Goal: Task Accomplishment & Management: Use online tool/utility

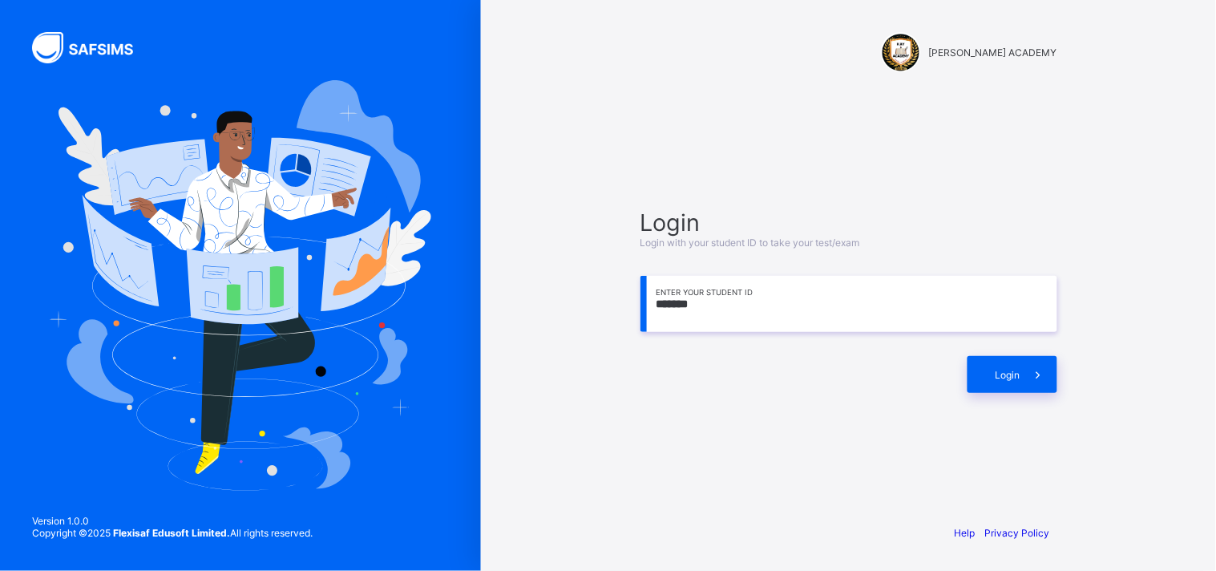
drag, startPoint x: 1039, startPoint y: 228, endPoint x: 755, endPoint y: 61, distance: 329.2
click at [755, 61] on div "[PERSON_NAME] ACADEMY" at bounding box center [849, 53] width 449 height 107
click at [708, 302] on input "*******" at bounding box center [849, 304] width 417 height 56
type input "**********"
click at [1030, 378] on icon at bounding box center [1038, 374] width 17 height 15
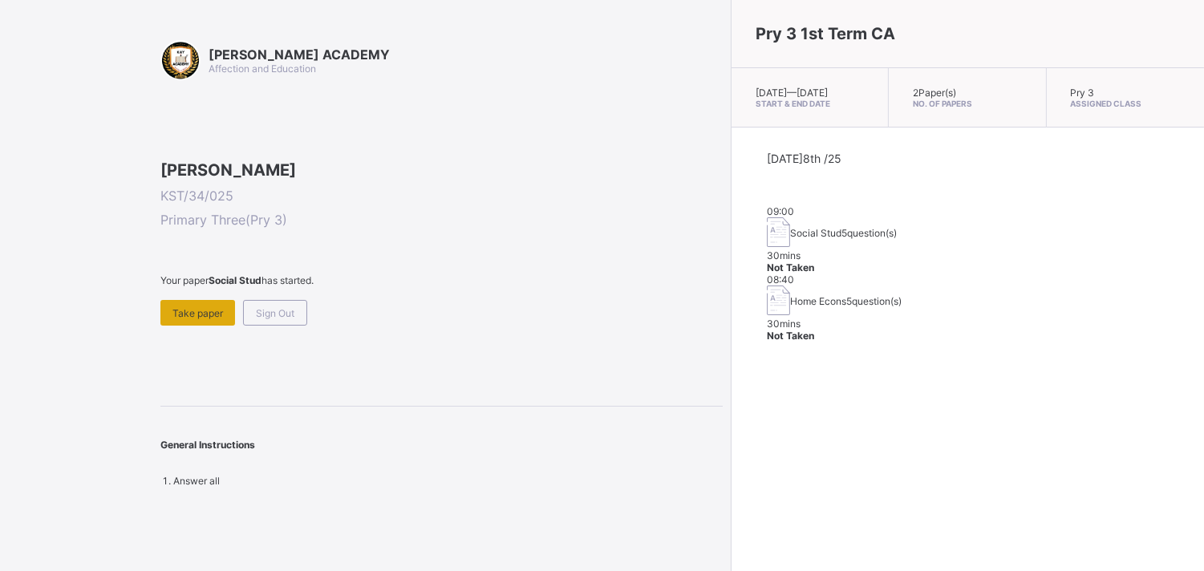
click at [200, 319] on span "Take paper" at bounding box center [197, 313] width 51 height 12
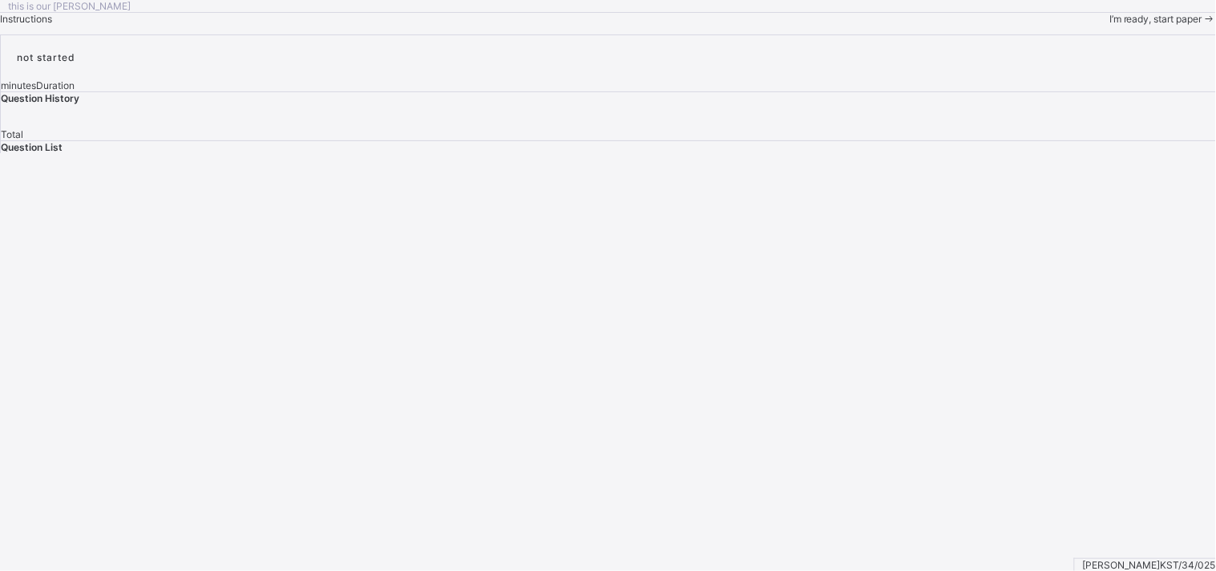
click at [1110, 25] on div "I’m ready, start paper" at bounding box center [1163, 19] width 107 height 12
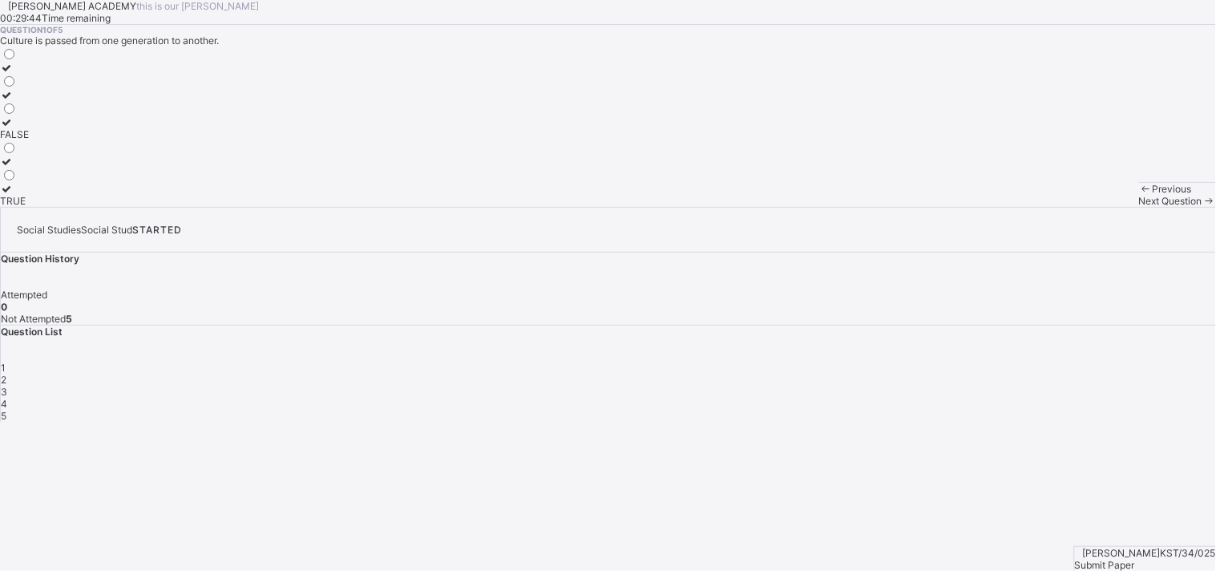
click at [29, 207] on div "TRUE" at bounding box center [14, 201] width 29 height 12
click at [1139, 207] on span "Next Question" at bounding box center [1170, 201] width 63 height 12
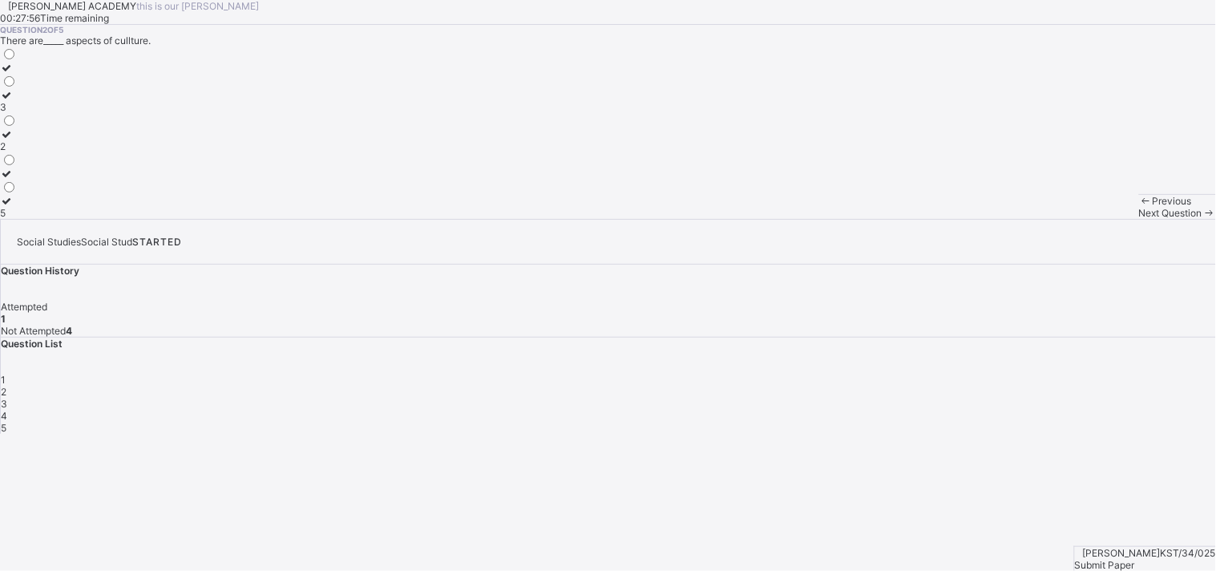
click at [17, 113] on label "3" at bounding box center [8, 101] width 17 height 24
click at [1139, 219] on span "Next Question" at bounding box center [1170, 213] width 63 height 12
click at [37, 125] on div "life" at bounding box center [18, 119] width 37 height 12
click at [1203, 219] on span at bounding box center [1210, 213] width 14 height 12
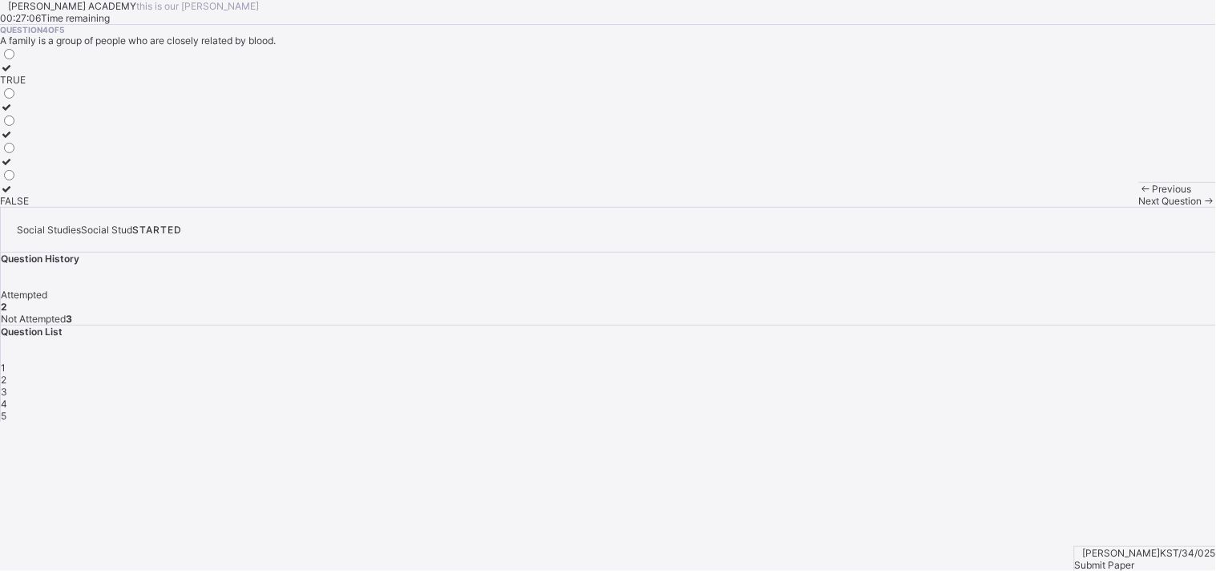
click at [1203, 207] on span at bounding box center [1210, 201] width 14 height 12
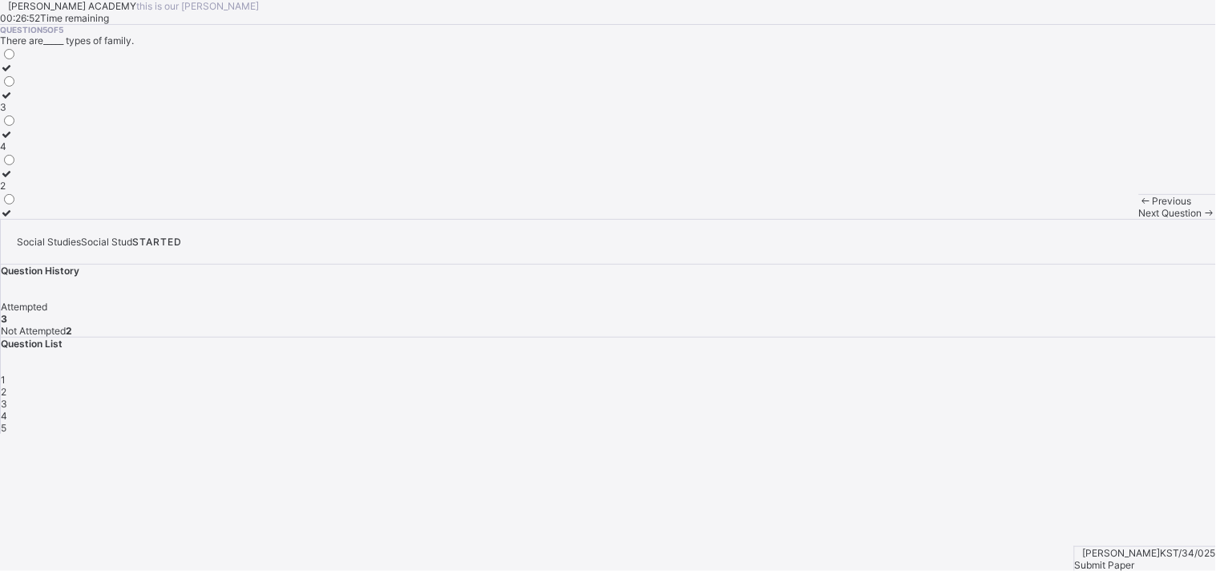
click at [17, 192] on label "2" at bounding box center [8, 180] width 17 height 24
drag, startPoint x: 116, startPoint y: 374, endPoint x: 163, endPoint y: 372, distance: 46.5
drag, startPoint x: 163, startPoint y: 372, endPoint x: 1045, endPoint y: 322, distance: 883.5
click at [1045, 410] on div "4" at bounding box center [609, 416] width 1216 height 12
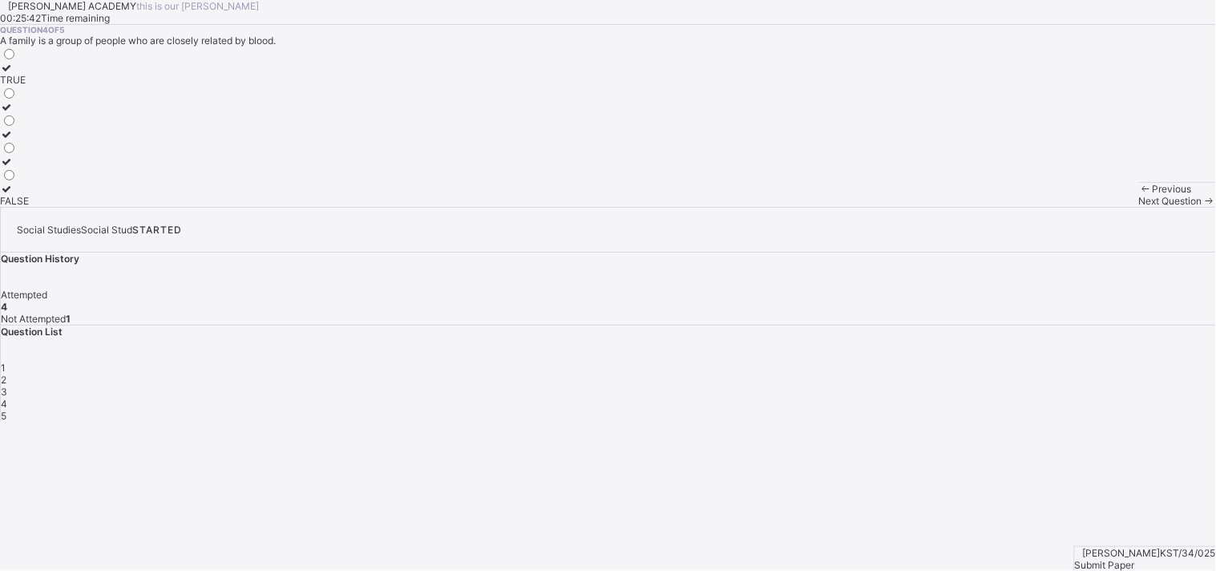
click at [14, 74] on icon at bounding box center [7, 68] width 14 height 12
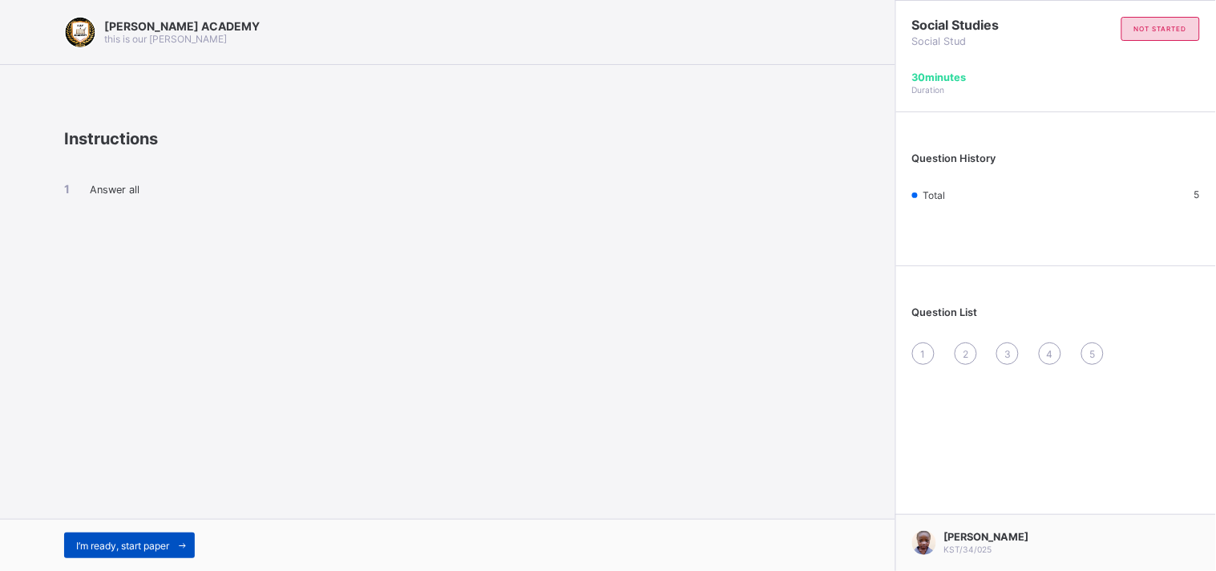
click at [97, 552] on div "I’m ready, start paper" at bounding box center [129, 545] width 131 height 26
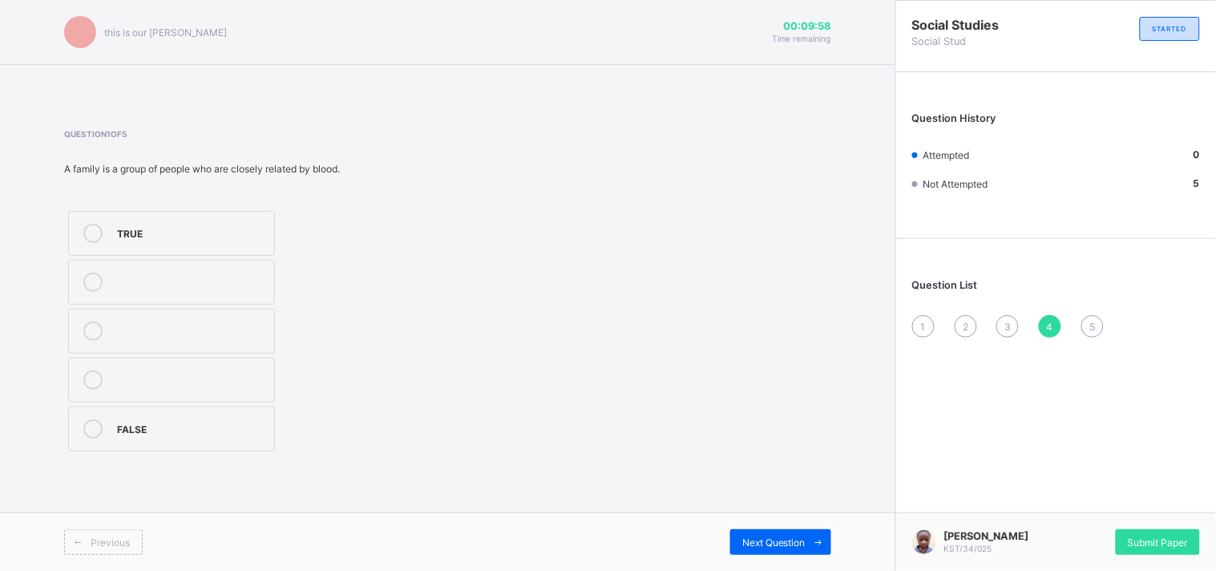
click at [149, 219] on label "TRUE" at bounding box center [171, 233] width 207 height 45
click at [808, 533] on span at bounding box center [819, 542] width 26 height 26
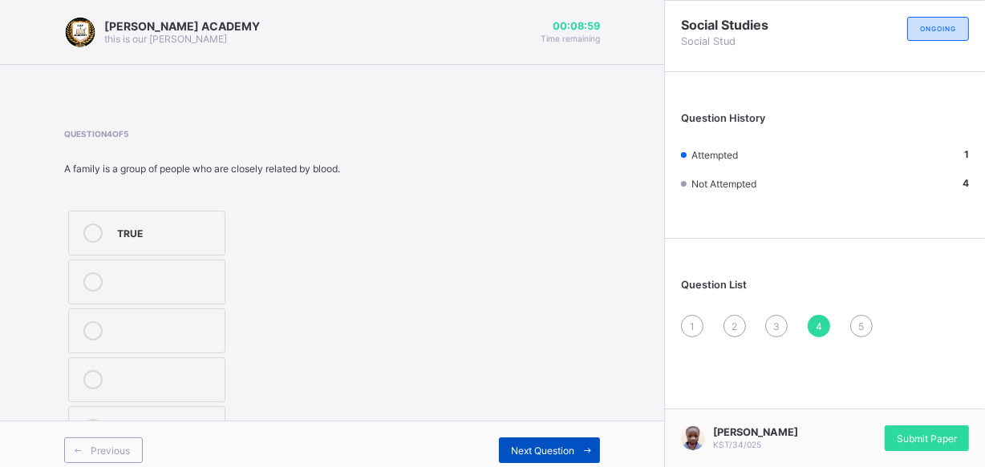
click at [551, 438] on div "Next Question" at bounding box center [549, 451] width 101 height 26
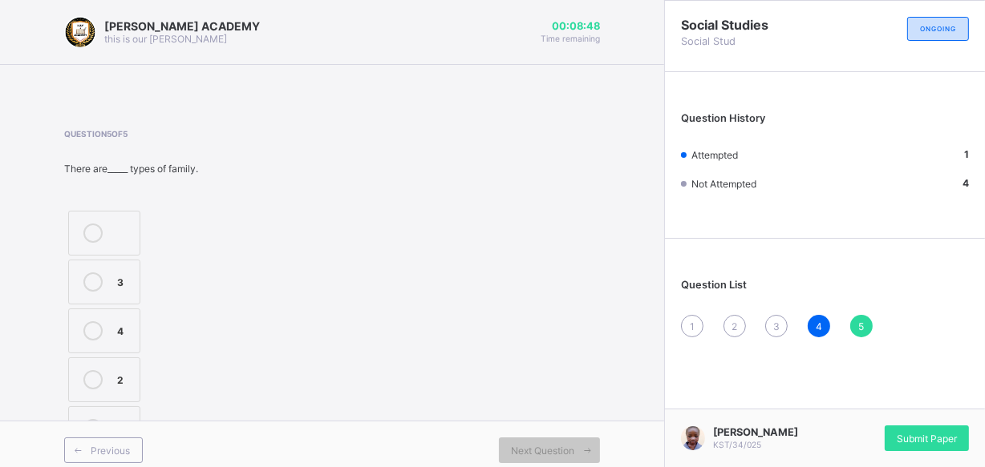
click at [115, 366] on label "2" at bounding box center [104, 380] width 72 height 45
click at [826, 318] on div "4" at bounding box center [818, 326] width 22 height 22
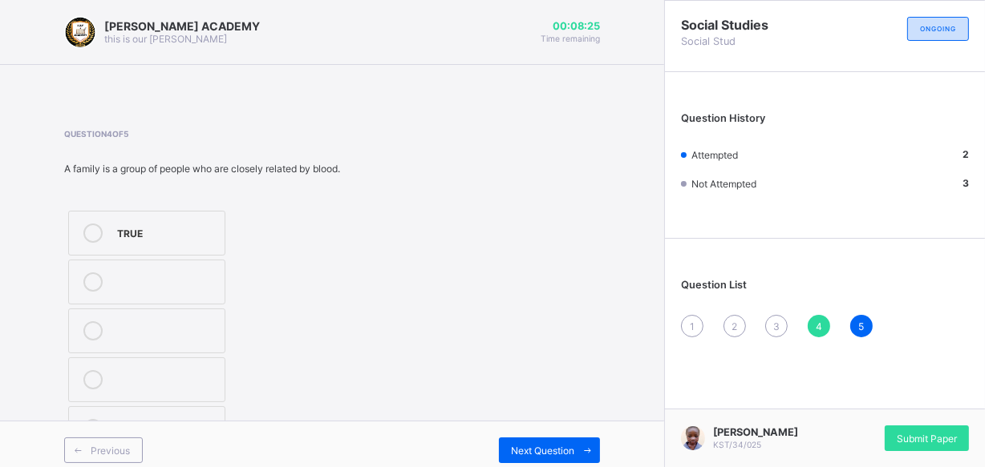
click at [826, 318] on div "4" at bounding box center [818, 326] width 22 height 22
click at [553, 445] on span "Next Question" at bounding box center [542, 451] width 63 height 12
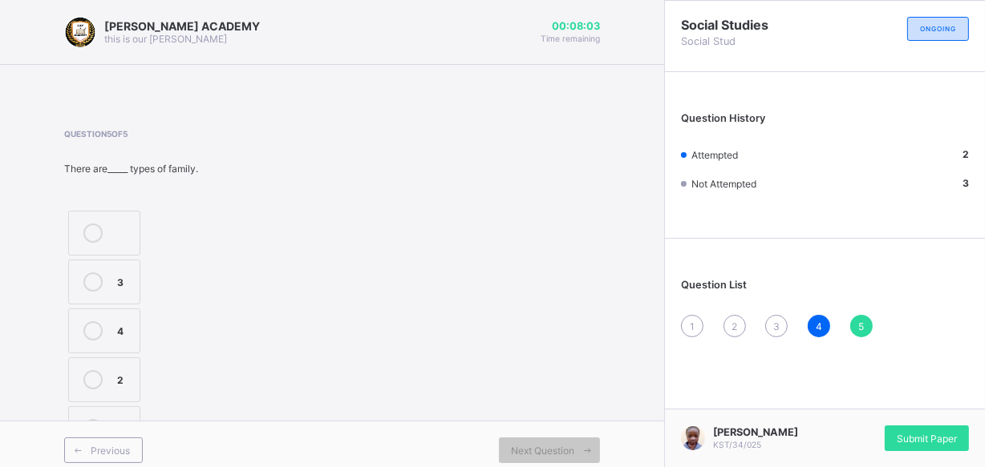
click at [824, 322] on div "4" at bounding box center [818, 326] width 22 height 22
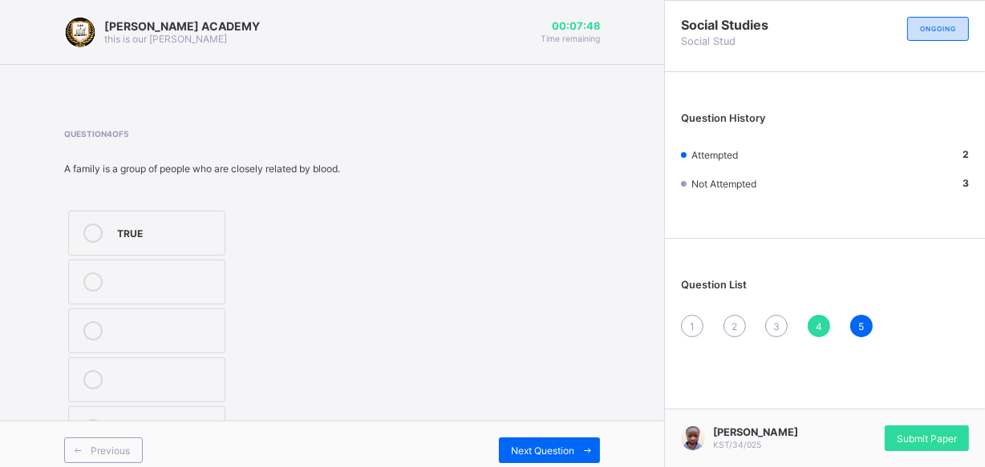
click at [824, 322] on div "4" at bounding box center [818, 326] width 22 height 22
click at [558, 441] on div "Next Question" at bounding box center [549, 451] width 101 height 26
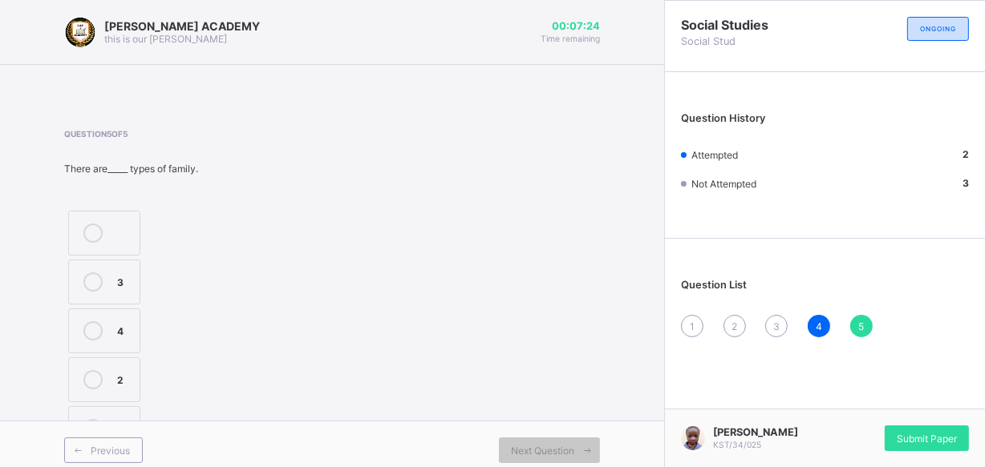
click at [830, 322] on div "4" at bounding box center [818, 326] width 22 height 22
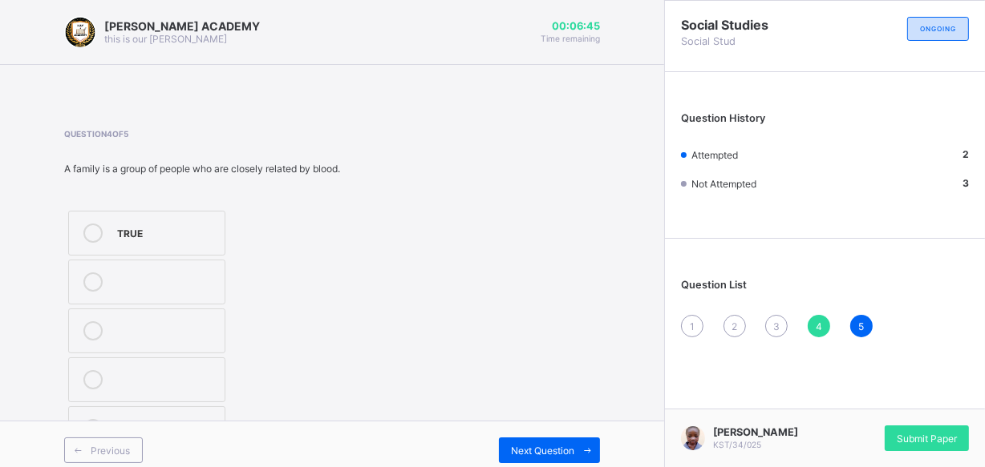
click at [91, 225] on icon at bounding box center [92, 233] width 19 height 19
click at [585, 450] on span at bounding box center [587, 451] width 26 height 26
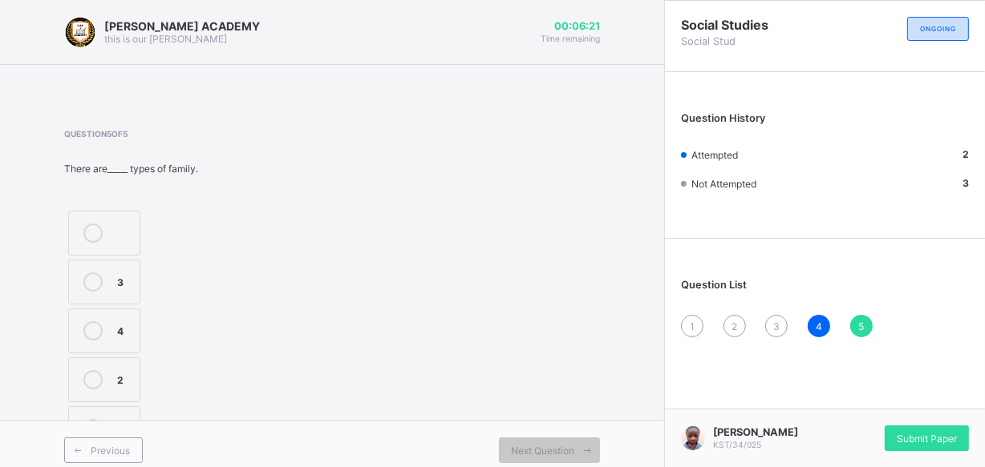
click at [830, 318] on div "4" at bounding box center [818, 326] width 22 height 22
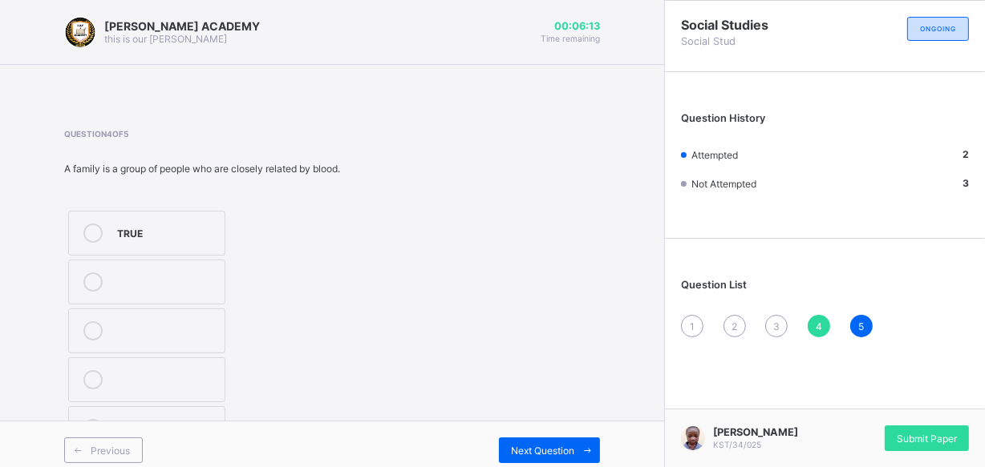
click at [830, 318] on div "4" at bounding box center [818, 326] width 22 height 22
click at [697, 319] on div "1" at bounding box center [692, 326] width 22 height 22
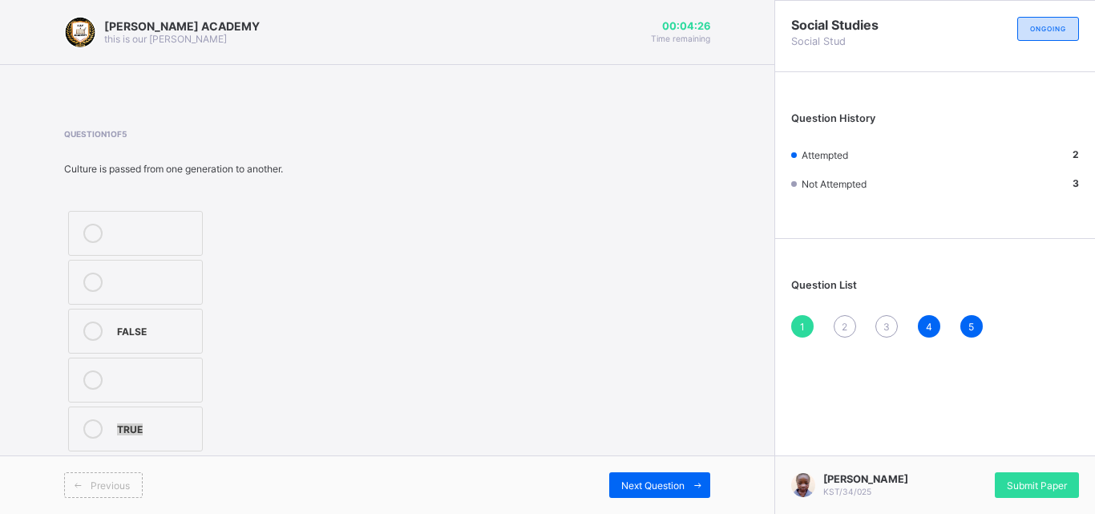
drag, startPoint x: 368, startPoint y: 319, endPoint x: 178, endPoint y: 407, distance: 209.5
click at [178, 407] on div "Question 1 of 5 Culture is passed from one generation to another. FALSE TRUE" at bounding box center [387, 292] width 646 height 326
click at [178, 407] on label "TRUE" at bounding box center [135, 429] width 135 height 45
click at [674, 474] on div "Next Question" at bounding box center [659, 485] width 101 height 26
click at [172, 277] on div "3" at bounding box center [155, 281] width 77 height 16
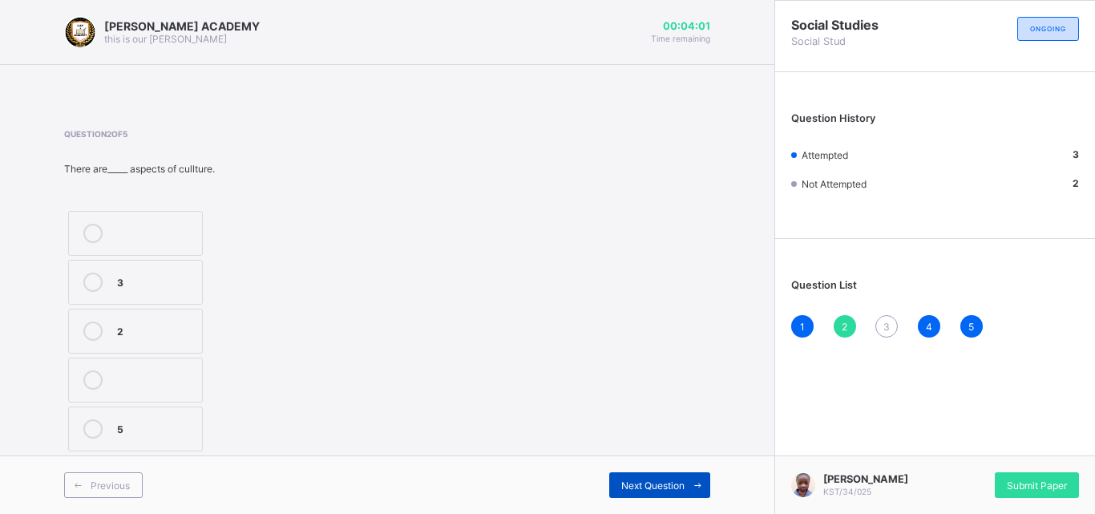
click at [624, 480] on span "Next Question" at bounding box center [652, 486] width 63 height 12
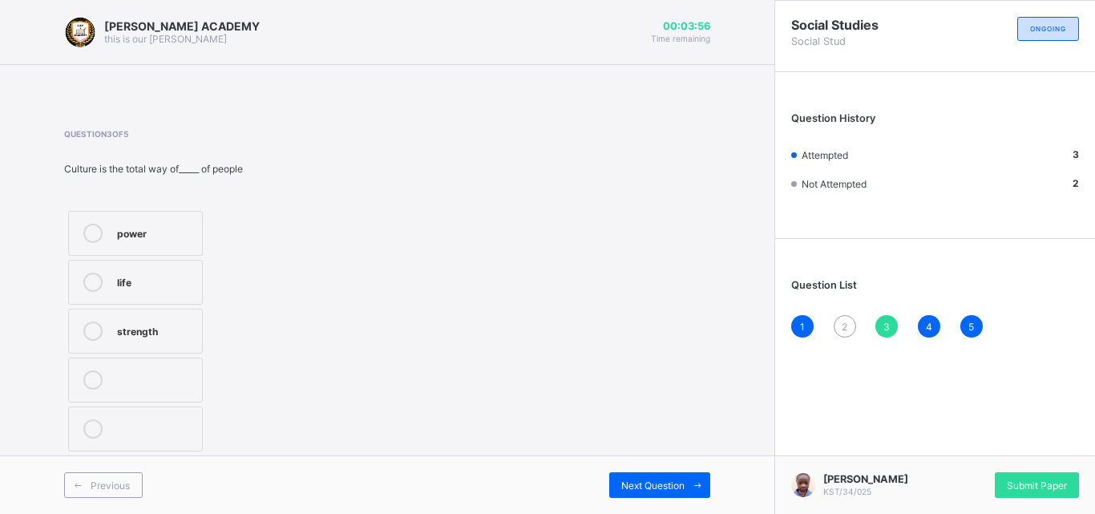
click at [139, 268] on label "life" at bounding box center [135, 282] width 135 height 45
click at [878, 322] on div "3" at bounding box center [887, 326] width 22 height 22
click at [885, 322] on span "3" at bounding box center [887, 327] width 6 height 12
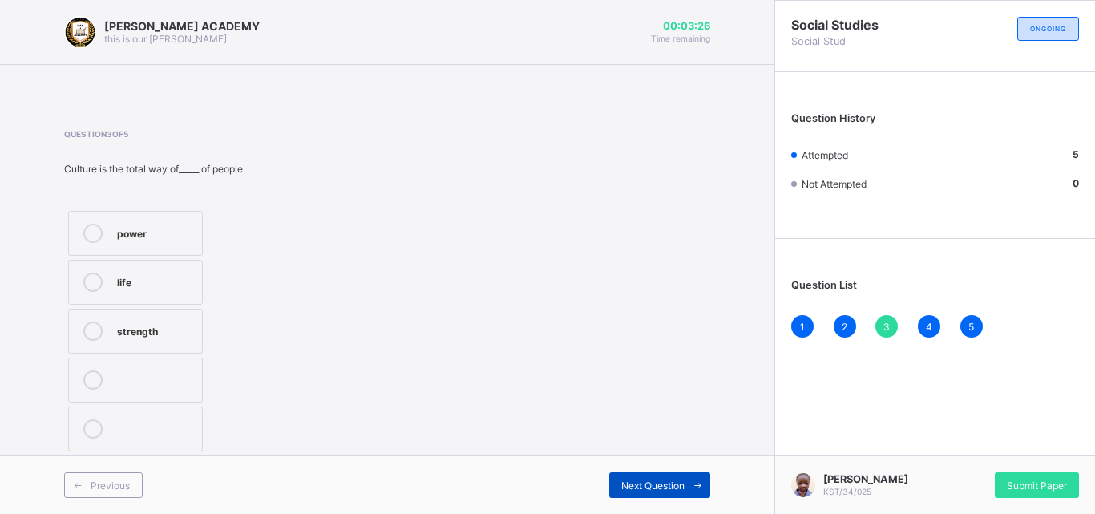
click at [668, 480] on span "Next Question" at bounding box center [652, 486] width 63 height 12
click at [639, 484] on span "Next Question" at bounding box center [652, 486] width 63 height 12
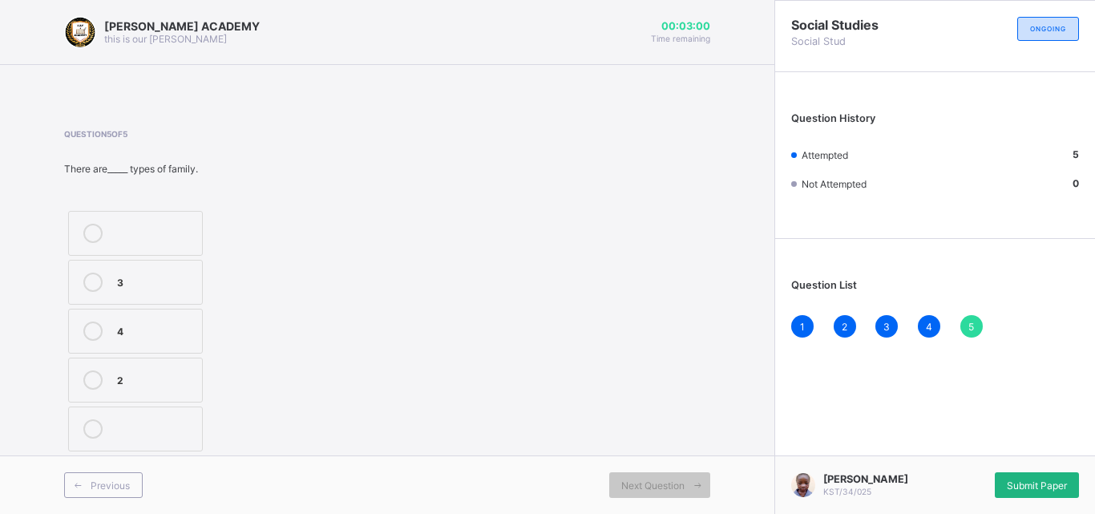
click at [1034, 477] on div "Submit Paper" at bounding box center [1037, 485] width 84 height 26
click at [1044, 484] on span "Submit Paper" at bounding box center [1037, 486] width 60 height 12
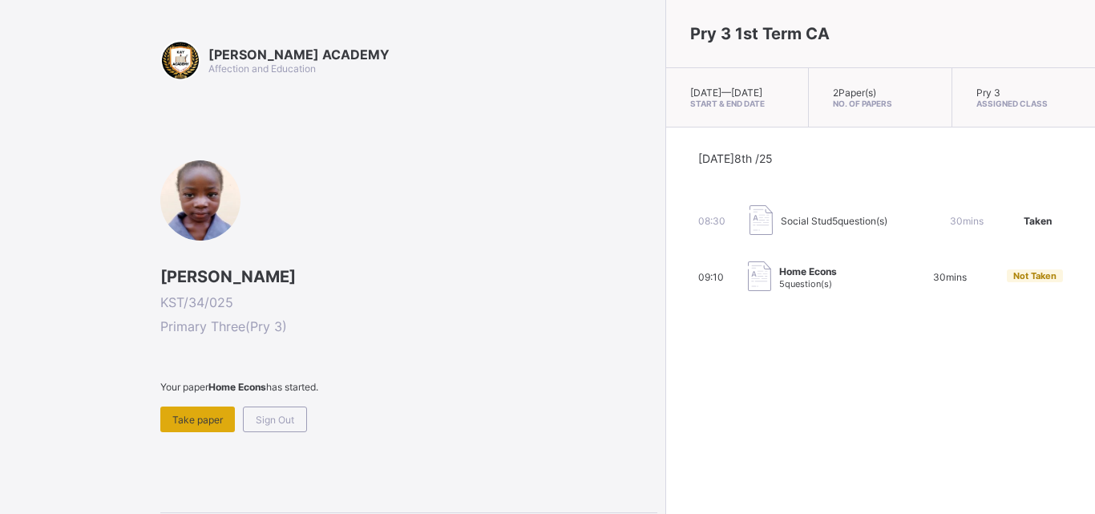
click at [189, 423] on span "Take paper" at bounding box center [197, 420] width 51 height 12
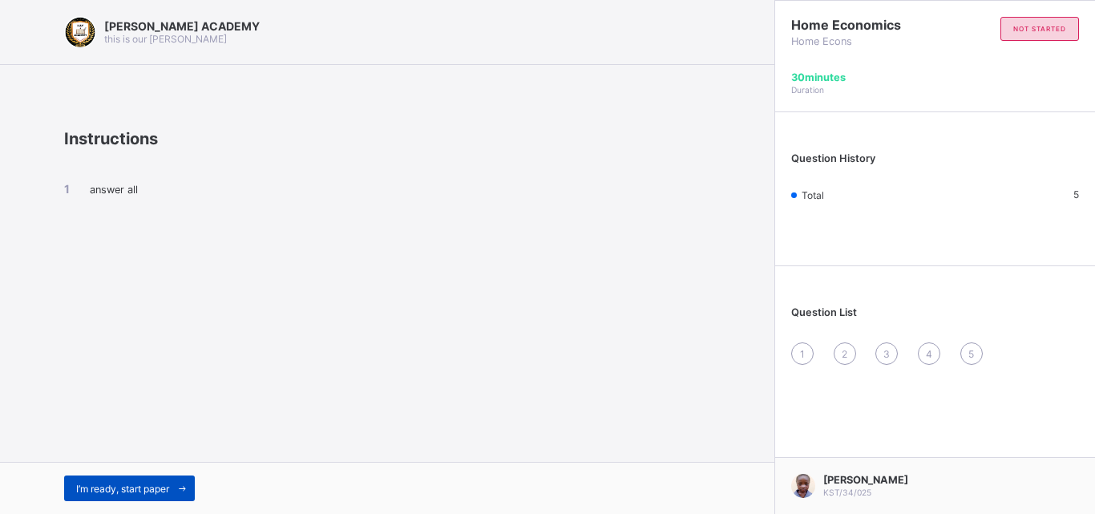
click at [128, 489] on span "I’m ready, start paper" at bounding box center [122, 489] width 93 height 12
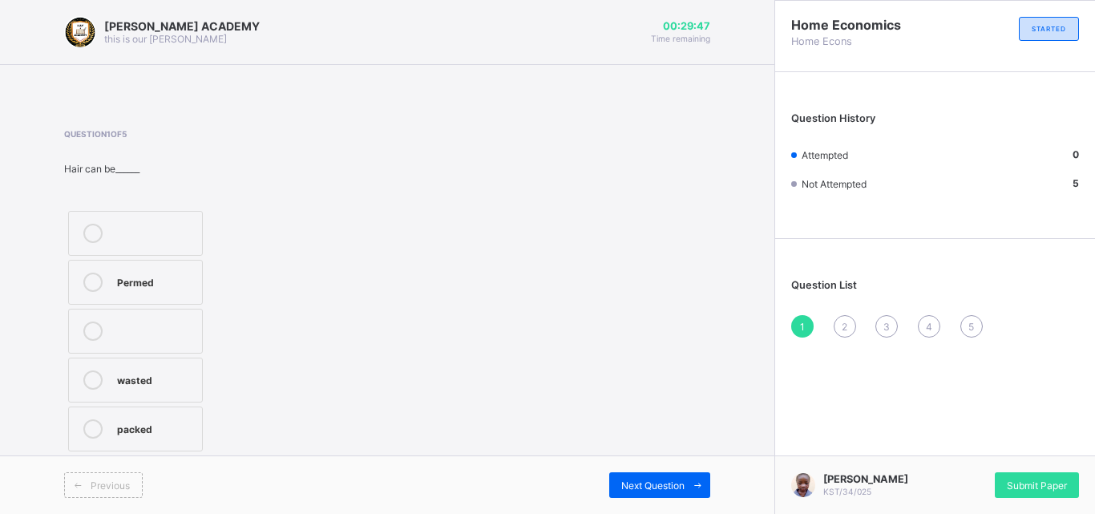
click at [152, 275] on div "Permed" at bounding box center [155, 281] width 77 height 16
click at [658, 483] on span "Next Question" at bounding box center [652, 486] width 63 height 12
click at [140, 274] on div "Sponge" at bounding box center [155, 281] width 77 height 16
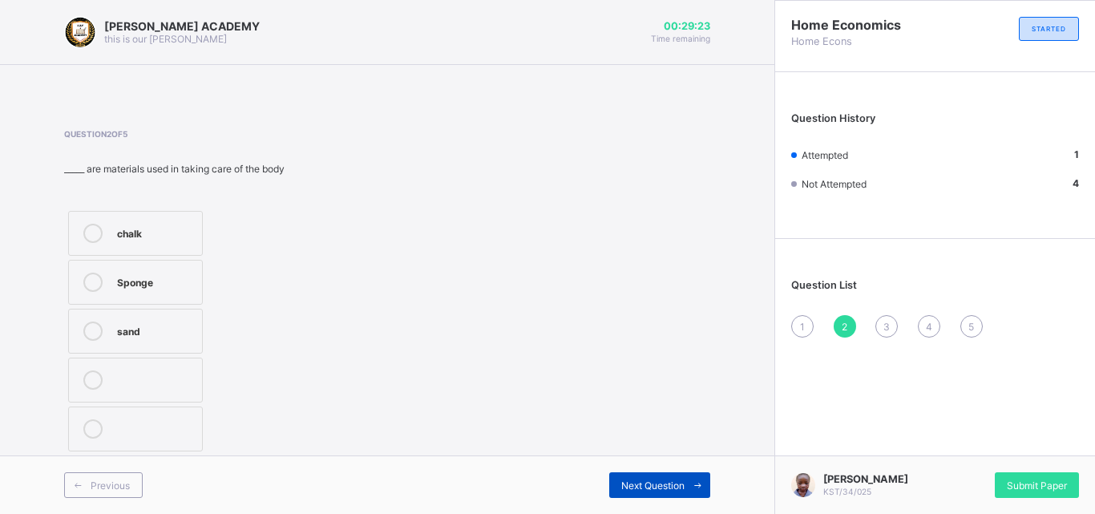
click at [664, 475] on div "Next Question" at bounding box center [659, 485] width 101 height 26
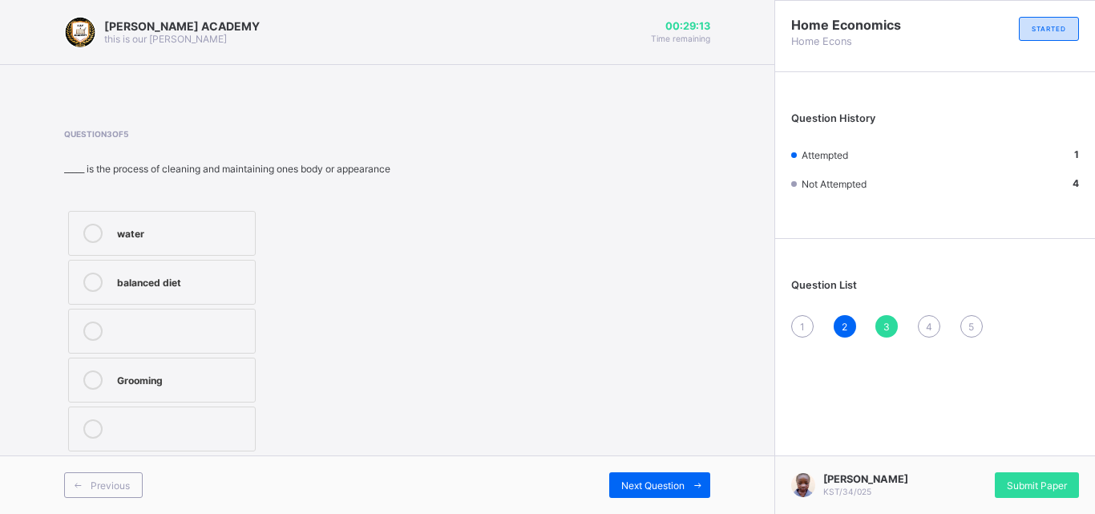
click at [123, 372] on div "Grooming" at bounding box center [182, 378] width 130 height 16
click at [632, 482] on span "Next Question" at bounding box center [652, 486] width 63 height 12
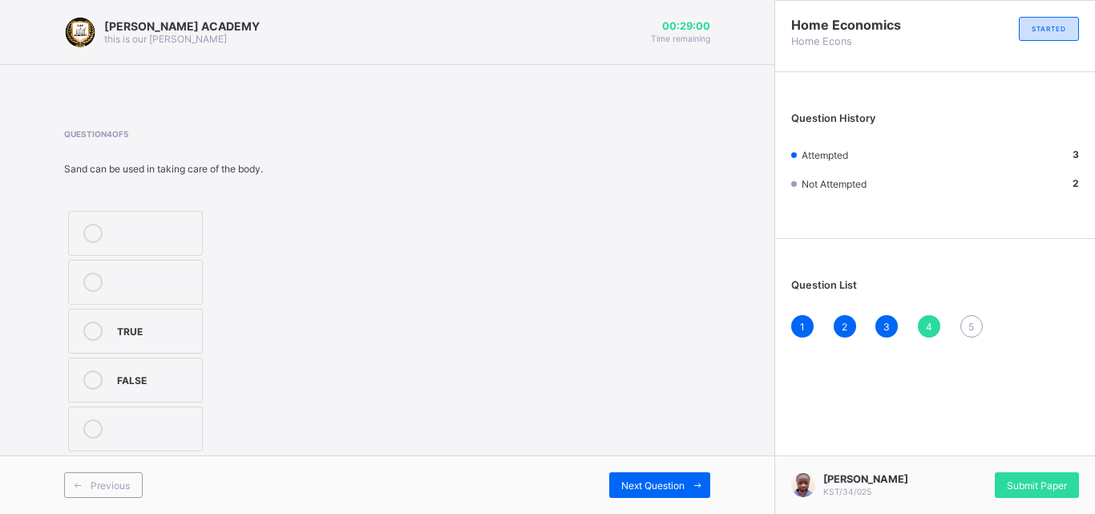
click at [164, 378] on div "FALSE" at bounding box center [155, 378] width 77 height 16
click at [609, 489] on div "Next Question" at bounding box center [659, 485] width 101 height 26
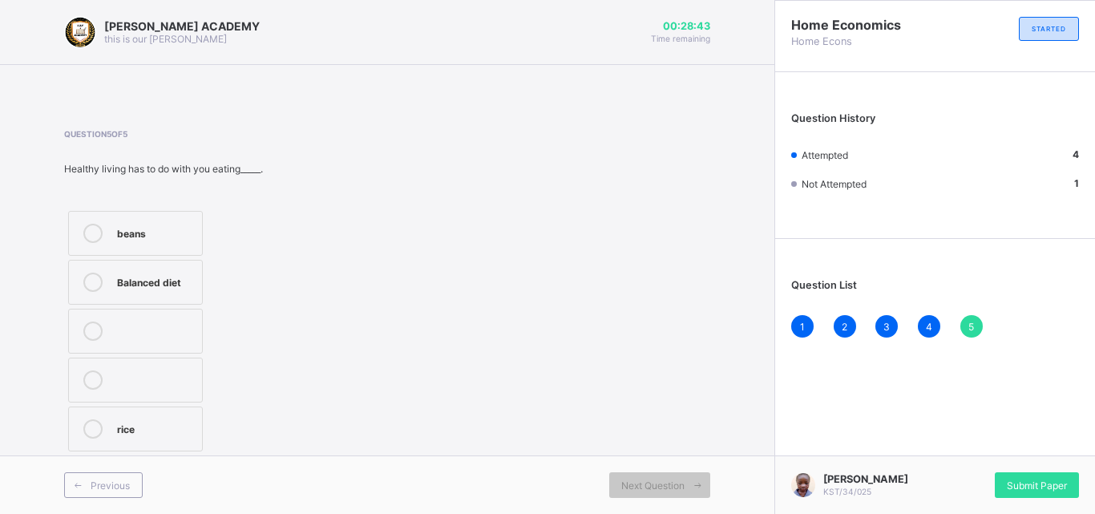
click at [131, 270] on label "Balanced diet" at bounding box center [135, 282] width 135 height 45
click at [1032, 474] on div "Submit Paper" at bounding box center [1037, 485] width 84 height 26
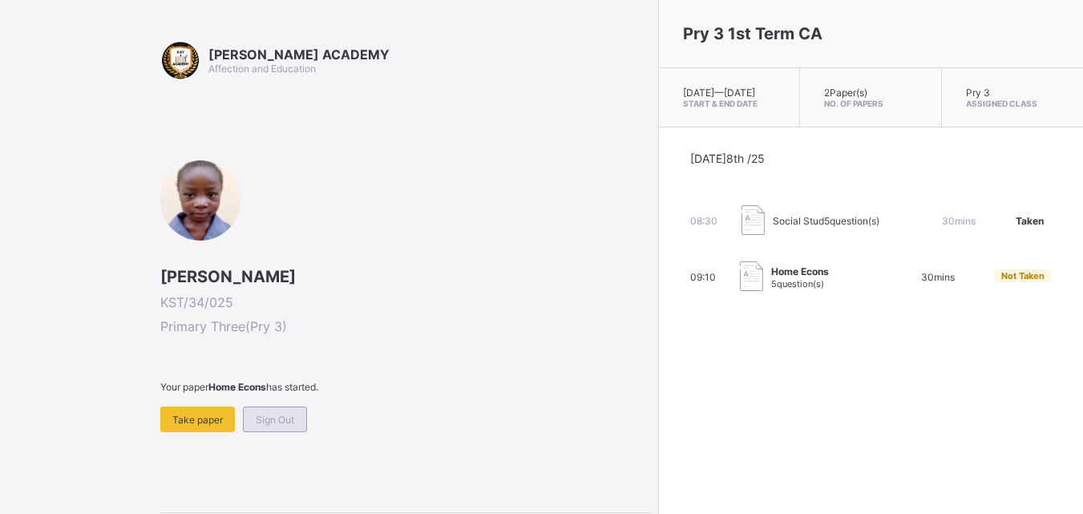
click at [268, 427] on div "Sign Out" at bounding box center [275, 420] width 64 height 26
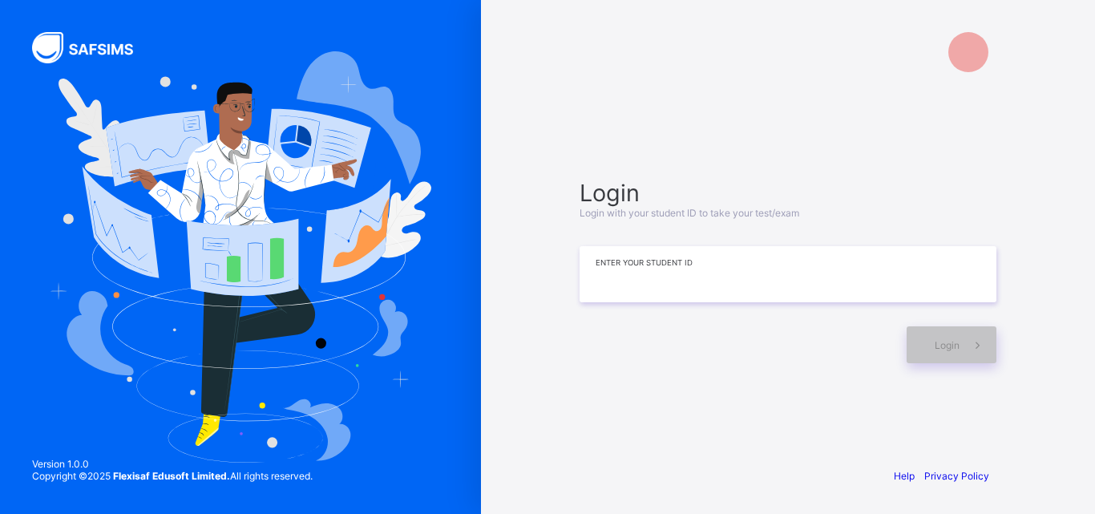
click at [712, 296] on input at bounding box center [788, 274] width 417 height 56
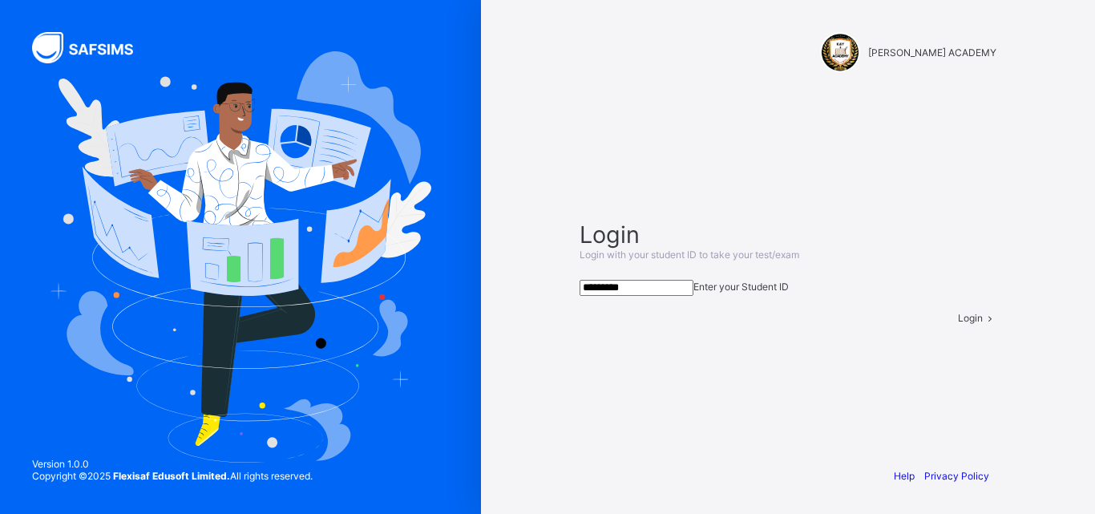
type input "*********"
click at [983, 324] on icon at bounding box center [990, 318] width 14 height 12
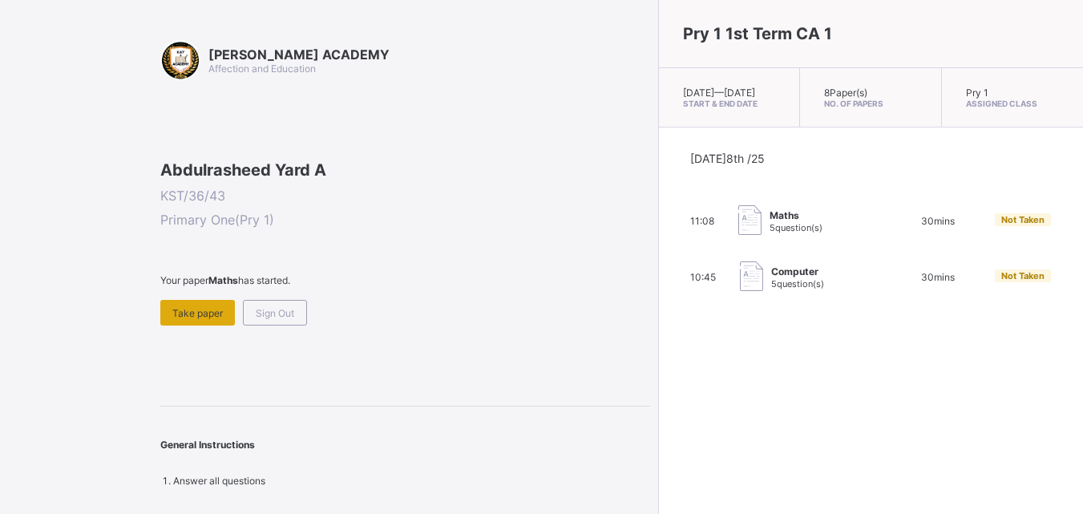
click at [195, 319] on span "Take paper" at bounding box center [197, 313] width 51 height 12
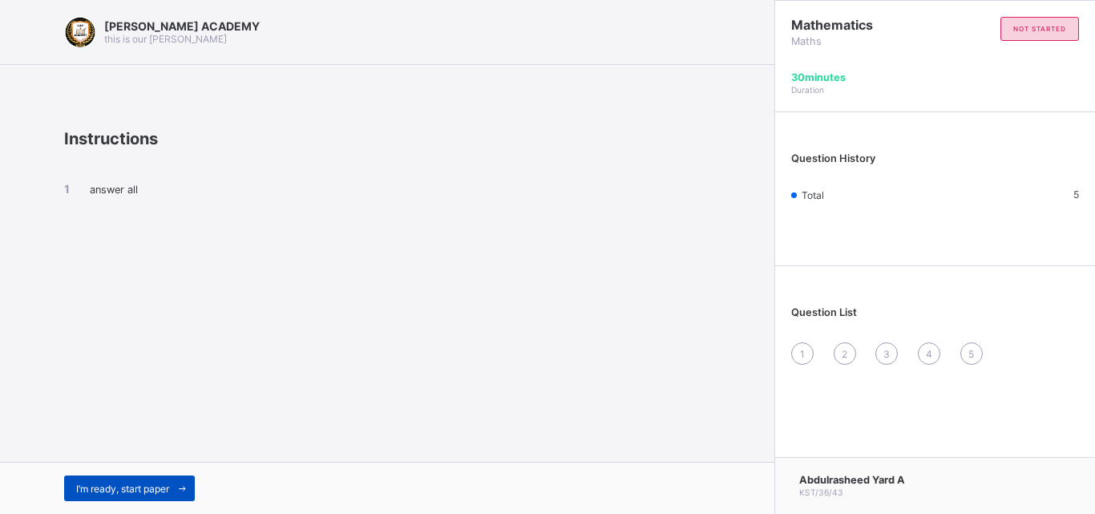
click at [164, 490] on span "I’m ready, start paper" at bounding box center [122, 489] width 93 height 12
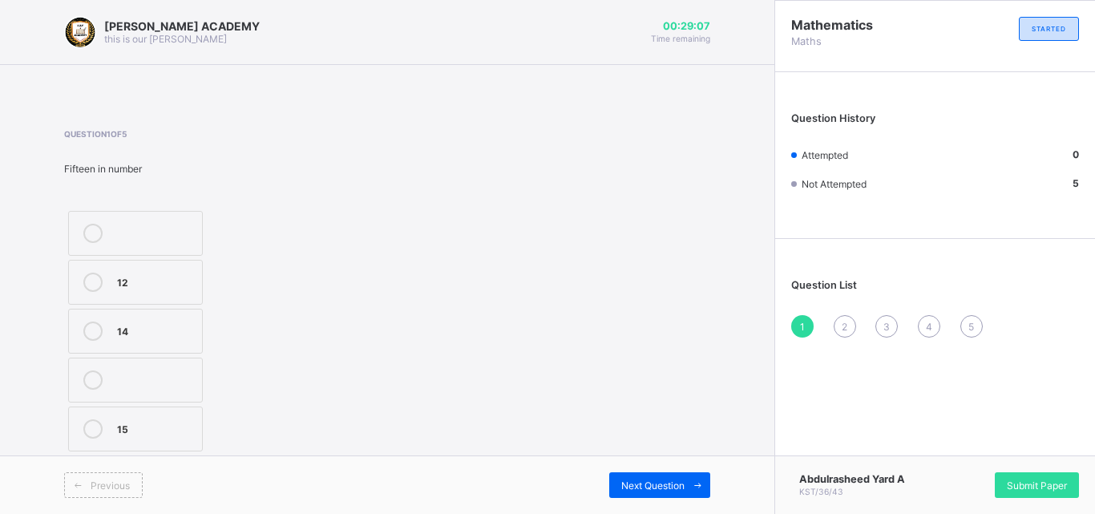
click at [140, 288] on div "12" at bounding box center [155, 281] width 77 height 16
click at [692, 482] on icon at bounding box center [698, 485] width 12 height 10
click at [188, 318] on label "TWENTY SIX" at bounding box center [135, 331] width 135 height 45
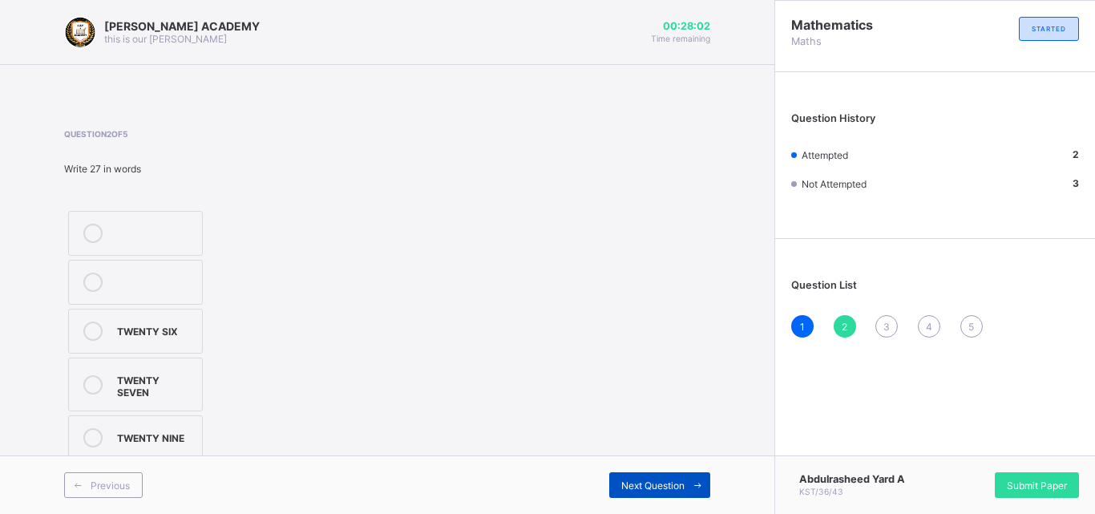
click at [690, 480] on span at bounding box center [698, 485] width 26 height 26
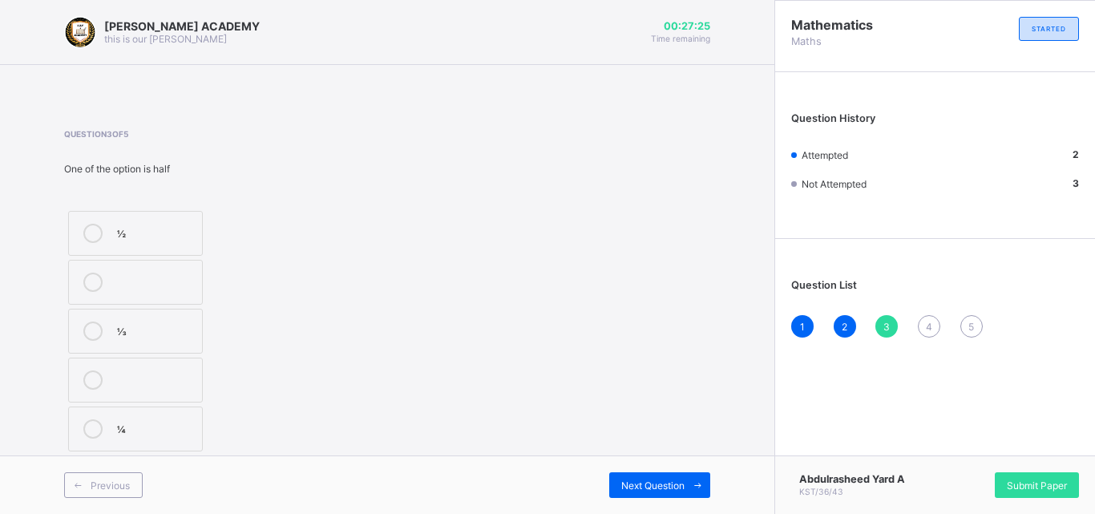
click at [115, 419] on label "¼" at bounding box center [135, 429] width 135 height 45
click at [669, 478] on div "Next Question" at bounding box center [659, 485] width 101 height 26
click at [189, 377] on div "THIRTY FIVE" at bounding box center [155, 378] width 77 height 16
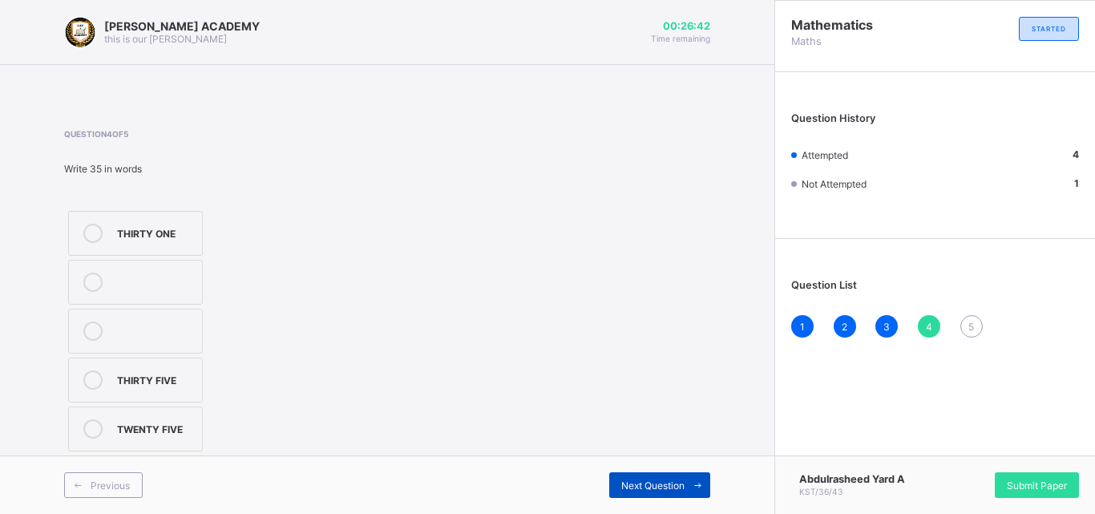
click at [650, 488] on span "Next Question" at bounding box center [652, 486] width 63 height 12
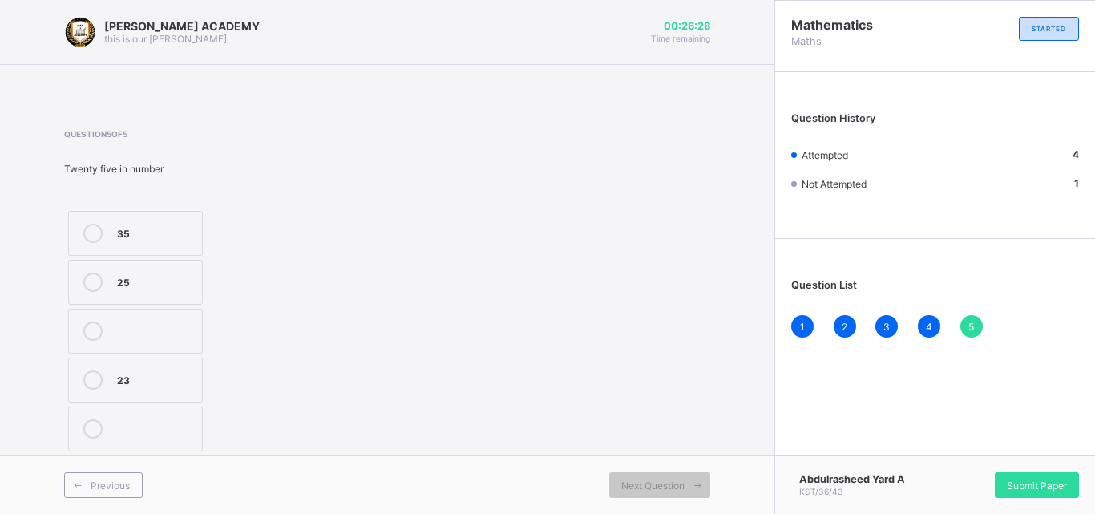
click at [199, 225] on label "35" at bounding box center [135, 233] width 135 height 45
click at [1015, 485] on span "Submit Paper" at bounding box center [1037, 486] width 60 height 12
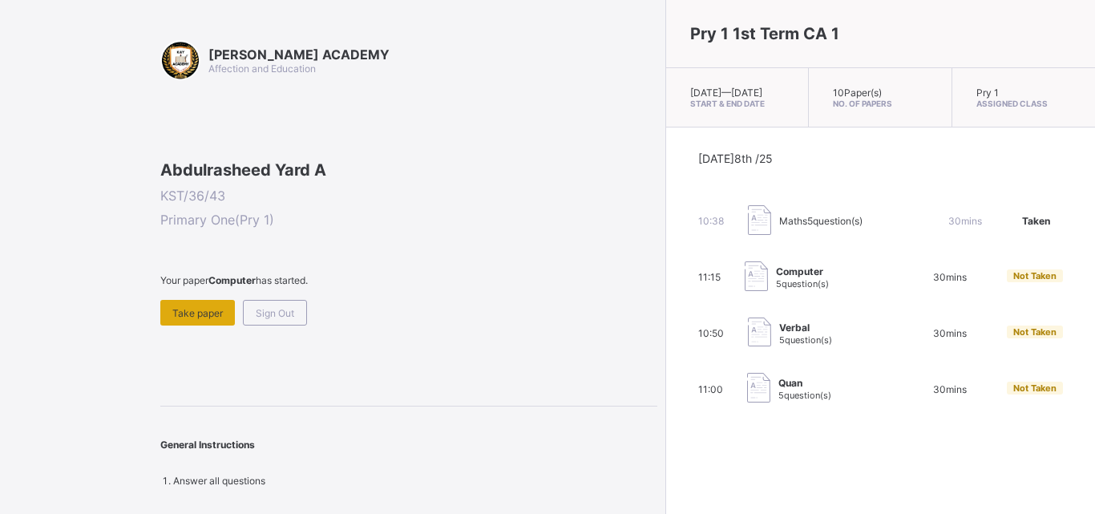
click at [180, 319] on span "Take paper" at bounding box center [197, 313] width 51 height 12
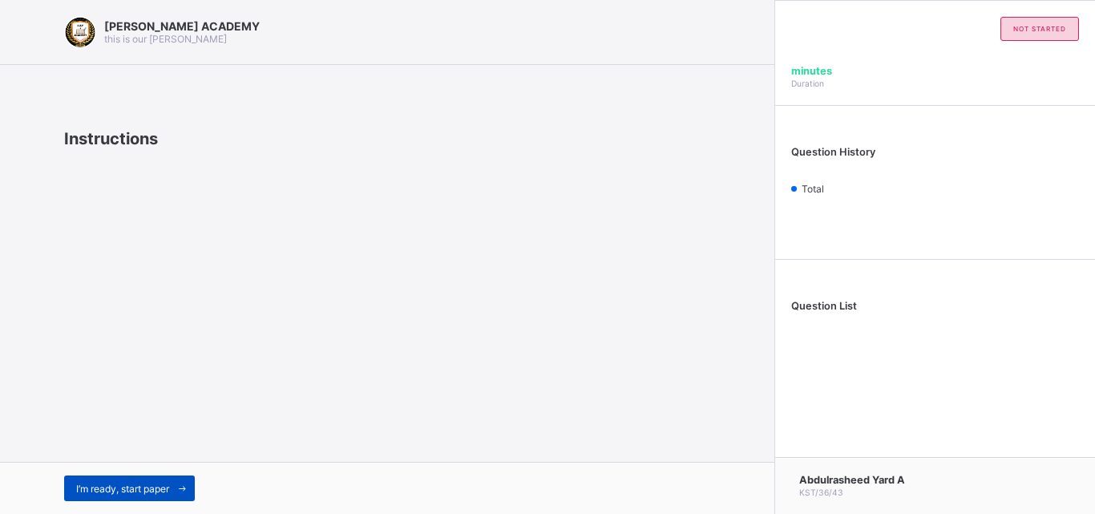
click at [123, 488] on span "I’m ready, start paper" at bounding box center [122, 489] width 93 height 12
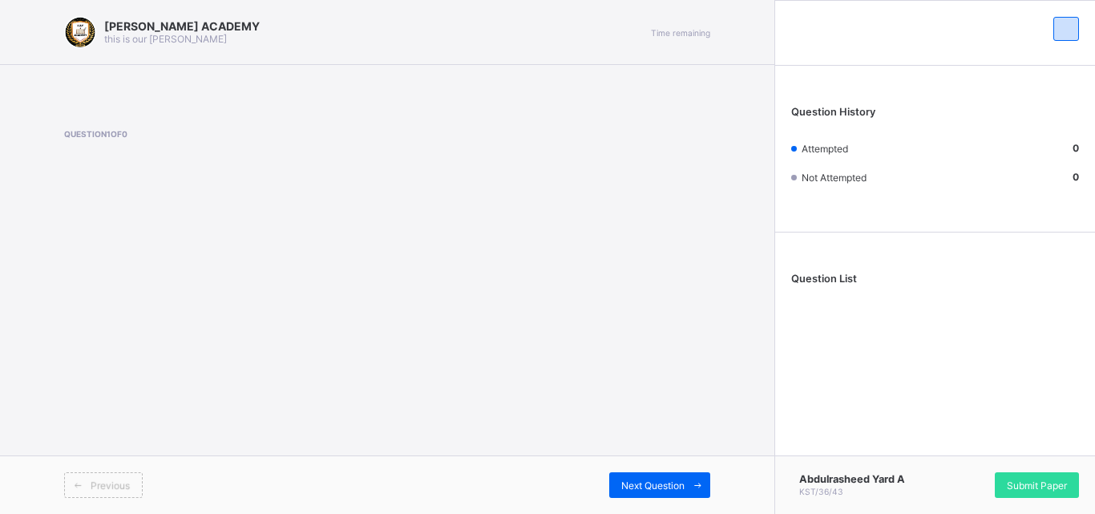
click at [123, 488] on span "Previous" at bounding box center [110, 486] width 39 height 12
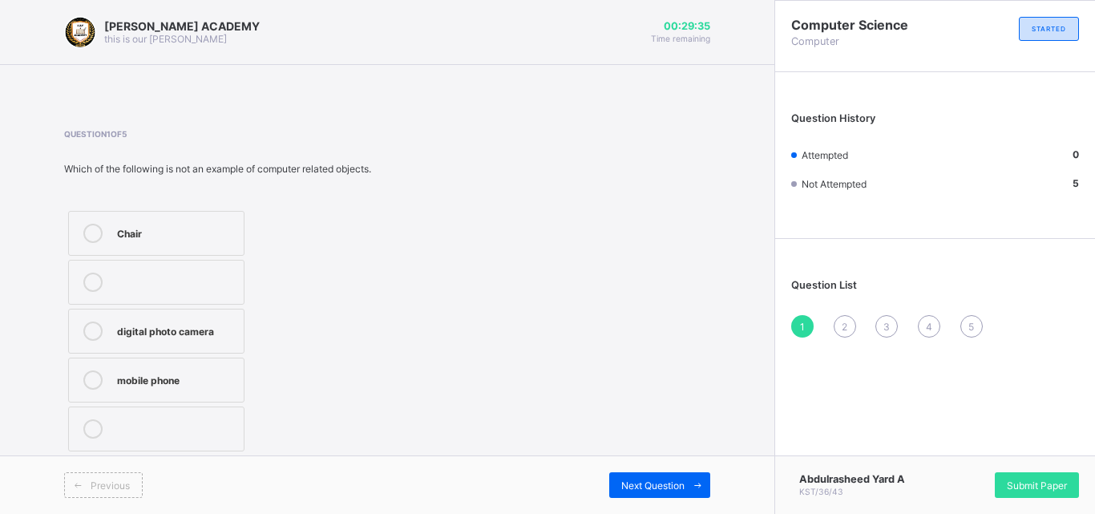
click at [177, 334] on div "digital photo camera" at bounding box center [176, 330] width 119 height 16
click at [641, 465] on div "Previous Next Question" at bounding box center [387, 484] width 775 height 59
click at [639, 474] on div "Next Question" at bounding box center [659, 485] width 101 height 26
click at [143, 223] on label "objects" at bounding box center [135, 233] width 135 height 45
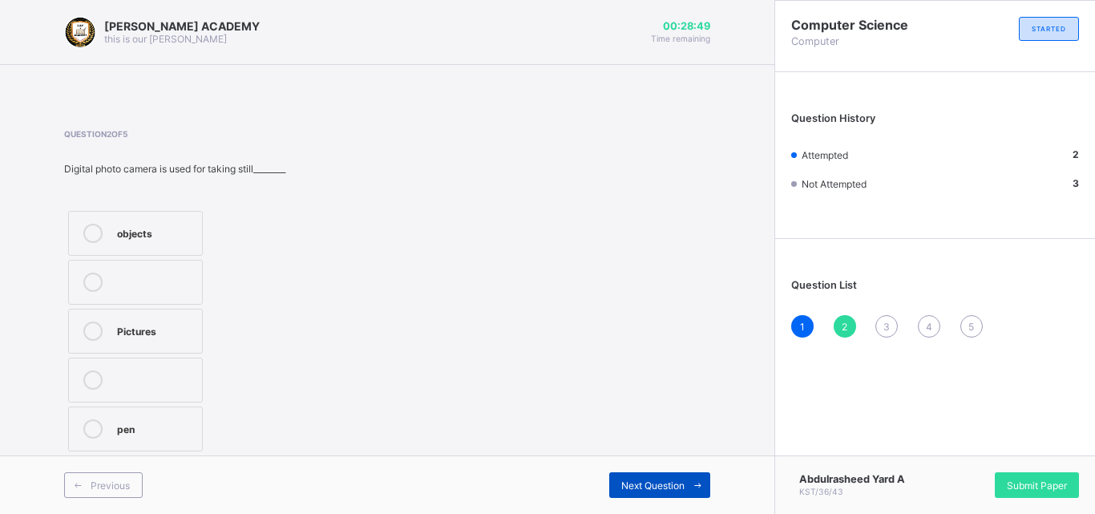
click at [709, 476] on span at bounding box center [698, 485] width 26 height 26
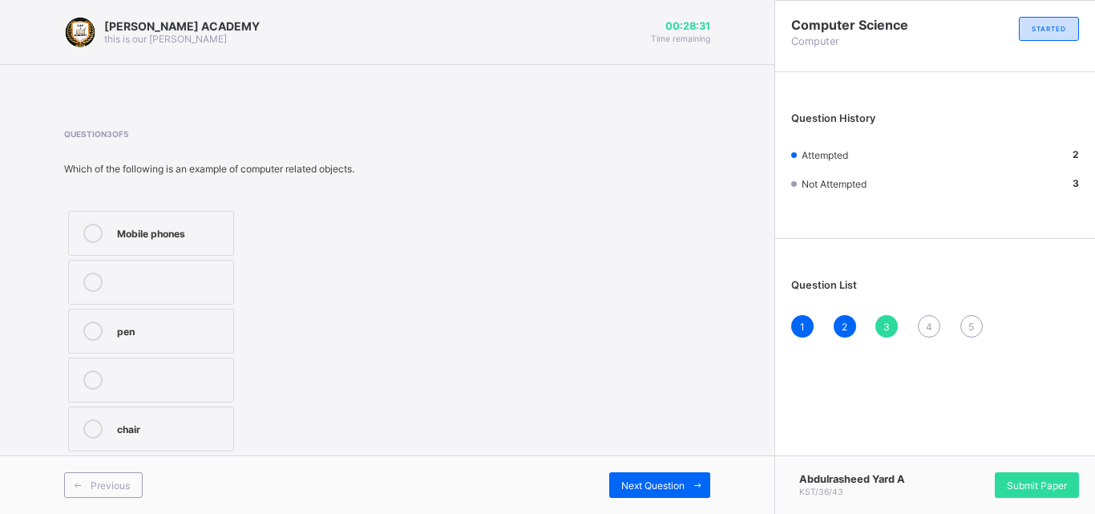
click at [145, 208] on div "Mobile phones pen chair" at bounding box center [151, 331] width 174 height 249
click at [144, 236] on div "Mobile phones" at bounding box center [171, 232] width 108 height 16
click at [645, 486] on span "Next Question" at bounding box center [652, 486] width 63 height 12
click at [170, 325] on div "Calls" at bounding box center [155, 330] width 77 height 16
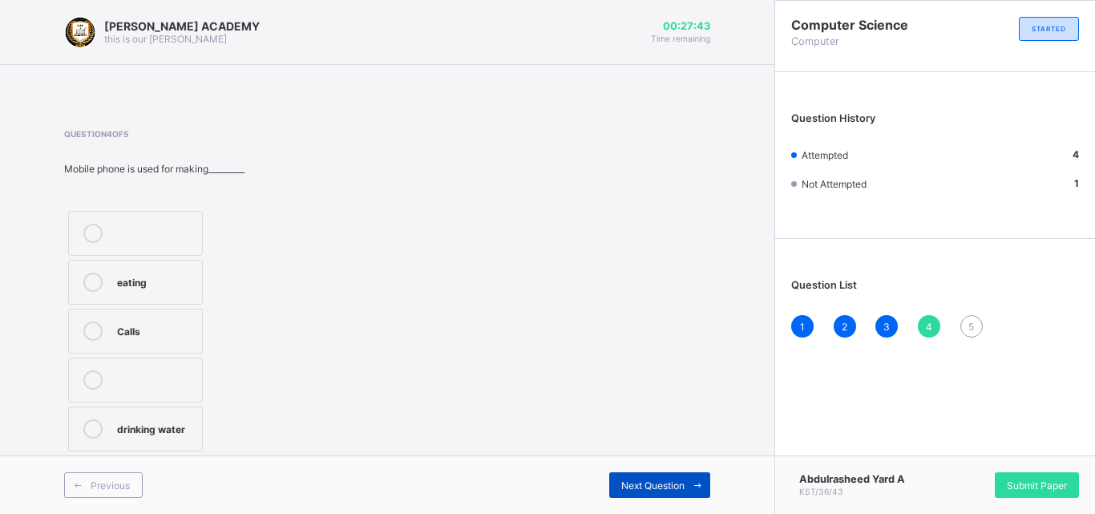
click at [698, 481] on icon at bounding box center [698, 485] width 12 height 10
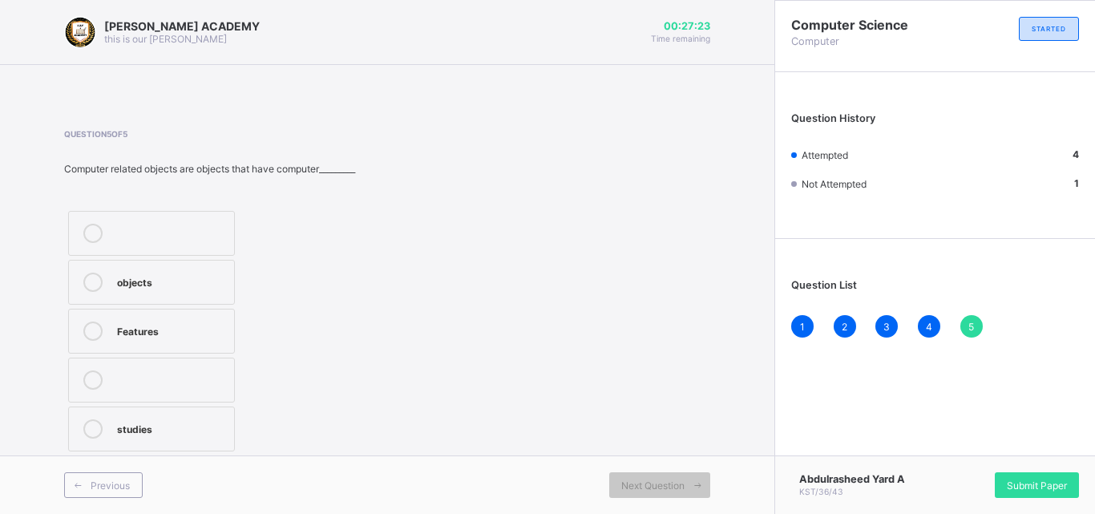
click at [162, 276] on div "objects" at bounding box center [171, 281] width 109 height 16
click at [1049, 483] on span "Submit Paper" at bounding box center [1037, 486] width 60 height 12
drag, startPoint x: 710, startPoint y: 166, endPoint x: 612, endPoint y: 364, distance: 221.3
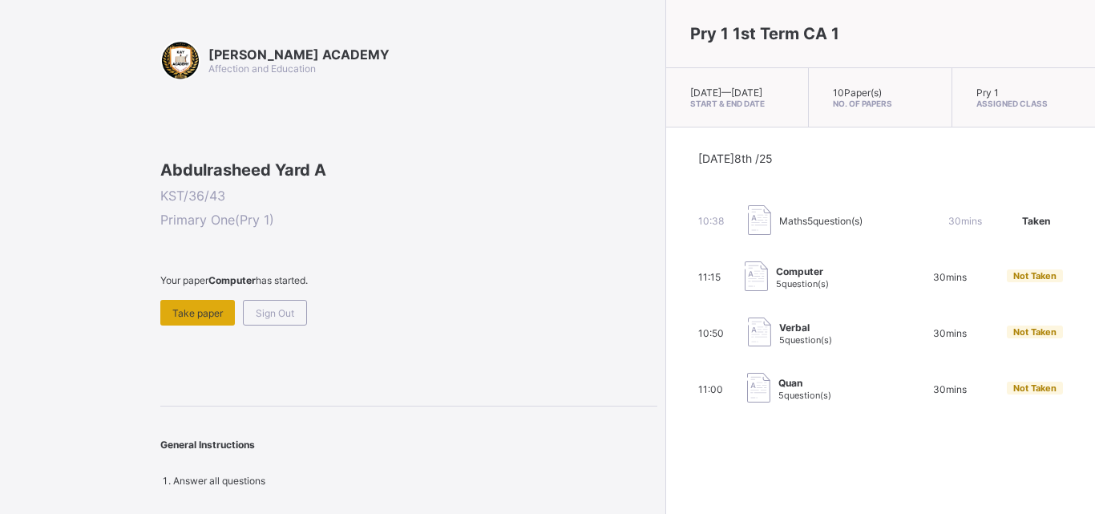
click at [229, 326] on div "Take paper" at bounding box center [197, 313] width 75 height 26
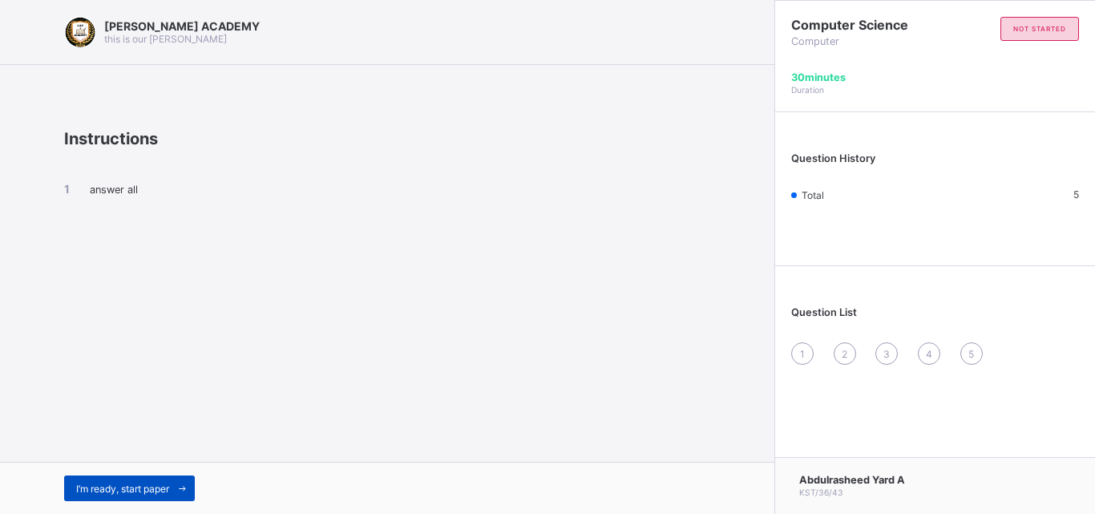
click at [188, 489] on icon at bounding box center [182, 489] width 12 height 10
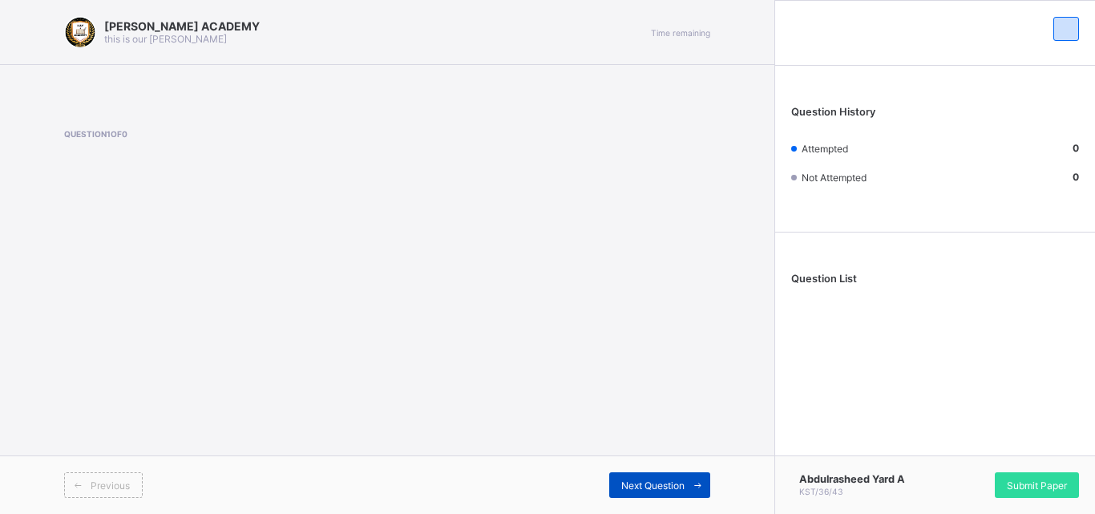
click at [675, 478] on div "Next Question" at bounding box center [659, 485] width 101 height 26
click at [692, 484] on icon at bounding box center [698, 485] width 12 height 10
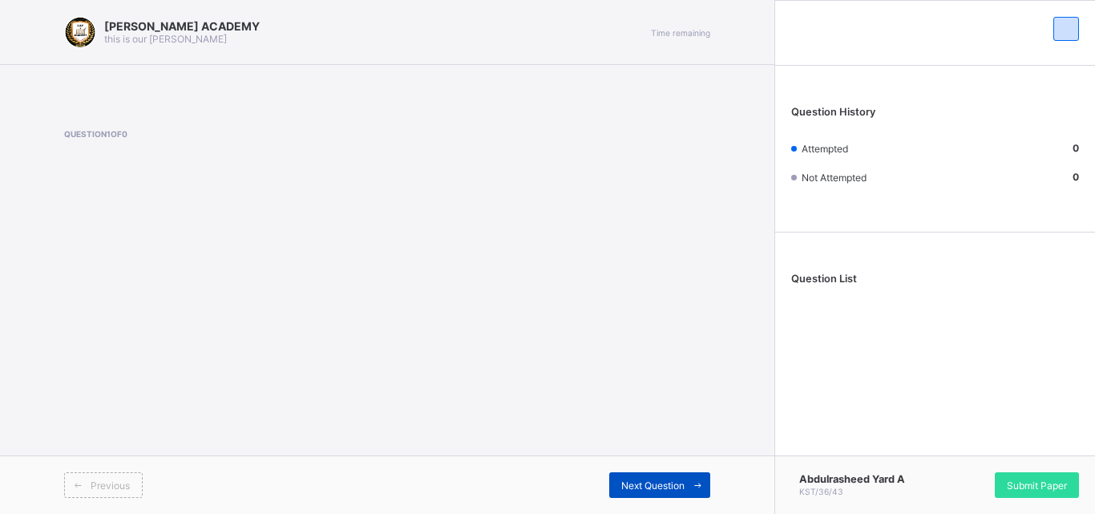
click at [692, 484] on icon at bounding box center [698, 485] width 12 height 10
click at [696, 486] on icon at bounding box center [698, 485] width 12 height 10
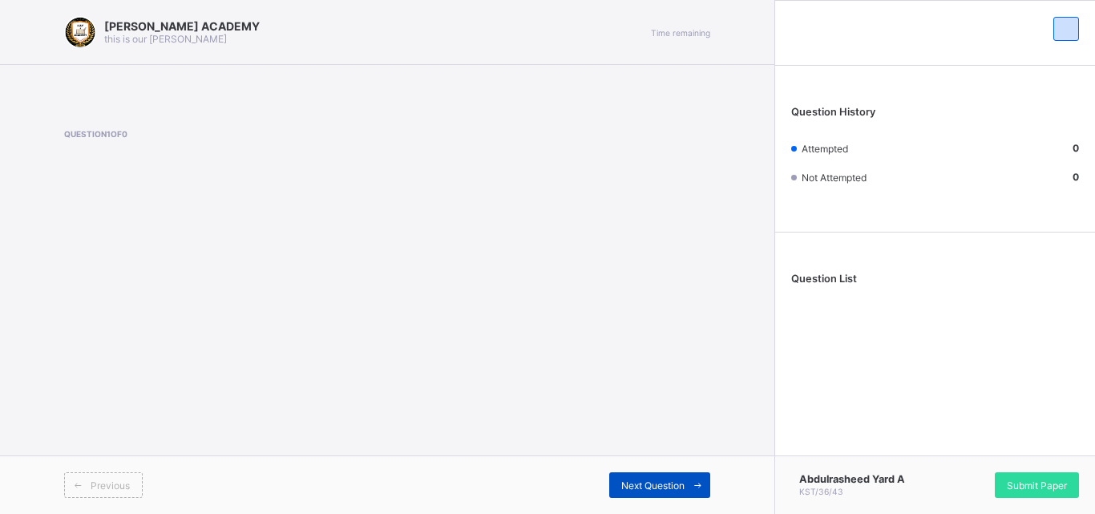
click at [696, 486] on icon at bounding box center [698, 485] width 12 height 10
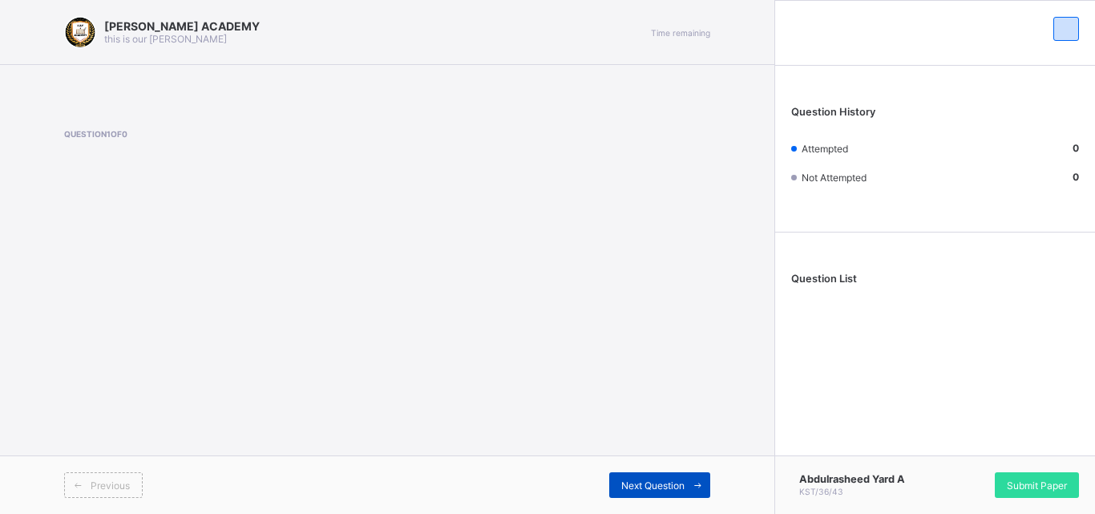
click at [696, 485] on icon at bounding box center [698, 485] width 12 height 10
click at [695, 484] on icon at bounding box center [698, 485] width 12 height 10
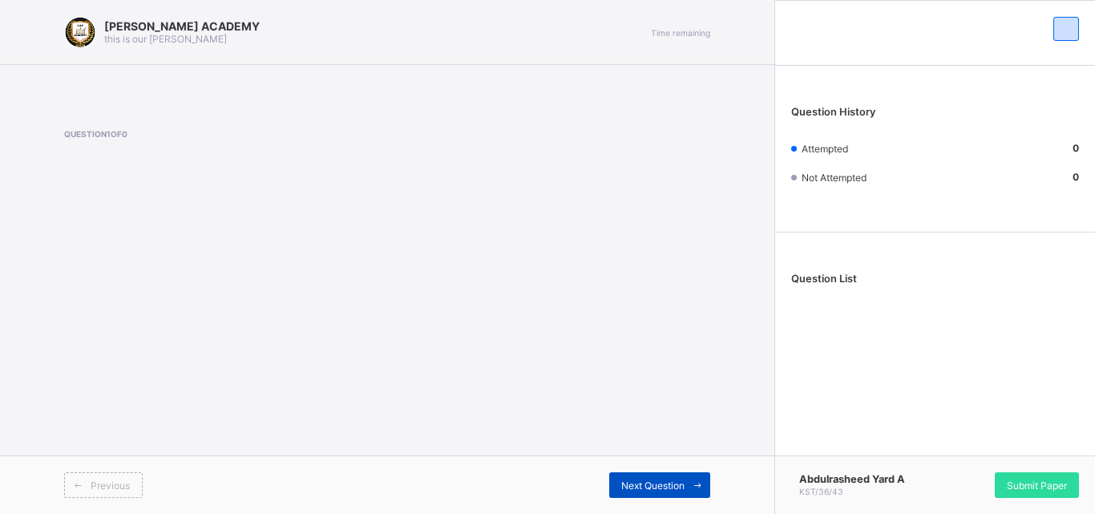
click at [695, 482] on icon at bounding box center [698, 485] width 12 height 10
click at [695, 483] on icon at bounding box center [698, 485] width 12 height 10
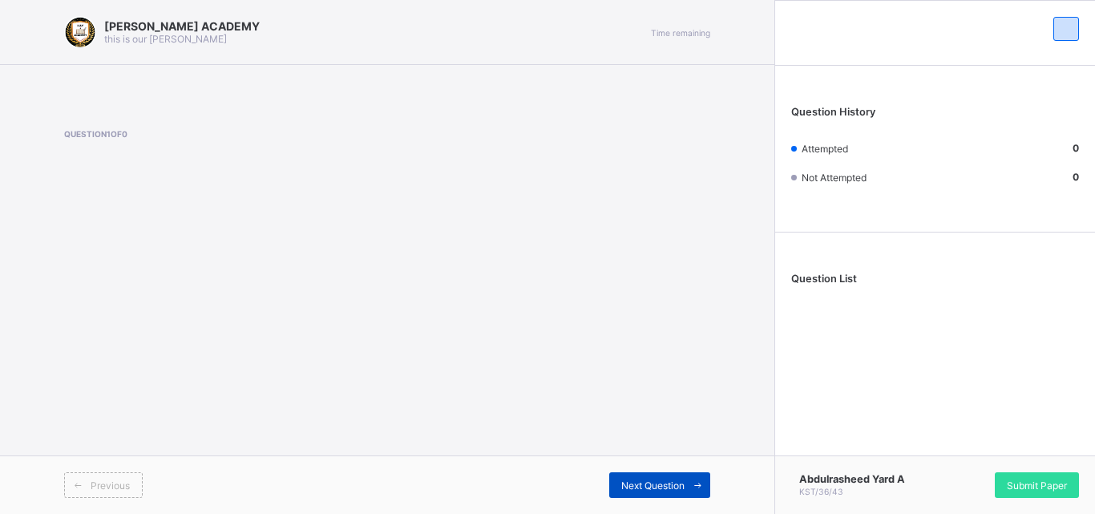
click at [695, 483] on icon at bounding box center [698, 485] width 12 height 10
click at [699, 487] on icon at bounding box center [698, 485] width 12 height 10
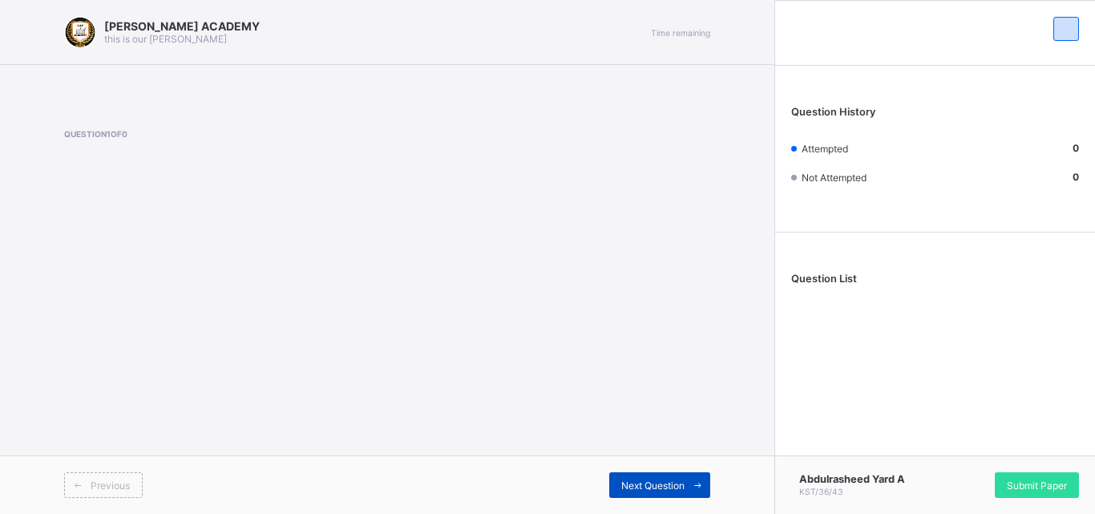
click at [699, 487] on icon at bounding box center [698, 485] width 12 height 10
click at [99, 480] on span "Previous" at bounding box center [110, 486] width 39 height 12
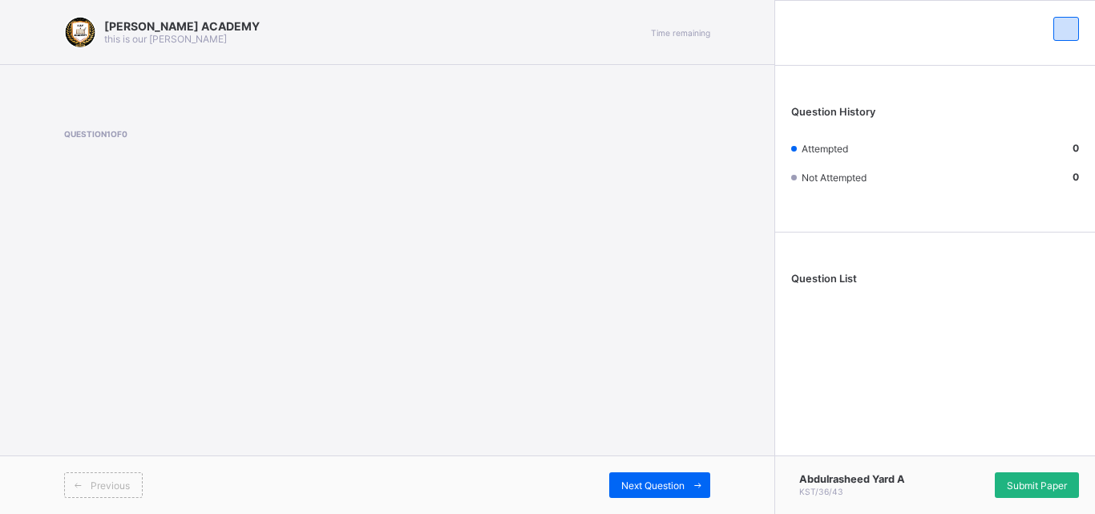
click at [1034, 484] on span "Submit Paper" at bounding box center [1037, 486] width 60 height 12
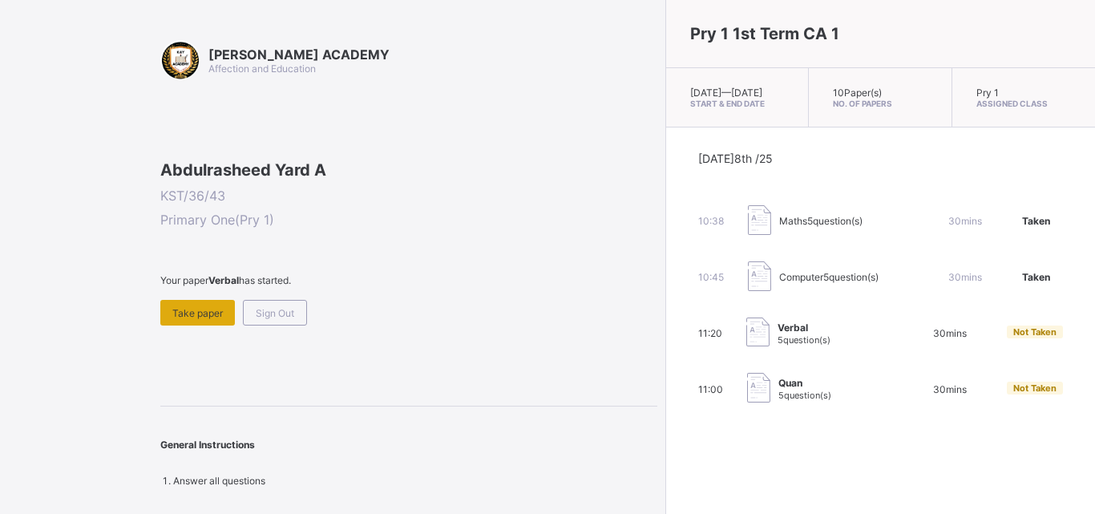
click at [206, 319] on span "Take paper" at bounding box center [197, 313] width 51 height 12
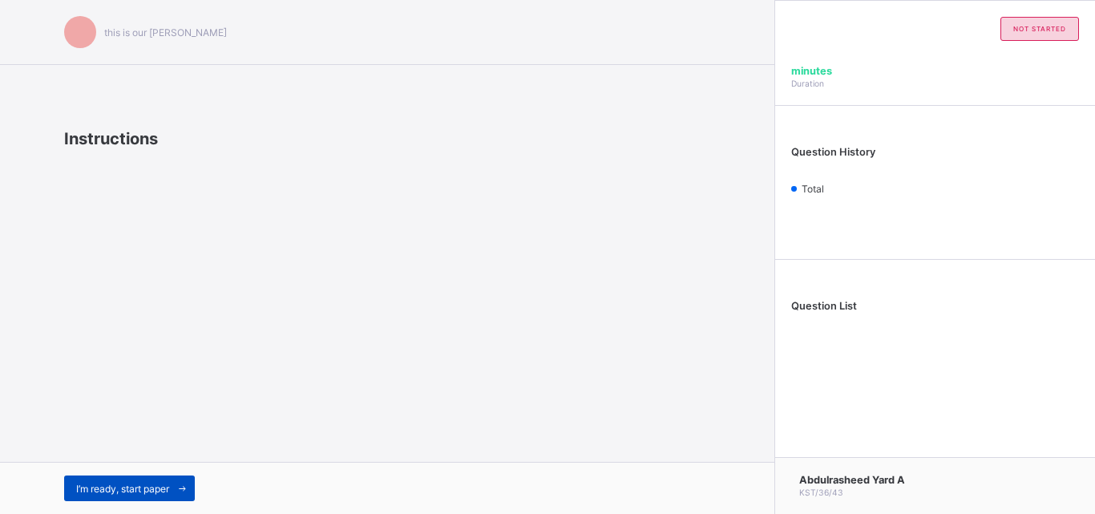
click at [169, 488] on span "I’m ready, start paper" at bounding box center [122, 489] width 93 height 12
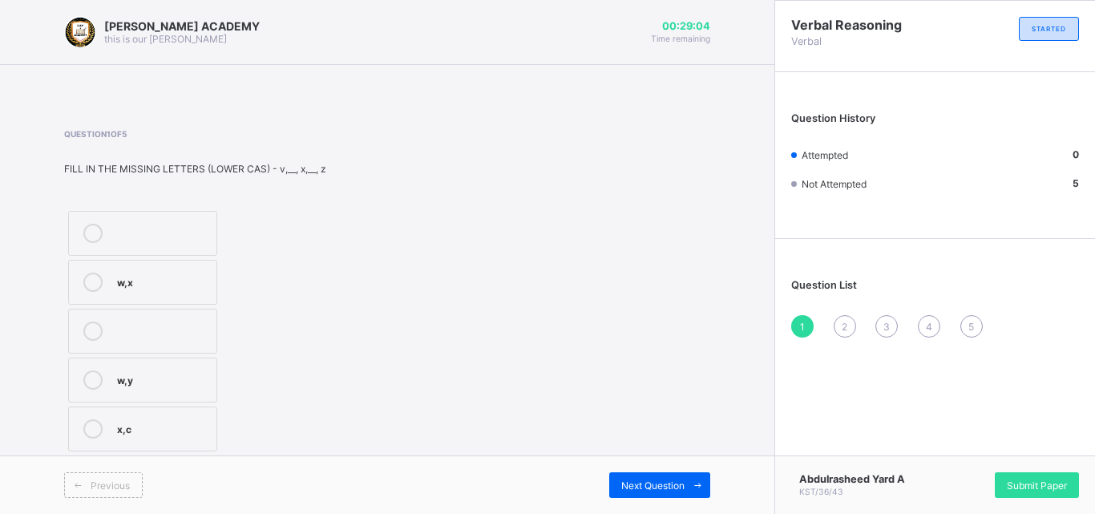
click at [148, 370] on div "w,y" at bounding box center [162, 378] width 91 height 16
click at [680, 487] on span "Next Question" at bounding box center [652, 486] width 63 height 12
click at [141, 237] on div "L,N" at bounding box center [166, 232] width 98 height 16
click at [682, 487] on span "Next Question" at bounding box center [652, 486] width 63 height 12
click at [163, 281] on div "C,E" at bounding box center [165, 281] width 96 height 16
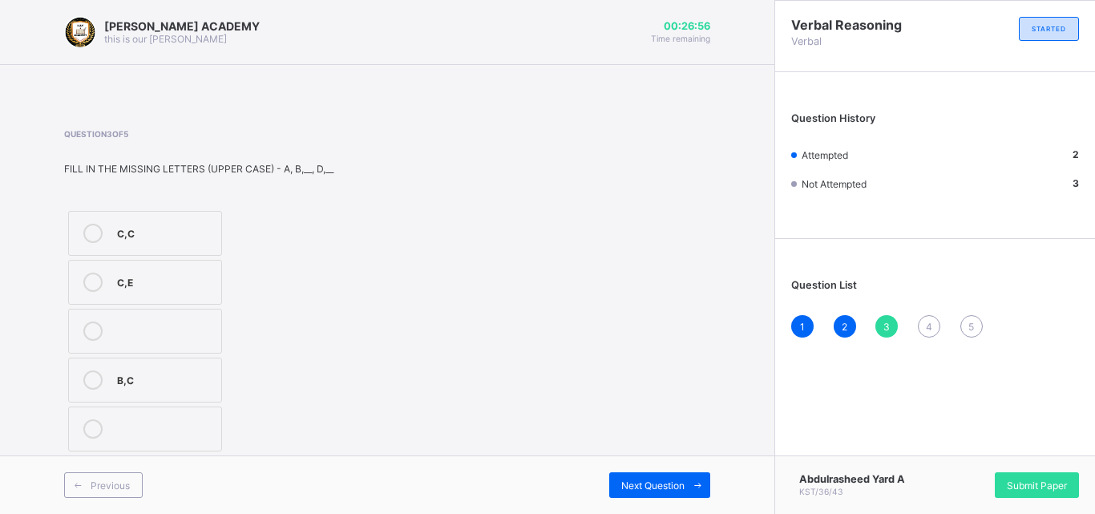
click at [669, 471] on div "Previous Next Question" at bounding box center [387, 484] width 775 height 59
click at [693, 485] on icon at bounding box center [698, 485] width 12 height 10
click at [137, 331] on div "K,F,H" at bounding box center [164, 330] width 95 height 16
click at [705, 479] on span at bounding box center [698, 485] width 26 height 26
click at [171, 268] on label "r,t" at bounding box center [144, 282] width 152 height 45
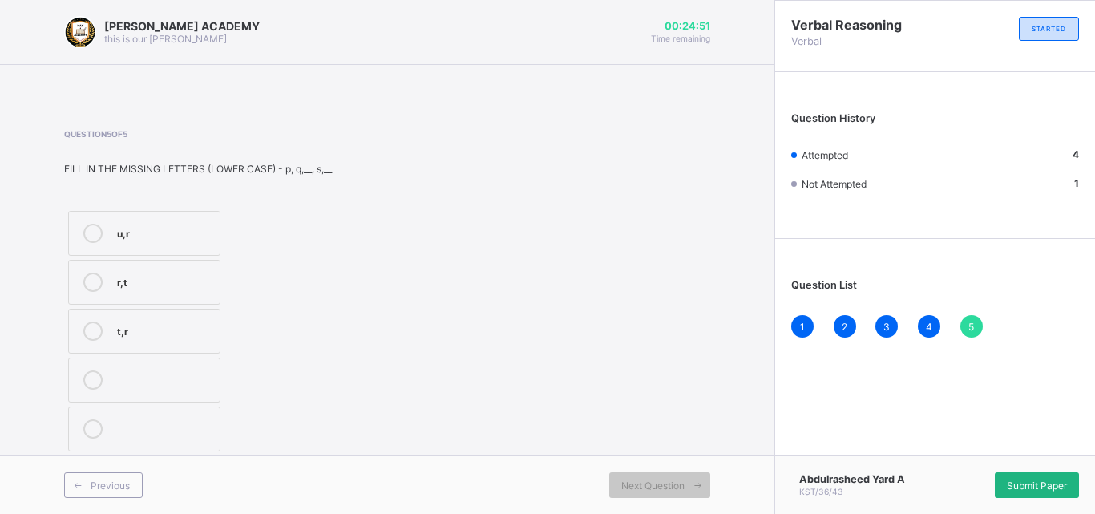
click at [1036, 477] on div "Submit Paper" at bounding box center [1037, 485] width 84 height 26
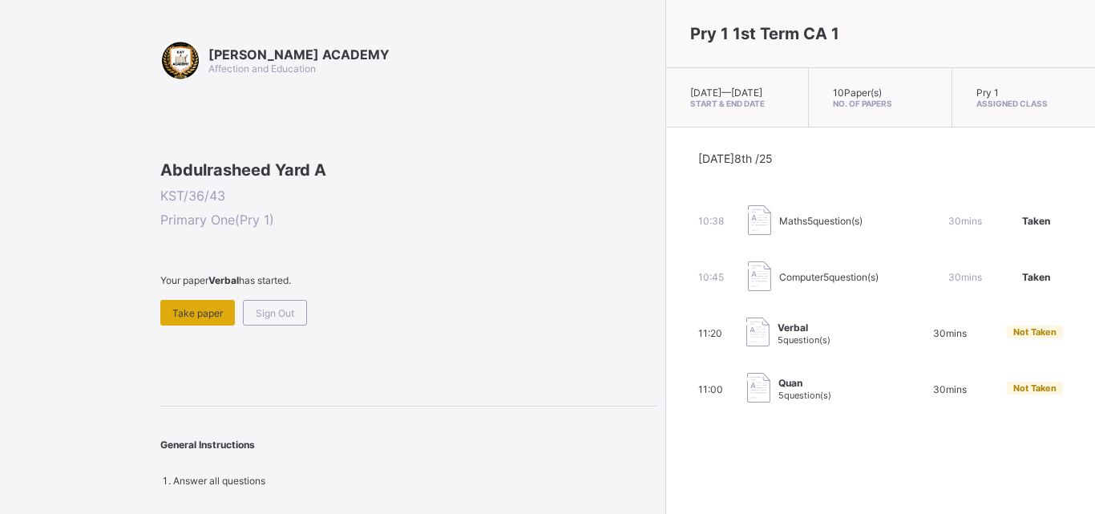
click at [196, 319] on span "Take paper" at bounding box center [197, 313] width 51 height 12
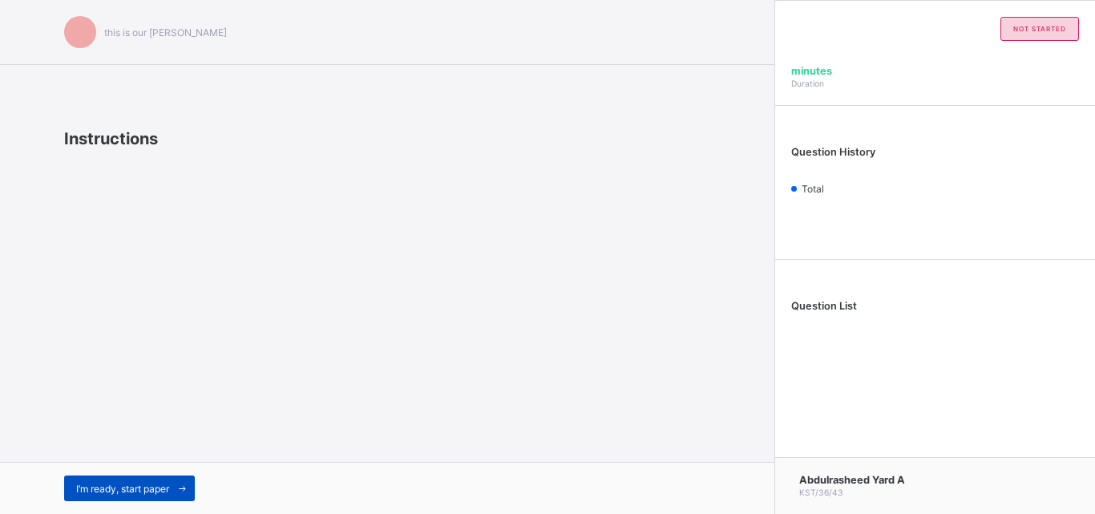
click at [146, 493] on span "I’m ready, start paper" at bounding box center [122, 489] width 93 height 12
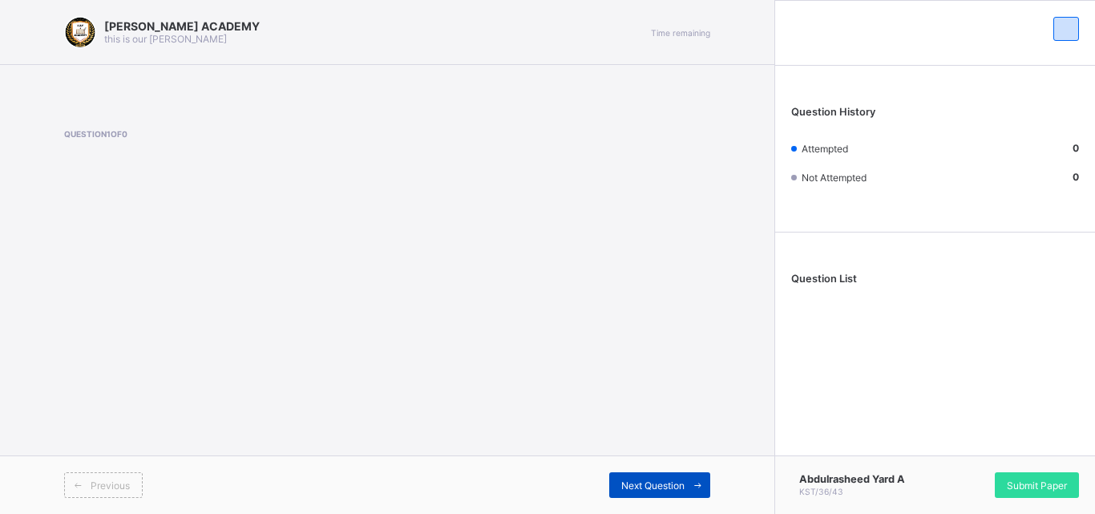
click at [692, 485] on icon at bounding box center [698, 485] width 12 height 10
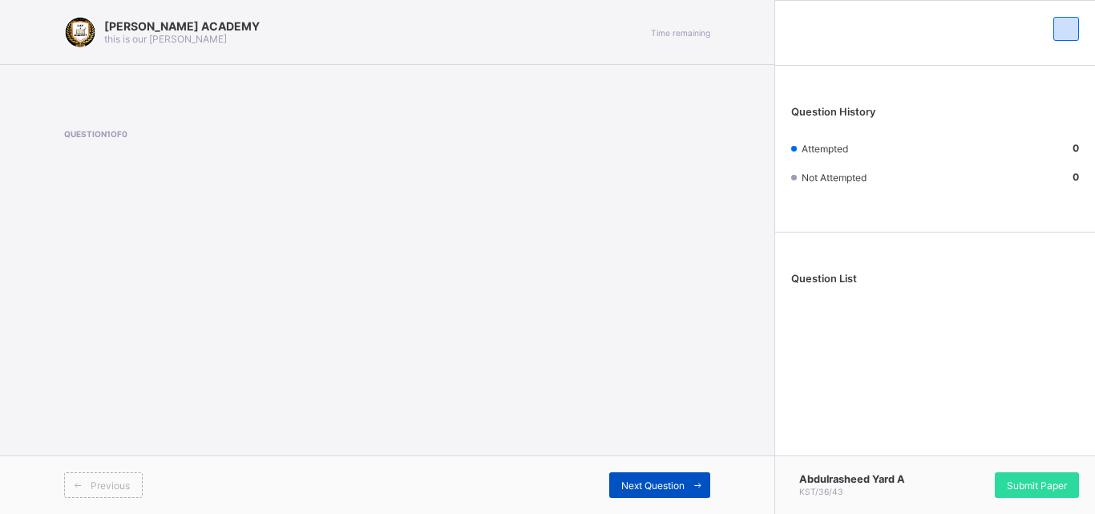
click at [692, 485] on icon at bounding box center [698, 485] width 12 height 10
click at [697, 482] on icon at bounding box center [698, 485] width 12 height 10
click at [674, 467] on div "Previous Next Question" at bounding box center [387, 484] width 775 height 59
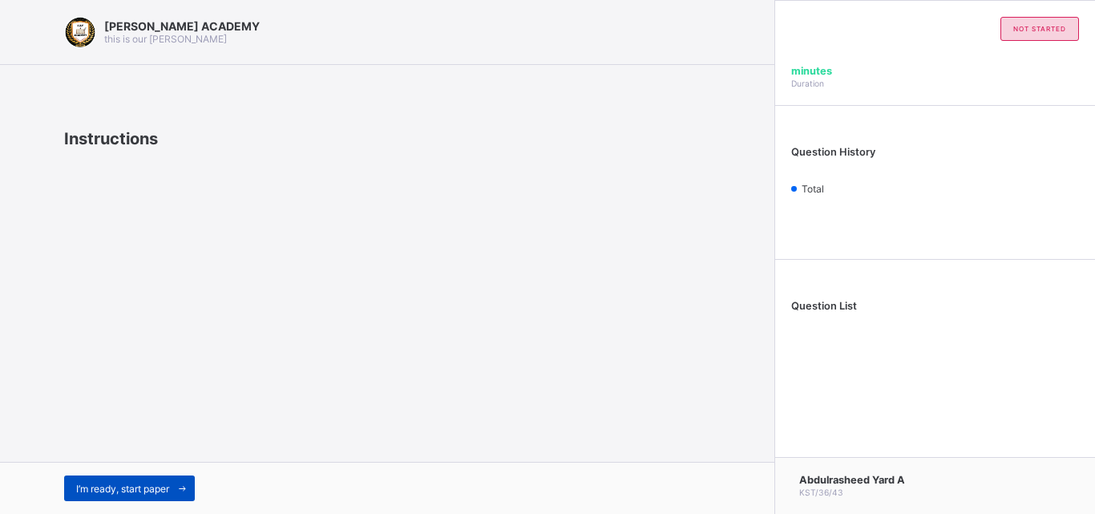
click at [147, 491] on span "I’m ready, start paper" at bounding box center [122, 489] width 93 height 12
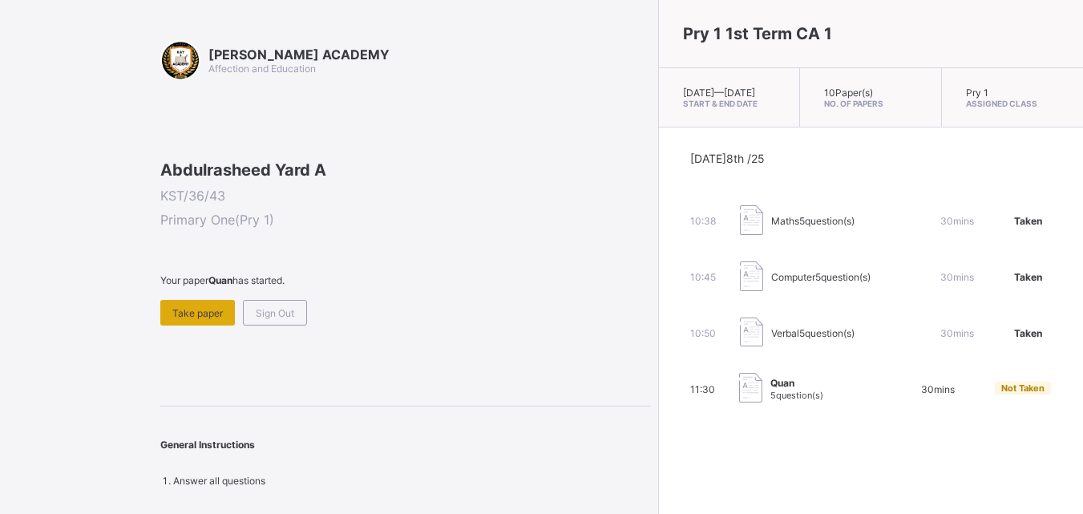
click at [206, 319] on span "Take paper" at bounding box center [197, 313] width 51 height 12
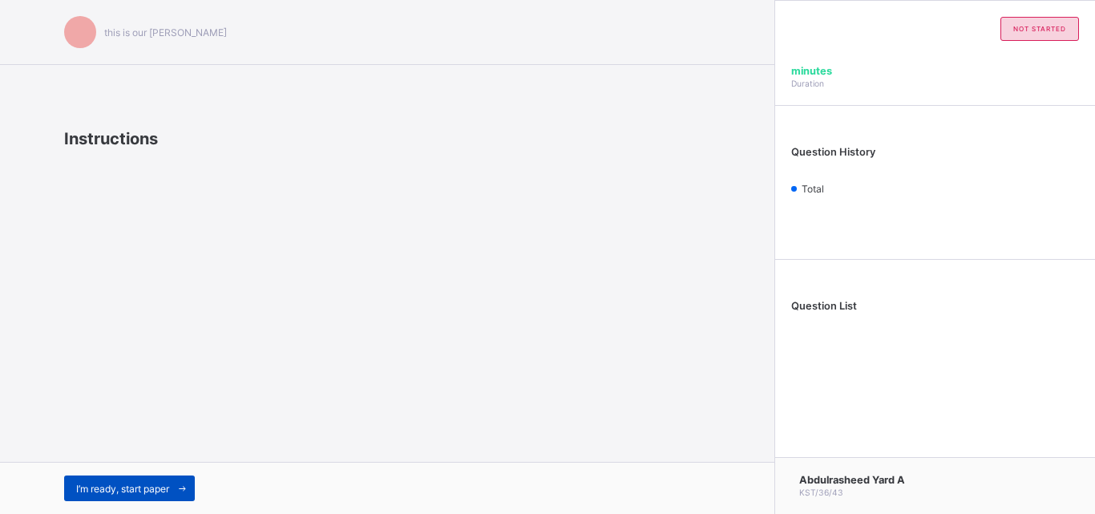
click at [125, 498] on div "I’m ready, start paper" at bounding box center [129, 488] width 131 height 26
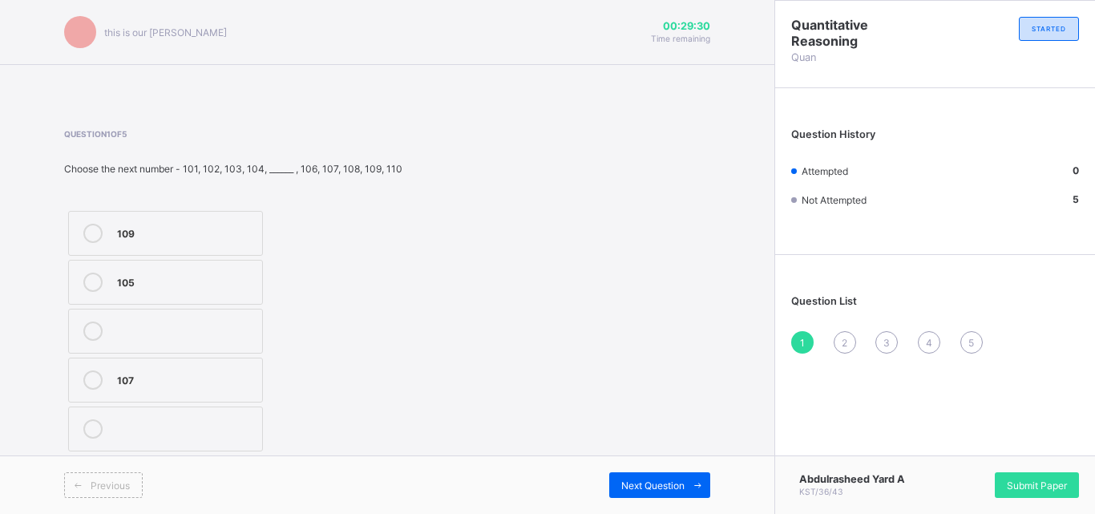
click at [160, 284] on div "105" at bounding box center [185, 281] width 137 height 16
click at [613, 474] on div "Next Question" at bounding box center [659, 485] width 101 height 26
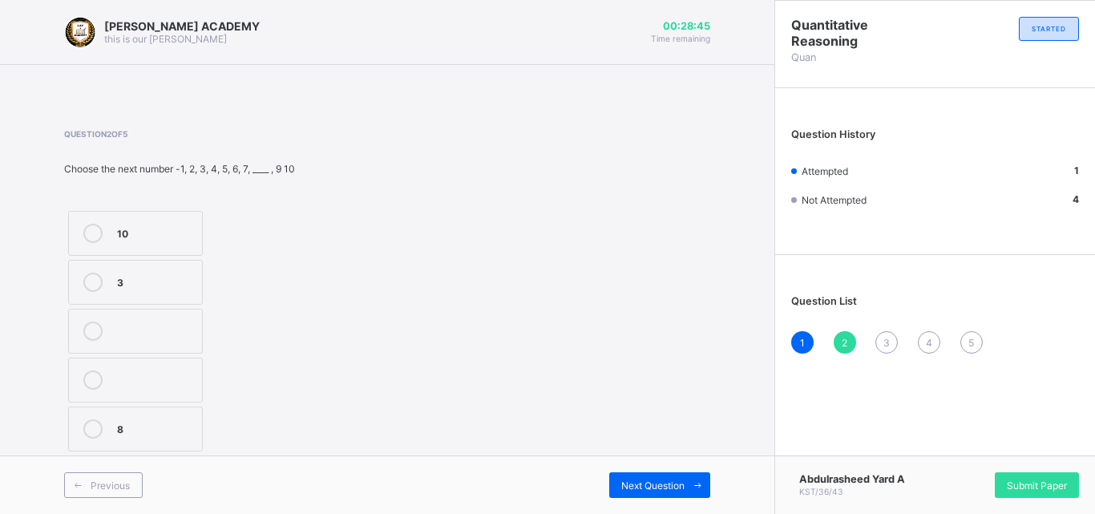
click at [121, 421] on div "8" at bounding box center [155, 427] width 77 height 16
click at [704, 476] on span at bounding box center [698, 485] width 26 height 26
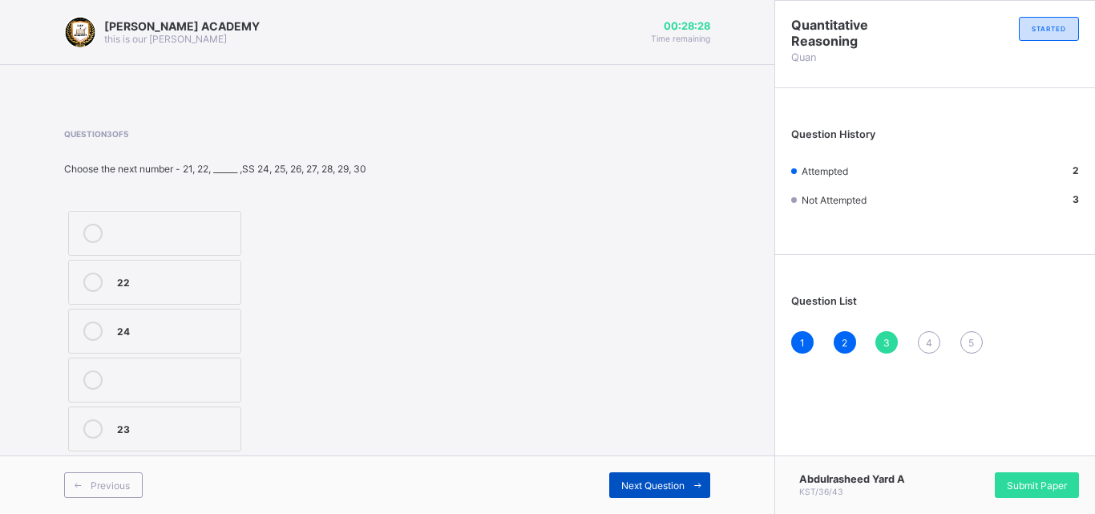
click at [661, 484] on span "Next Question" at bounding box center [652, 486] width 63 height 12
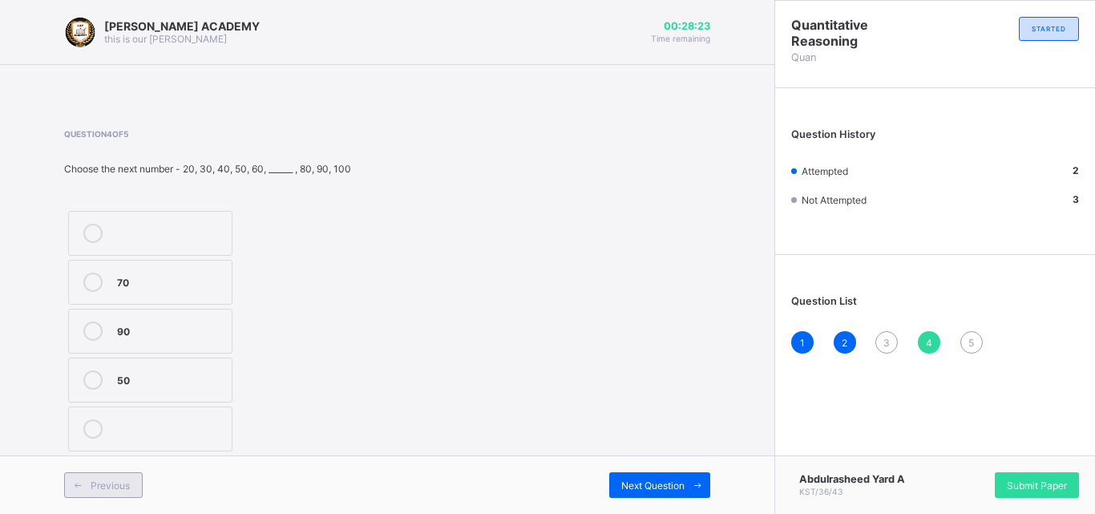
click at [119, 490] on span "Previous" at bounding box center [110, 486] width 39 height 12
click at [127, 420] on div "23" at bounding box center [174, 427] width 115 height 16
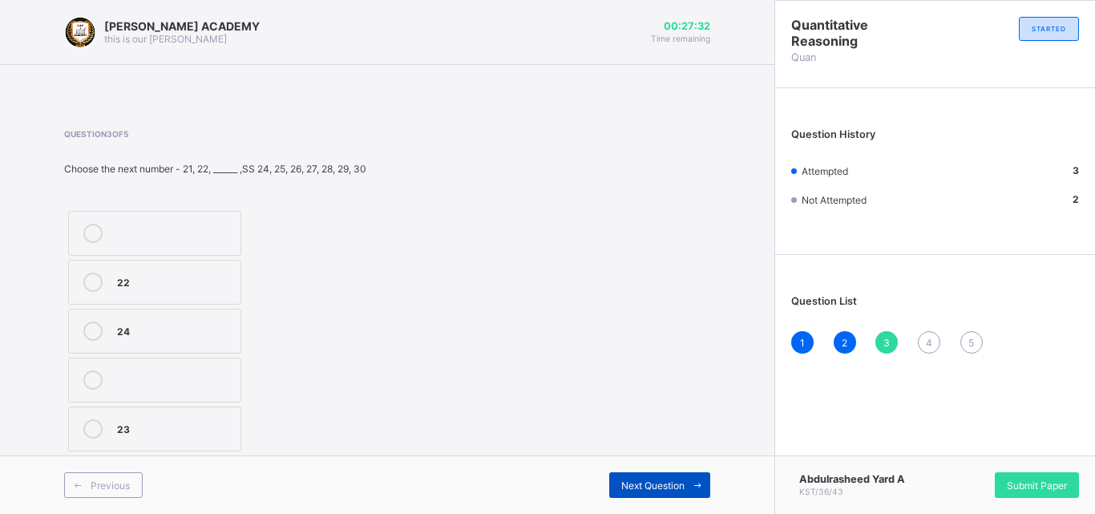
click at [706, 484] on span at bounding box center [698, 485] width 26 height 26
click at [199, 289] on div "70" at bounding box center [170, 282] width 107 height 19
click at [698, 486] on icon at bounding box center [698, 485] width 12 height 10
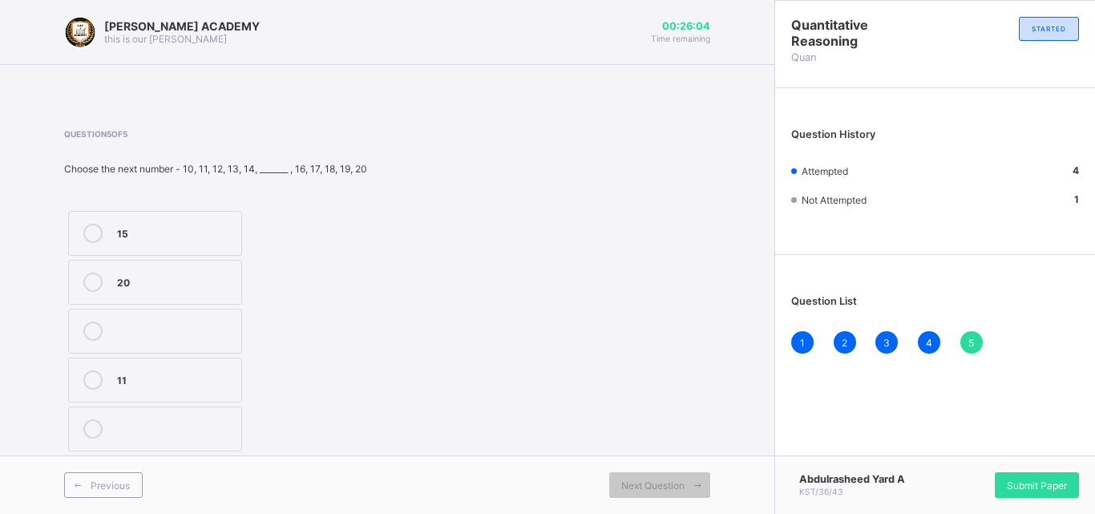
click at [210, 237] on div "15" at bounding box center [175, 232] width 116 height 16
click at [1022, 483] on span "Submit Paper" at bounding box center [1037, 486] width 60 height 12
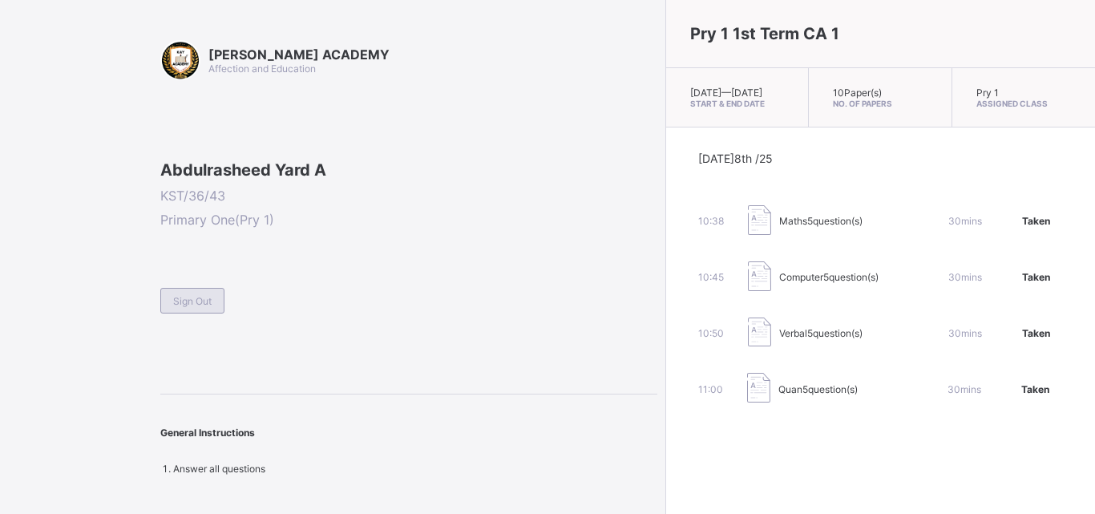
click at [199, 314] on div "Sign Out" at bounding box center [192, 301] width 64 height 26
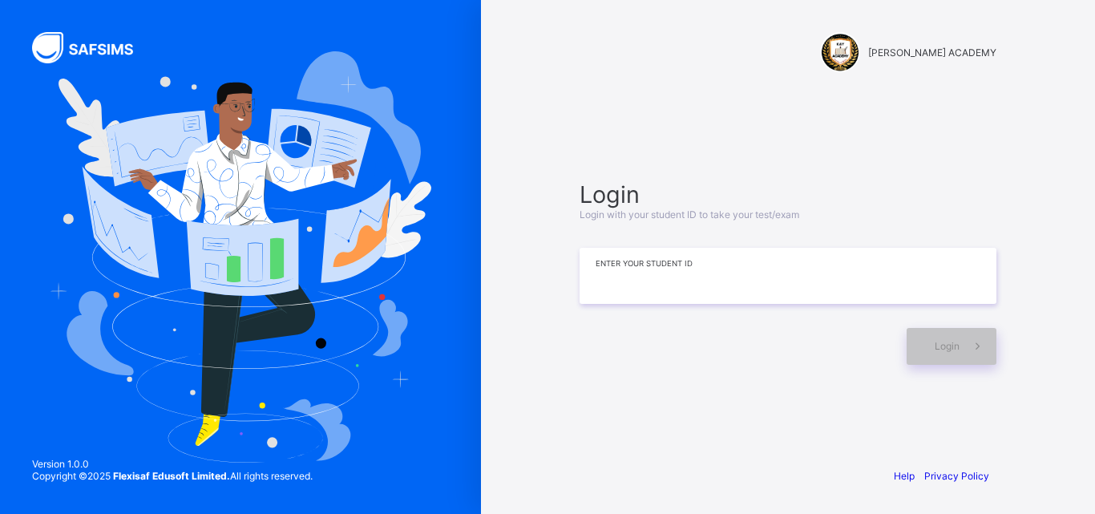
click at [700, 265] on input at bounding box center [788, 276] width 417 height 56
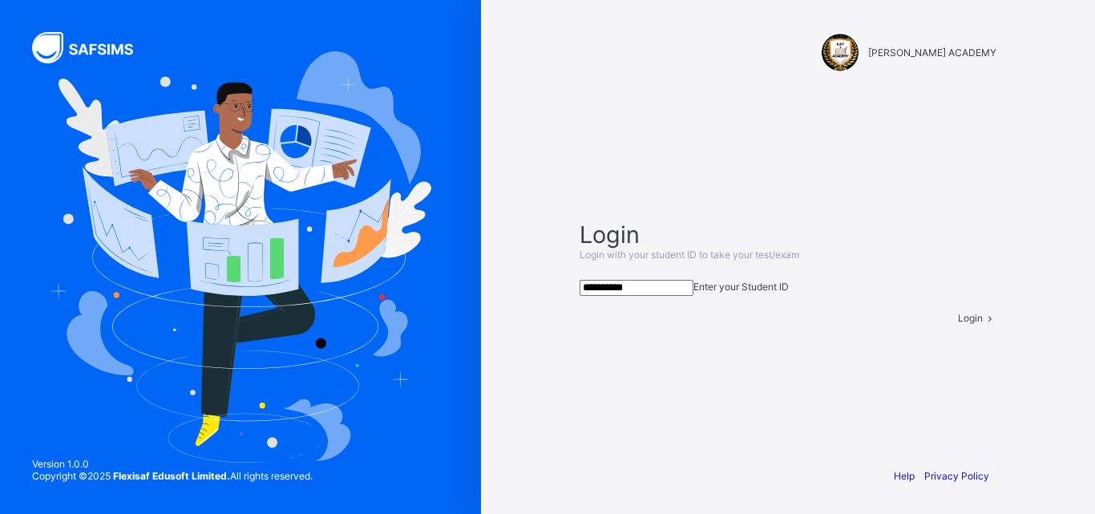
type input "**********"
click at [958, 324] on div "Login" at bounding box center [977, 318] width 38 height 12
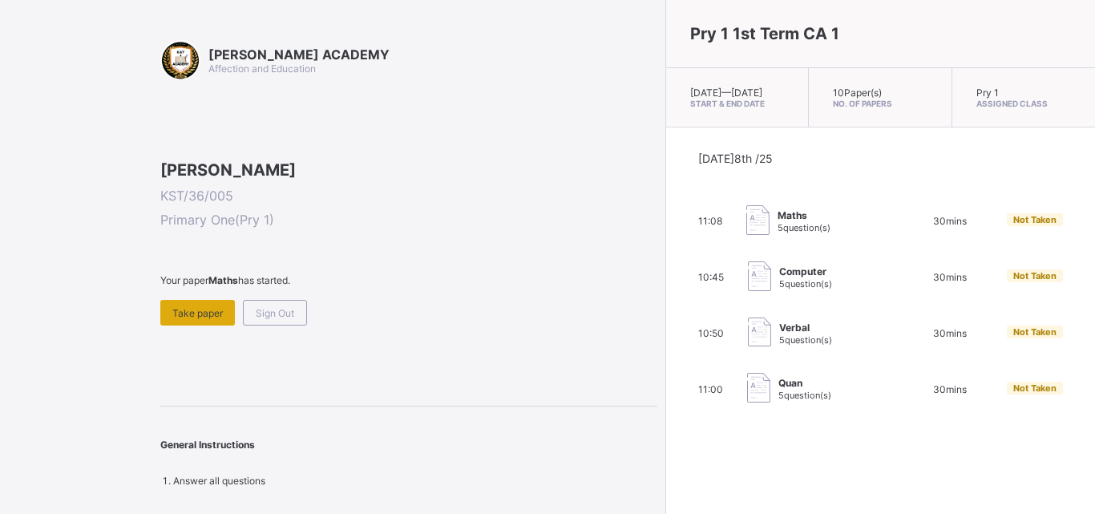
click at [200, 319] on span "Take paper" at bounding box center [197, 313] width 51 height 12
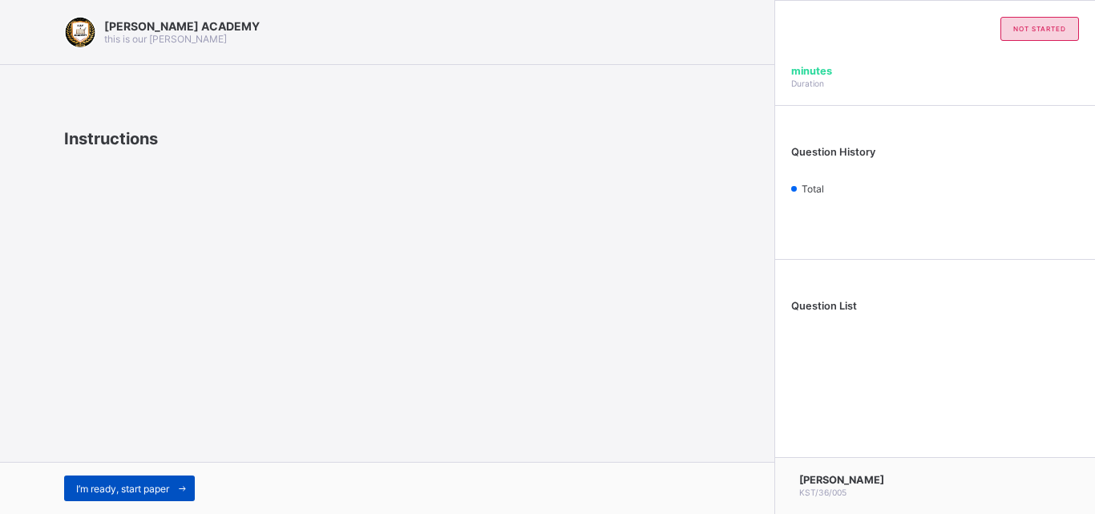
click at [157, 488] on span "I’m ready, start paper" at bounding box center [122, 489] width 93 height 12
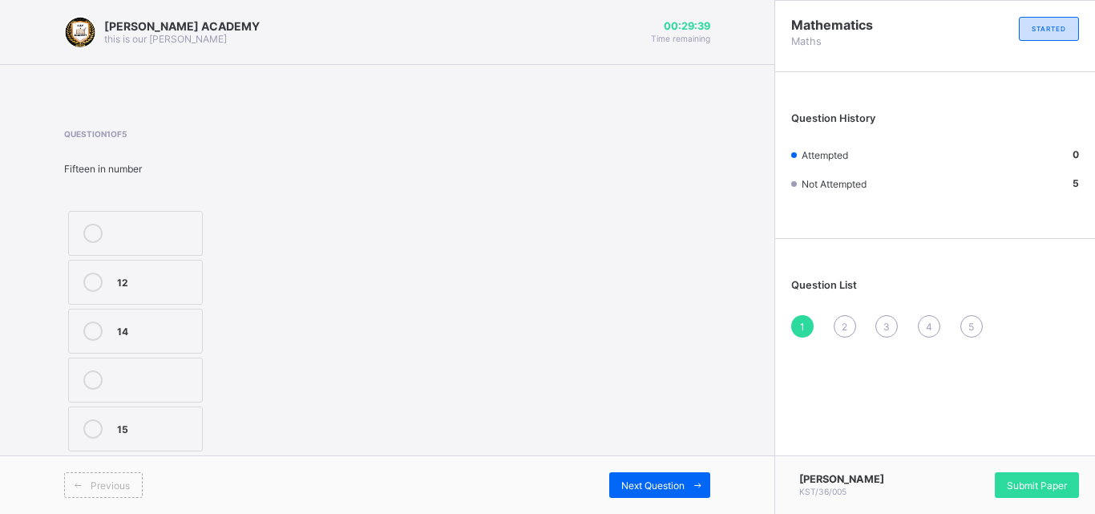
click at [135, 419] on div "15" at bounding box center [155, 427] width 77 height 16
click at [601, 484] on div "Next Question" at bounding box center [548, 485] width 323 height 26
click at [682, 489] on span "Next Question" at bounding box center [652, 486] width 63 height 12
click at [170, 387] on div "TWENTY SEVEN" at bounding box center [155, 384] width 77 height 28
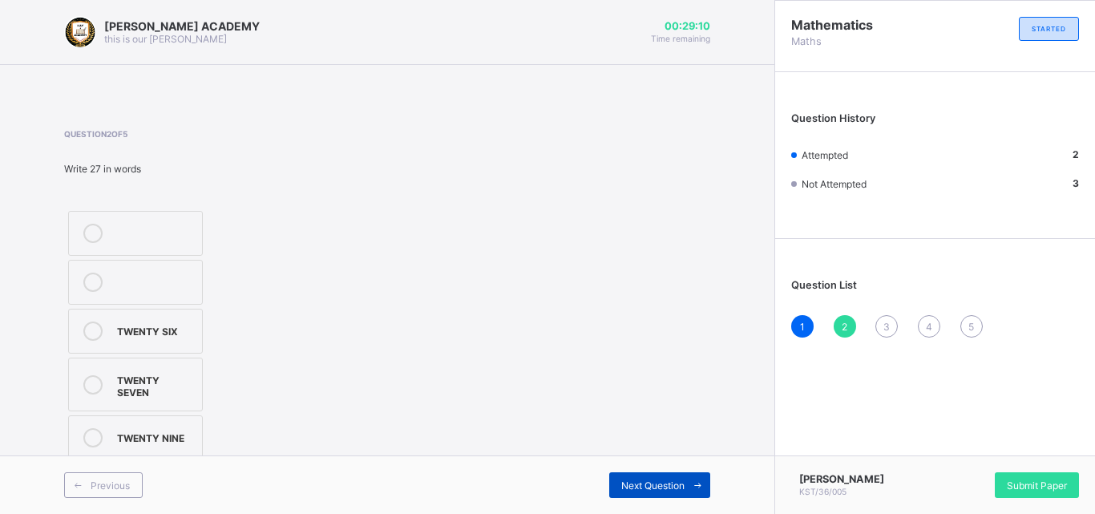
click at [681, 492] on div "Next Question" at bounding box center [659, 485] width 101 height 26
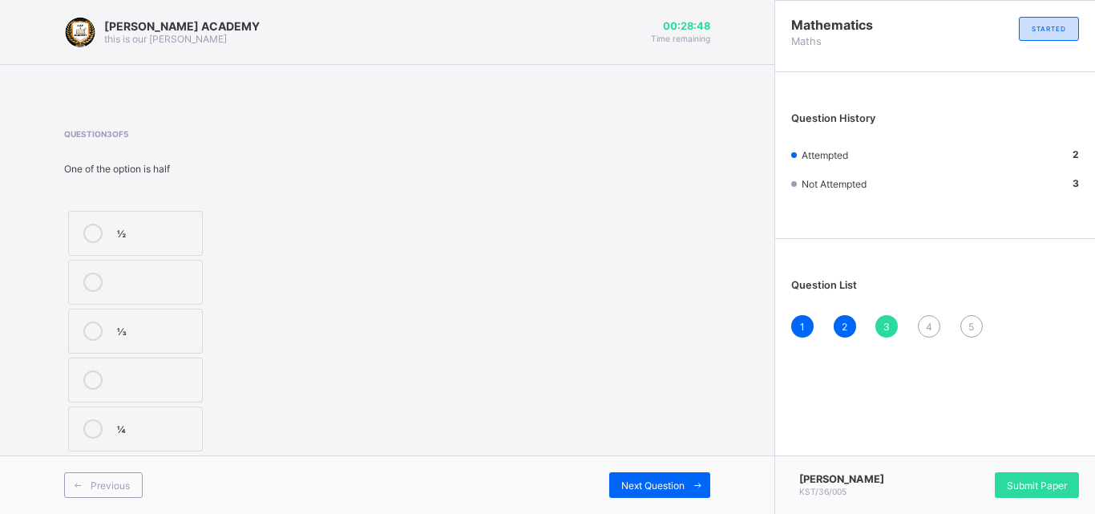
click at [101, 219] on label "½" at bounding box center [135, 233] width 135 height 45
click at [633, 492] on div "Next Question" at bounding box center [659, 485] width 101 height 26
click at [157, 375] on div "THIRTY FIVE" at bounding box center [155, 378] width 77 height 16
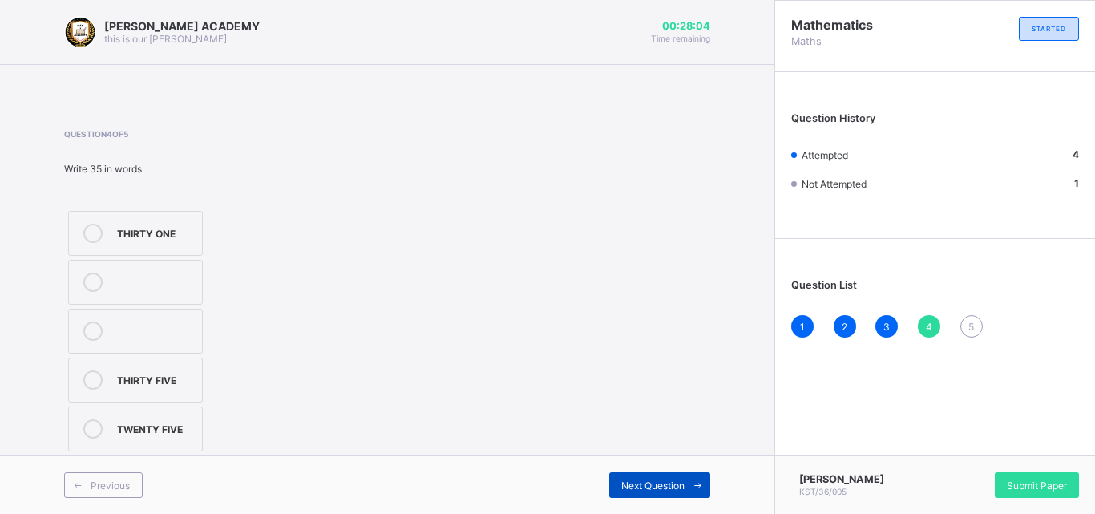
click at [614, 479] on div "Next Question" at bounding box center [659, 485] width 101 height 26
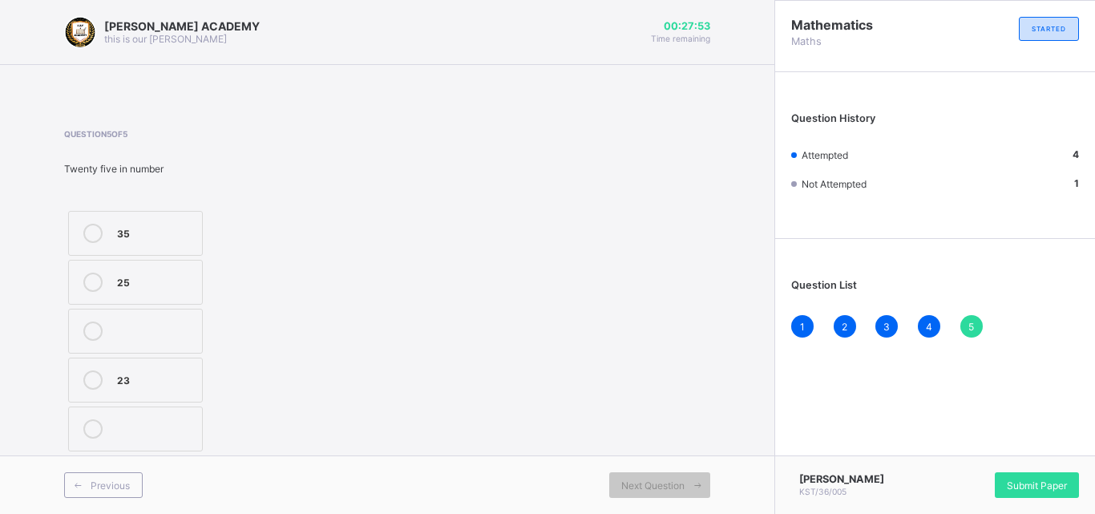
click at [152, 274] on div "25" at bounding box center [155, 281] width 77 height 16
click at [1038, 482] on span "Submit Paper" at bounding box center [1037, 486] width 60 height 12
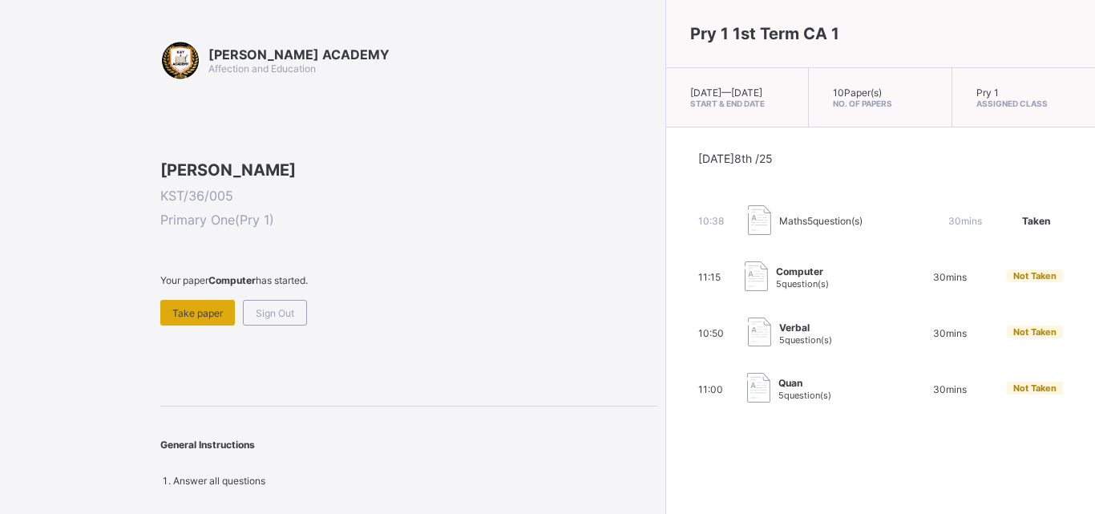
click at [206, 319] on span "Take paper" at bounding box center [197, 313] width 51 height 12
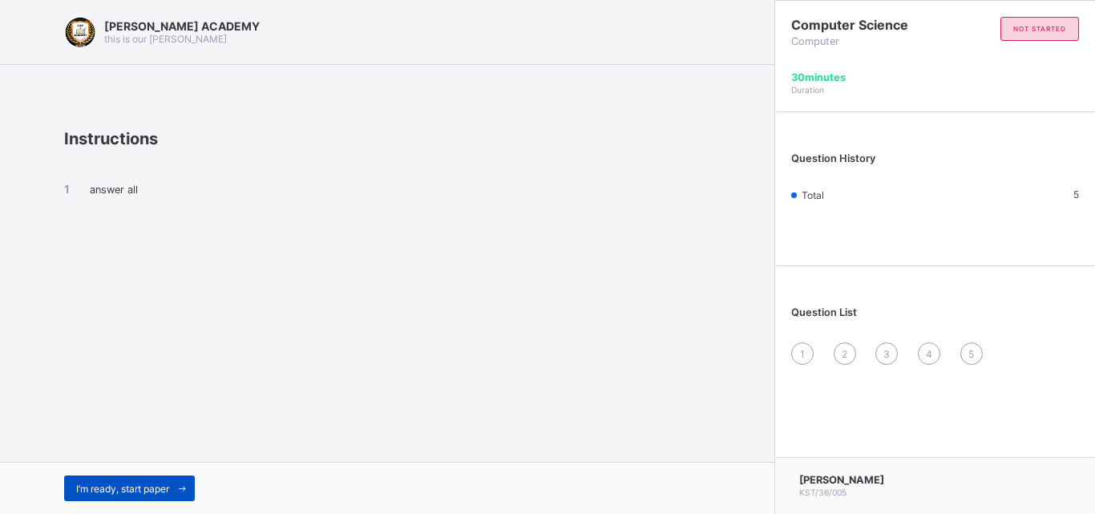
click at [157, 485] on span "I’m ready, start paper" at bounding box center [122, 489] width 93 height 12
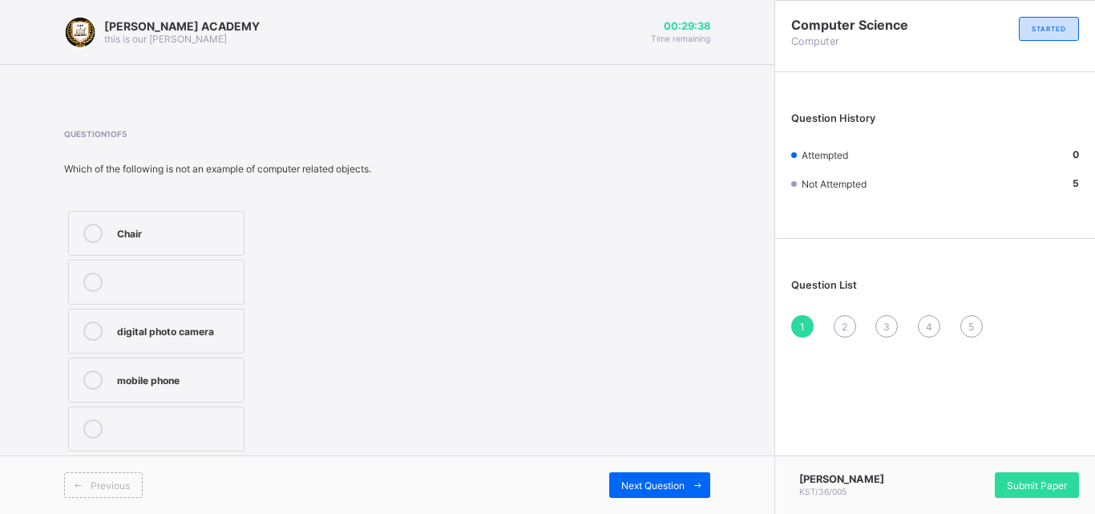
click at [196, 236] on div "Chair" at bounding box center [176, 232] width 119 height 16
click at [641, 493] on div "Next Question" at bounding box center [659, 485] width 101 height 26
click at [103, 326] on div at bounding box center [93, 331] width 32 height 19
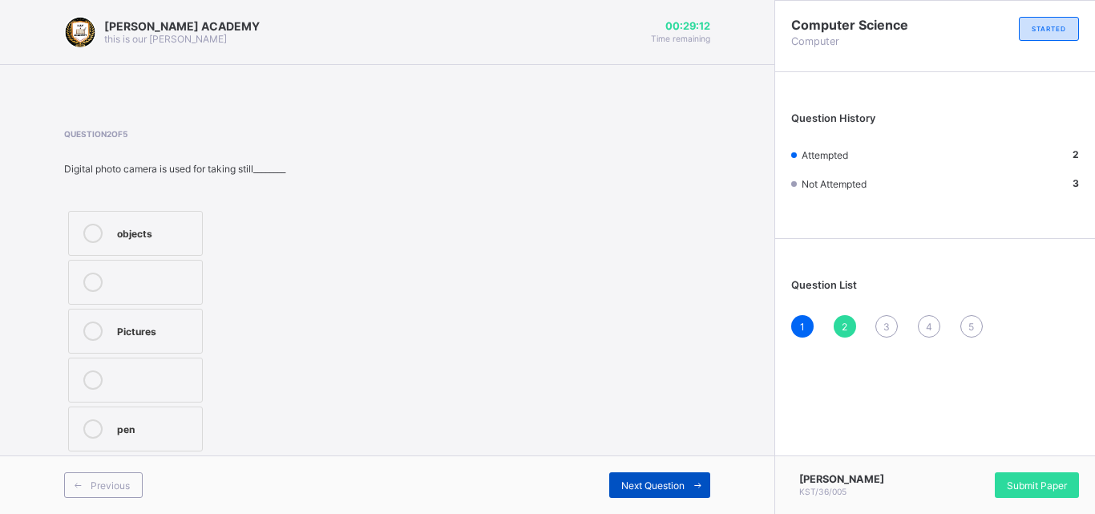
click at [643, 486] on span "Next Question" at bounding box center [652, 486] width 63 height 12
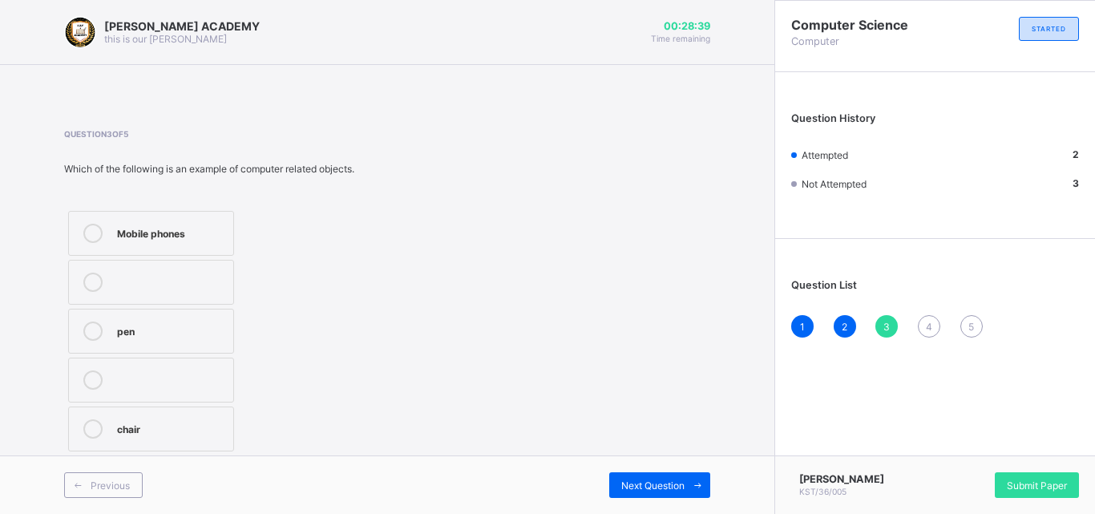
click at [198, 225] on div "Mobile phones" at bounding box center [171, 232] width 108 height 16
click at [629, 469] on div "Previous Next Question" at bounding box center [387, 484] width 775 height 59
click at [678, 488] on span "Next Question" at bounding box center [652, 486] width 63 height 12
click at [94, 325] on icon at bounding box center [92, 331] width 19 height 19
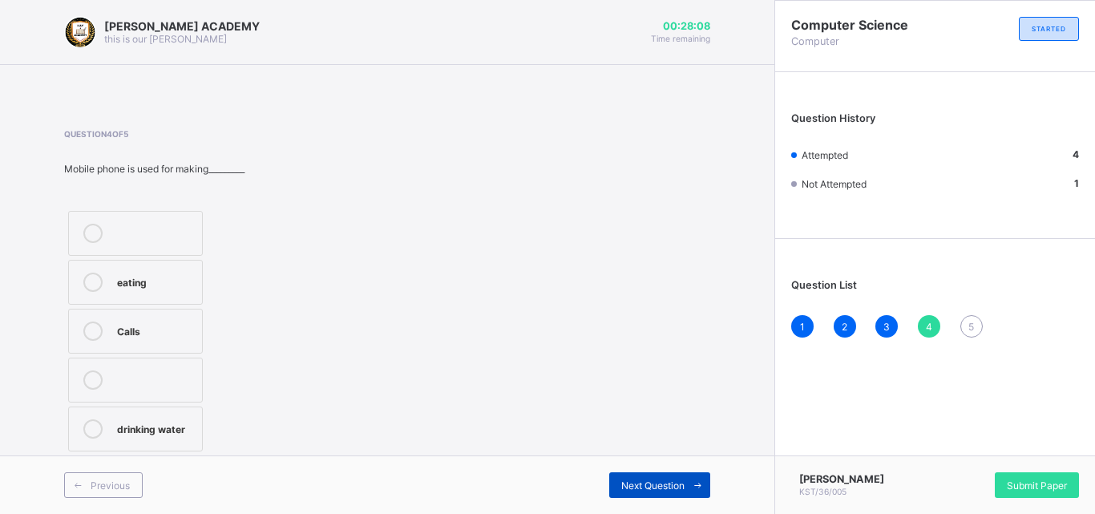
click at [624, 480] on span "Next Question" at bounding box center [652, 486] width 63 height 12
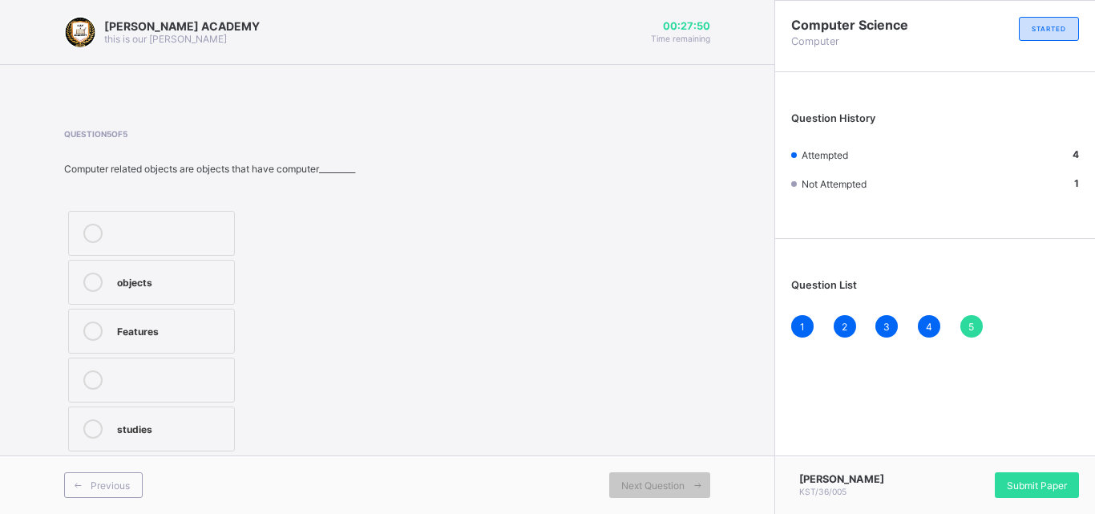
click at [184, 320] on label "Features" at bounding box center [151, 331] width 167 height 45
click at [1037, 484] on span "Submit Paper" at bounding box center [1037, 486] width 60 height 12
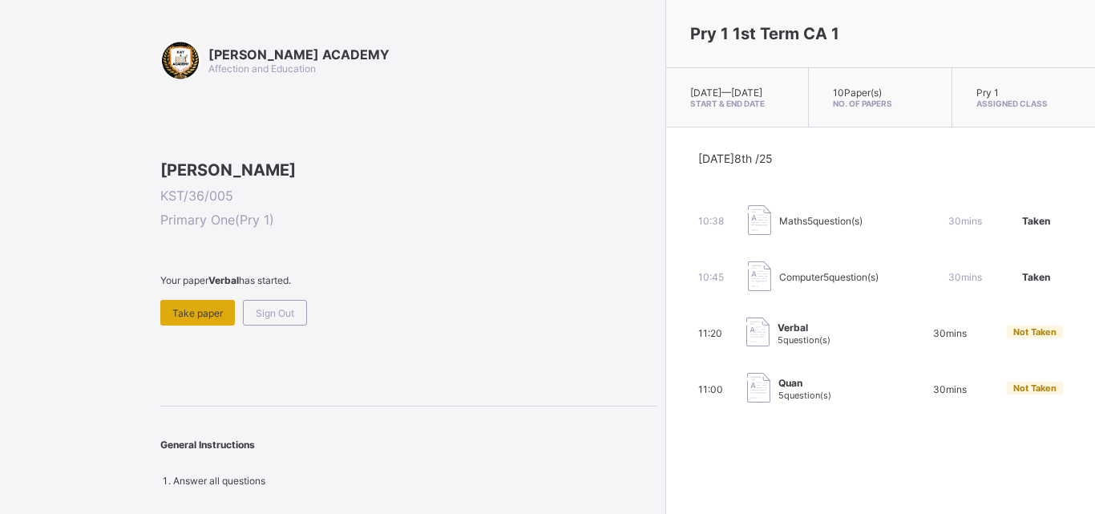
click at [178, 326] on div "Take paper" at bounding box center [197, 313] width 75 height 26
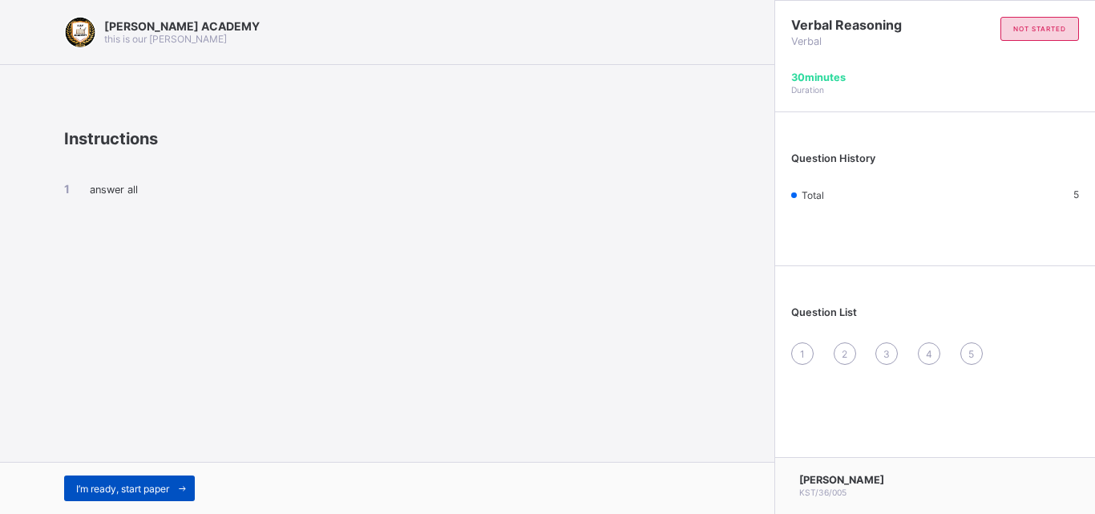
click at [167, 476] on div "I’m ready, start paper" at bounding box center [129, 488] width 131 height 26
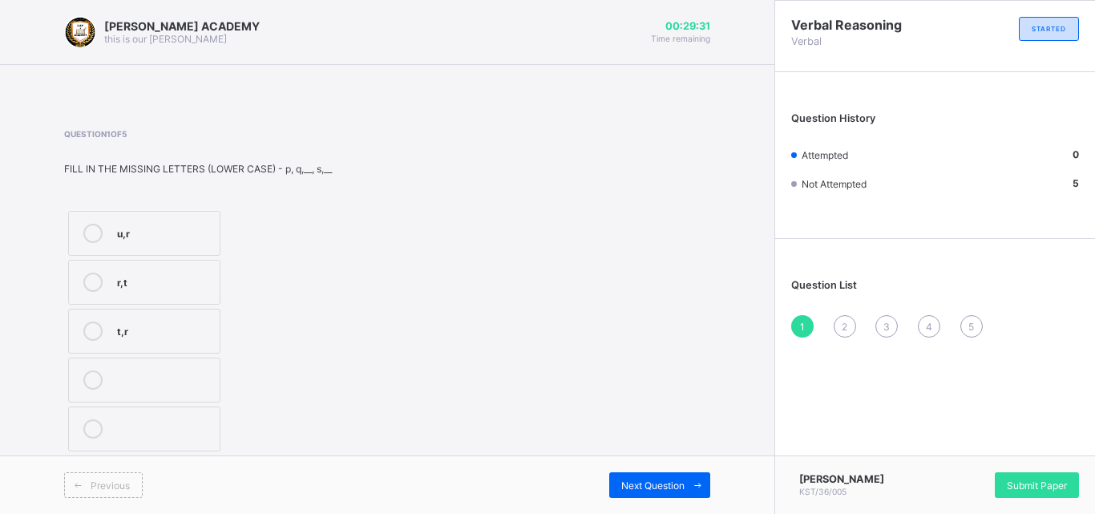
click at [139, 273] on div "r,t" at bounding box center [164, 281] width 95 height 16
click at [629, 476] on div "Next Question" at bounding box center [659, 485] width 101 height 26
click at [158, 384] on div "w,y" at bounding box center [162, 378] width 91 height 16
click at [638, 476] on div "Next Question" at bounding box center [659, 485] width 101 height 26
click at [151, 224] on div "L,N" at bounding box center [166, 232] width 98 height 16
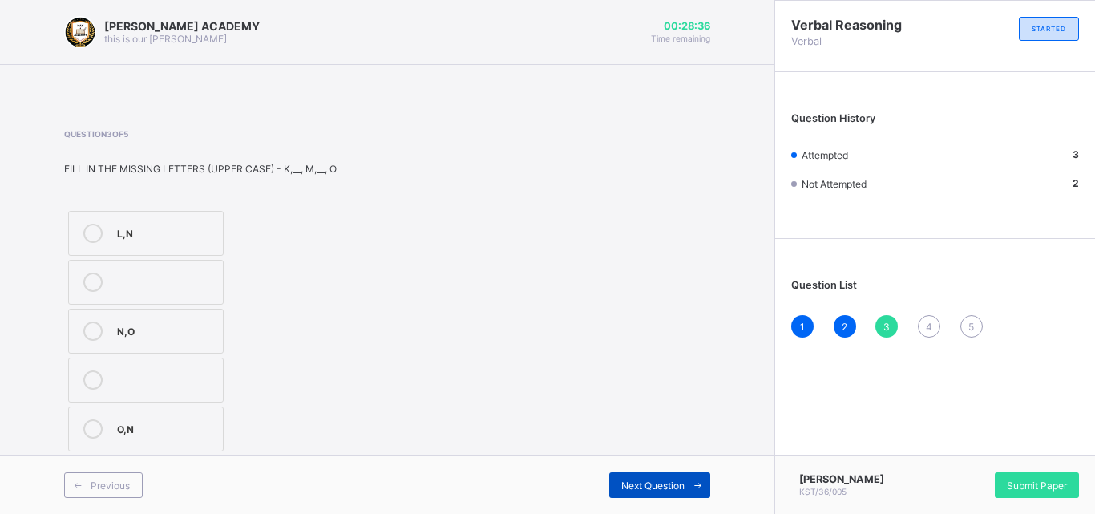
click at [633, 480] on span "Next Question" at bounding box center [652, 486] width 63 height 12
click at [159, 284] on div "C,E" at bounding box center [165, 281] width 96 height 16
click at [672, 463] on div "Previous Next Question" at bounding box center [387, 484] width 775 height 59
click at [676, 472] on div "Next Question" at bounding box center [659, 485] width 101 height 26
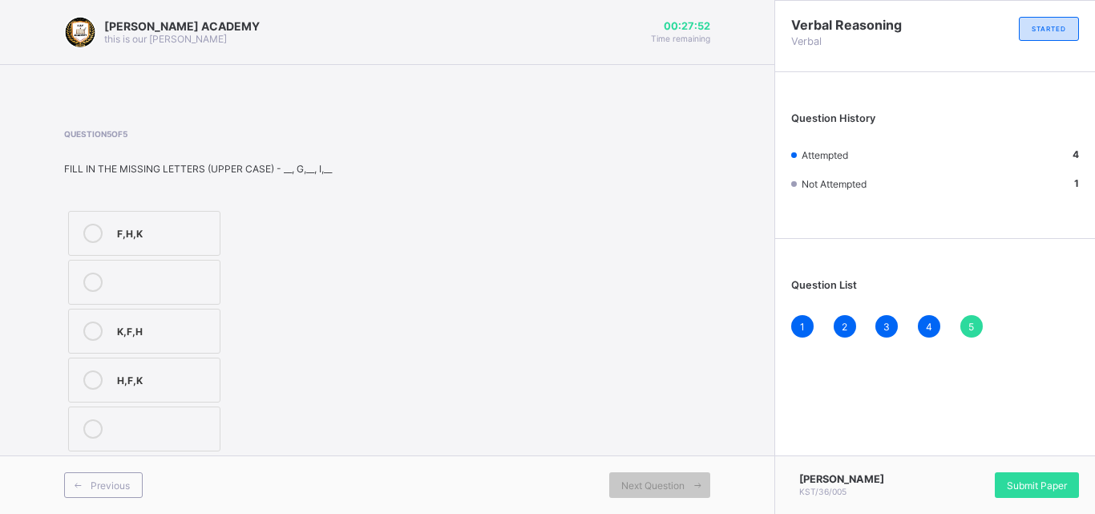
click at [315, 207] on div "F,H,[PERSON_NAME],F,[PERSON_NAME],F,K" at bounding box center [198, 331] width 268 height 249
click at [147, 225] on div "F,H,K" at bounding box center [164, 232] width 95 height 16
click at [1008, 478] on div "Submit Paper" at bounding box center [1037, 485] width 84 height 26
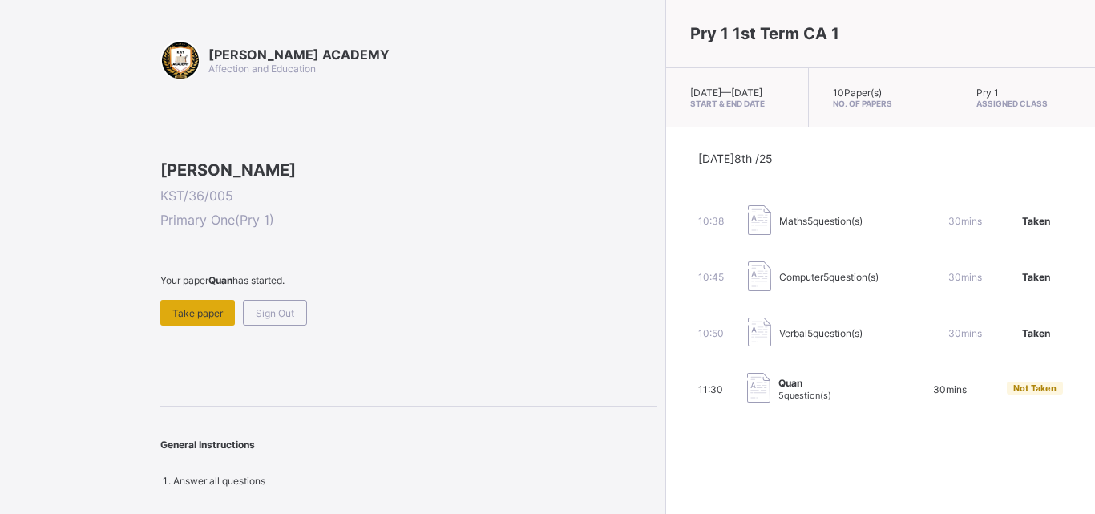
click at [199, 319] on span "Take paper" at bounding box center [197, 313] width 51 height 12
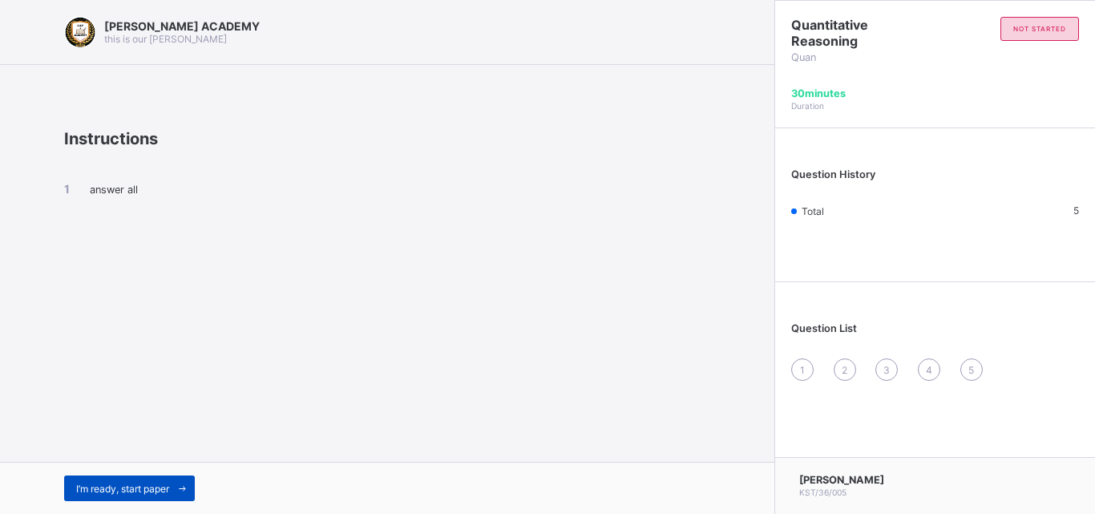
click at [107, 480] on div "I’m ready, start paper" at bounding box center [129, 488] width 131 height 26
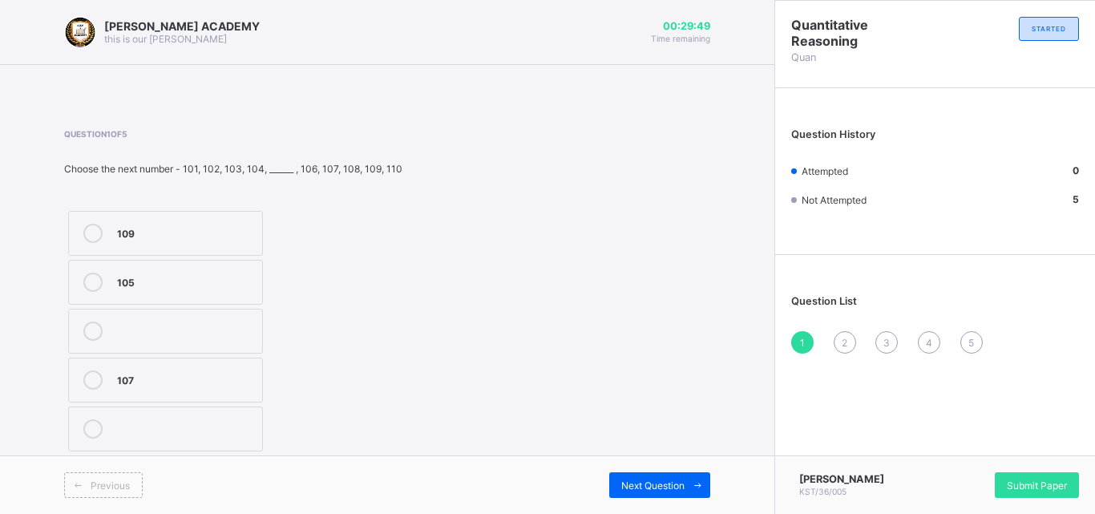
click at [172, 279] on div "105" at bounding box center [185, 281] width 137 height 16
click at [641, 480] on span "Next Question" at bounding box center [652, 486] width 63 height 12
click at [144, 439] on label "8" at bounding box center [135, 429] width 135 height 45
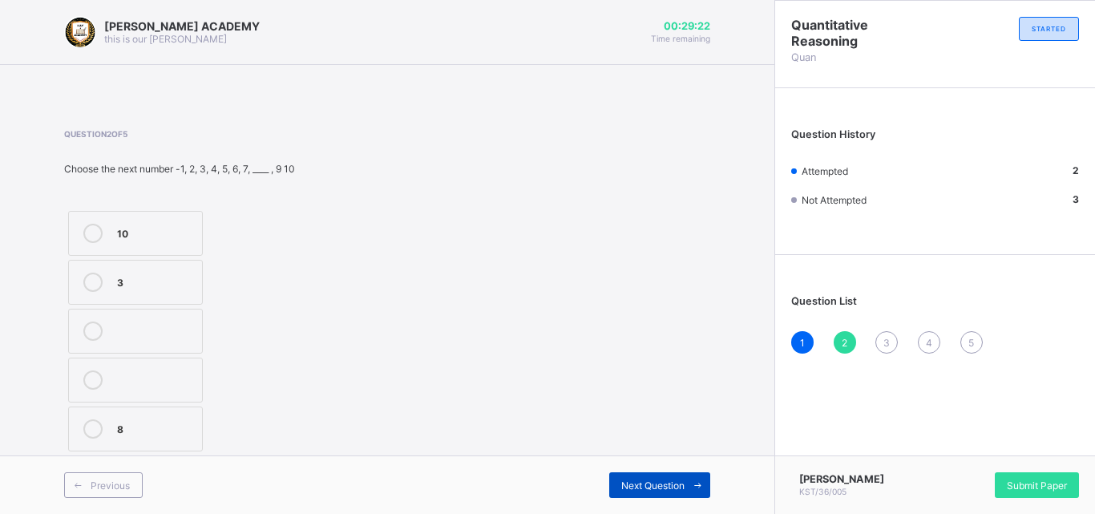
click at [674, 480] on span "Next Question" at bounding box center [652, 486] width 63 height 12
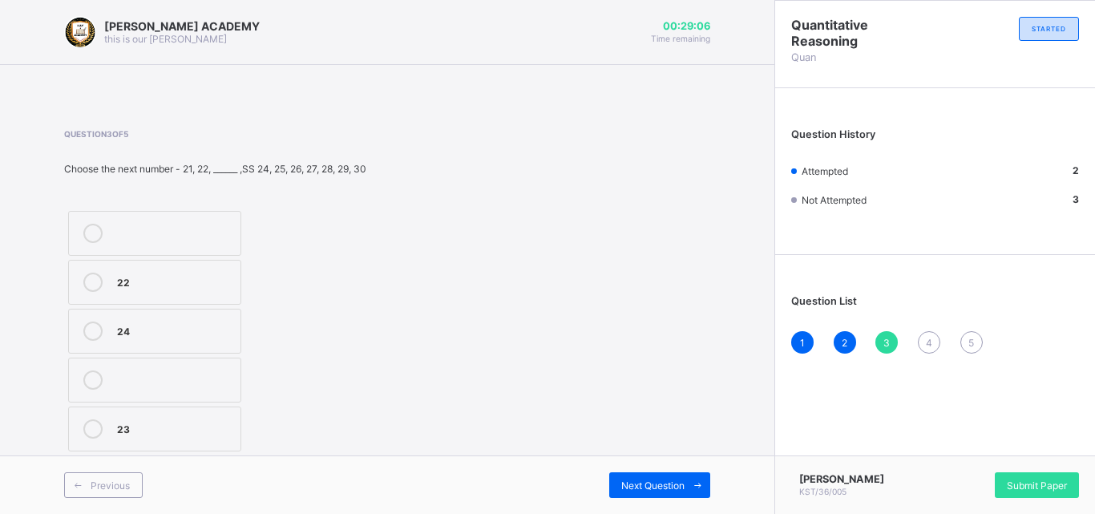
click at [115, 429] on label "23" at bounding box center [154, 429] width 173 height 45
click at [627, 480] on span "Next Question" at bounding box center [652, 486] width 63 height 12
click at [135, 281] on div "70" at bounding box center [170, 281] width 107 height 16
click at [640, 485] on span "Next Question" at bounding box center [652, 486] width 63 height 12
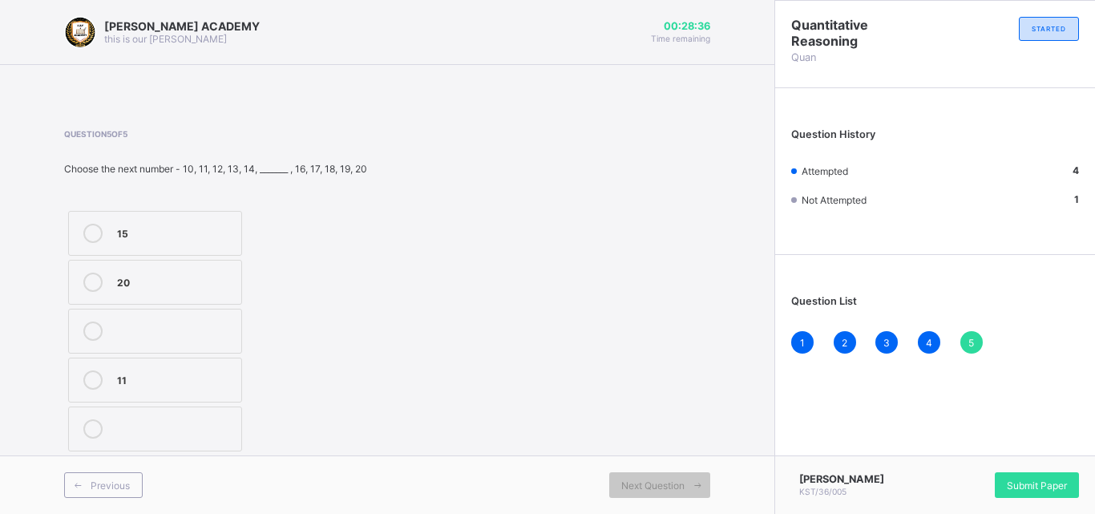
drag, startPoint x: 528, startPoint y: 368, endPoint x: 492, endPoint y: 214, distance: 158.1
click at [492, 214] on div "Question 5 of 5 Choose the next number - 10, 11, 12, 13, 14, _______ , 16, 17, …" at bounding box center [387, 292] width 646 height 326
click at [221, 240] on div "15" at bounding box center [175, 233] width 116 height 19
click at [1018, 480] on span "Submit Paper" at bounding box center [1037, 486] width 60 height 12
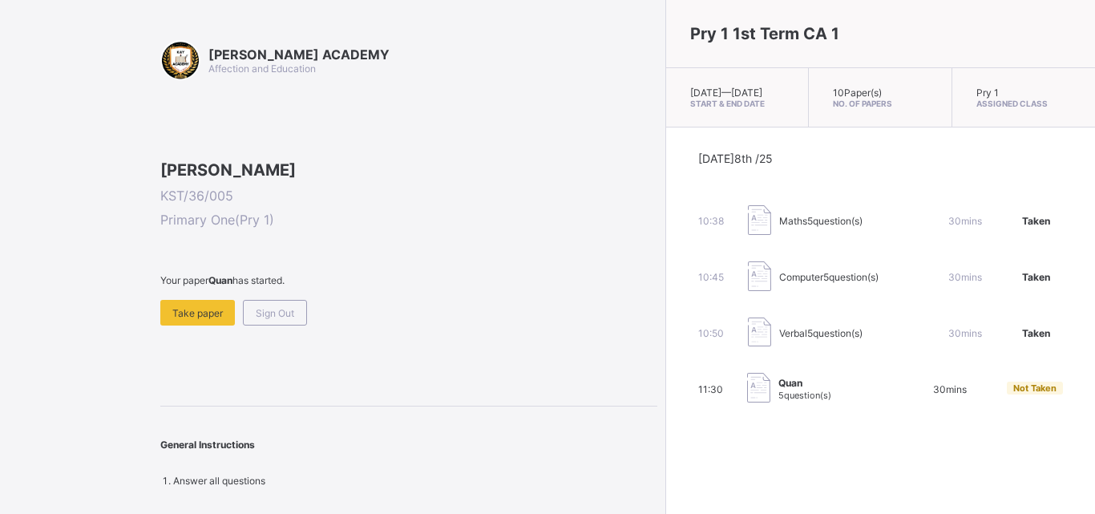
click at [666, 373] on div "[DATE] 8th /25 10:38 Maths 5 question(s) 30 mins Taken 10:45 Computer 5 questio…" at bounding box center [880, 277] width 429 height 301
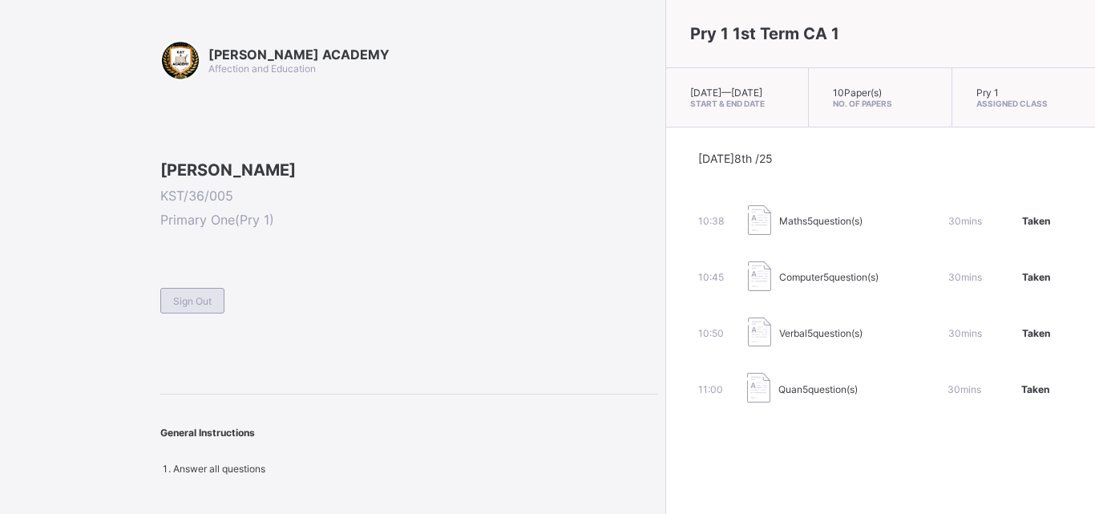
click at [197, 307] on span "Sign Out" at bounding box center [192, 301] width 38 height 12
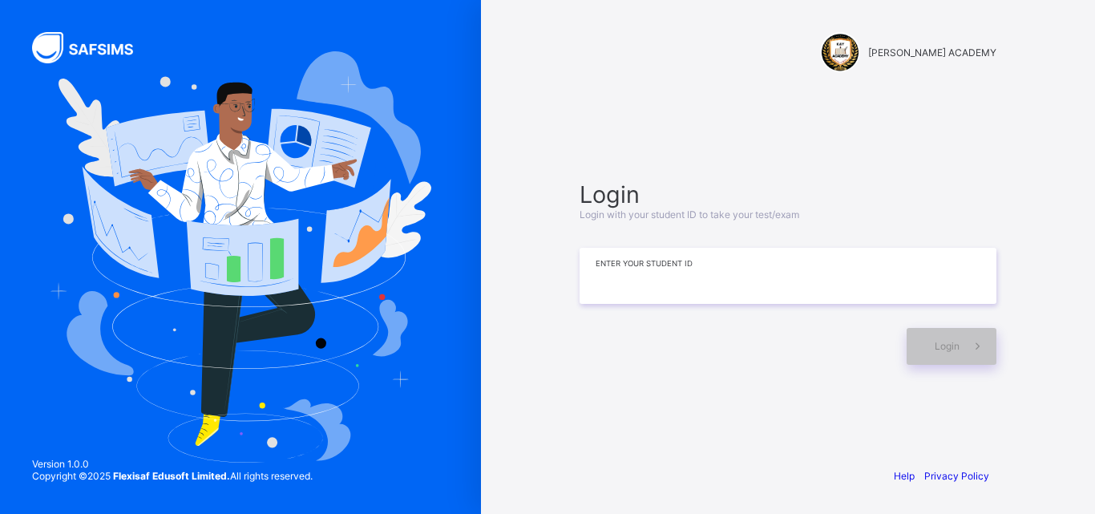
click at [725, 249] on input at bounding box center [788, 276] width 417 height 56
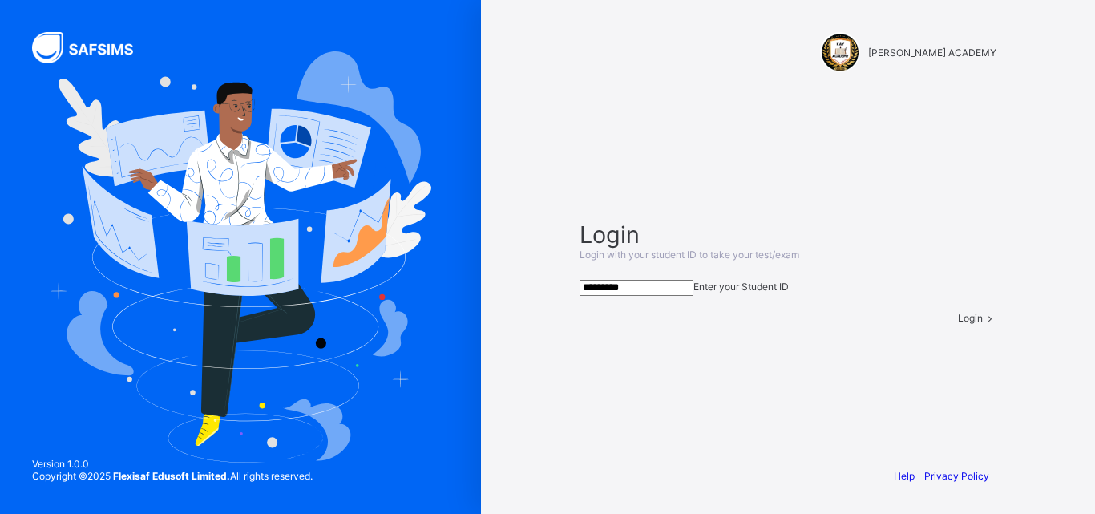
type input "*********"
click at [983, 324] on span at bounding box center [990, 318] width 14 height 12
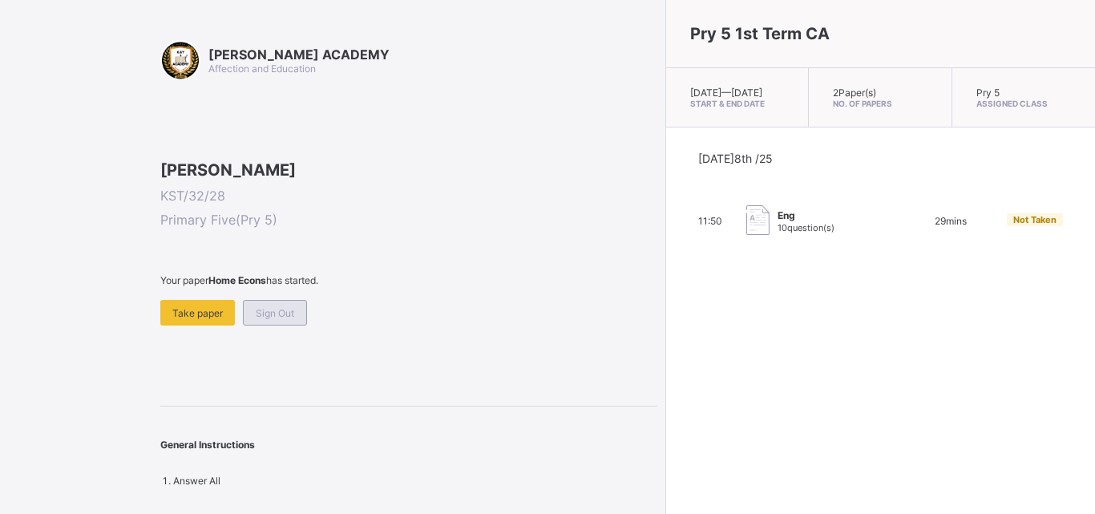
click at [280, 326] on div "Sign Out" at bounding box center [275, 313] width 64 height 26
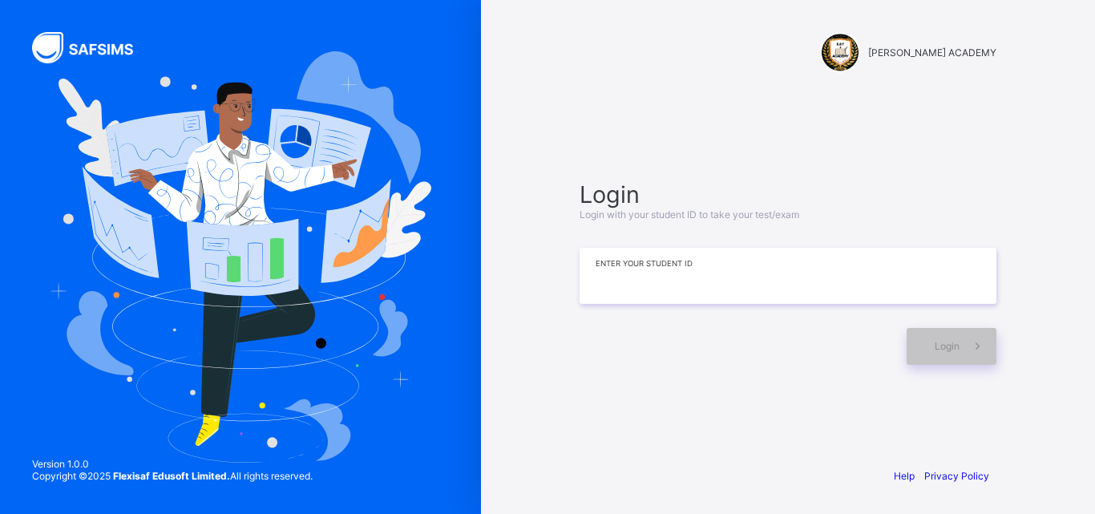
click at [707, 283] on input at bounding box center [788, 276] width 417 height 56
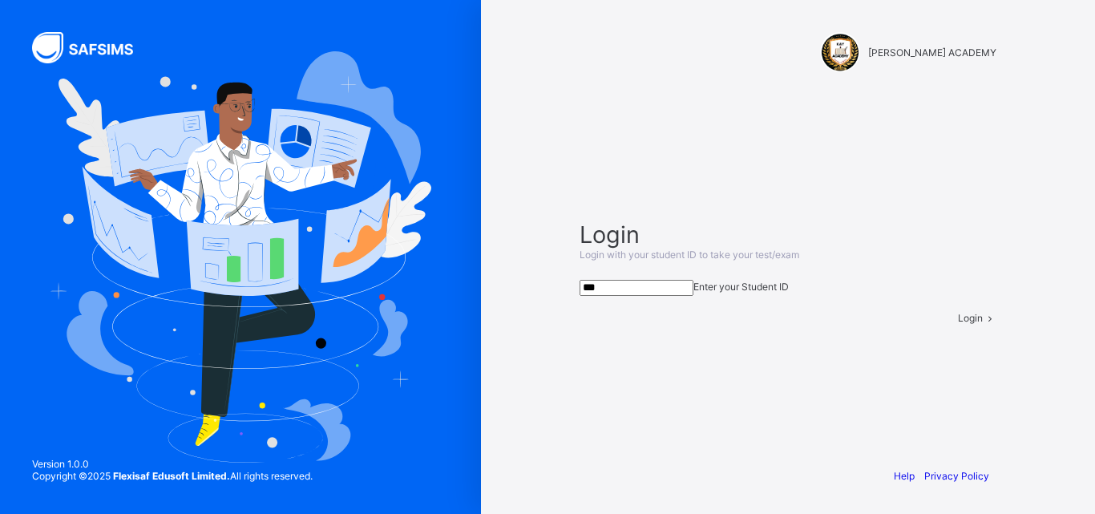
click at [983, 324] on span at bounding box center [990, 318] width 14 height 12
click at [674, 280] on input "***" at bounding box center [637, 288] width 114 height 16
type input "*********"
click at [983, 324] on span at bounding box center [990, 318] width 14 height 12
drag, startPoint x: 668, startPoint y: 279, endPoint x: 512, endPoint y: 269, distance: 155.9
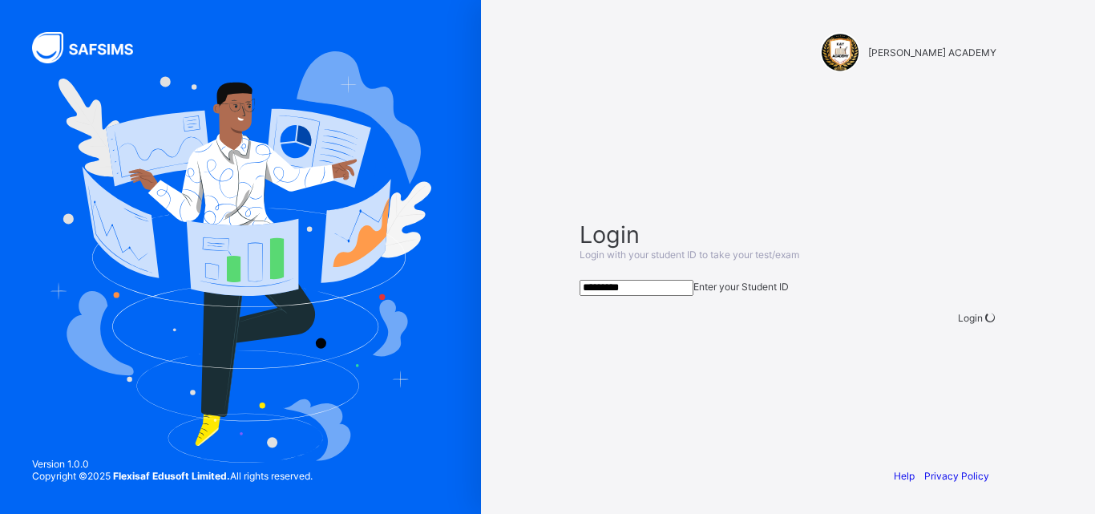
click at [512, 269] on div "[PERSON_NAME] ACADEMY Login Login with your student ID to take your test/exam *…" at bounding box center [788, 257] width 614 height 514
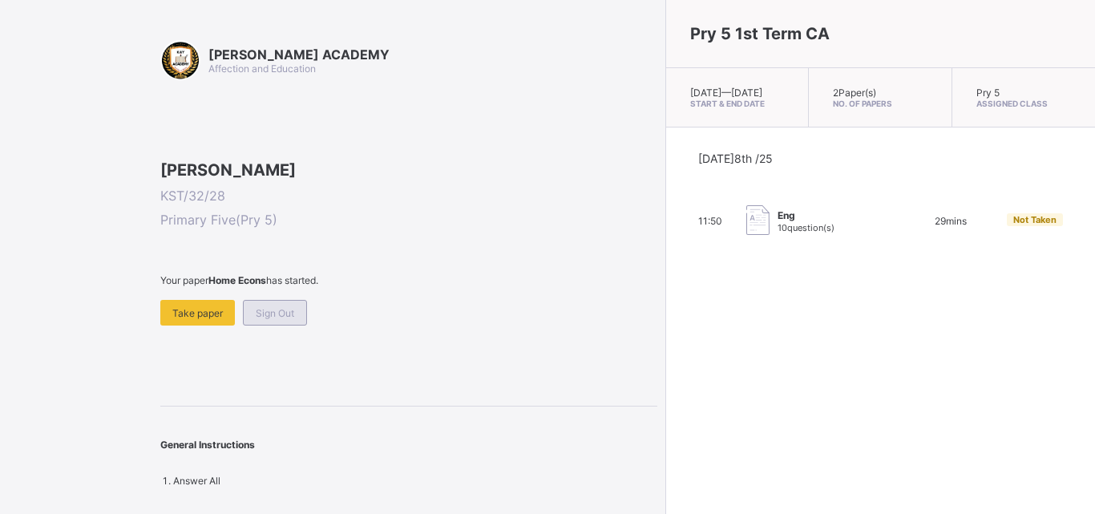
click at [256, 319] on span "Sign Out" at bounding box center [275, 313] width 38 height 12
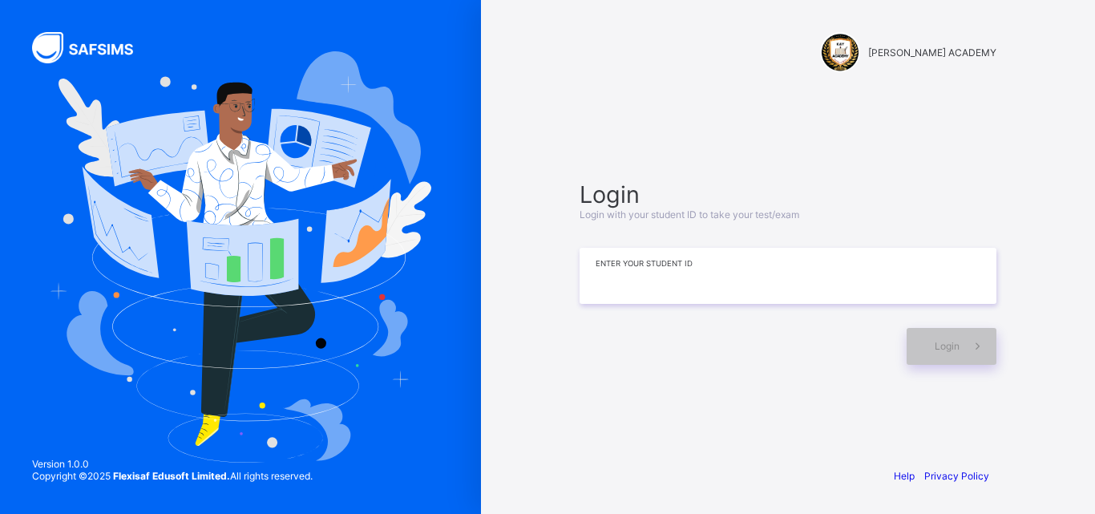
click at [693, 285] on input at bounding box center [788, 276] width 417 height 56
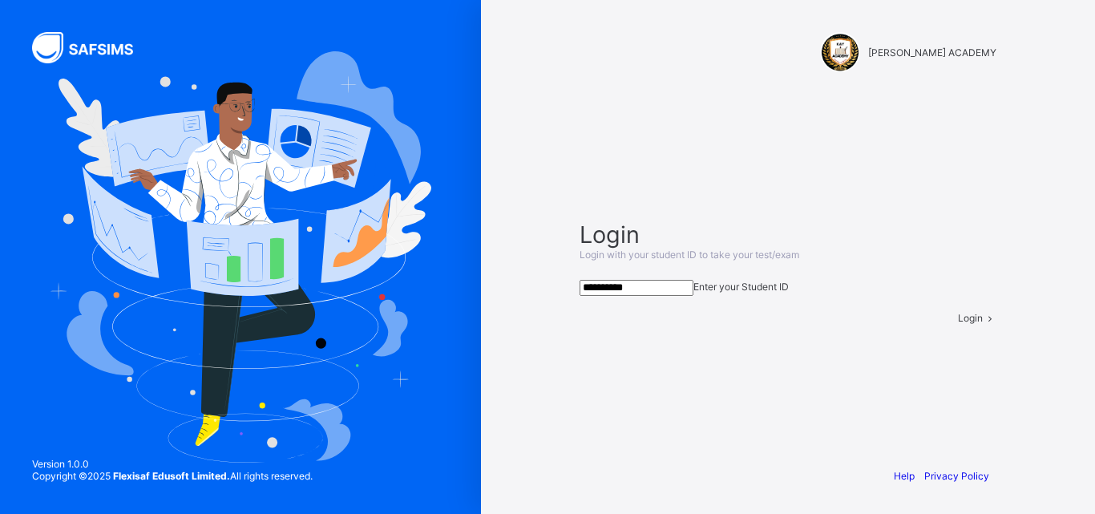
type input "**********"
click at [983, 324] on span at bounding box center [990, 318] width 14 height 12
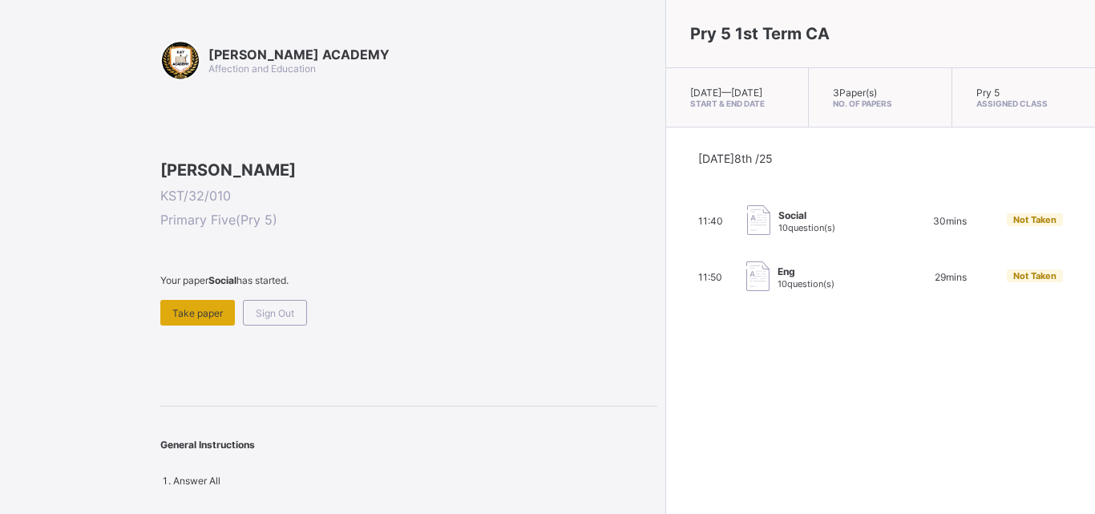
click at [197, 326] on div "Take paper" at bounding box center [197, 313] width 75 height 26
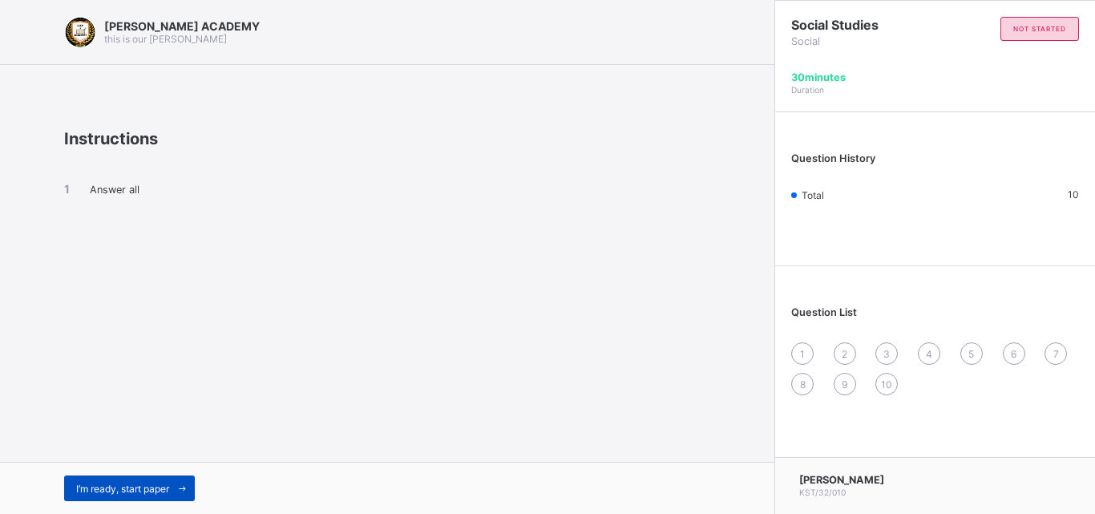
click at [132, 488] on span "I’m ready, start paper" at bounding box center [122, 489] width 93 height 12
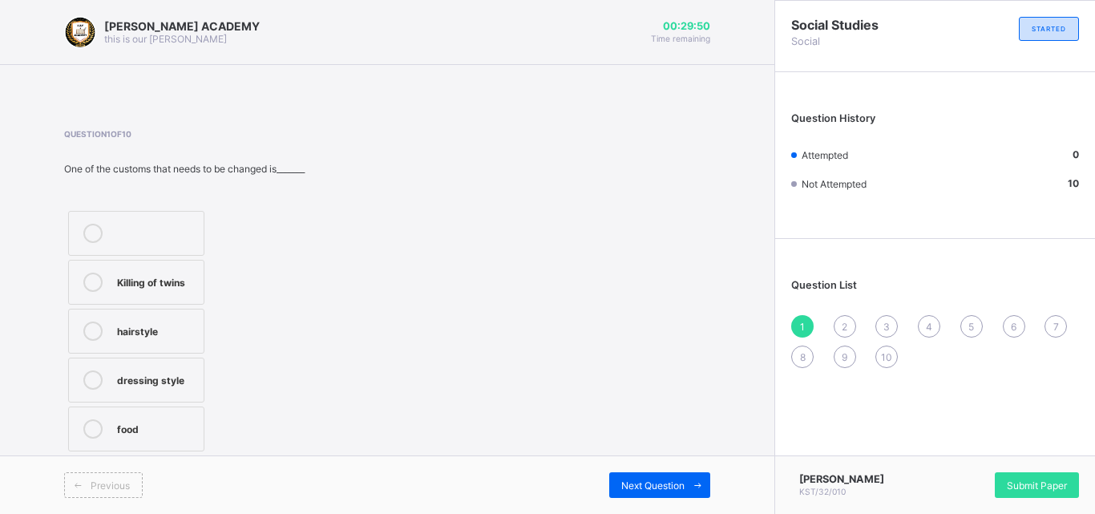
click at [196, 277] on div "Killing of twins" at bounding box center [156, 281] width 79 height 16
click at [625, 472] on div "Next Question" at bounding box center [659, 485] width 101 height 26
click at [165, 277] on div "English" at bounding box center [168, 281] width 102 height 16
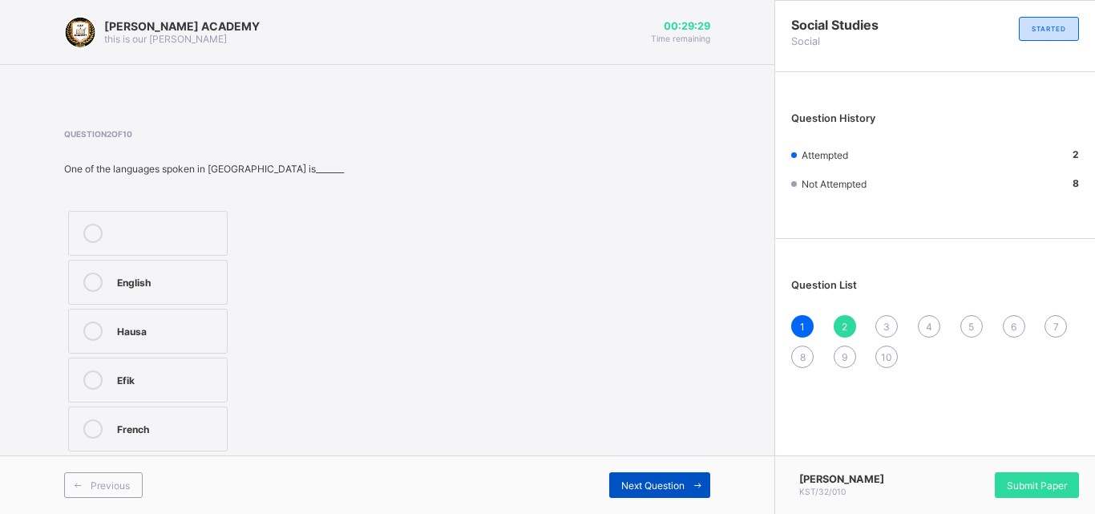
click at [625, 480] on span "Next Question" at bounding box center [652, 486] width 63 height 12
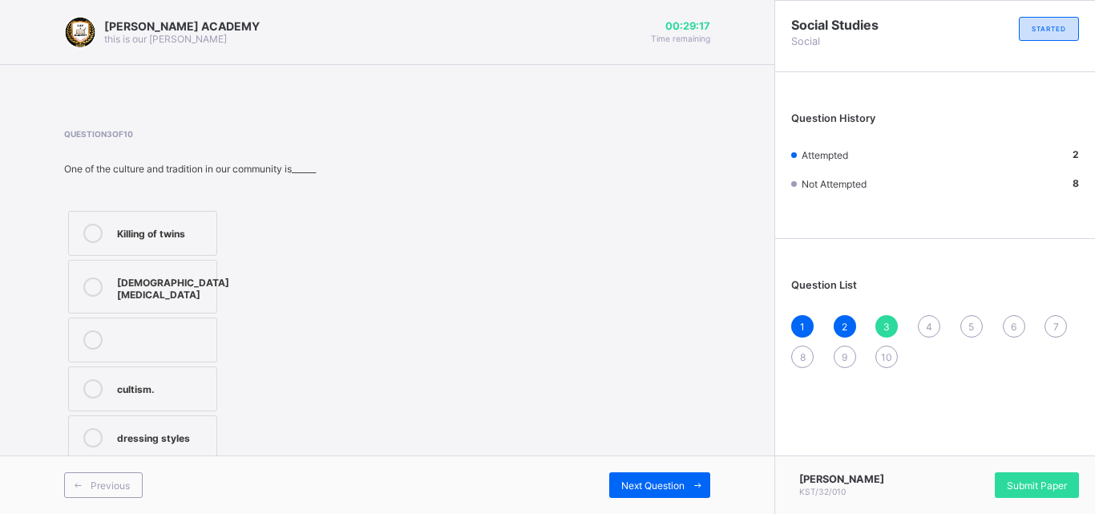
click at [154, 232] on div "Killing of twins" at bounding box center [162, 232] width 91 height 16
click at [678, 474] on div "Next Question" at bounding box center [659, 485] width 101 height 26
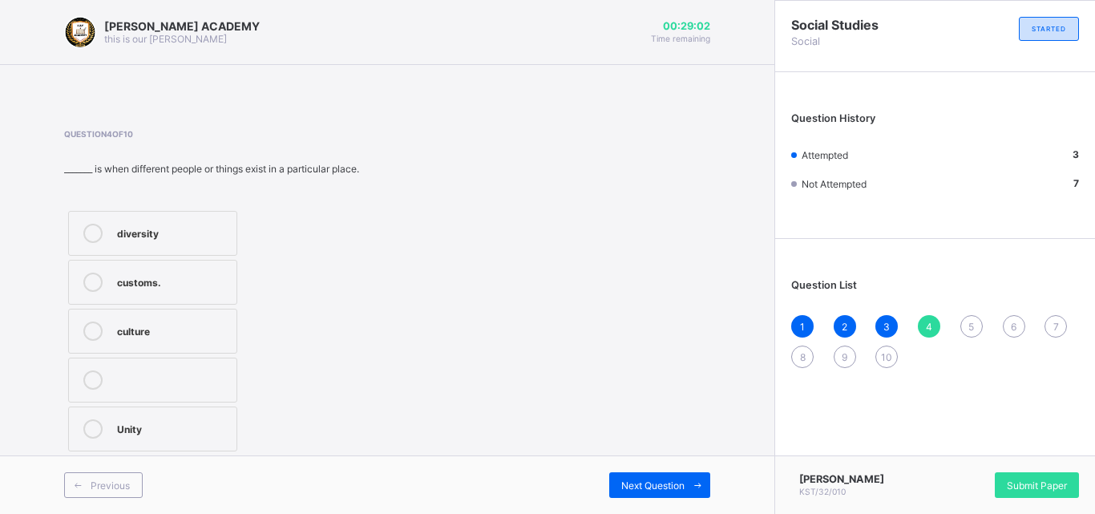
click at [162, 240] on div "diversity" at bounding box center [172, 233] width 111 height 19
click at [653, 487] on span "Next Question" at bounding box center [652, 486] width 63 height 12
click at [157, 270] on label "culture" at bounding box center [135, 282] width 135 height 45
click at [647, 480] on span "Next Question" at bounding box center [652, 486] width 63 height 12
click at [172, 337] on div "cousin" at bounding box center [155, 330] width 77 height 16
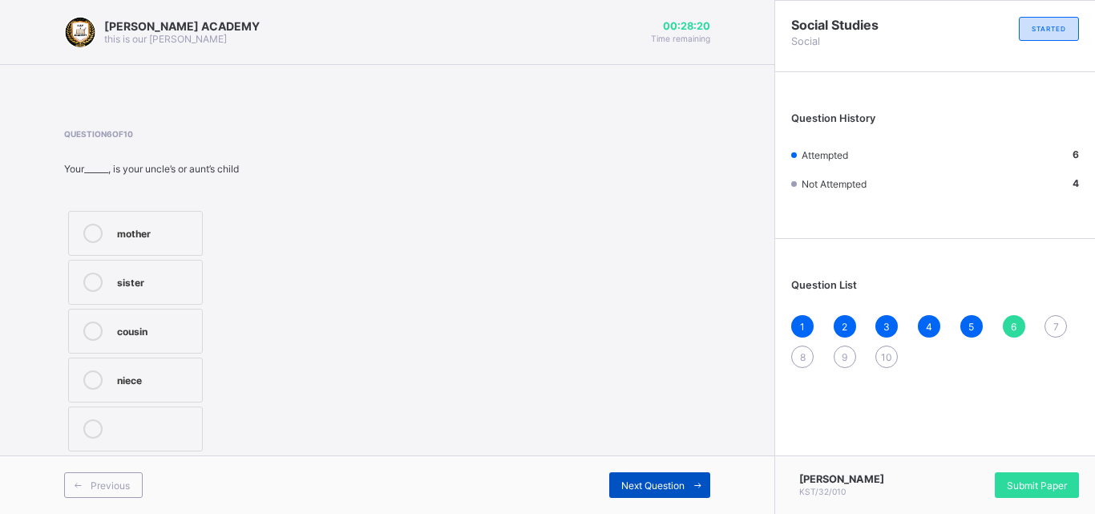
click at [650, 475] on div "Next Question" at bounding box center [659, 485] width 101 height 26
click at [162, 374] on div "two" at bounding box center [155, 378] width 77 height 16
click at [675, 482] on span "Next Question" at bounding box center [652, 486] width 63 height 12
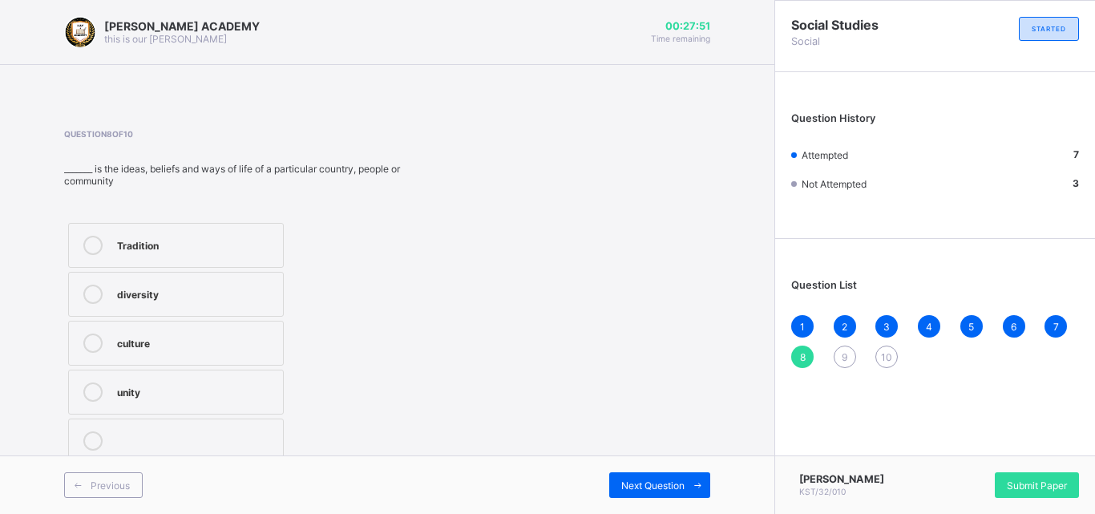
click at [241, 399] on div "unity" at bounding box center [196, 391] width 158 height 19
click at [653, 480] on span "Next Question" at bounding box center [652, 486] width 63 height 12
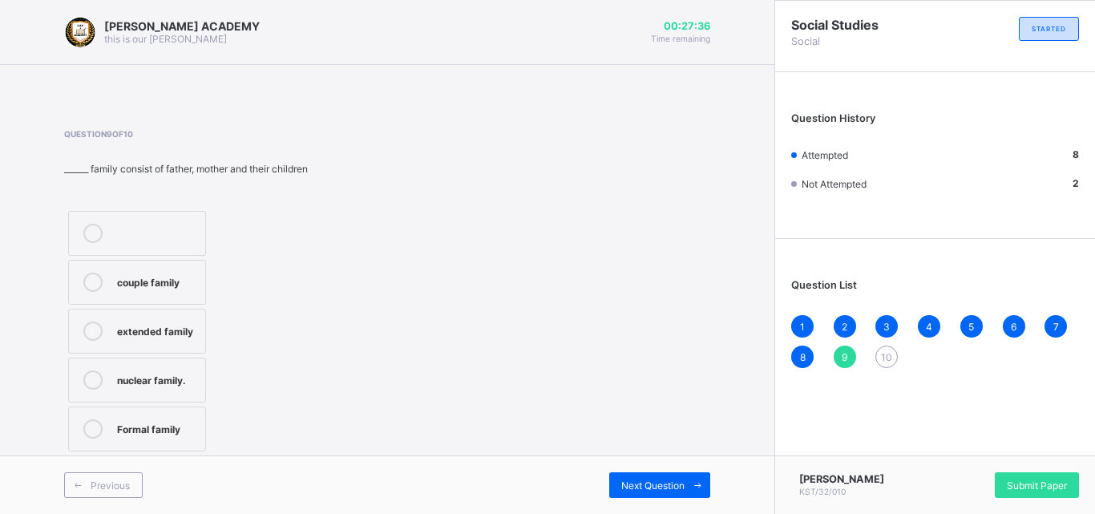
click at [164, 384] on div "nuclear family." at bounding box center [157, 378] width 80 height 16
click at [653, 488] on span "Next Question" at bounding box center [652, 486] width 63 height 12
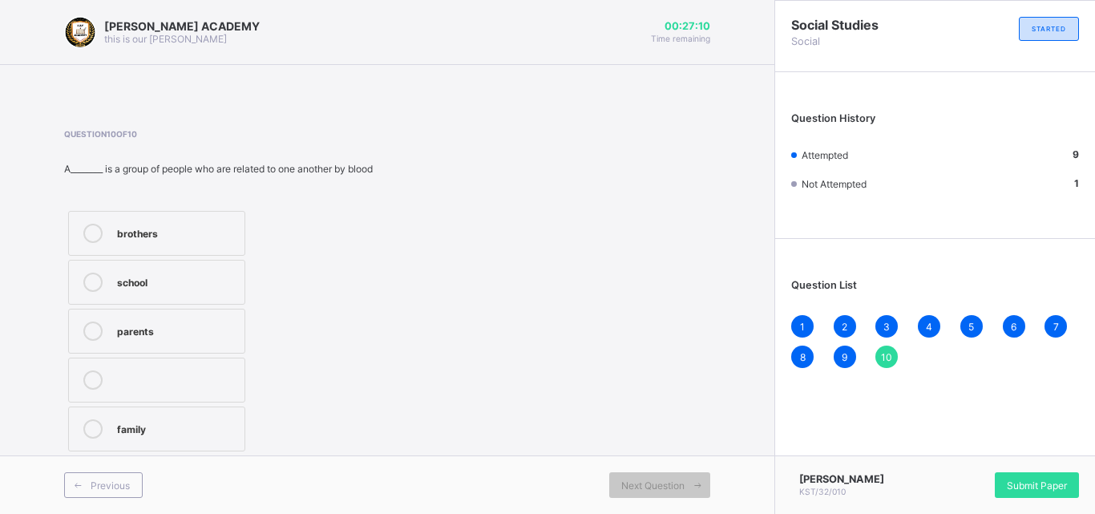
click at [191, 436] on div "family" at bounding box center [176, 428] width 119 height 19
click at [1018, 475] on div "Submit Paper" at bounding box center [1037, 485] width 84 height 26
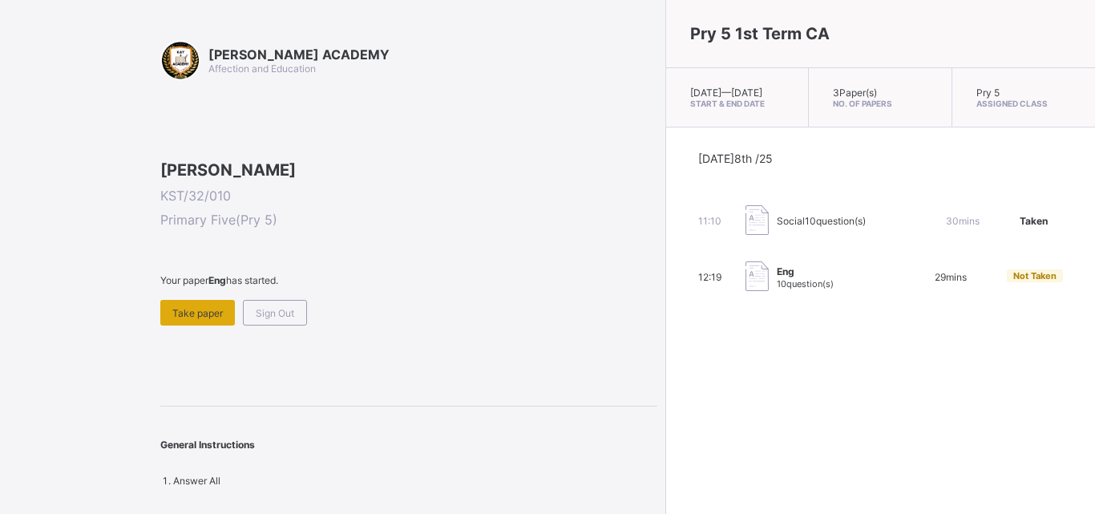
click at [177, 319] on span "Take paper" at bounding box center [197, 313] width 51 height 12
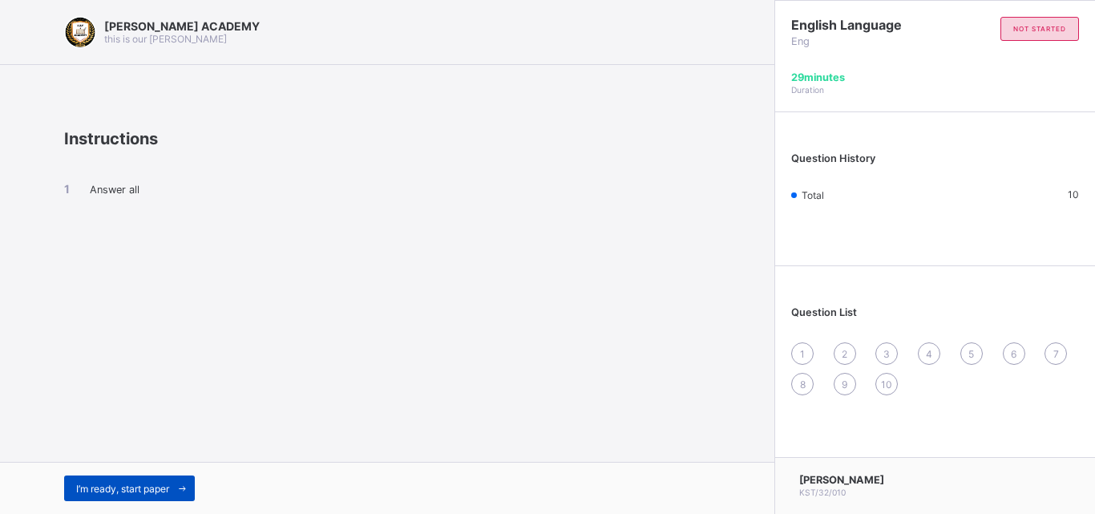
click at [108, 484] on span "I’m ready, start paper" at bounding box center [122, 489] width 93 height 12
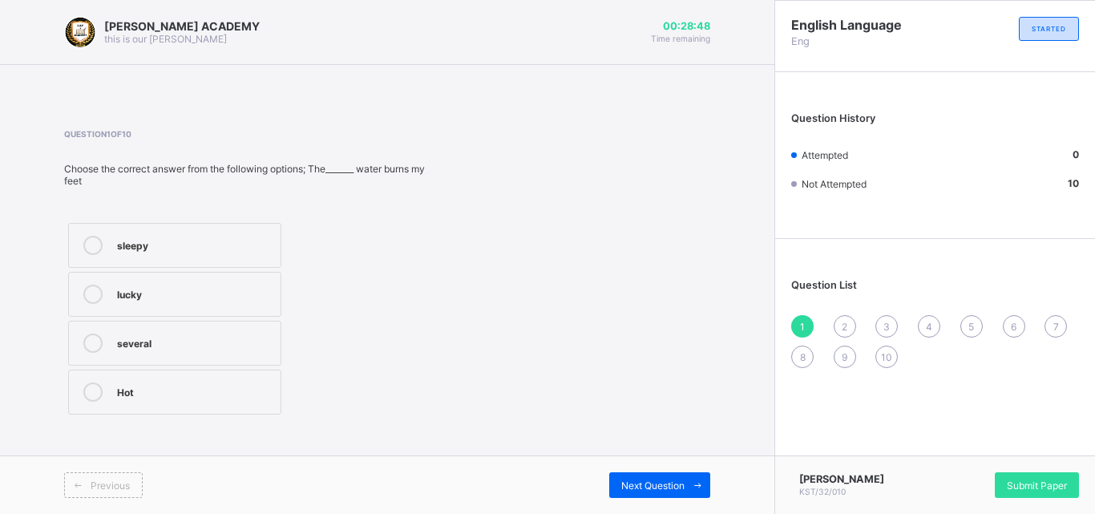
click at [106, 394] on div at bounding box center [93, 391] width 32 height 19
click at [629, 477] on div "Next Question" at bounding box center [659, 485] width 101 height 26
click at [238, 252] on div "sleepy, several" at bounding box center [195, 245] width 156 height 19
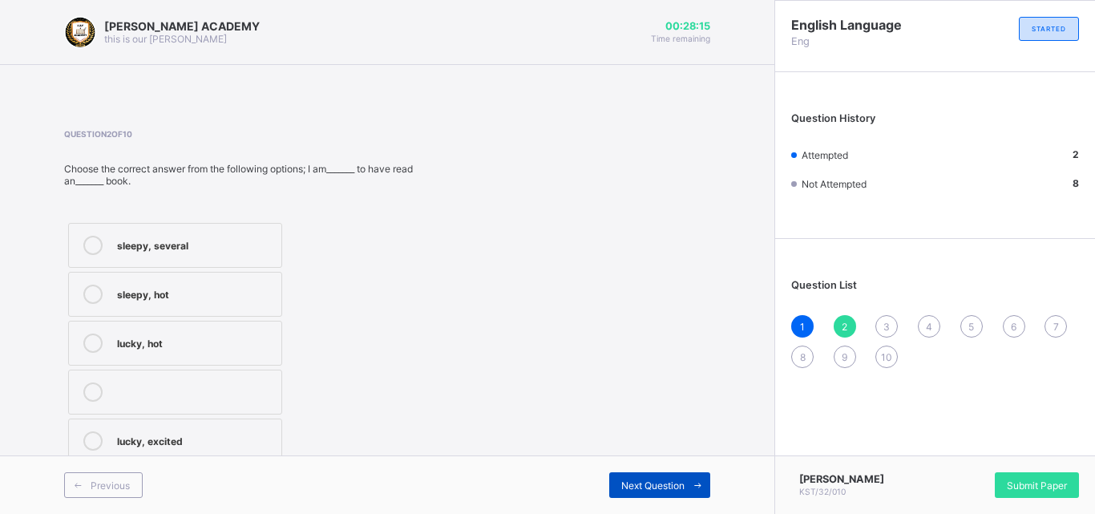
click at [680, 475] on div "Next Question" at bounding box center [659, 485] width 101 height 26
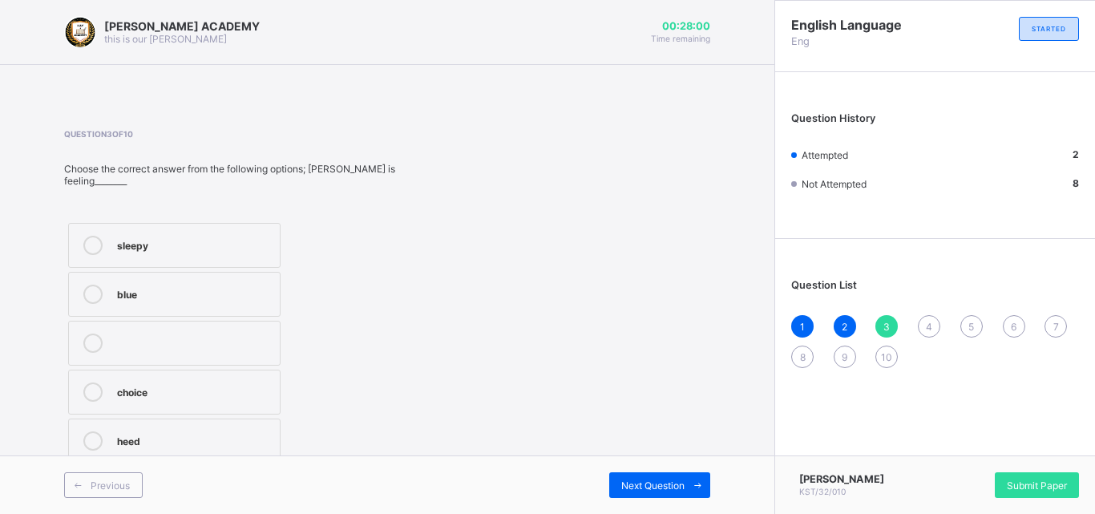
click at [233, 223] on label "sleepy" at bounding box center [174, 245] width 212 height 45
click at [647, 480] on span "Next Question" at bounding box center [652, 486] width 63 height 12
click at [263, 438] on div "severel" at bounding box center [195, 439] width 156 height 16
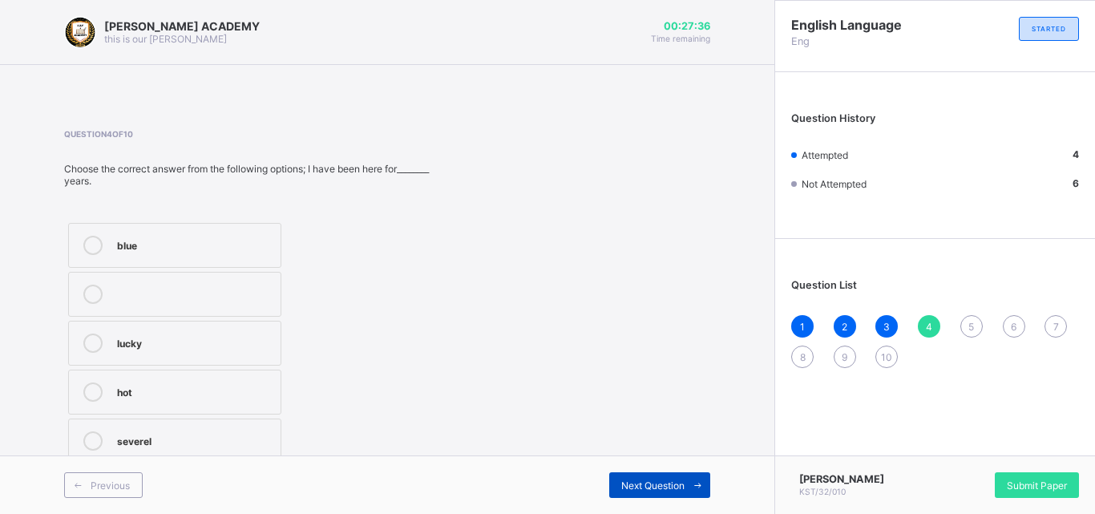
click at [665, 480] on span "Next Question" at bounding box center [652, 486] width 63 height 12
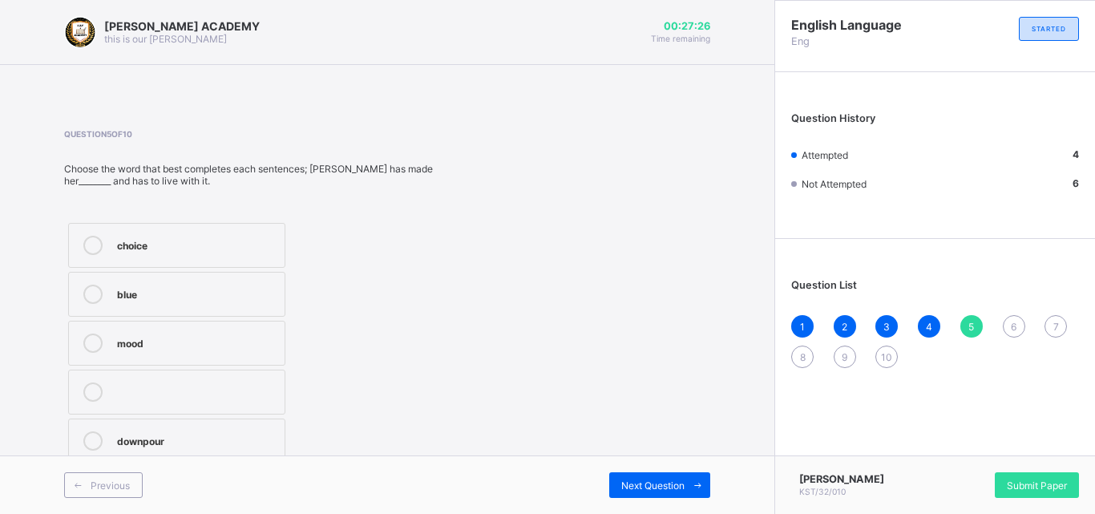
click at [253, 241] on div "choice" at bounding box center [197, 244] width 160 height 16
click at [658, 477] on div "Next Question" at bounding box center [659, 485] width 101 height 26
click at [231, 435] on div "announcer" at bounding box center [197, 439] width 160 height 16
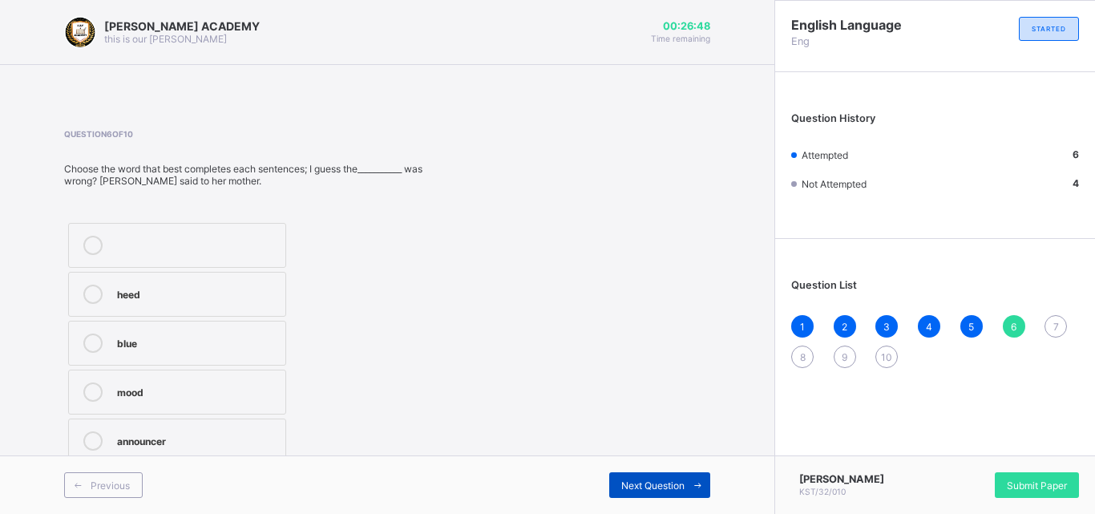
click at [655, 487] on span "Next Question" at bounding box center [652, 486] width 63 height 12
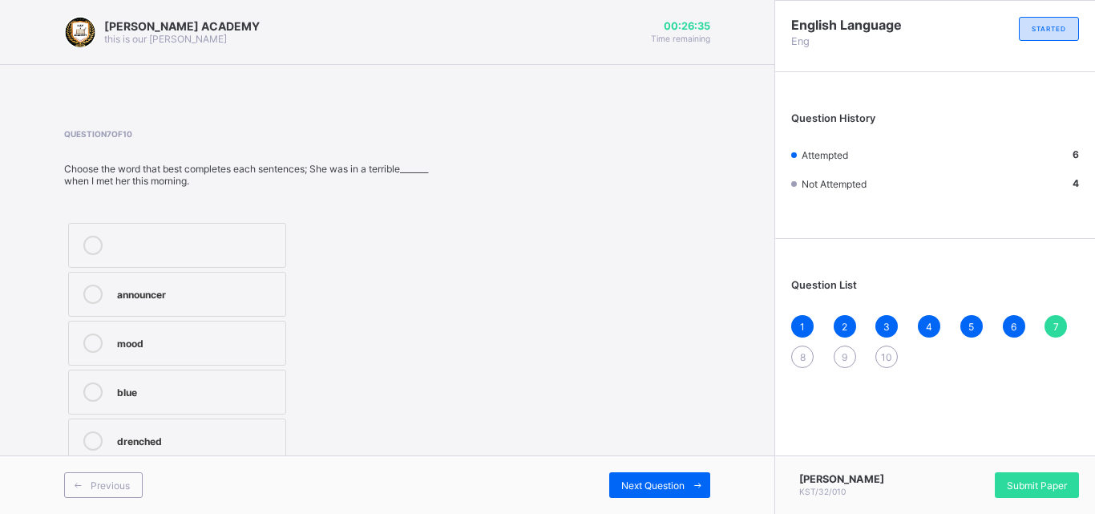
click at [191, 350] on div "mood" at bounding box center [197, 343] width 160 height 19
click at [678, 492] on div "Next Question" at bounding box center [659, 485] width 101 height 26
click at [176, 228] on label "heed" at bounding box center [174, 245] width 212 height 45
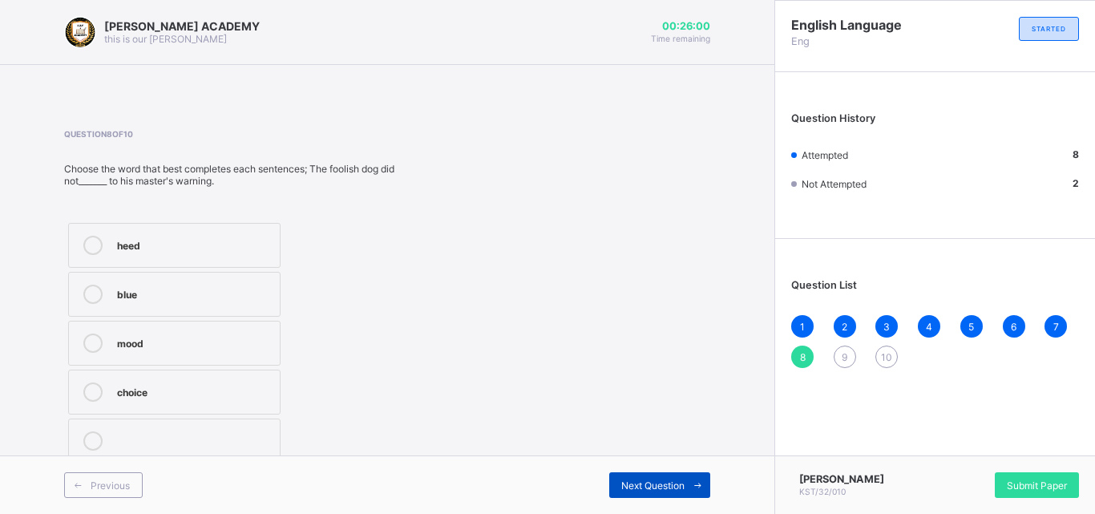
click at [655, 484] on span "Next Question" at bounding box center [652, 486] width 63 height 12
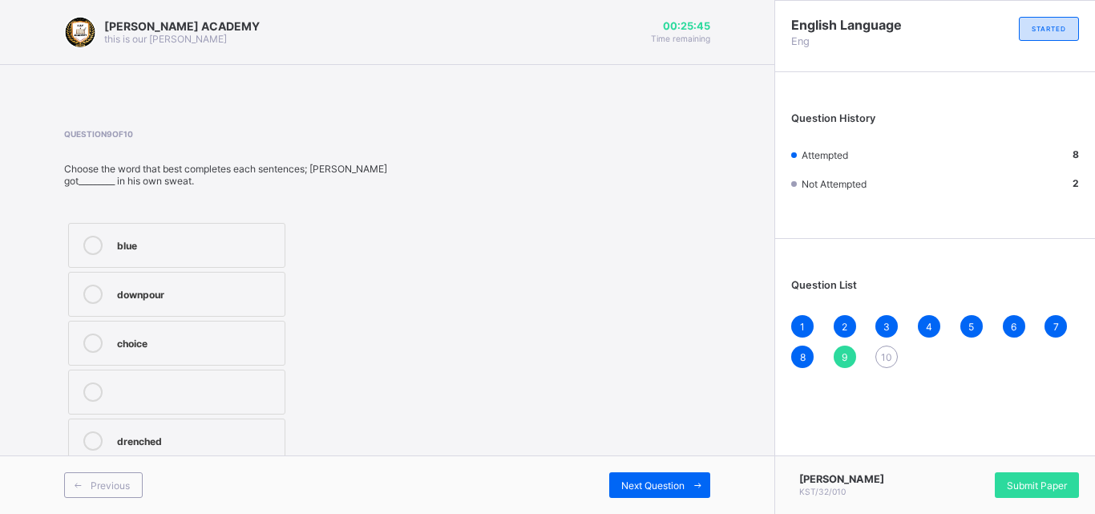
click at [243, 440] on div "drenched" at bounding box center [197, 439] width 160 height 16
click at [664, 477] on div "Next Question" at bounding box center [659, 485] width 101 height 26
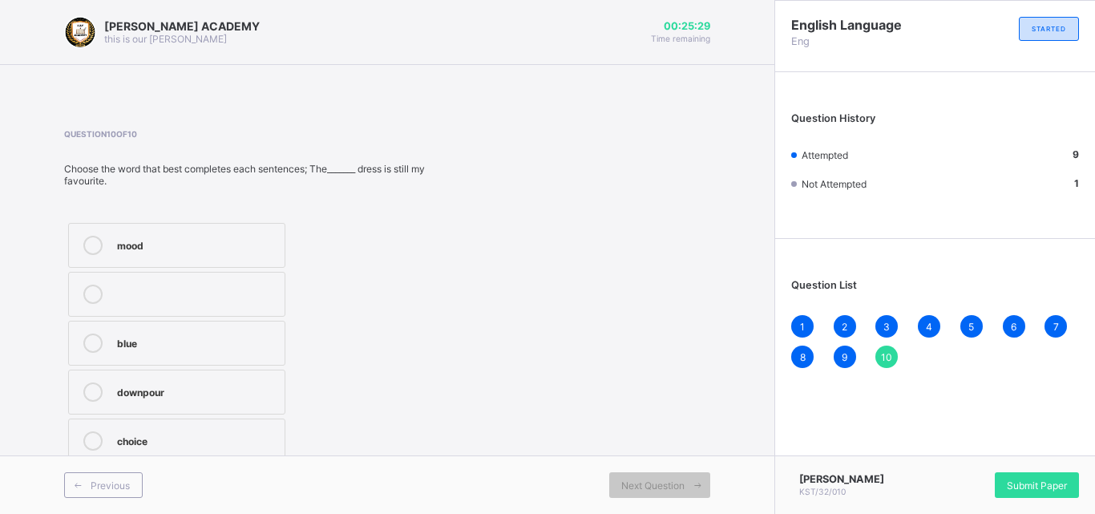
click at [252, 357] on label "blue" at bounding box center [176, 343] width 217 height 45
click at [1018, 480] on span "Submit Paper" at bounding box center [1037, 486] width 60 height 12
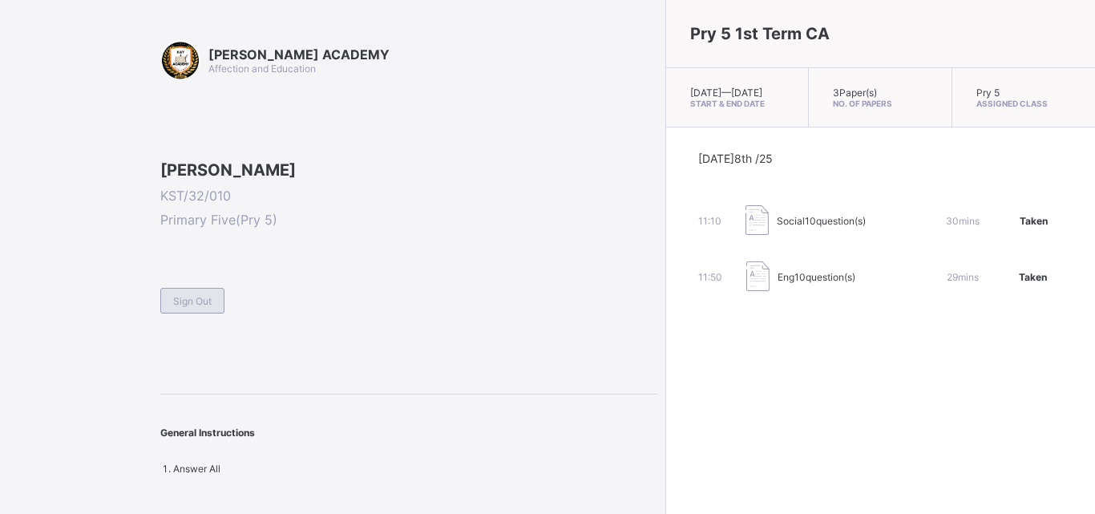
click at [187, 307] on span "Sign Out" at bounding box center [192, 301] width 38 height 12
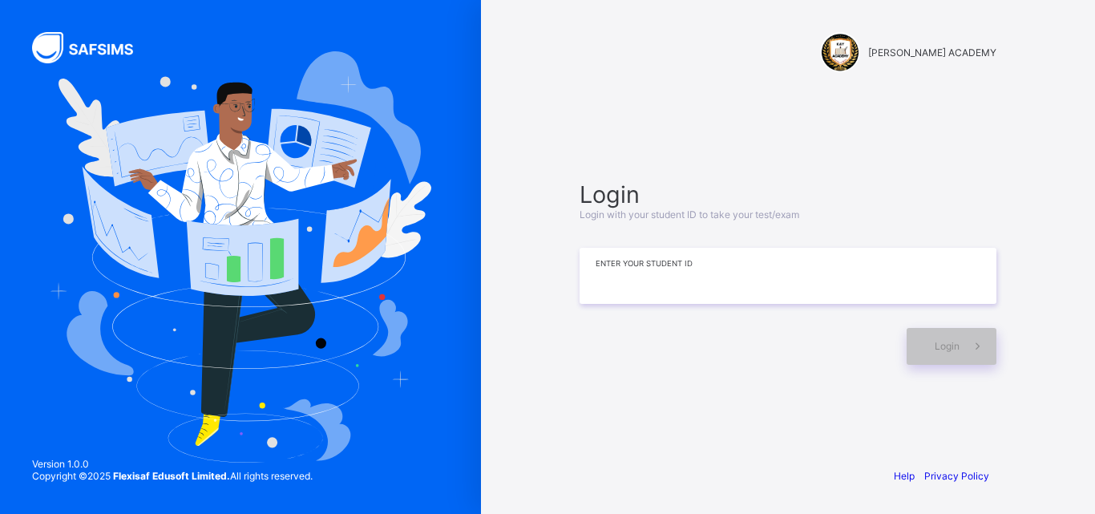
click at [675, 265] on input at bounding box center [788, 276] width 417 height 56
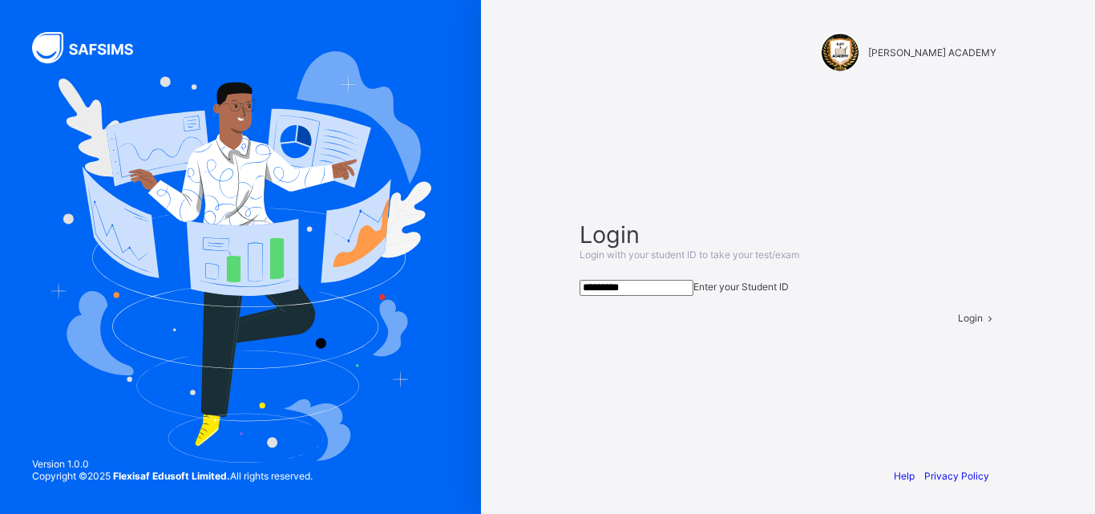
type input "*********"
click at [958, 324] on span "Login" at bounding box center [970, 318] width 25 height 12
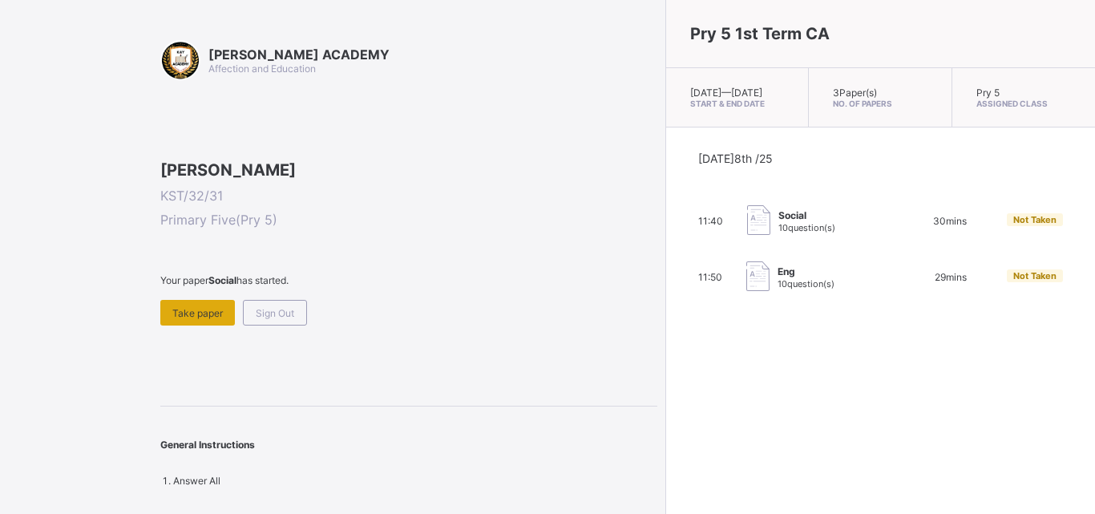
click at [207, 319] on span "Take paper" at bounding box center [197, 313] width 51 height 12
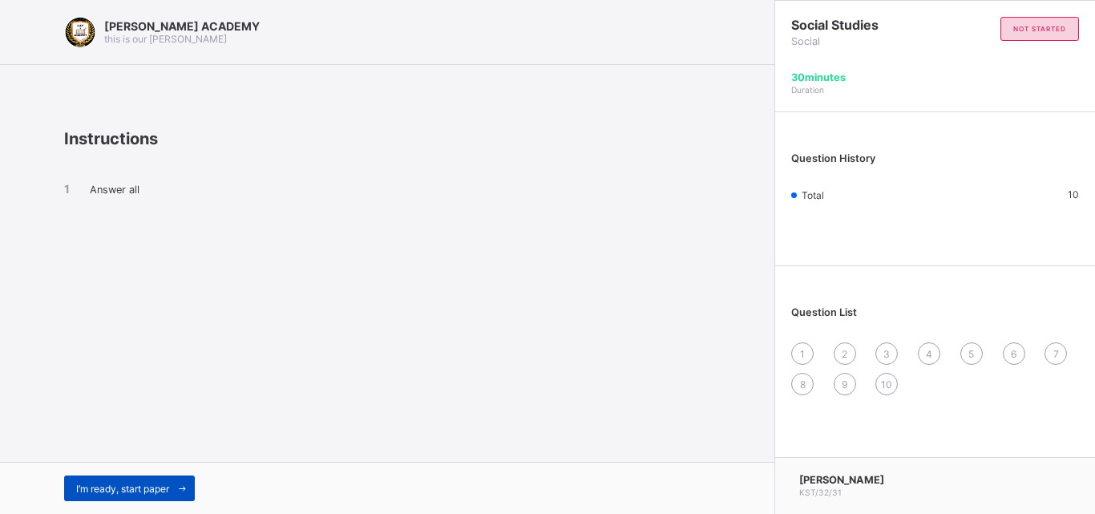
click at [127, 484] on span "I’m ready, start paper" at bounding box center [122, 489] width 93 height 12
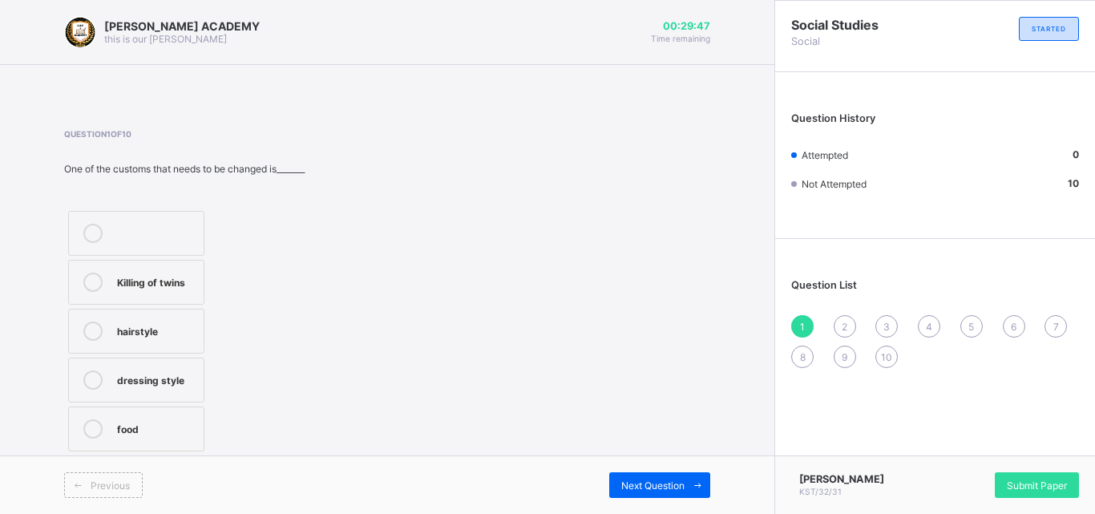
click at [95, 274] on icon at bounding box center [92, 282] width 19 height 19
click at [649, 480] on span "Next Question" at bounding box center [652, 486] width 63 height 12
click at [155, 284] on div "English" at bounding box center [168, 281] width 102 height 16
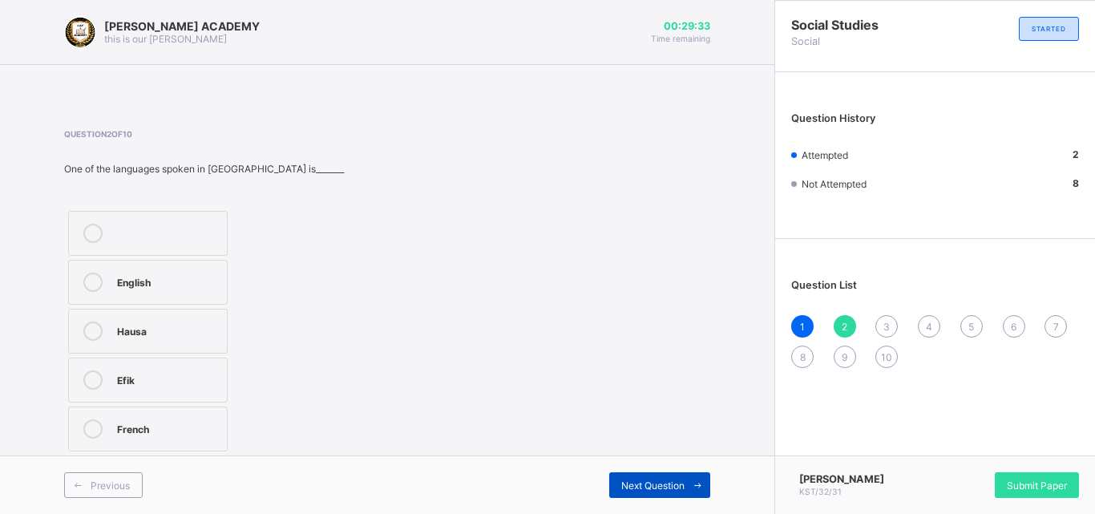
click at [682, 489] on span "Next Question" at bounding box center [652, 486] width 63 height 12
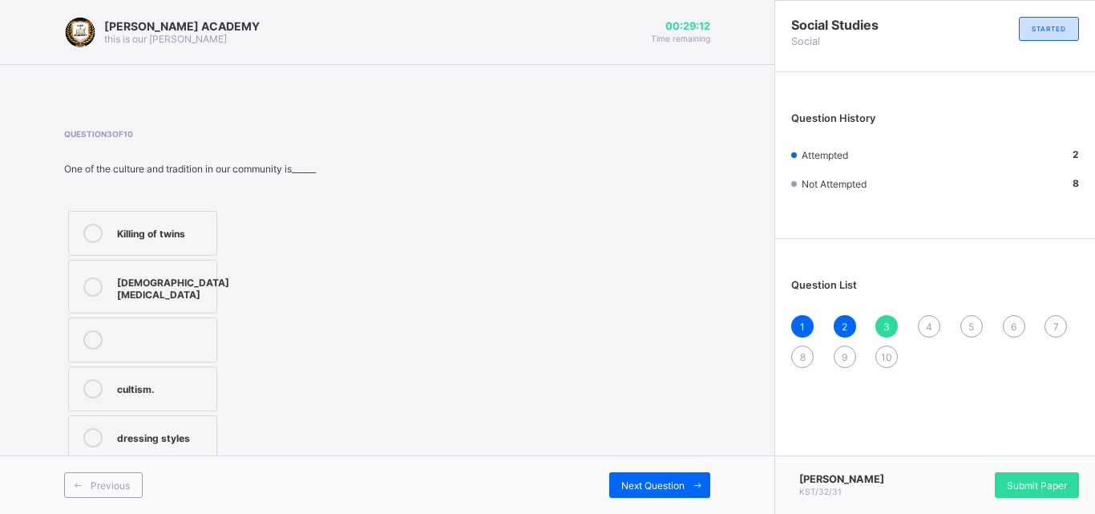
click at [186, 241] on div "Killing of twins" at bounding box center [162, 233] width 91 height 19
click at [656, 491] on span "Next Question" at bounding box center [652, 486] width 63 height 12
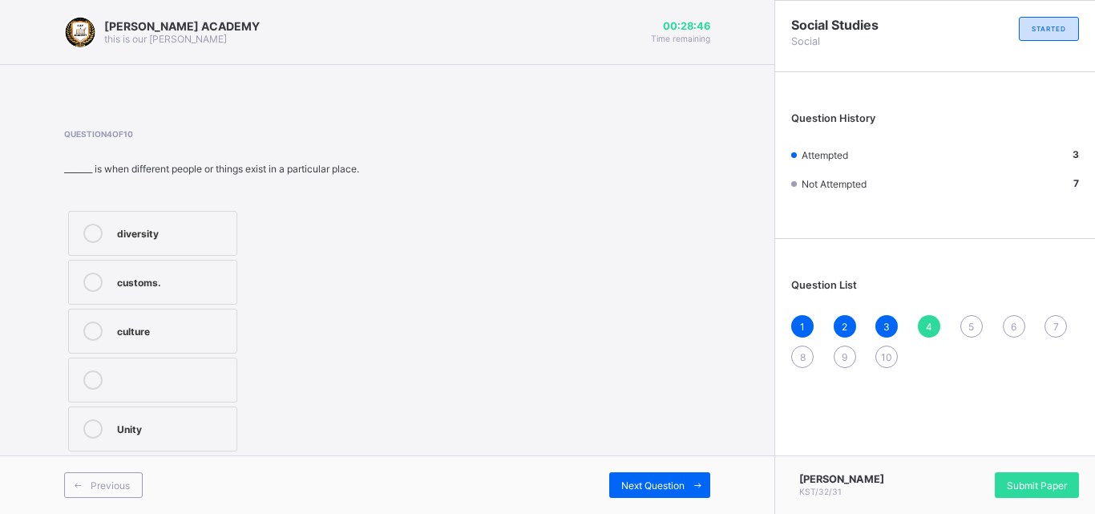
click at [179, 338] on div "culture" at bounding box center [172, 331] width 111 height 19
click at [662, 490] on span "Next Question" at bounding box center [652, 486] width 63 height 12
click at [164, 435] on div "unity" at bounding box center [155, 427] width 77 height 16
click at [658, 484] on span "Next Question" at bounding box center [652, 486] width 63 height 12
click at [176, 328] on div "cousin" at bounding box center [155, 330] width 77 height 16
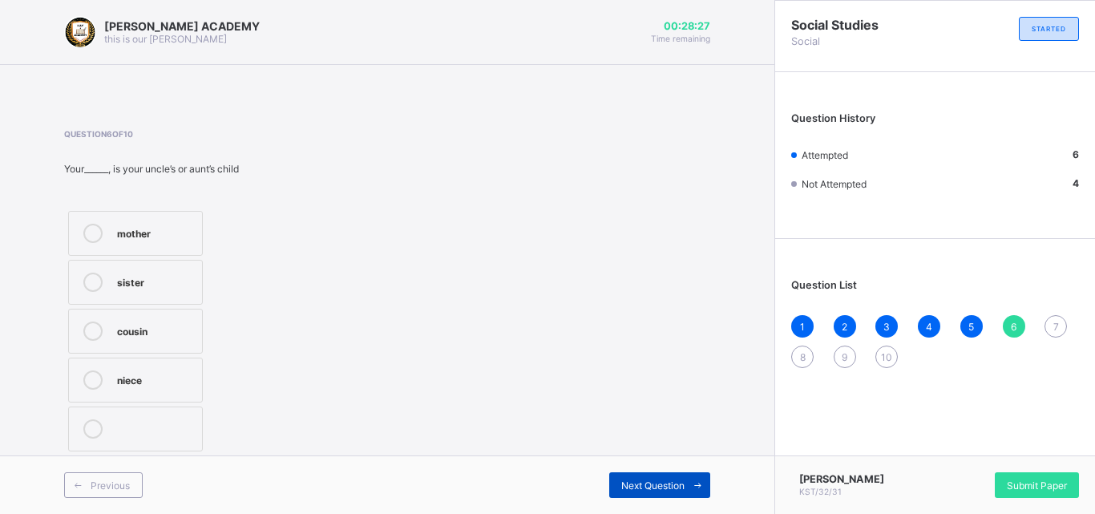
click at [631, 476] on div "Next Question" at bounding box center [659, 485] width 101 height 26
click at [137, 381] on div "two" at bounding box center [155, 378] width 77 height 16
click at [646, 484] on span "Next Question" at bounding box center [652, 486] width 63 height 12
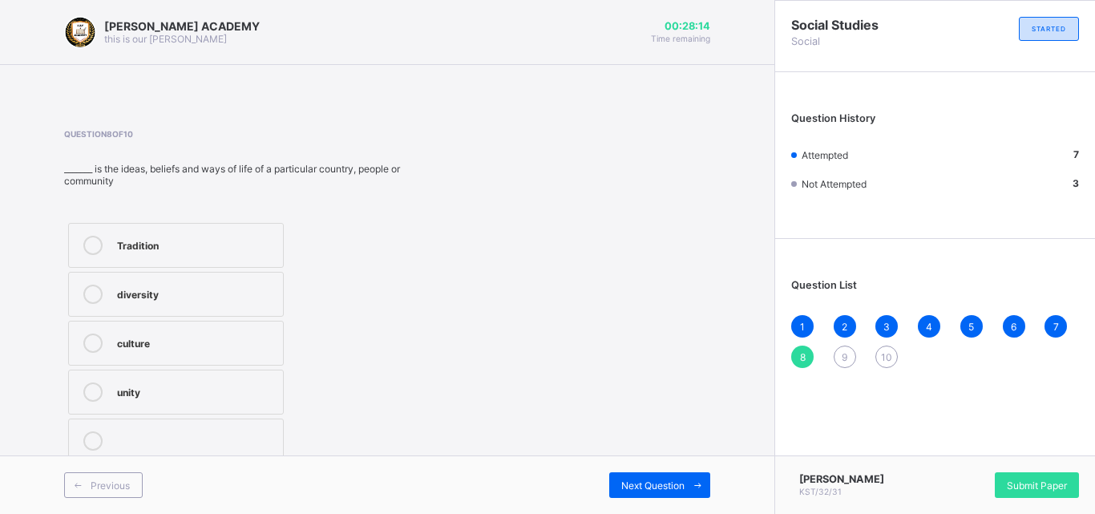
click at [112, 340] on label "culture" at bounding box center [176, 343] width 216 height 45
click at [640, 480] on span "Next Question" at bounding box center [652, 486] width 63 height 12
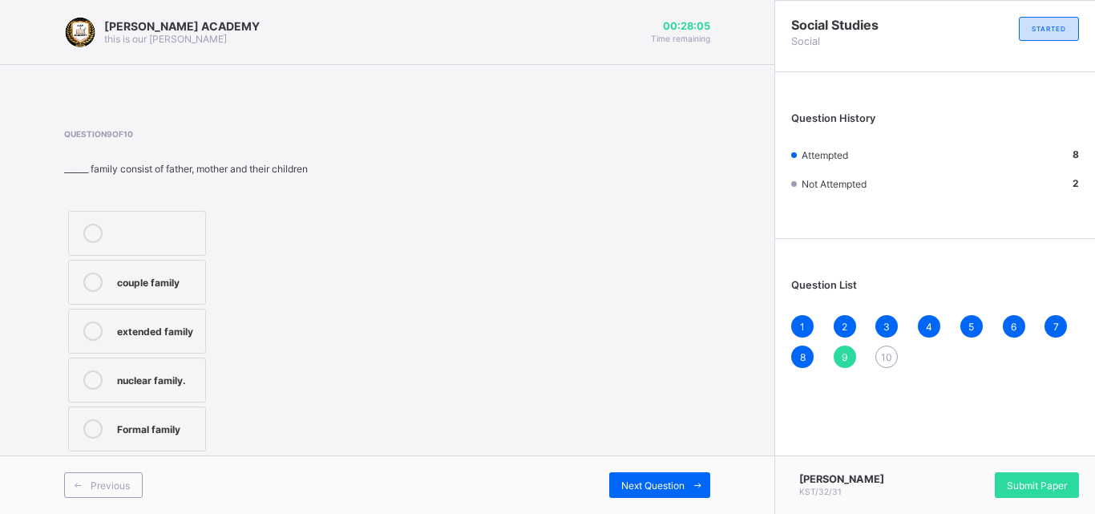
click at [187, 370] on label "nuclear family." at bounding box center [137, 380] width 138 height 45
click at [627, 481] on span "Next Question" at bounding box center [652, 486] width 63 height 12
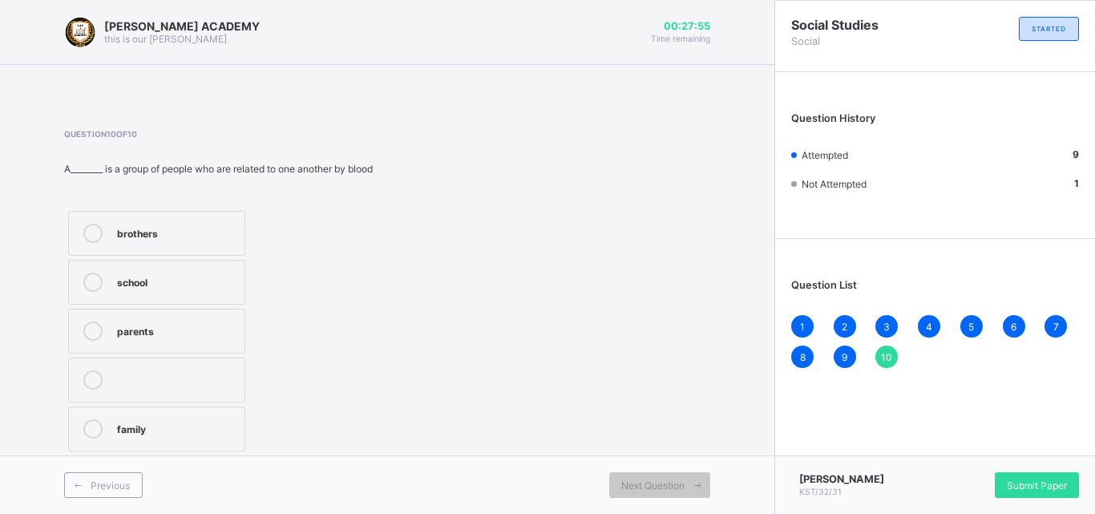
click at [131, 427] on div "family" at bounding box center [176, 427] width 119 height 16
click at [811, 326] on div "1" at bounding box center [802, 326] width 22 height 22
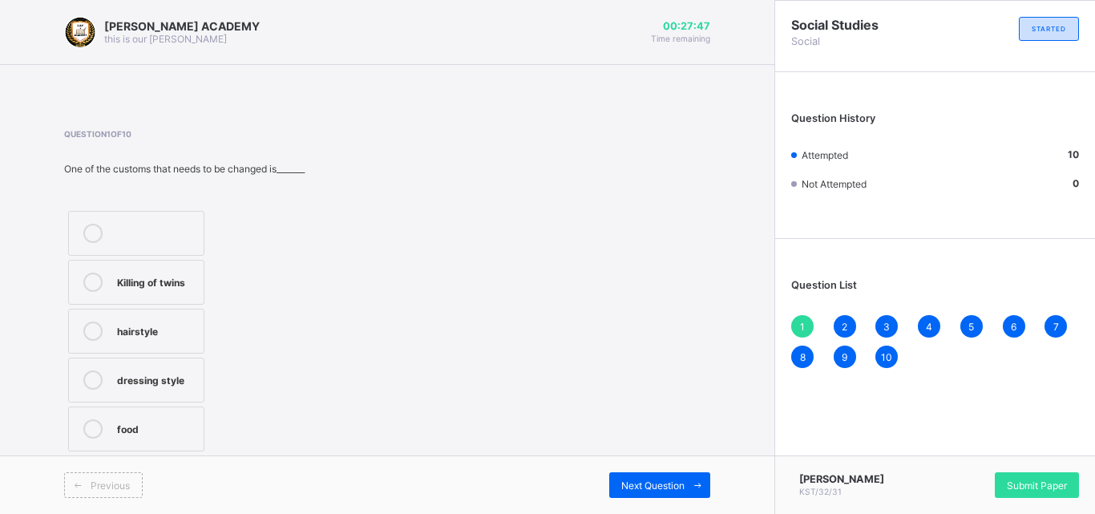
click at [852, 331] on div "2" at bounding box center [845, 326] width 22 height 22
click at [892, 325] on div "3" at bounding box center [887, 326] width 22 height 22
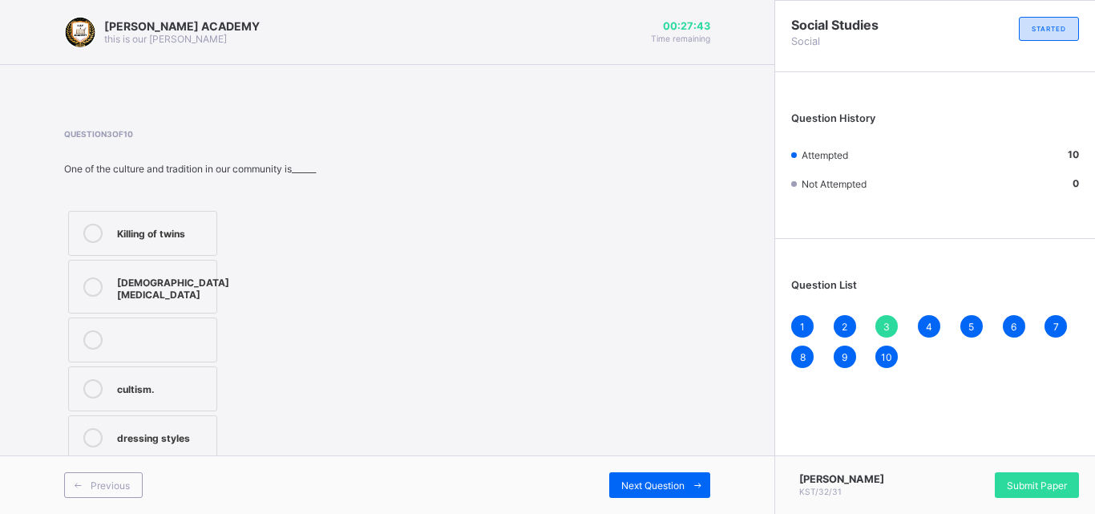
click at [930, 318] on div "4" at bounding box center [929, 326] width 22 height 22
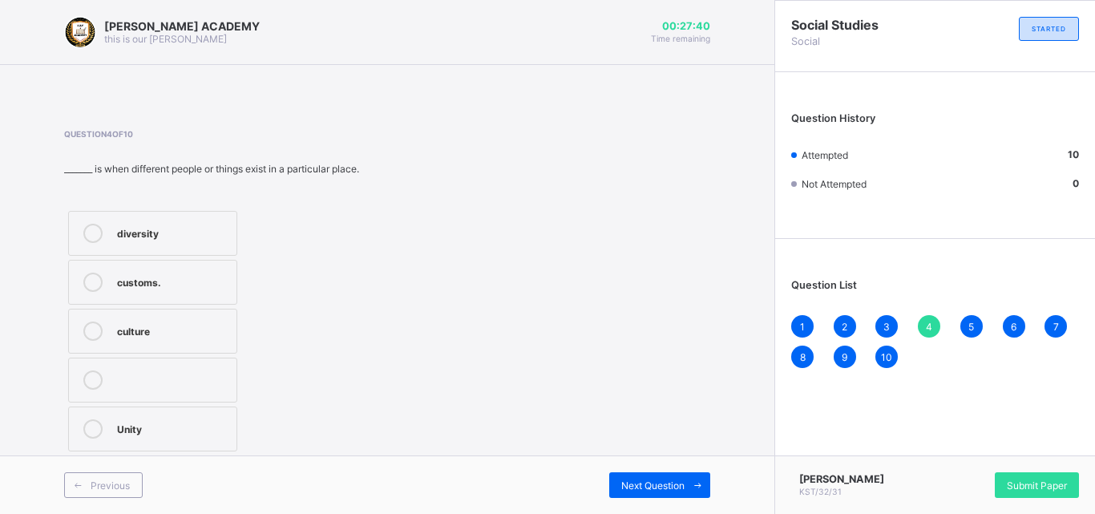
click at [958, 320] on div "1 2 3 4 5 6 7 8 9 10" at bounding box center [935, 341] width 288 height 53
click at [969, 326] on span "5" at bounding box center [972, 327] width 6 height 12
click at [925, 324] on div "4" at bounding box center [929, 326] width 22 height 22
click at [970, 326] on span "5" at bounding box center [972, 327] width 6 height 12
click at [1067, 478] on div "Submit Paper" at bounding box center [1037, 485] width 84 height 26
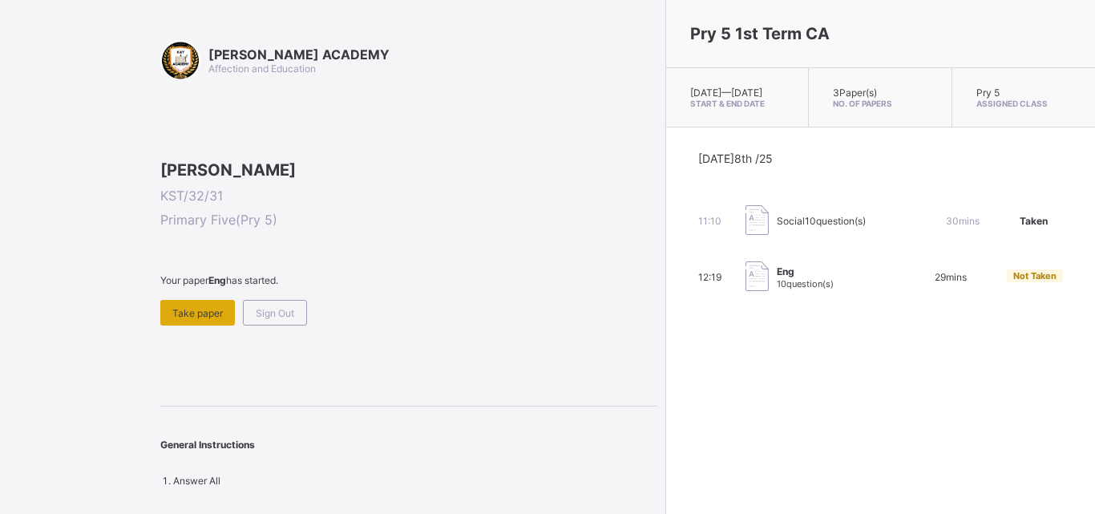
click at [194, 319] on span "Take paper" at bounding box center [197, 313] width 51 height 12
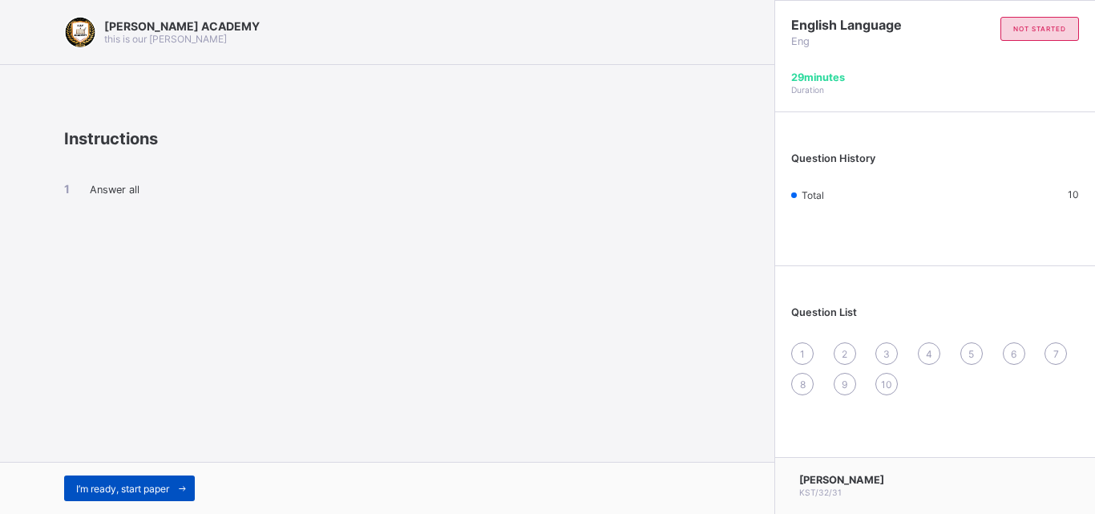
click at [128, 484] on span "I’m ready, start paper" at bounding box center [122, 489] width 93 height 12
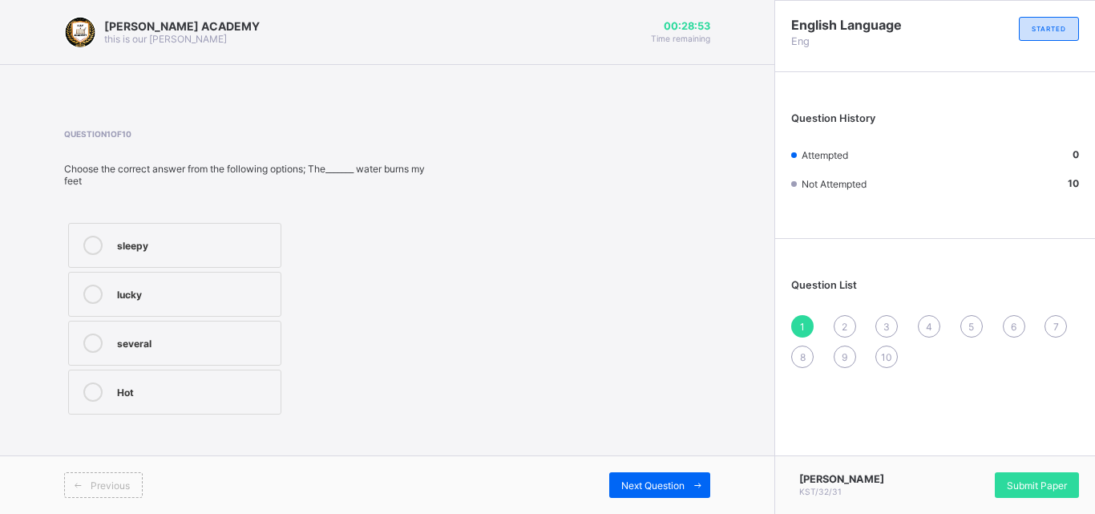
click at [160, 399] on div "Hot" at bounding box center [195, 391] width 156 height 19
click at [689, 484] on span at bounding box center [698, 485] width 26 height 26
click at [166, 450] on div "lucky, excited" at bounding box center [195, 440] width 156 height 19
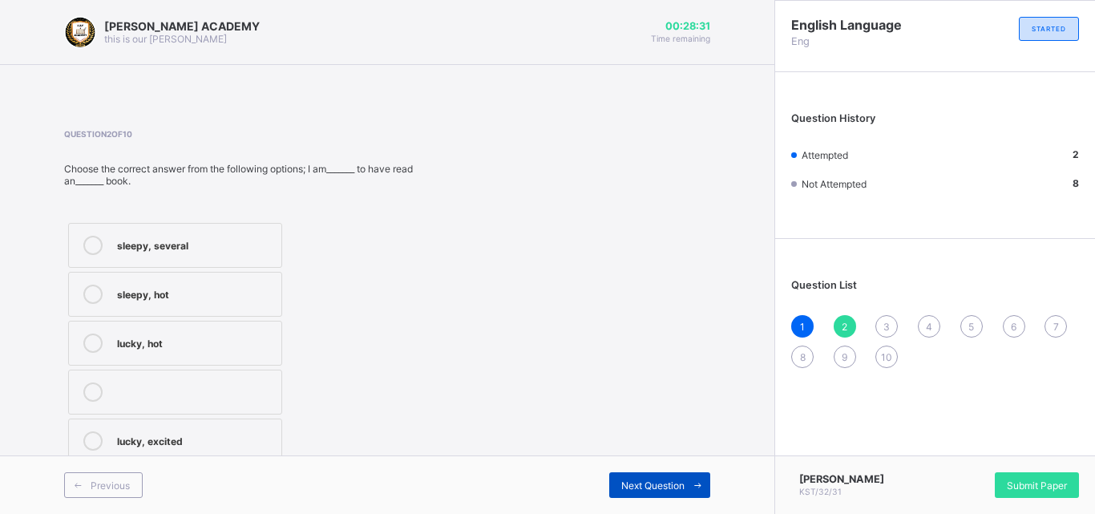
click at [635, 477] on div "Next Question" at bounding box center [659, 485] width 101 height 26
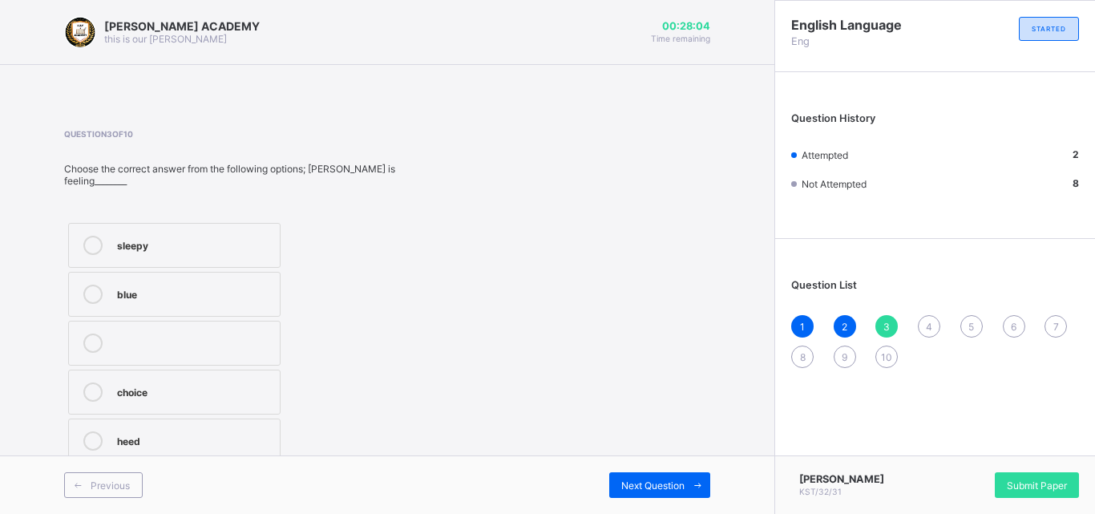
click at [131, 236] on div "sleepy" at bounding box center [194, 244] width 155 height 16
click at [668, 484] on span "Next Question" at bounding box center [652, 486] width 63 height 12
click at [233, 425] on label "severel" at bounding box center [174, 441] width 213 height 45
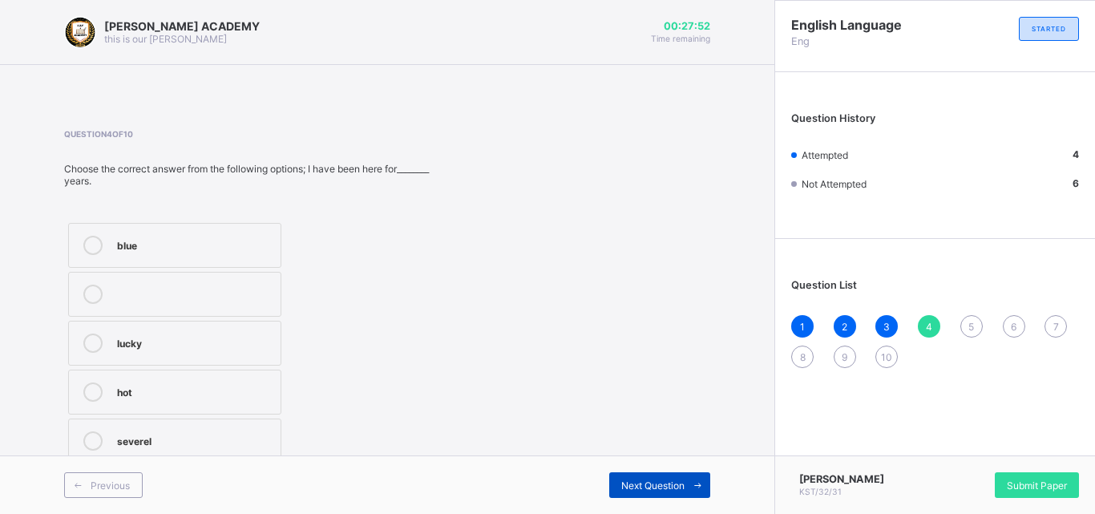
click at [643, 483] on span "Next Question" at bounding box center [652, 486] width 63 height 12
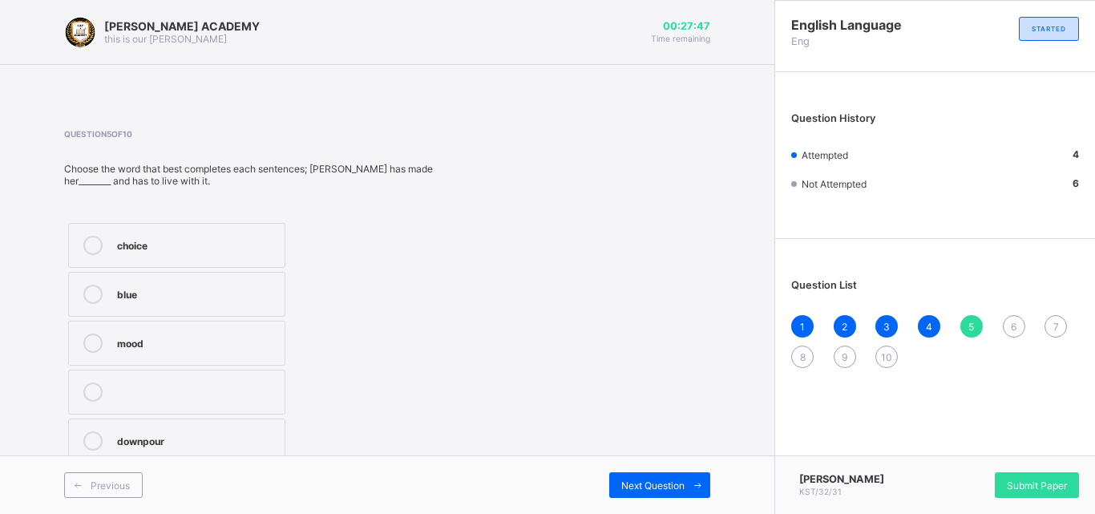
click at [253, 235] on label "choice" at bounding box center [176, 245] width 217 height 45
click at [666, 477] on div "Next Question" at bounding box center [659, 485] width 101 height 26
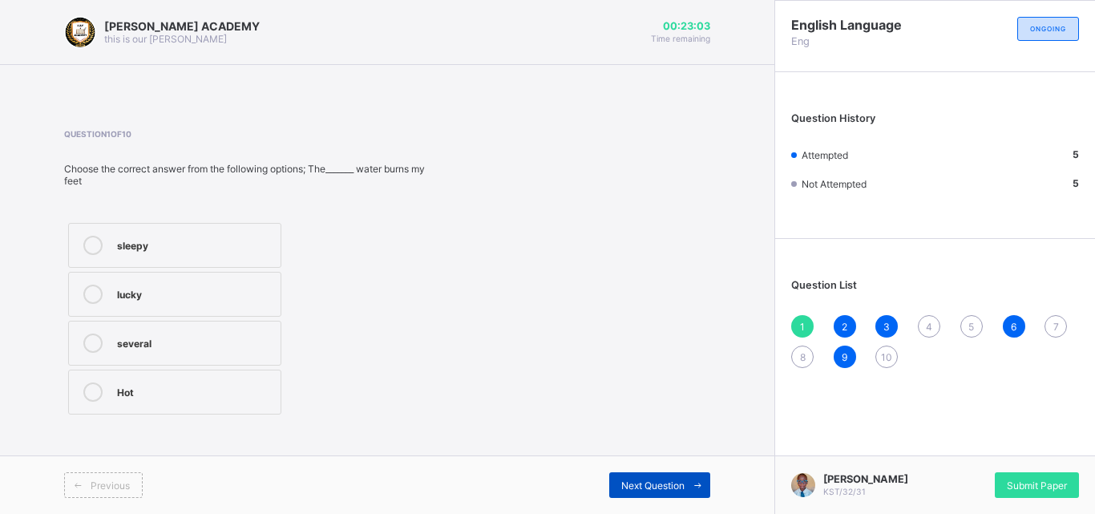
click at [703, 489] on icon at bounding box center [698, 485] width 12 height 10
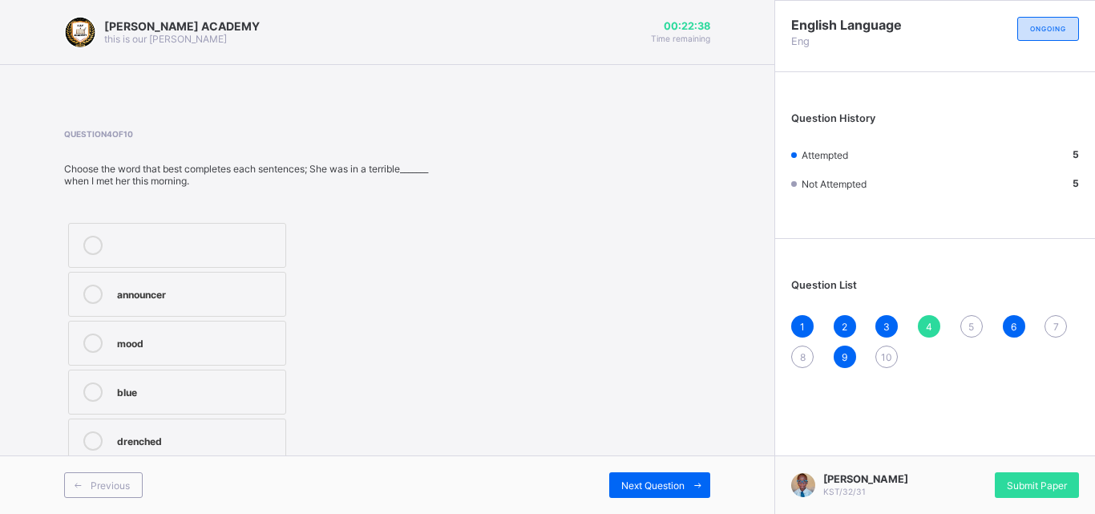
click at [265, 393] on div "blue" at bounding box center [197, 390] width 160 height 16
click at [666, 497] on div "Next Question" at bounding box center [659, 485] width 101 height 26
click at [933, 322] on div "4" at bounding box center [929, 326] width 22 height 22
click at [186, 390] on div "blue" at bounding box center [197, 390] width 160 height 16
click at [970, 317] on div "5" at bounding box center [972, 326] width 22 height 22
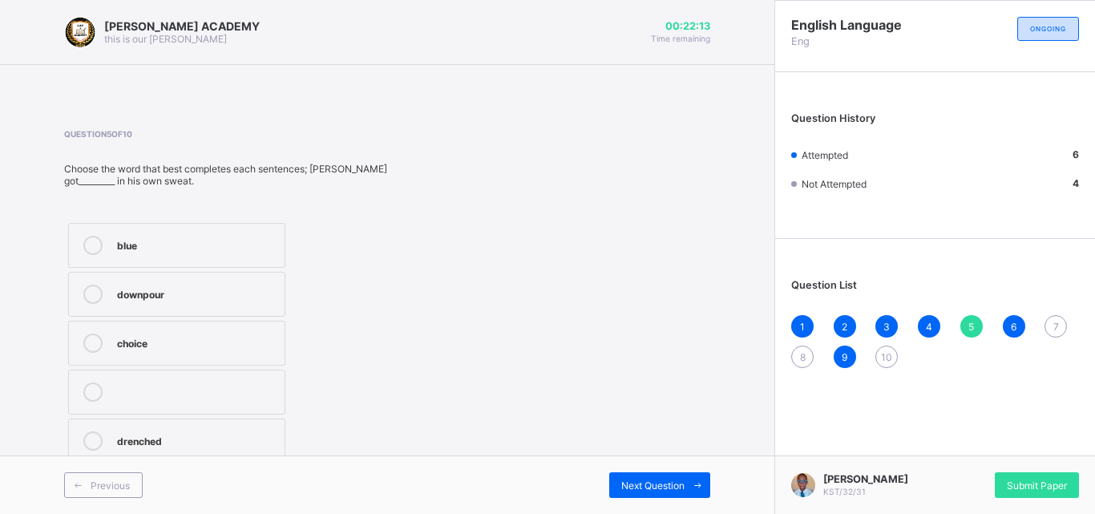
click at [145, 445] on div "drenched" at bounding box center [197, 439] width 160 height 16
click at [1046, 323] on div "7" at bounding box center [1056, 326] width 22 height 22
click at [131, 245] on div "heed" at bounding box center [194, 244] width 155 height 16
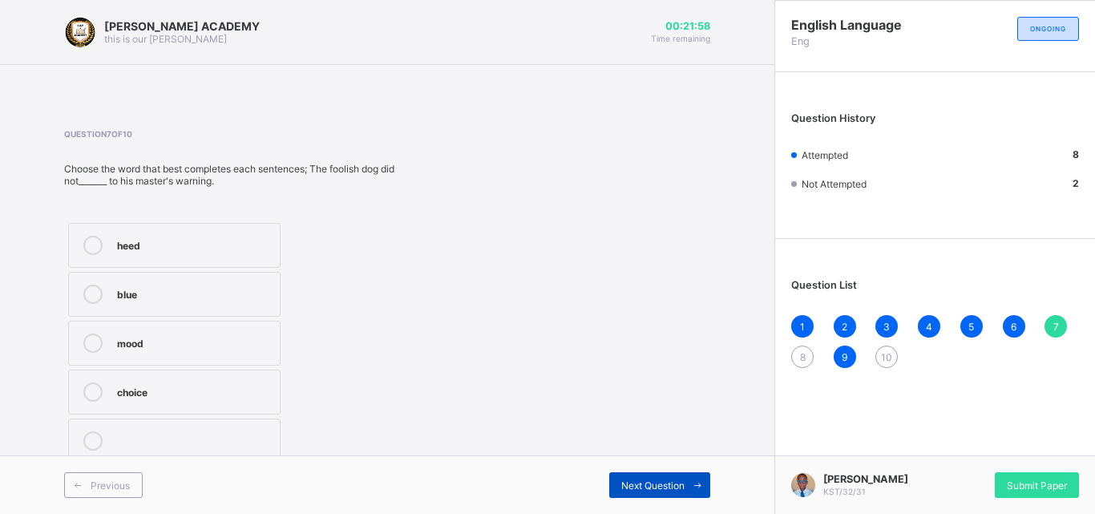
click at [672, 476] on div "Next Question" at bounding box center [659, 485] width 101 height 26
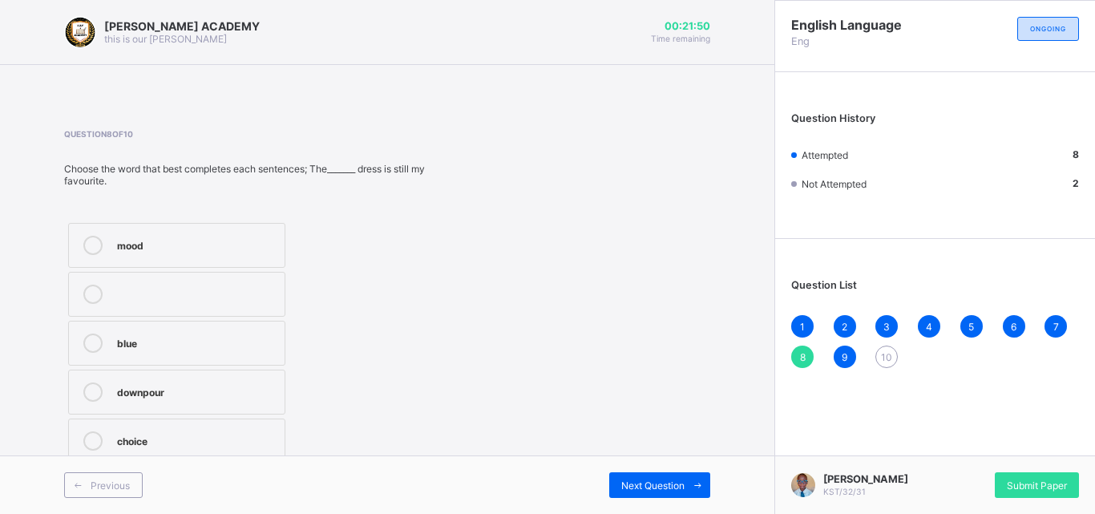
click at [188, 411] on label "downpour" at bounding box center [176, 392] width 217 height 45
click at [668, 463] on div "Previous Next Question" at bounding box center [387, 484] width 775 height 59
click at [668, 480] on span "Next Question" at bounding box center [652, 486] width 63 height 12
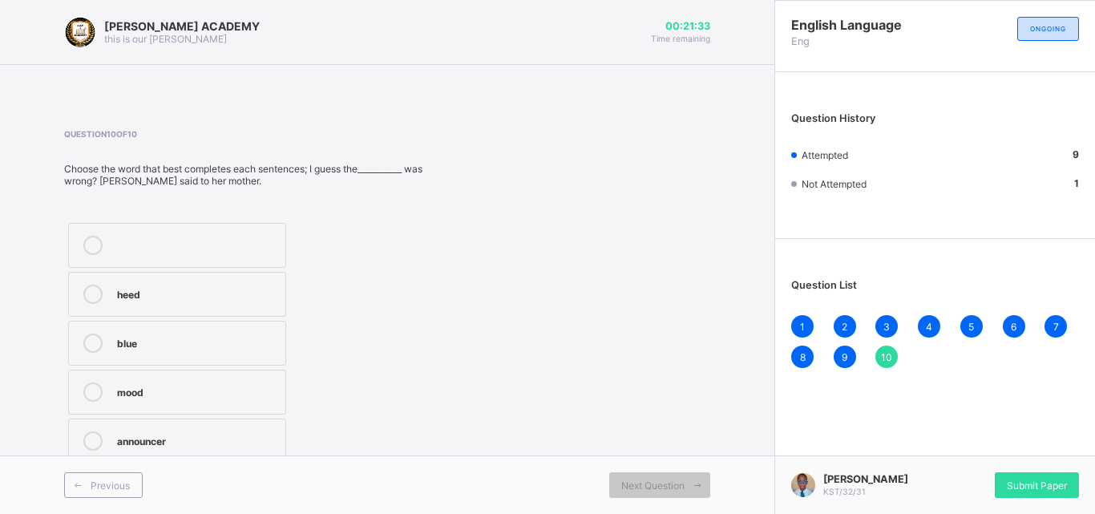
click at [263, 303] on div "heed" at bounding box center [197, 294] width 160 height 19
click at [803, 328] on span "1" at bounding box center [802, 327] width 5 height 12
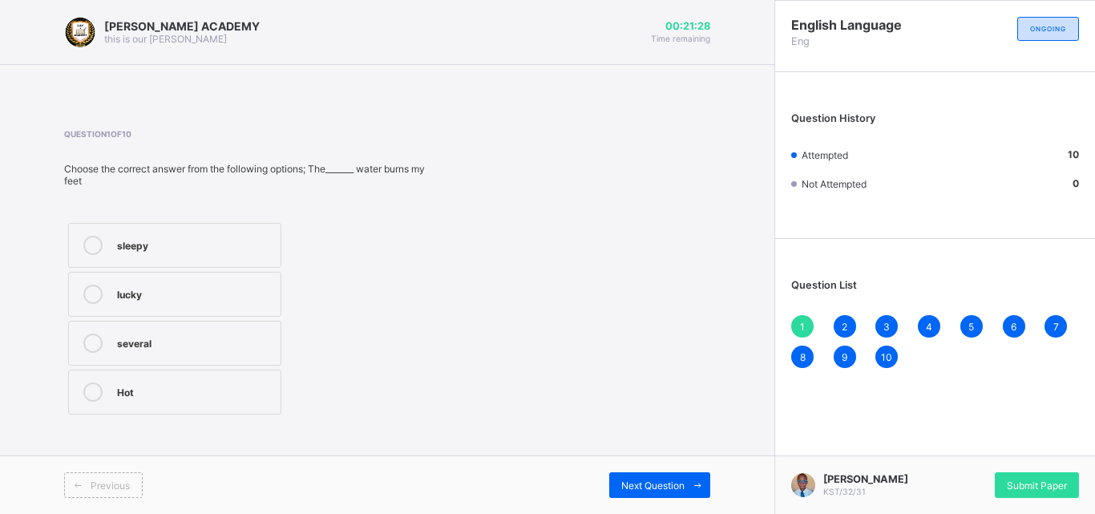
click at [848, 323] on div "2" at bounding box center [845, 326] width 22 height 22
click at [892, 320] on div "3" at bounding box center [887, 326] width 22 height 22
click at [931, 321] on span "4" at bounding box center [929, 327] width 6 height 12
click at [969, 322] on span "5" at bounding box center [972, 327] width 6 height 12
click at [250, 289] on div "downpour" at bounding box center [197, 293] width 160 height 16
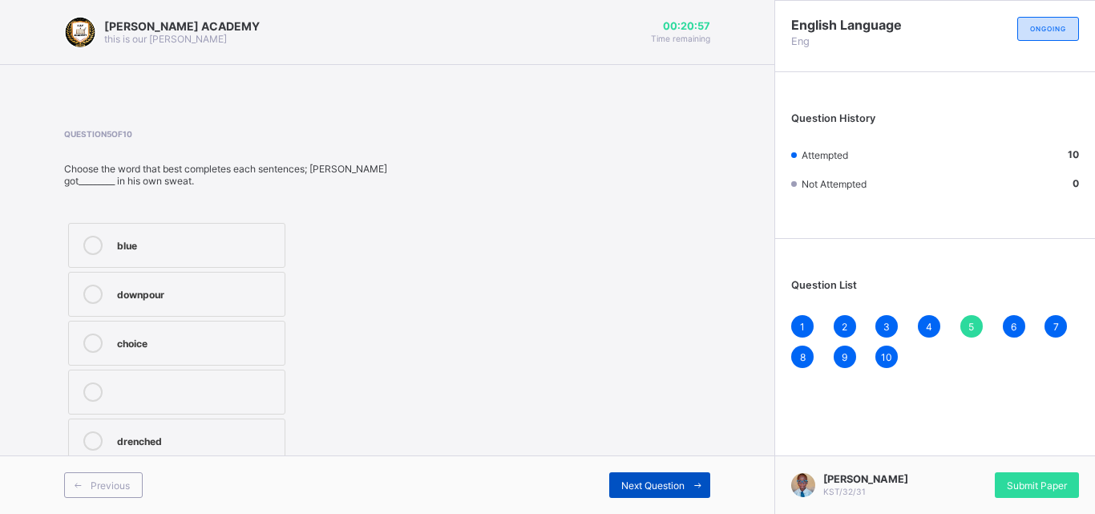
click at [687, 483] on span at bounding box center [698, 485] width 26 height 26
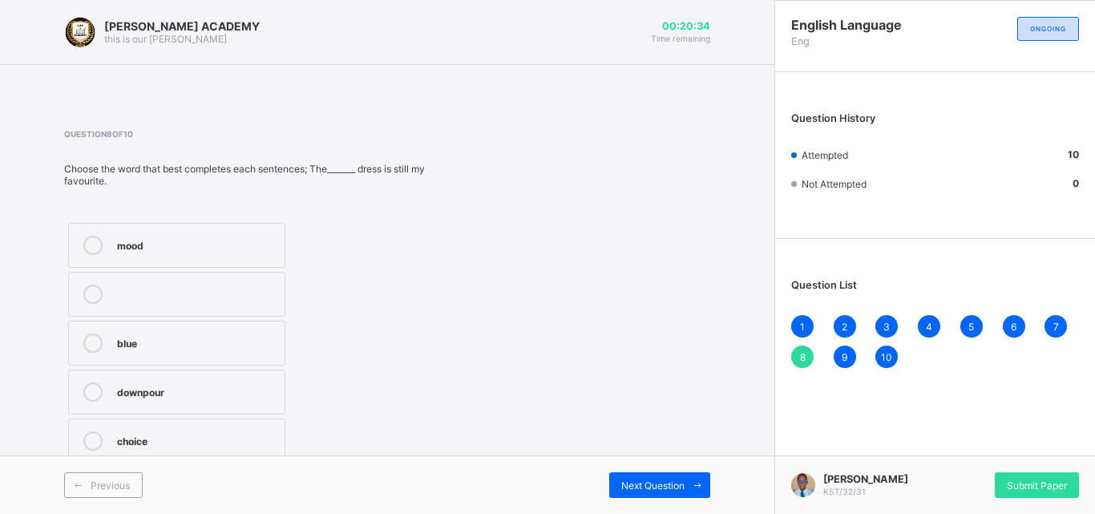
click at [199, 436] on div "choice" at bounding box center [197, 439] width 160 height 16
click at [696, 480] on icon at bounding box center [698, 485] width 12 height 10
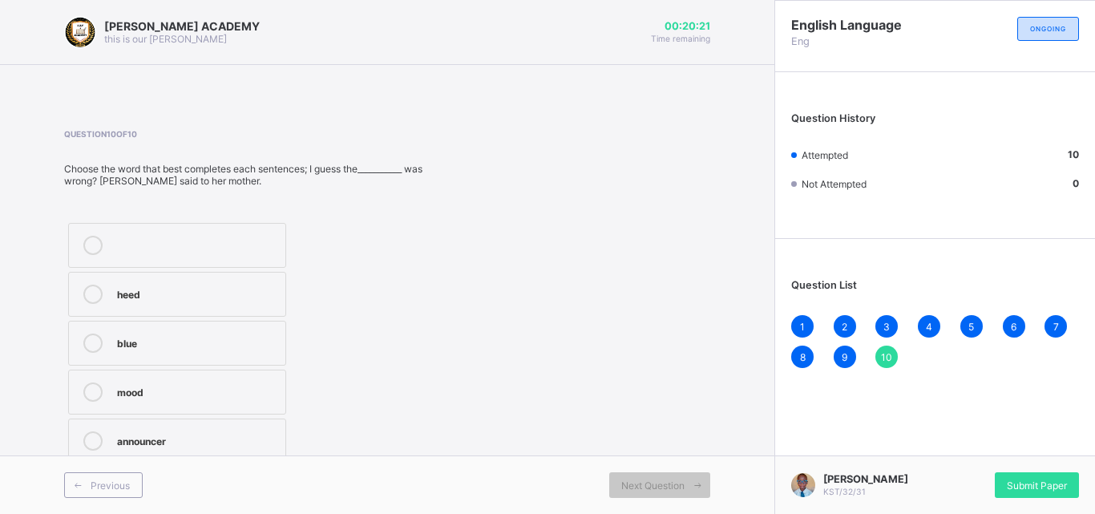
click at [221, 237] on div at bounding box center [197, 238] width 160 height 4
click at [195, 310] on label "heed" at bounding box center [177, 294] width 218 height 45
click at [1018, 489] on span "Submit Paper" at bounding box center [1037, 486] width 60 height 12
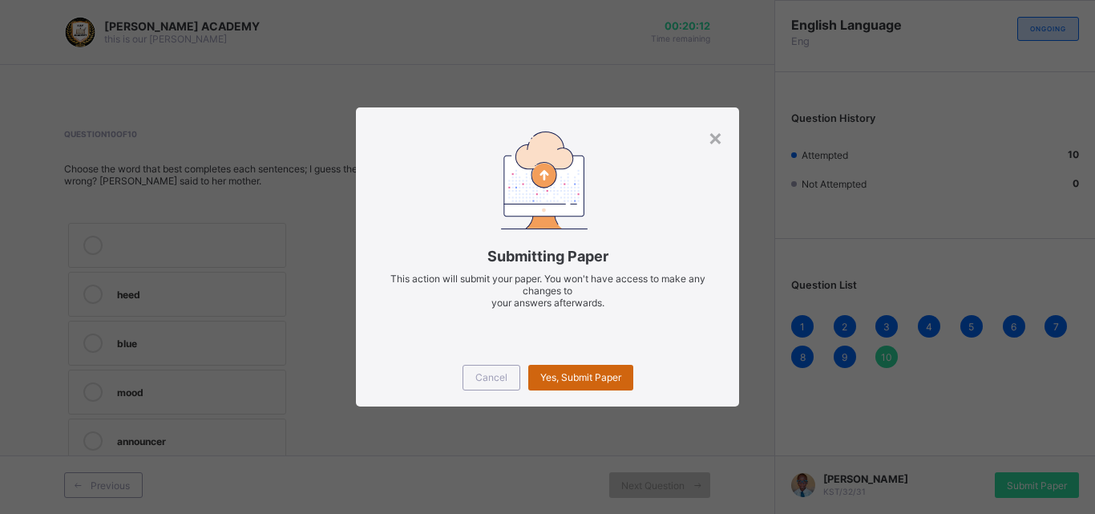
click at [611, 380] on span "Yes, Submit Paper" at bounding box center [580, 377] width 81 height 12
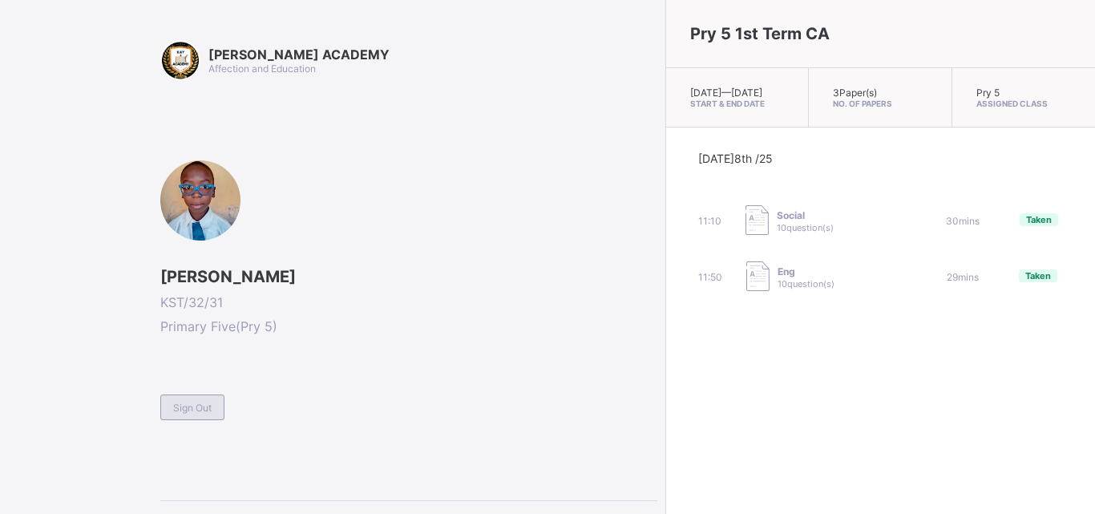
click at [188, 407] on span "Sign Out" at bounding box center [192, 408] width 38 height 12
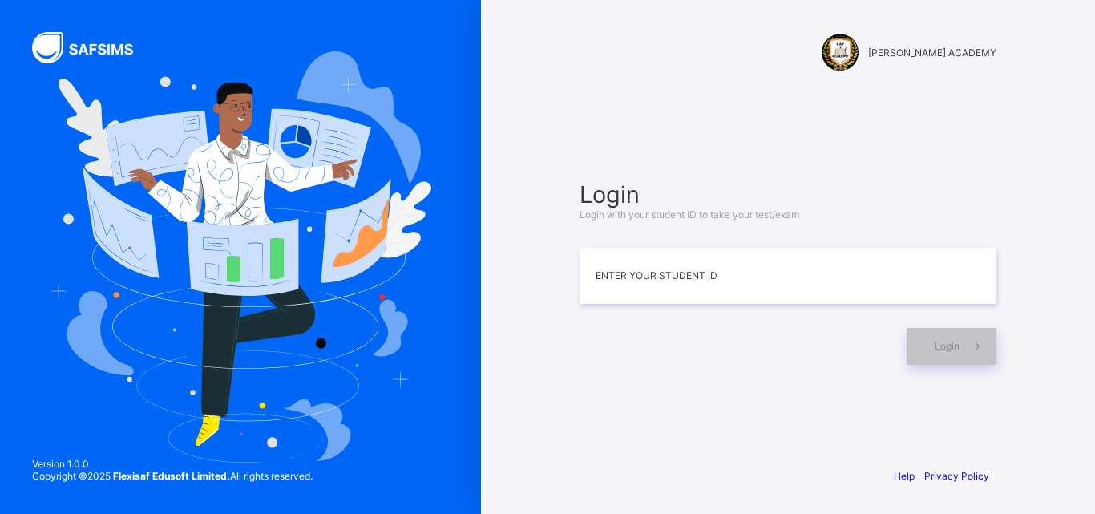
click at [709, 246] on div "Login Login with your student ID to take your test/exam Enter your Student ID L…" at bounding box center [788, 272] width 417 height 184
click at [689, 298] on input at bounding box center [788, 276] width 417 height 56
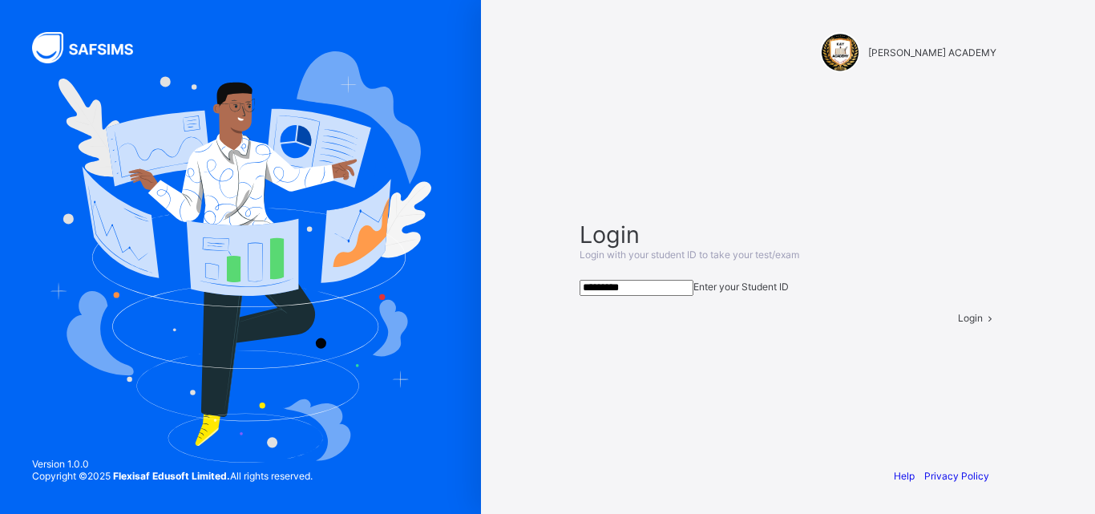
type input "*********"
click at [987, 324] on span at bounding box center [990, 318] width 14 height 12
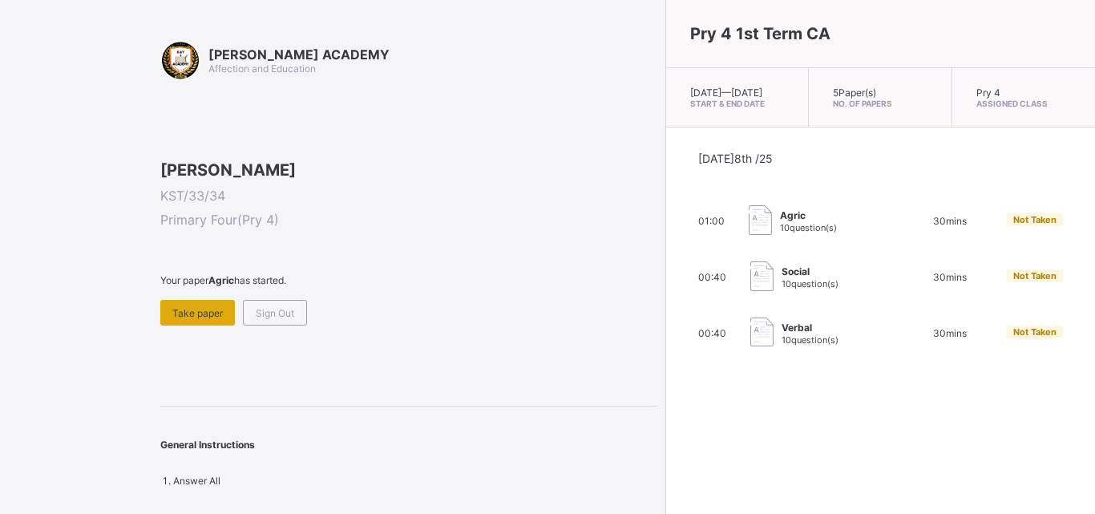
click at [195, 326] on div "Take paper" at bounding box center [197, 313] width 75 height 26
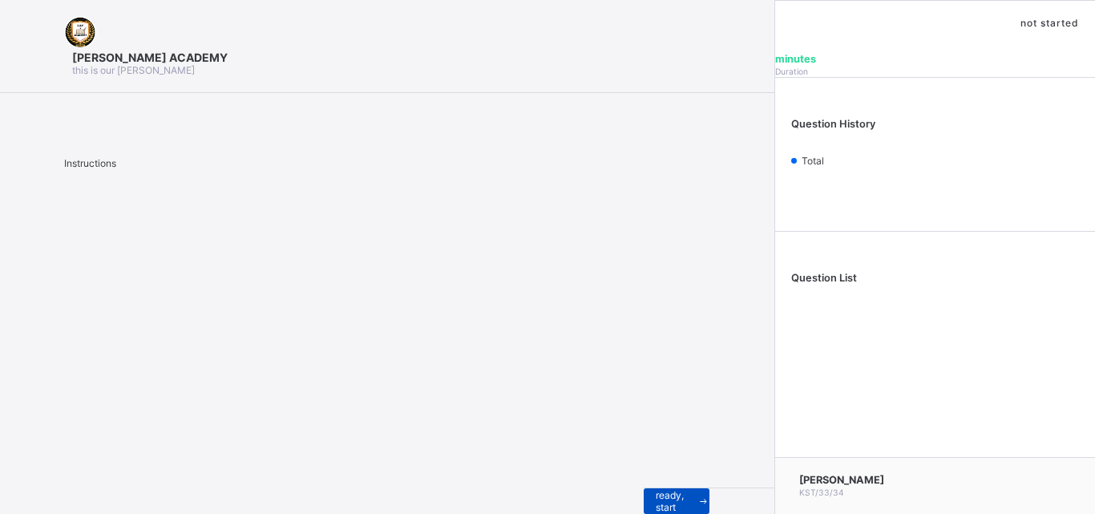
click at [656, 491] on span "I’m ready, start paper" at bounding box center [677, 501] width 42 height 48
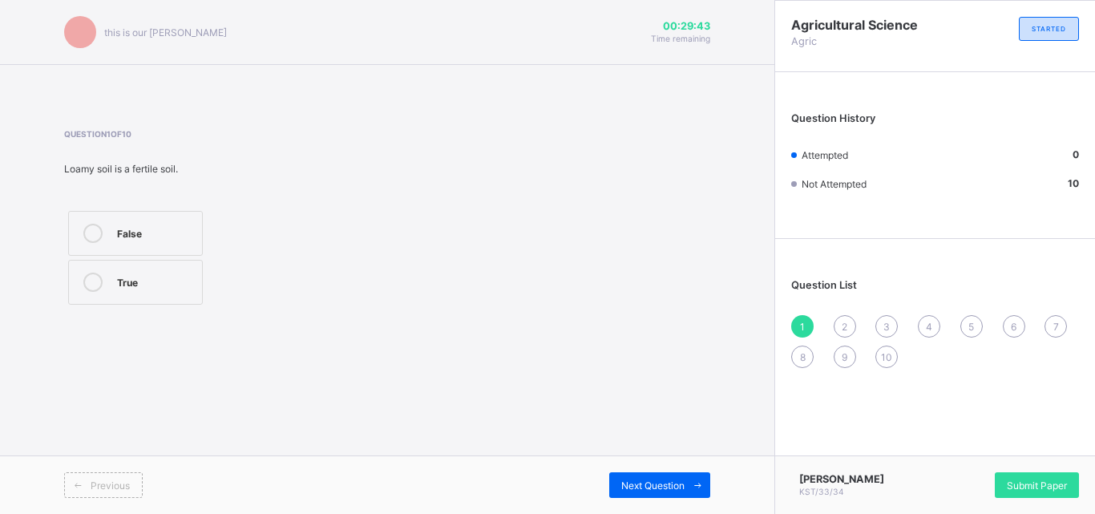
drag, startPoint x: 153, startPoint y: 293, endPoint x: 532, endPoint y: 274, distance: 379.8
click at [532, 274] on div "Question 1 of 10 Loamy soil is a fertile soil. False True" at bounding box center [387, 219] width 646 height 180
click at [127, 272] on label "True" at bounding box center [135, 282] width 135 height 45
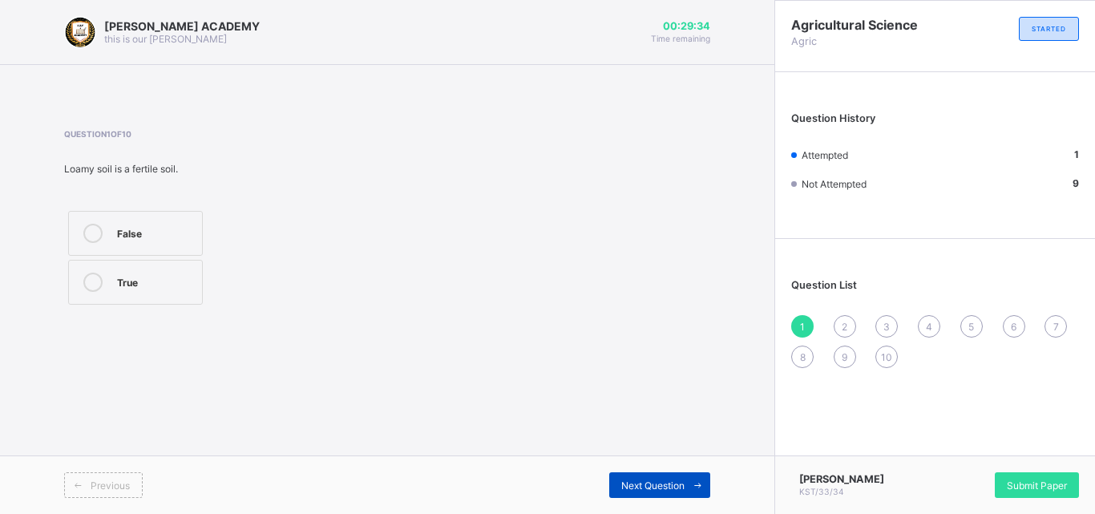
click at [677, 475] on div "Next Question" at bounding box center [659, 485] width 101 height 26
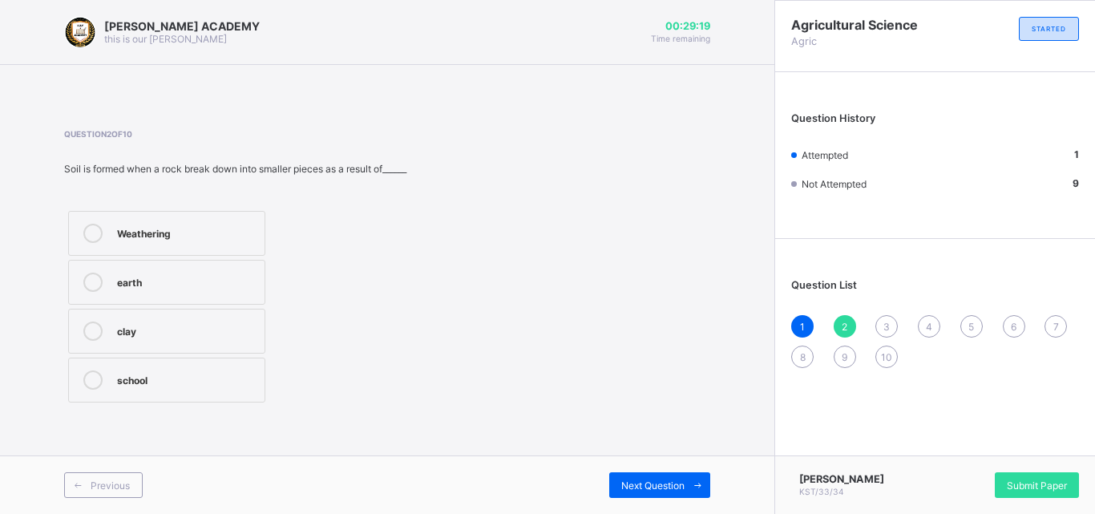
click at [188, 242] on div "Weathering" at bounding box center [187, 233] width 140 height 19
click at [686, 484] on span at bounding box center [698, 485] width 26 height 26
click at [171, 283] on div "False" at bounding box center [179, 281] width 125 height 16
click at [652, 482] on span "Next Question" at bounding box center [652, 486] width 63 height 12
click at [163, 277] on div "True" at bounding box center [155, 281] width 77 height 16
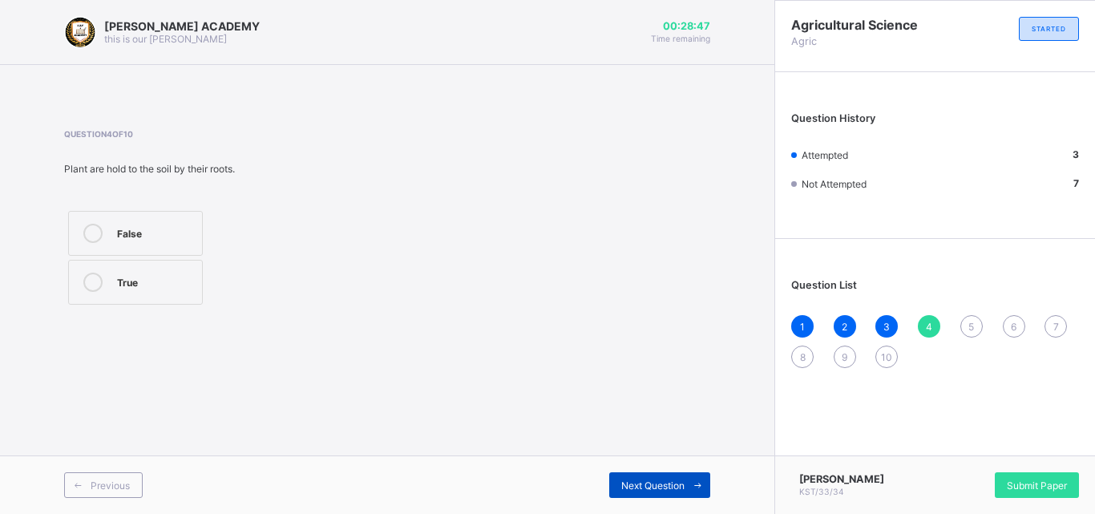
click at [642, 492] on div "Next Question" at bounding box center [659, 485] width 101 height 26
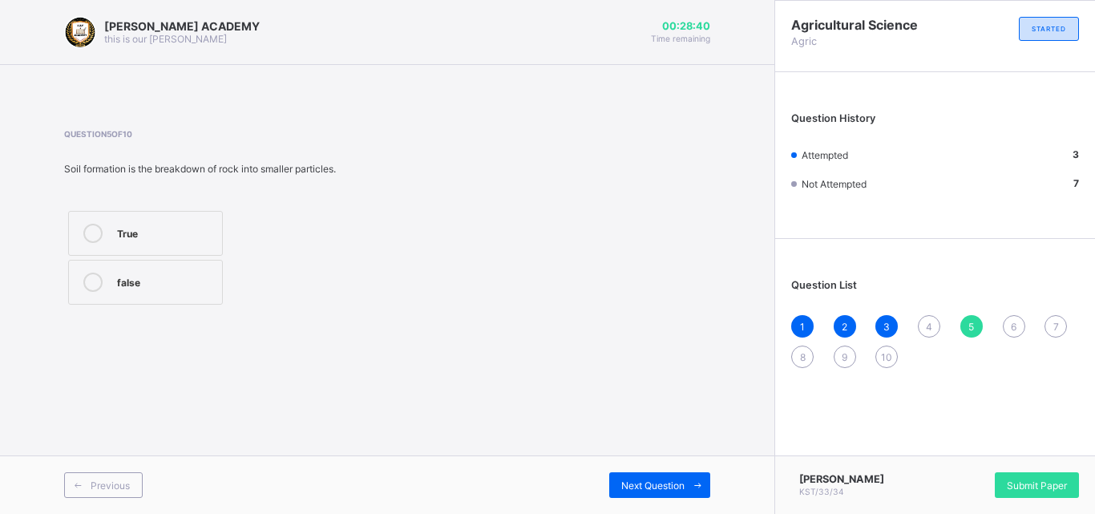
click at [136, 227] on div "True" at bounding box center [165, 232] width 97 height 16
click at [656, 472] on div "Next Question" at bounding box center [659, 485] width 101 height 26
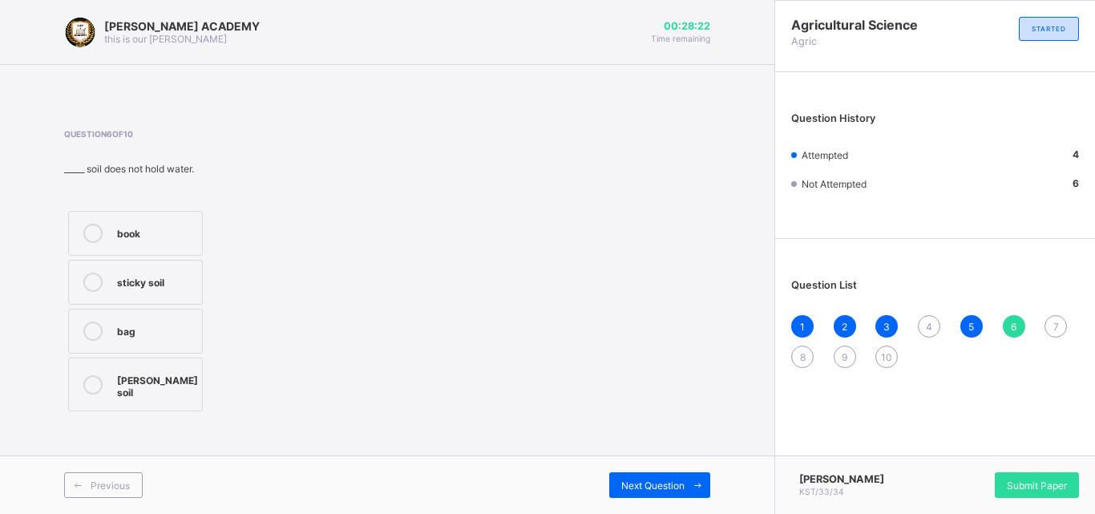
click at [132, 381] on div "Sandy soil" at bounding box center [157, 384] width 81 height 28
click at [637, 484] on span "Next Question" at bounding box center [652, 486] width 63 height 12
click at [148, 388] on div "Loamy soil" at bounding box center [155, 379] width 77 height 19
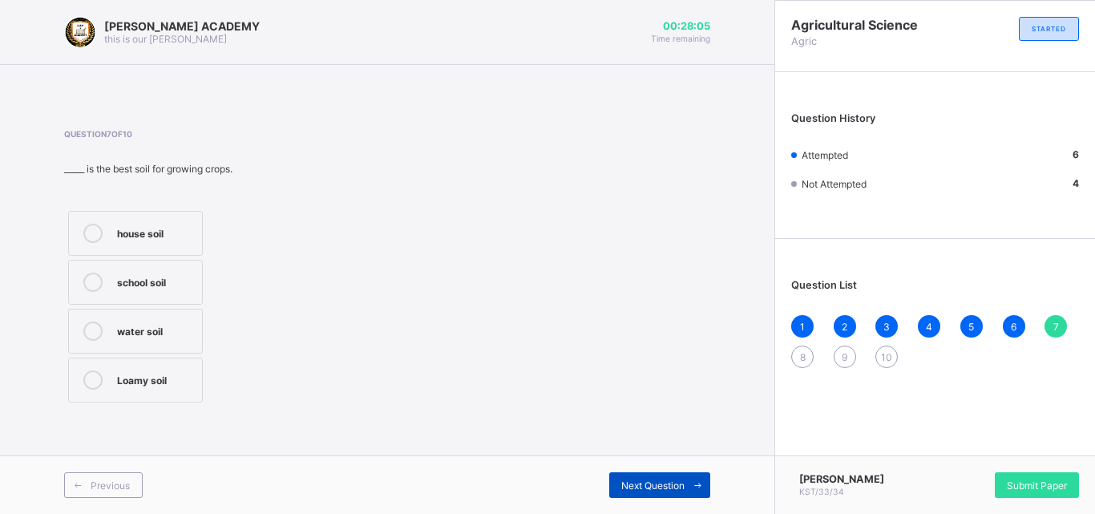
click at [636, 489] on span "Next Question" at bounding box center [652, 486] width 63 height 12
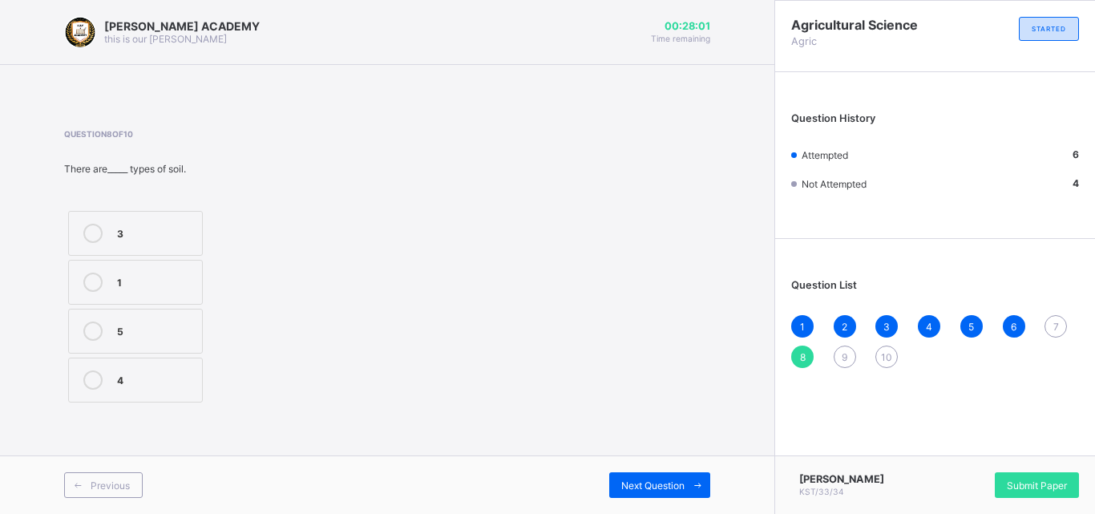
click at [108, 238] on div at bounding box center [93, 233] width 32 height 19
click at [670, 493] on div "Next Question" at bounding box center [659, 485] width 101 height 26
click at [132, 224] on div "True" at bounding box center [155, 232] width 77 height 16
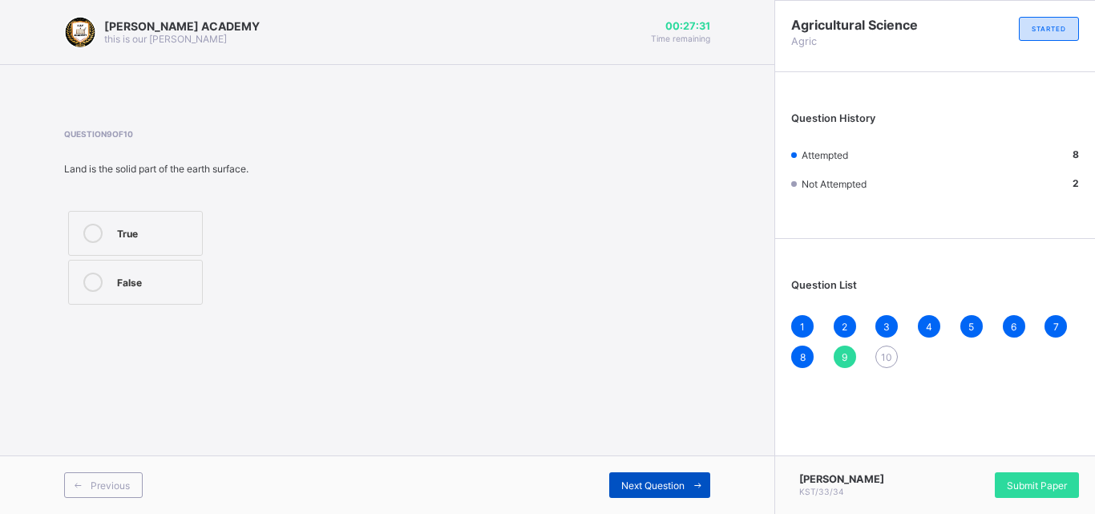
click at [657, 492] on div "Next Question" at bounding box center [659, 485] width 101 height 26
click at [145, 282] on div "True" at bounding box center [155, 281] width 77 height 16
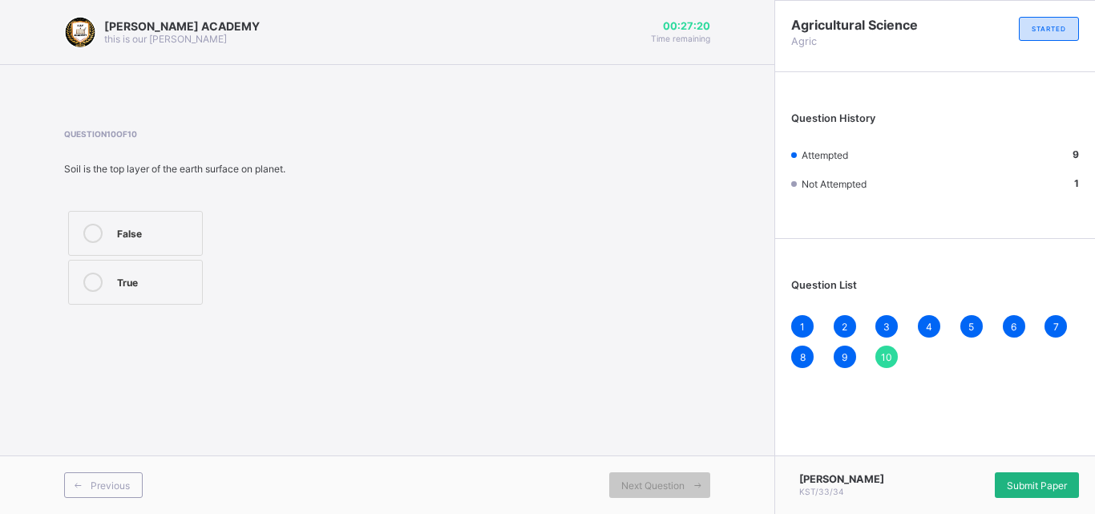
click at [1051, 483] on span "Submit Paper" at bounding box center [1037, 486] width 60 height 12
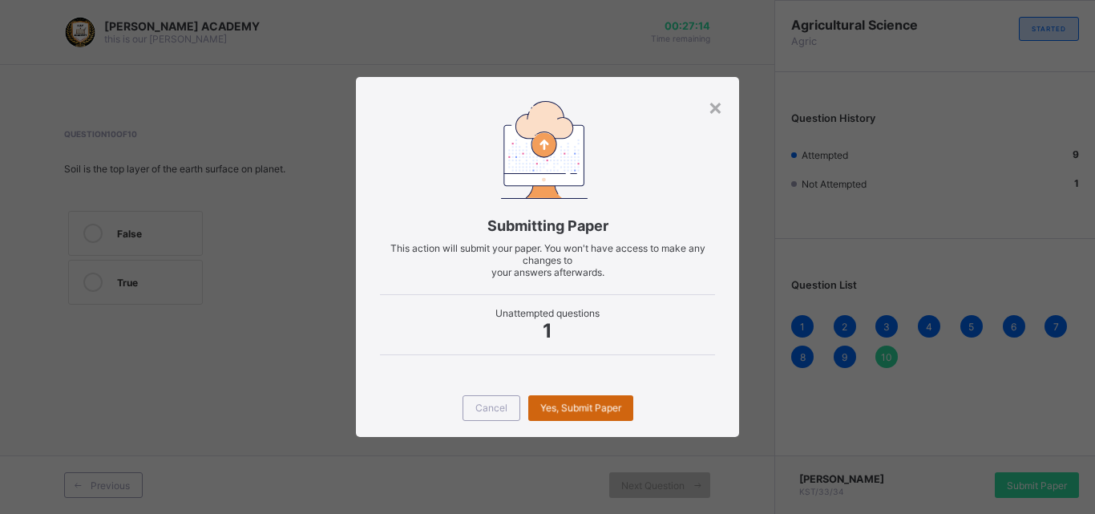
click at [556, 411] on span "Yes, Submit Paper" at bounding box center [580, 408] width 81 height 12
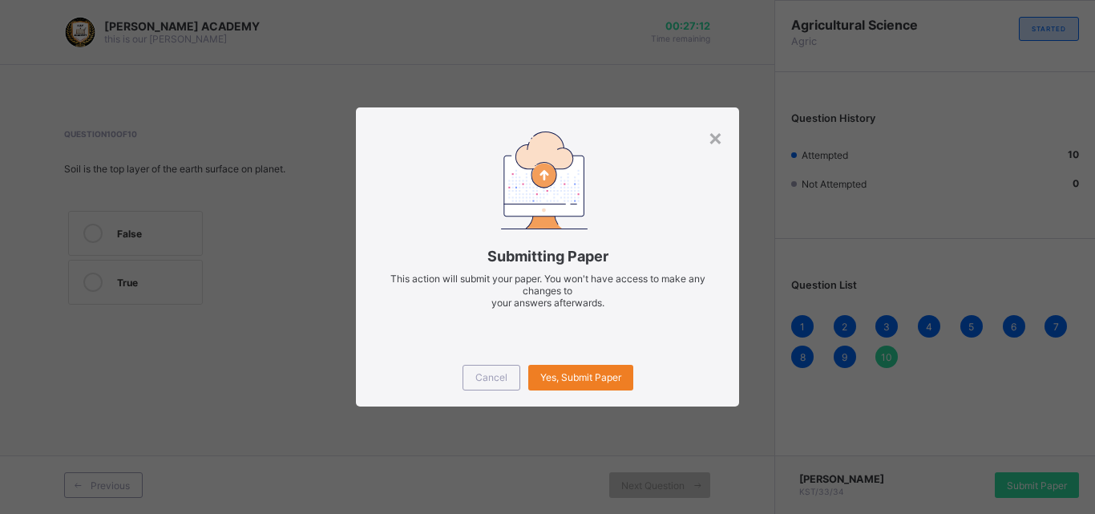
click at [556, 411] on div "× Submitting Paper This action will submit your paper. You won't have access to…" at bounding box center [547, 257] width 1095 height 514
click at [569, 377] on span "Yes, Submit Paper" at bounding box center [580, 377] width 81 height 12
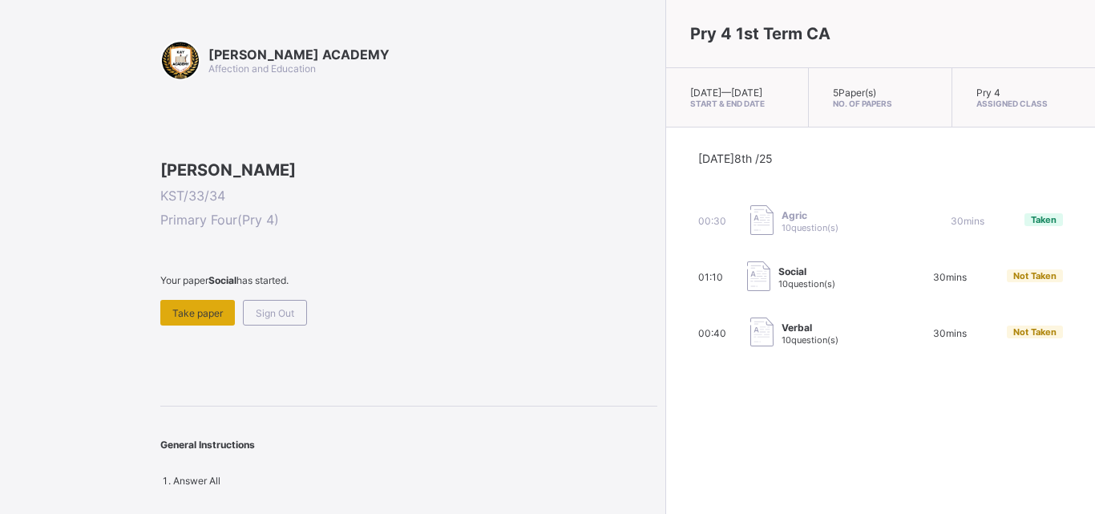
click at [206, 326] on div "Take paper" at bounding box center [197, 313] width 75 height 26
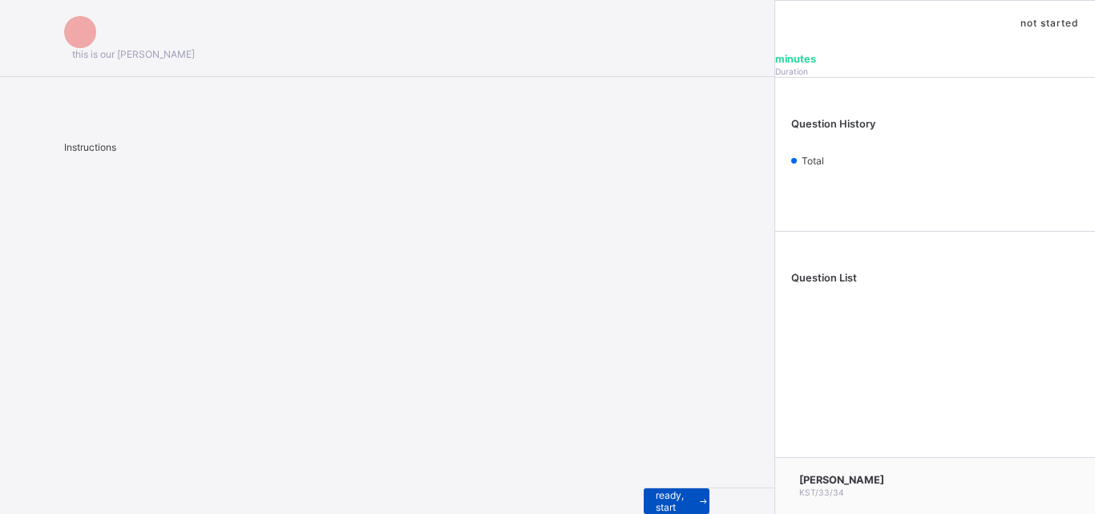
click at [644, 488] on div "I’m ready, start paper" at bounding box center [677, 501] width 66 height 26
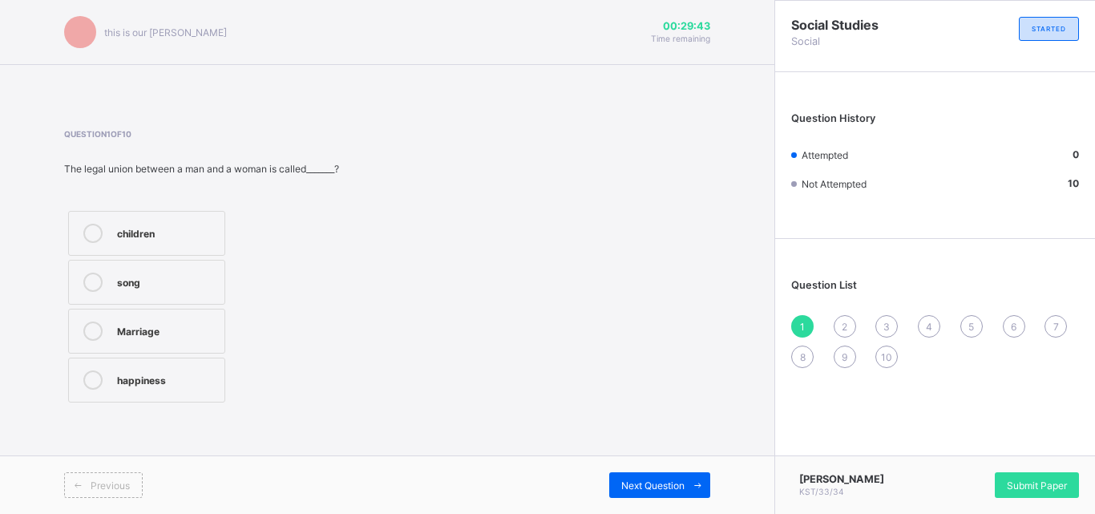
click at [138, 334] on div "Marriage" at bounding box center [166, 330] width 99 height 16
click at [660, 492] on div "Next Question" at bounding box center [659, 485] width 101 height 26
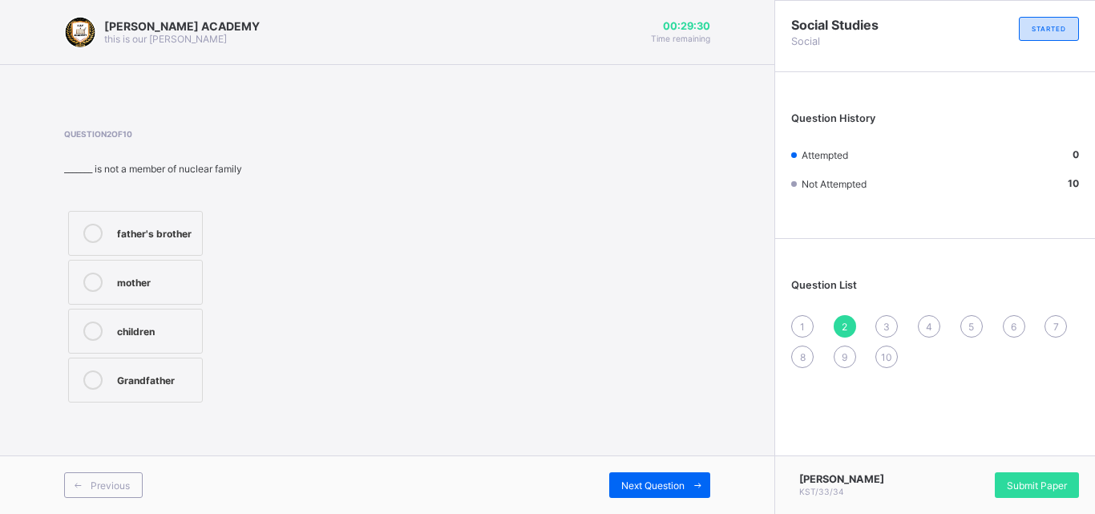
click at [148, 367] on label "Grandfather" at bounding box center [135, 380] width 135 height 45
click at [645, 486] on span "Next Question" at bounding box center [652, 486] width 63 height 12
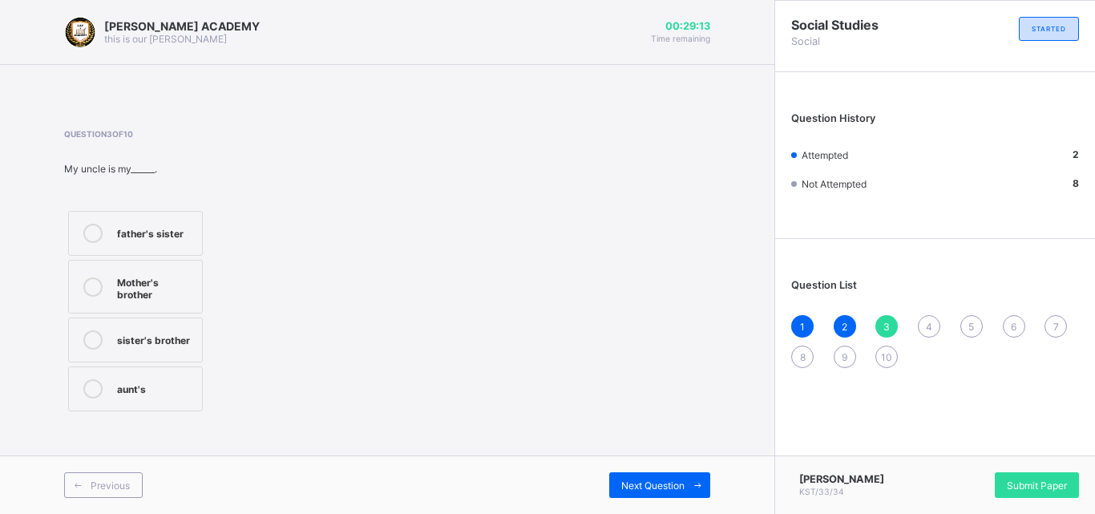
click at [132, 283] on div "Mother's brother" at bounding box center [155, 287] width 77 height 28
click at [658, 484] on span "Next Question" at bounding box center [652, 486] width 63 height 12
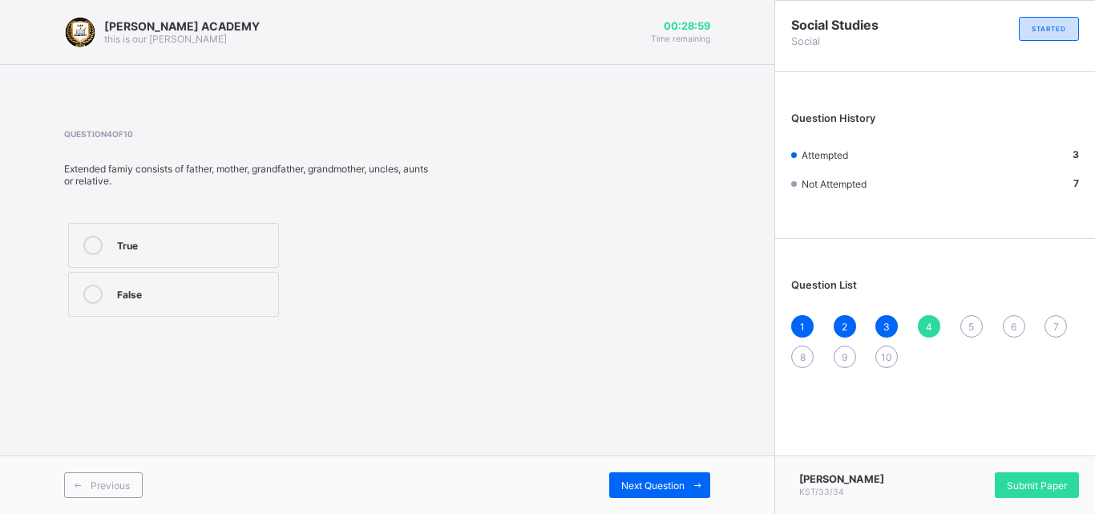
click at [144, 255] on label "True" at bounding box center [173, 245] width 211 height 45
click at [648, 480] on span "Next Question" at bounding box center [652, 486] width 63 height 12
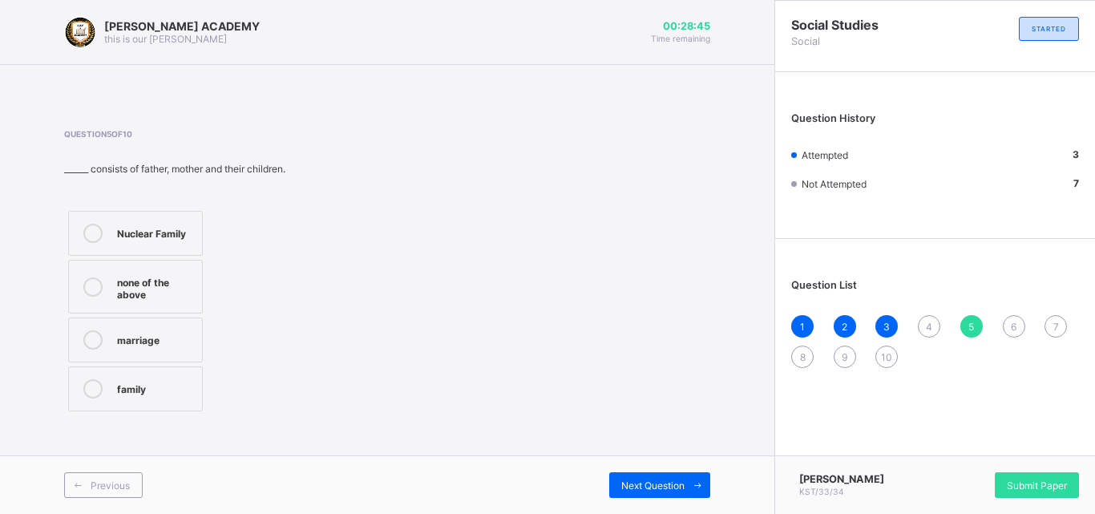
click at [114, 234] on label "Nuclear Family" at bounding box center [135, 233] width 135 height 45
click at [640, 487] on span "Next Question" at bounding box center [652, 486] width 63 height 12
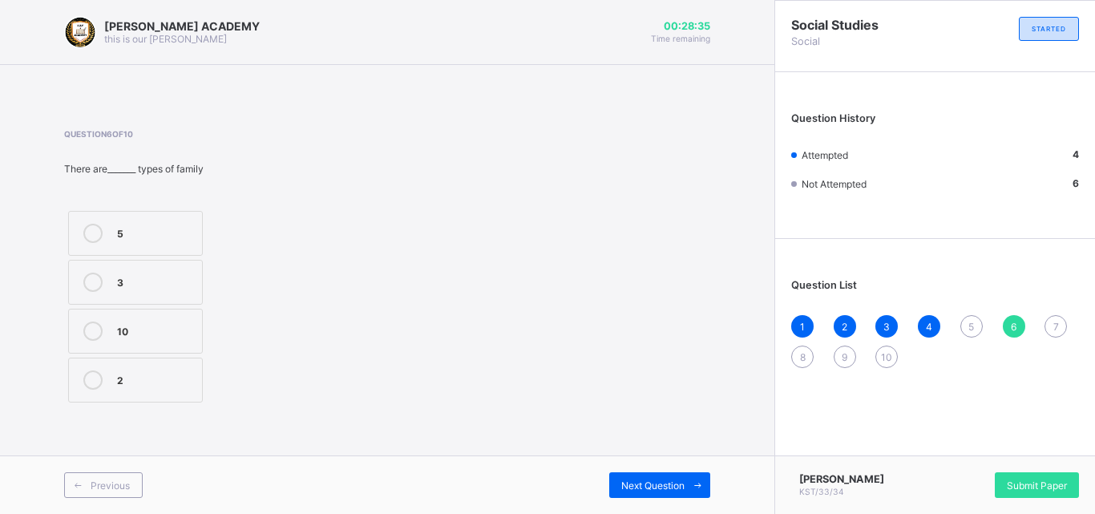
click at [111, 366] on label "2" at bounding box center [135, 380] width 135 height 45
click at [618, 476] on div "Next Question" at bounding box center [659, 485] width 101 height 26
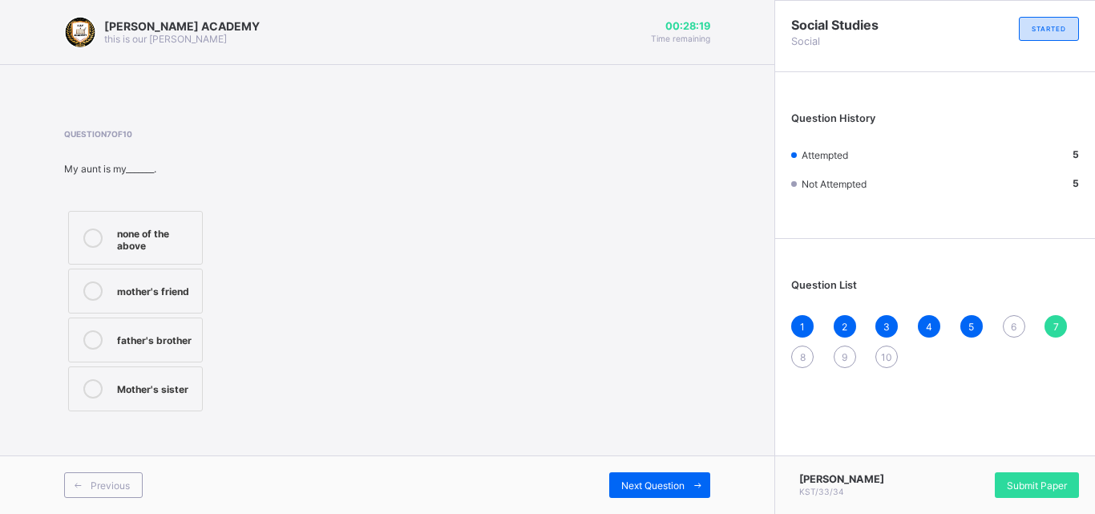
click at [134, 397] on div "Mother's sister" at bounding box center [155, 388] width 77 height 19
click at [629, 478] on div "Next Question" at bounding box center [659, 485] width 101 height 26
click at [168, 219] on label "Parents's parent" at bounding box center [135, 238] width 135 height 54
click at [663, 471] on div "Previous Next Question" at bounding box center [387, 484] width 775 height 59
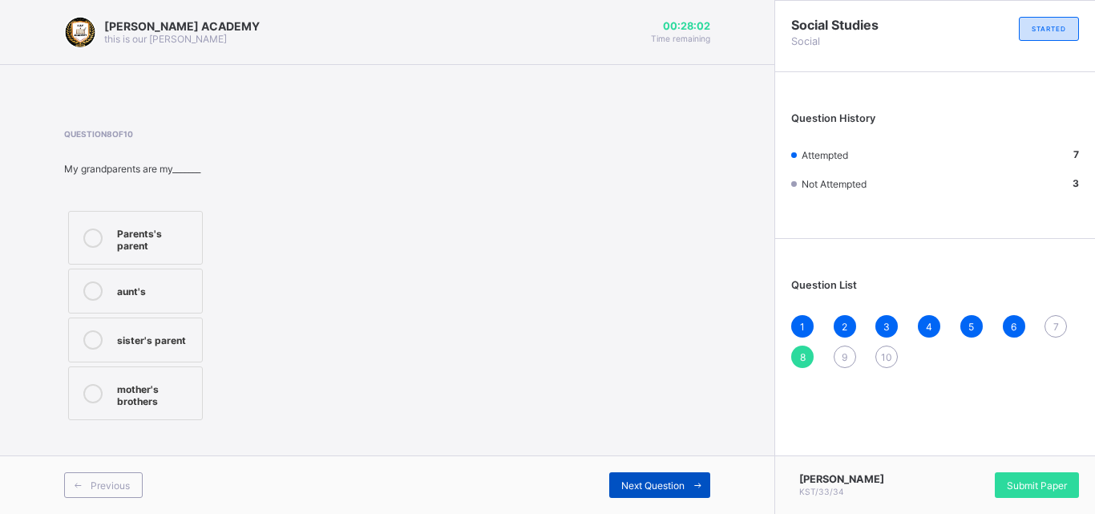
click at [665, 485] on span "Next Question" at bounding box center [652, 486] width 63 height 12
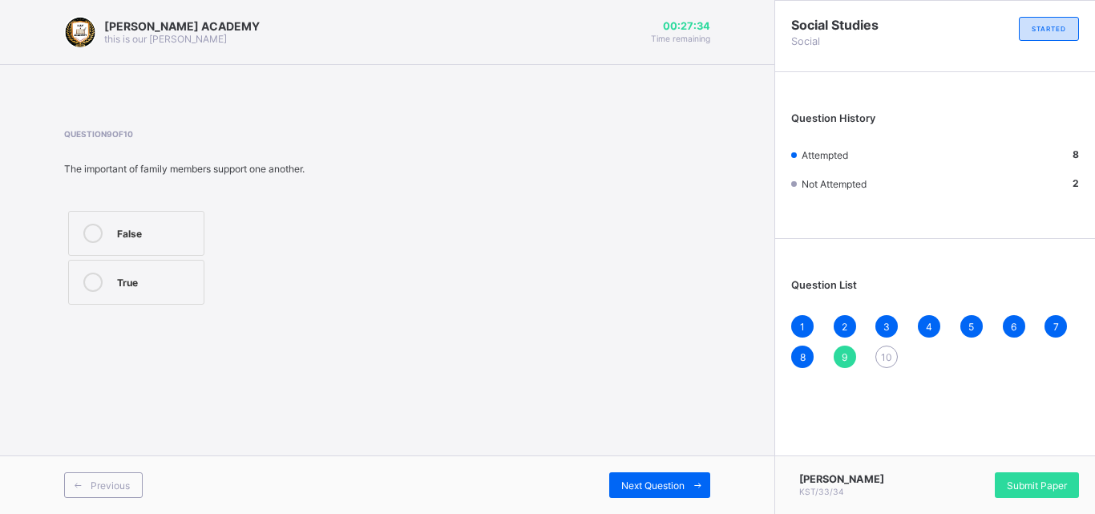
click at [160, 281] on div "True" at bounding box center [156, 281] width 79 height 16
click at [670, 482] on span "Next Question" at bounding box center [652, 486] width 63 height 12
click at [103, 240] on div at bounding box center [93, 233] width 32 height 19
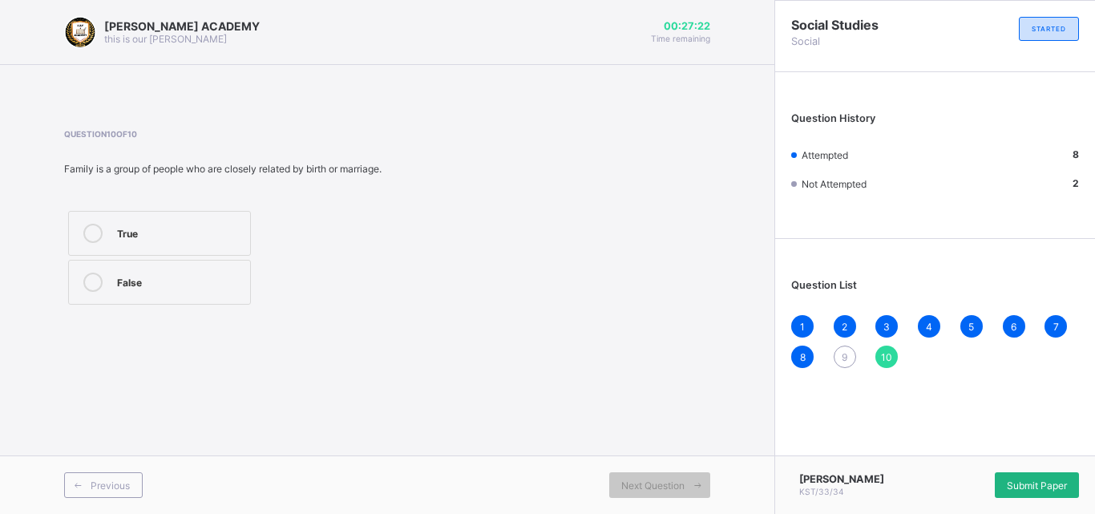
click at [1026, 487] on span "Submit Paper" at bounding box center [1037, 486] width 60 height 12
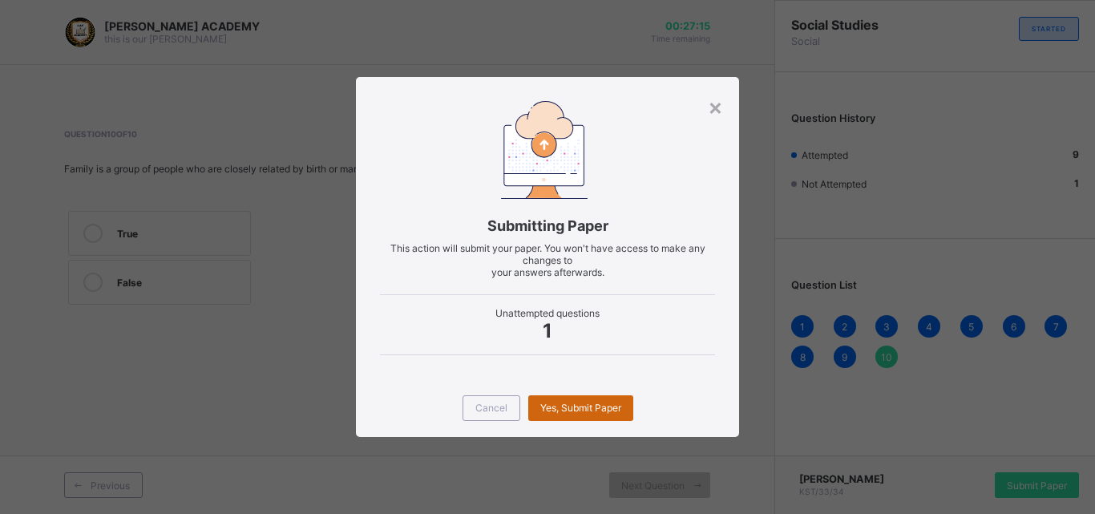
click at [593, 408] on span "Yes, Submit Paper" at bounding box center [580, 408] width 81 height 12
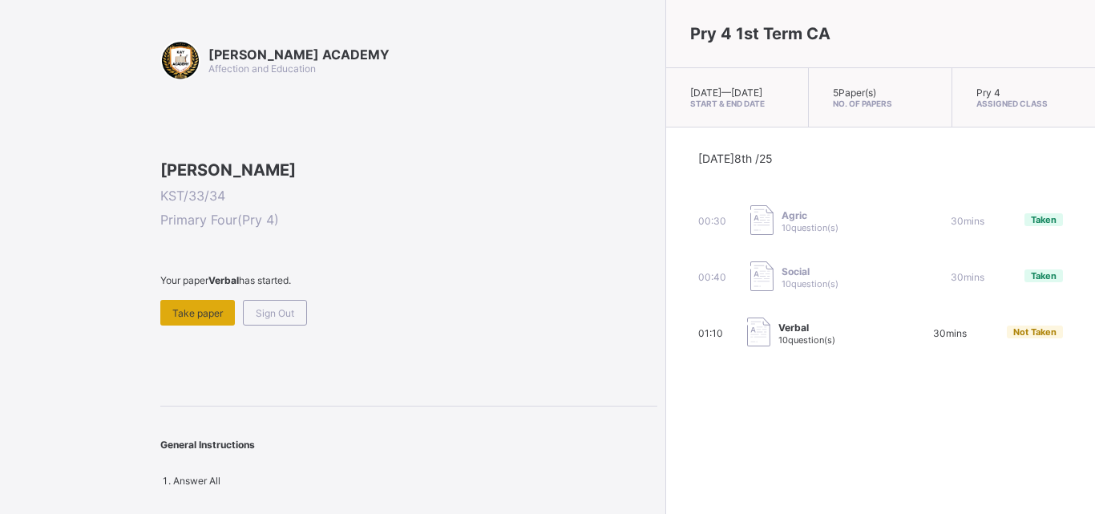
click at [172, 319] on span "Take paper" at bounding box center [197, 313] width 51 height 12
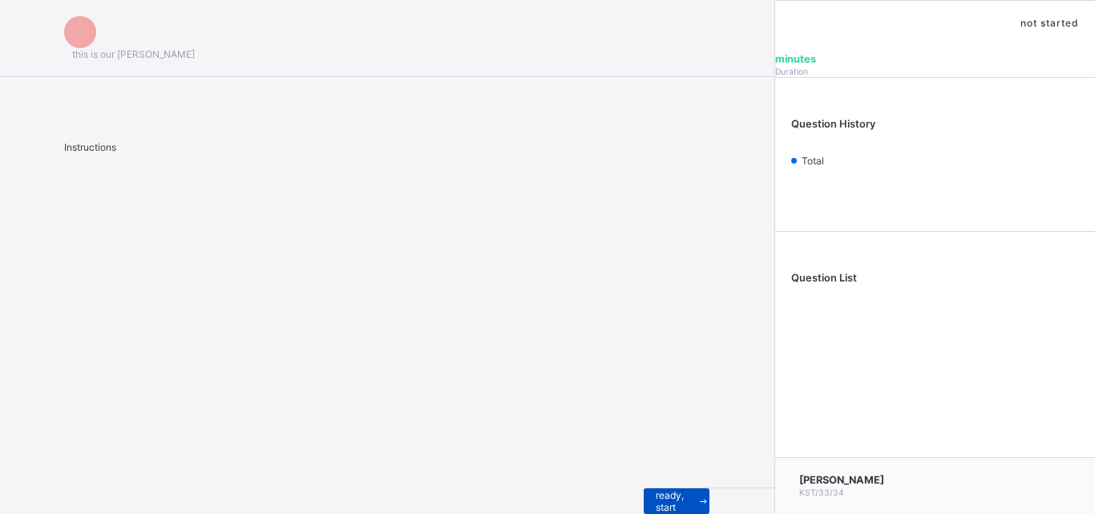
click at [656, 492] on span "I’m ready, start paper" at bounding box center [677, 501] width 42 height 48
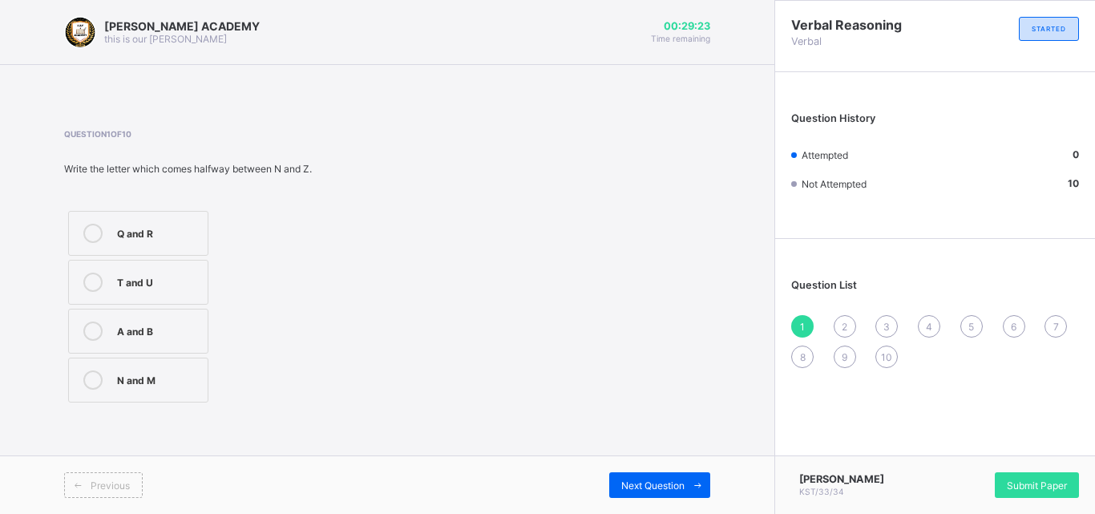
click at [117, 229] on div "Q and R" at bounding box center [158, 232] width 83 height 16
click at [653, 483] on span "Next Question" at bounding box center [652, 486] width 63 height 12
click at [147, 369] on label "L" at bounding box center [135, 380] width 135 height 45
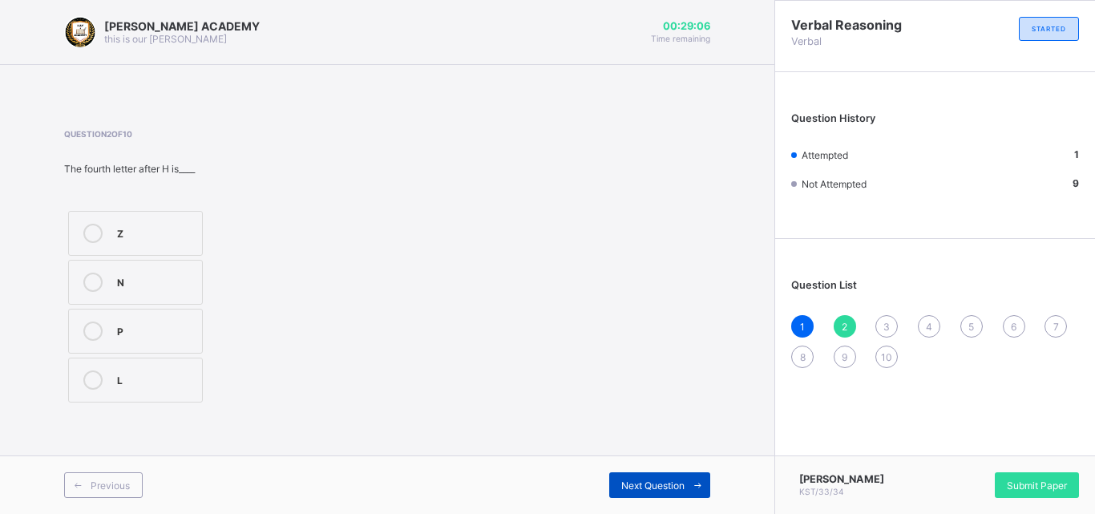
click at [634, 475] on div "Next Question" at bounding box center [659, 485] width 101 height 26
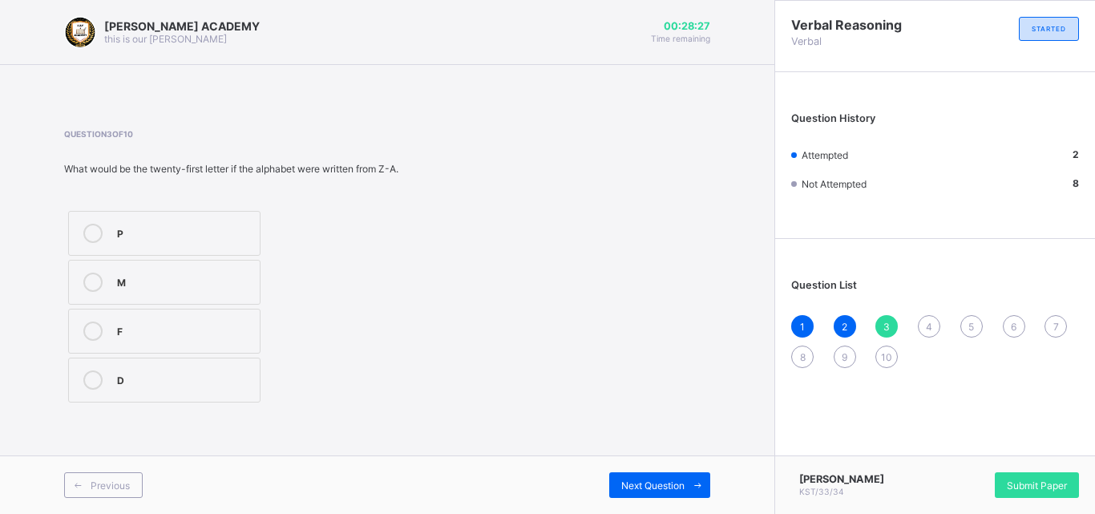
click at [125, 269] on label "M" at bounding box center [164, 282] width 192 height 45
click at [121, 231] on div "P" at bounding box center [184, 232] width 135 height 16
click at [125, 278] on div "M" at bounding box center [184, 281] width 135 height 16
click at [623, 480] on span "Next Question" at bounding box center [652, 486] width 63 height 12
click at [100, 341] on label "Z" at bounding box center [135, 331] width 135 height 45
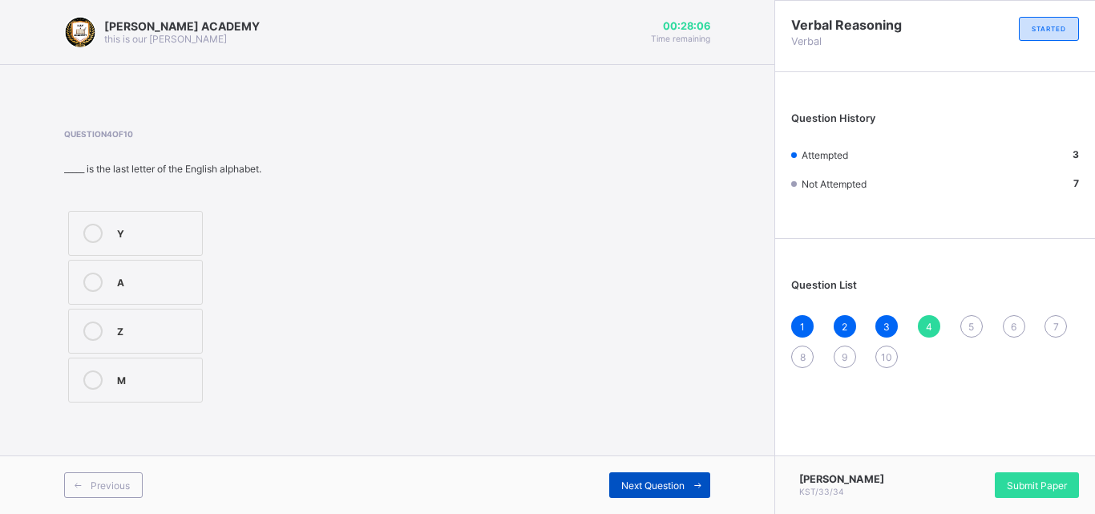
click at [629, 476] on div "Next Question" at bounding box center [659, 485] width 101 height 26
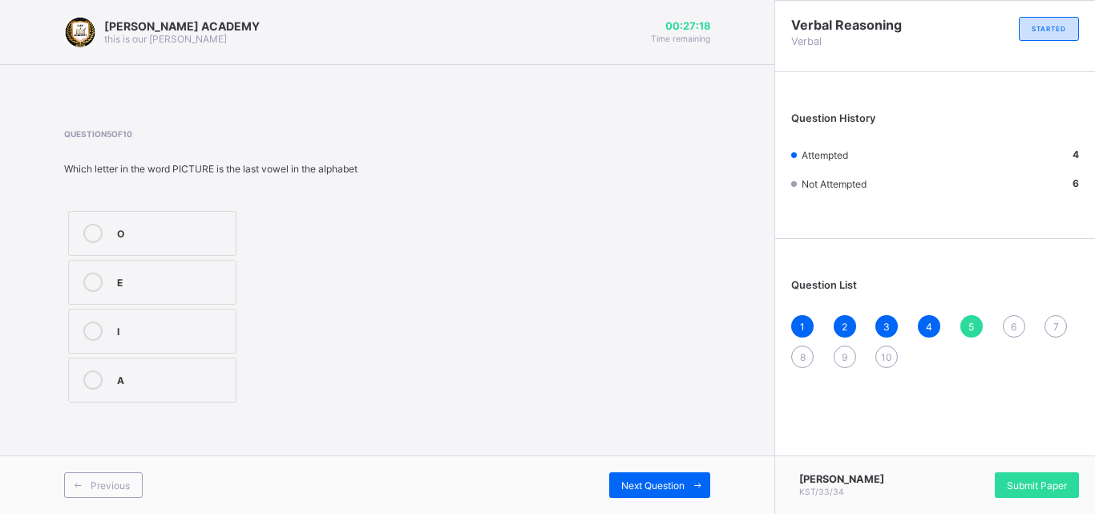
click at [163, 231] on div "O" at bounding box center [172, 232] width 111 height 16
click at [652, 478] on div "Next Question" at bounding box center [659, 485] width 101 height 26
click at [156, 382] on div "None" at bounding box center [155, 378] width 77 height 16
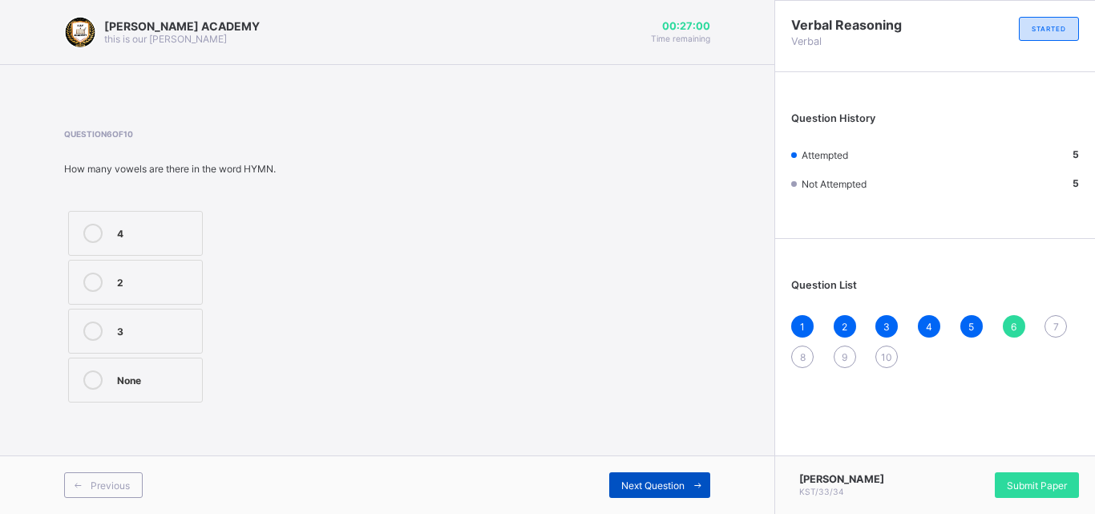
click at [683, 480] on span "Next Question" at bounding box center [652, 486] width 63 height 12
drag, startPoint x: 118, startPoint y: 301, endPoint x: 119, endPoint y: 272, distance: 28.9
click at [119, 272] on label "B" at bounding box center [135, 282] width 135 height 45
click at [621, 484] on span "Next Question" at bounding box center [652, 486] width 63 height 12
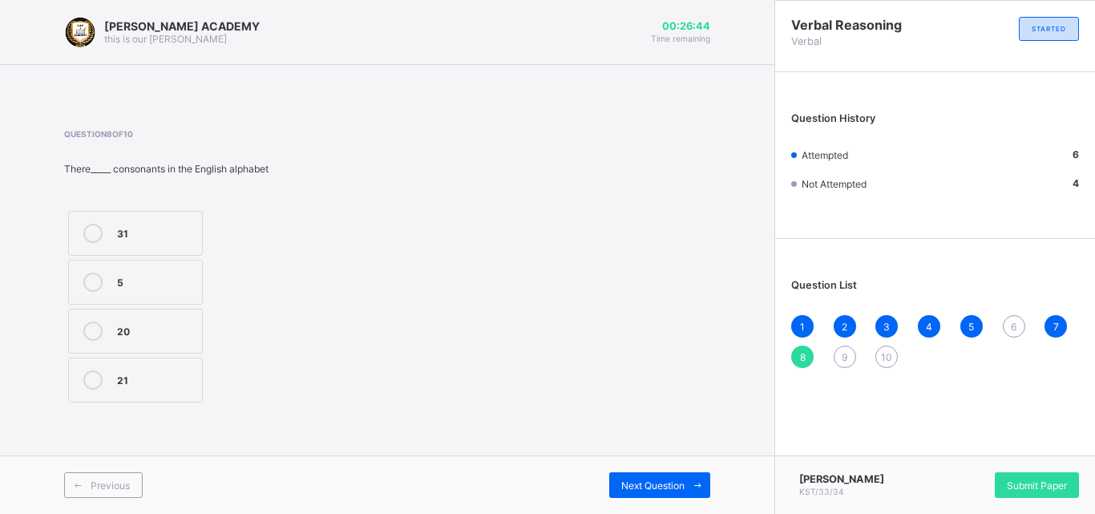
click at [143, 372] on div "21" at bounding box center [155, 378] width 77 height 16
click at [655, 482] on span "Next Question" at bounding box center [652, 486] width 63 height 12
click at [156, 338] on div "5" at bounding box center [155, 331] width 77 height 19
click at [659, 488] on span "Next Question" at bounding box center [652, 486] width 63 height 12
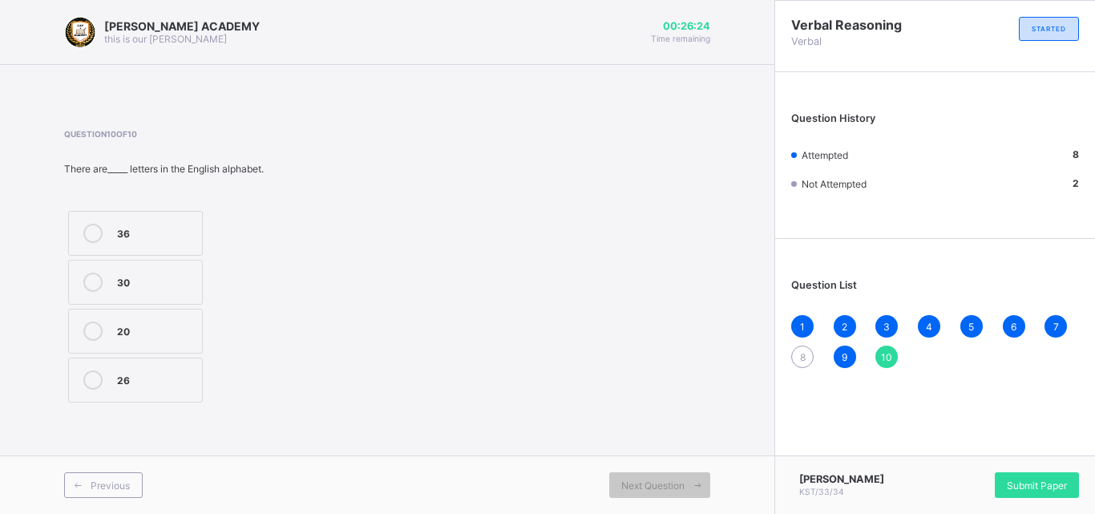
click at [145, 377] on div "26" at bounding box center [155, 378] width 77 height 16
click at [1052, 476] on div "Submit Paper" at bounding box center [1037, 485] width 84 height 26
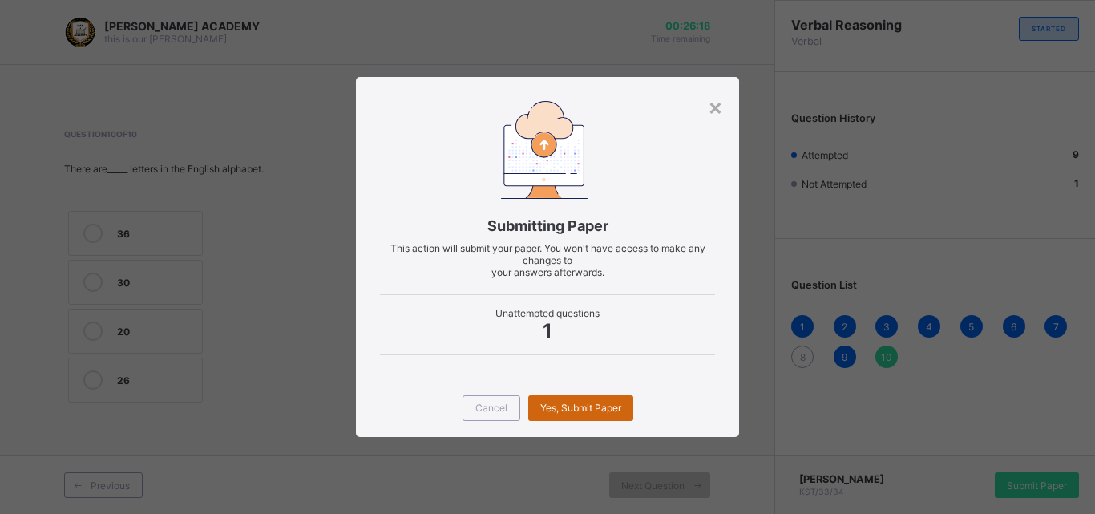
click at [573, 404] on span "Yes, Submit Paper" at bounding box center [580, 408] width 81 height 12
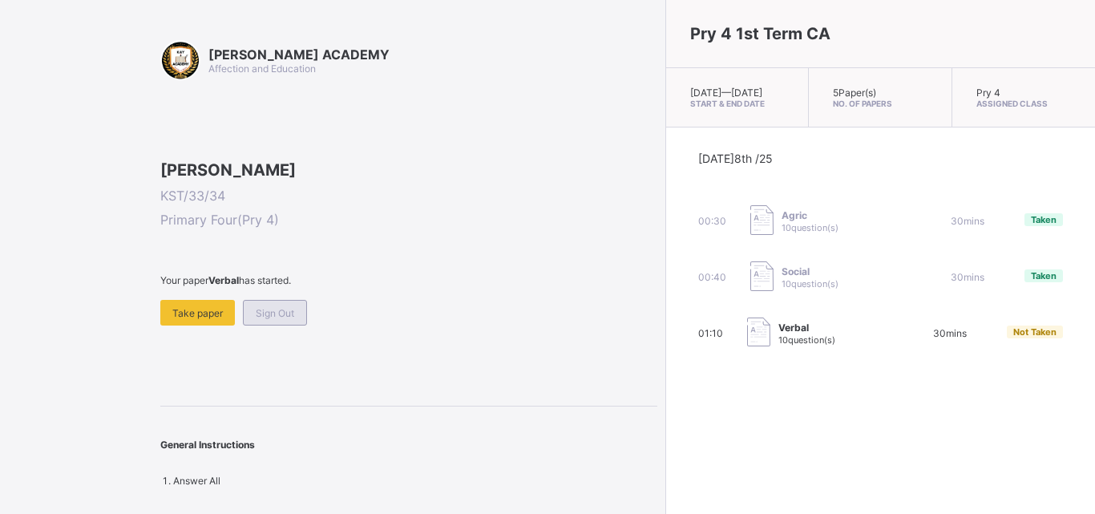
click at [282, 326] on div "Sign Out" at bounding box center [275, 313] width 64 height 26
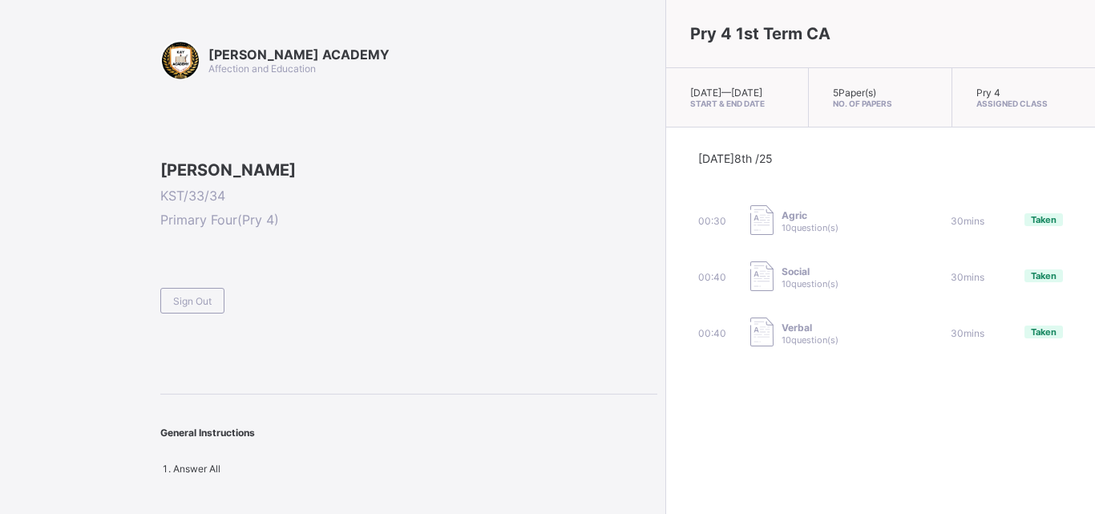
click at [791, 265] on div "Today 8th /25 00:30 Agric 10 question(s) 30 mins Taken 00:40 Social 10 question…" at bounding box center [880, 250] width 365 height 197
click at [210, 307] on span "Sign Out" at bounding box center [192, 301] width 38 height 12
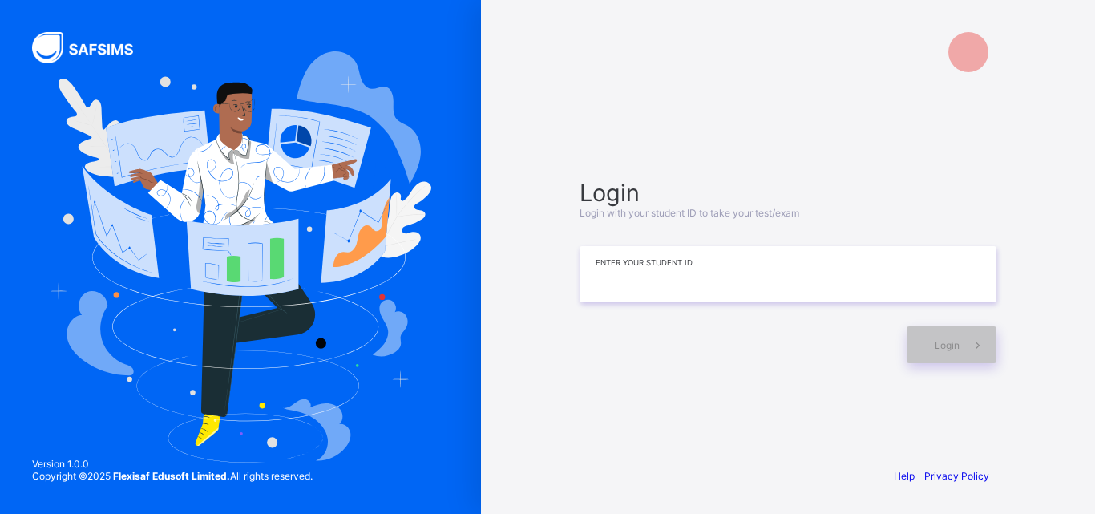
click at [683, 284] on input at bounding box center [788, 274] width 417 height 56
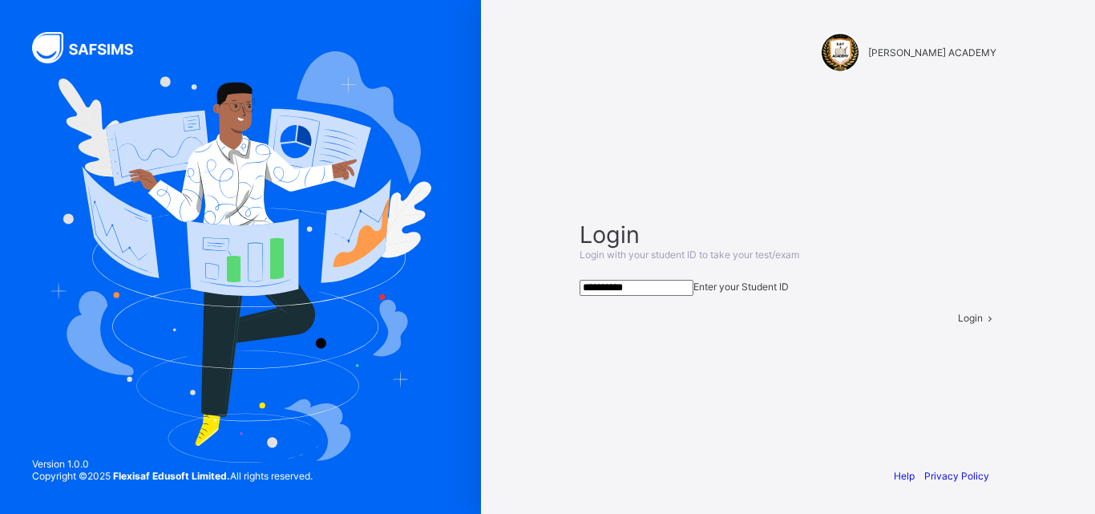
type input "**********"
click at [958, 324] on span "Login" at bounding box center [970, 318] width 25 height 12
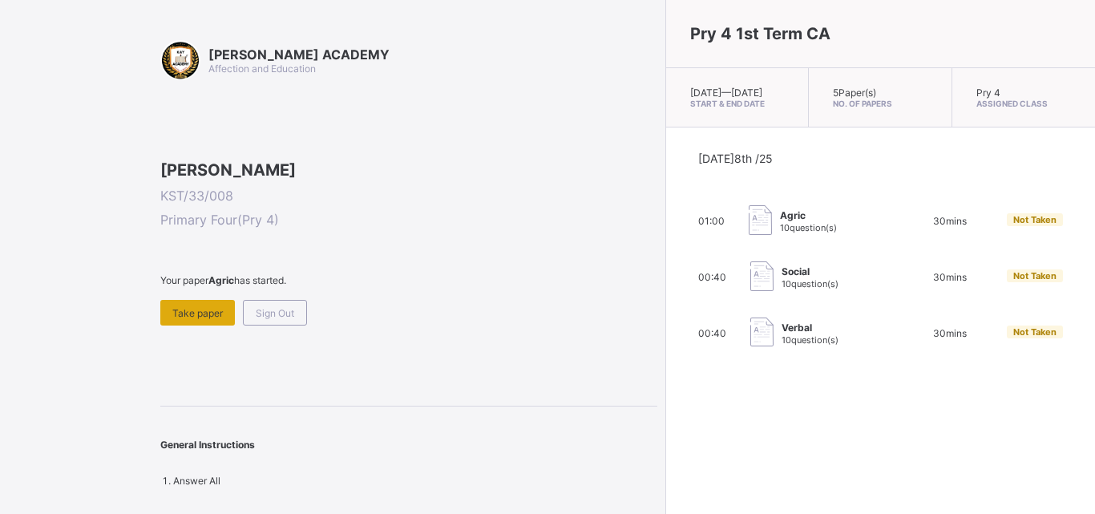
click at [189, 326] on div "Take paper" at bounding box center [197, 313] width 75 height 26
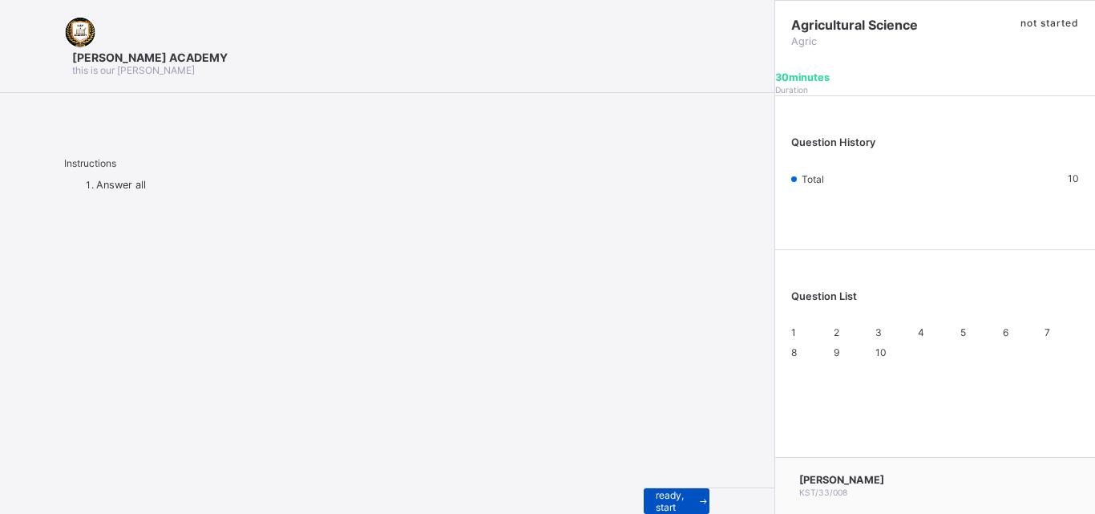
click at [656, 483] on span "I’m ready, start paper" at bounding box center [677, 501] width 42 height 48
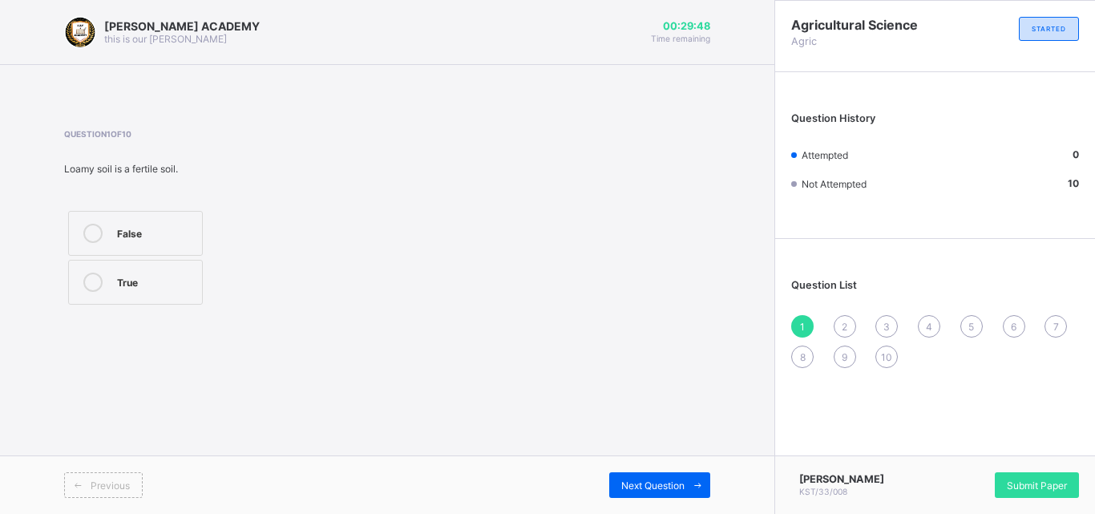
click at [88, 271] on label "True" at bounding box center [135, 282] width 135 height 45
click at [621, 484] on span "Next Question" at bounding box center [652, 486] width 63 height 12
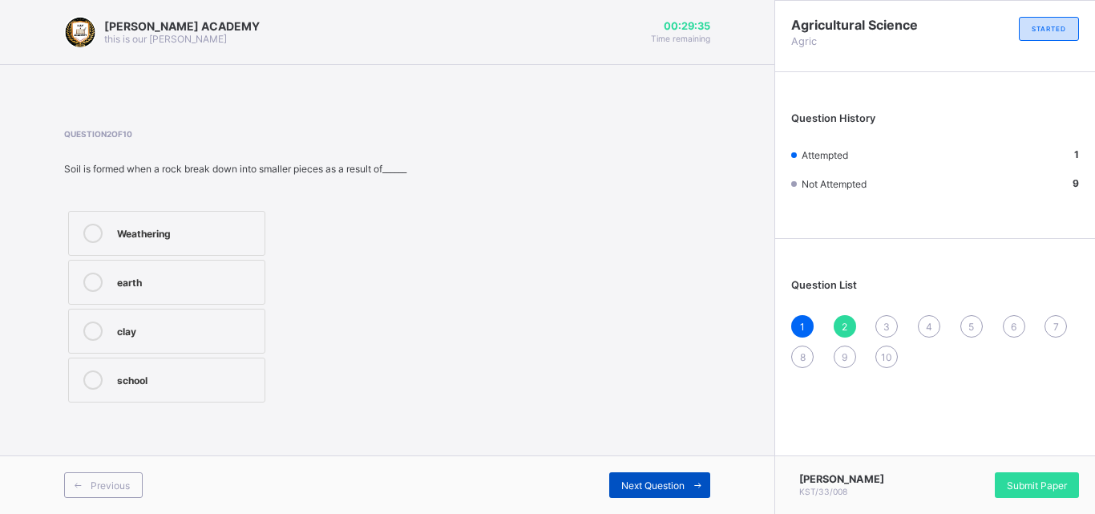
click at [619, 484] on div "Next Question" at bounding box center [659, 485] width 101 height 26
click at [844, 314] on div "Question List 1 2 3 4 5 6 7 8 9 10" at bounding box center [935, 315] width 320 height 137
click at [844, 319] on div "2" at bounding box center [845, 326] width 22 height 22
click at [91, 221] on label "Weathering" at bounding box center [166, 233] width 197 height 45
click at [686, 479] on span at bounding box center [698, 485] width 26 height 26
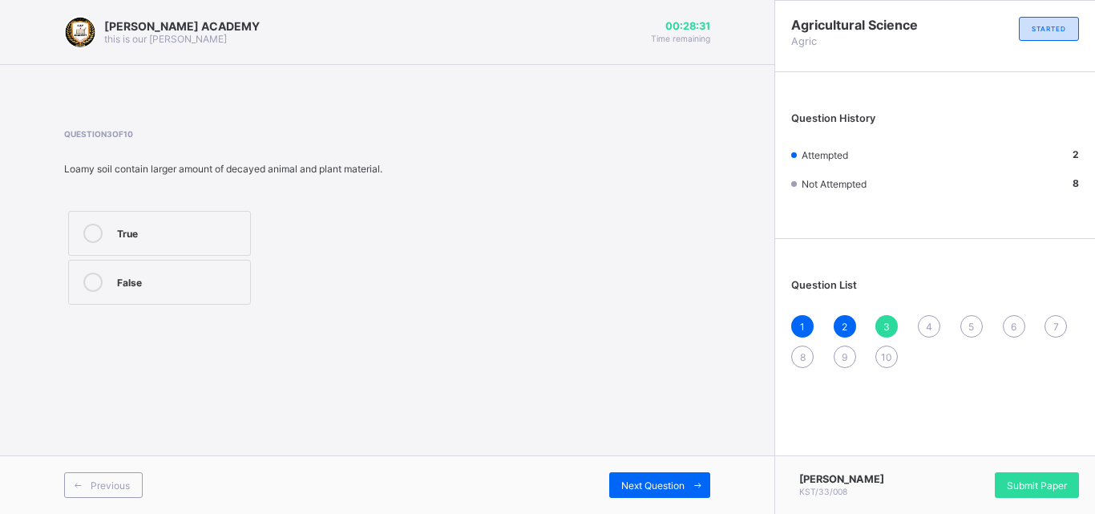
click at [87, 221] on label "True" at bounding box center [159, 233] width 183 height 45
click at [665, 475] on div "Next Question" at bounding box center [659, 485] width 101 height 26
click at [128, 228] on div "False" at bounding box center [155, 232] width 77 height 16
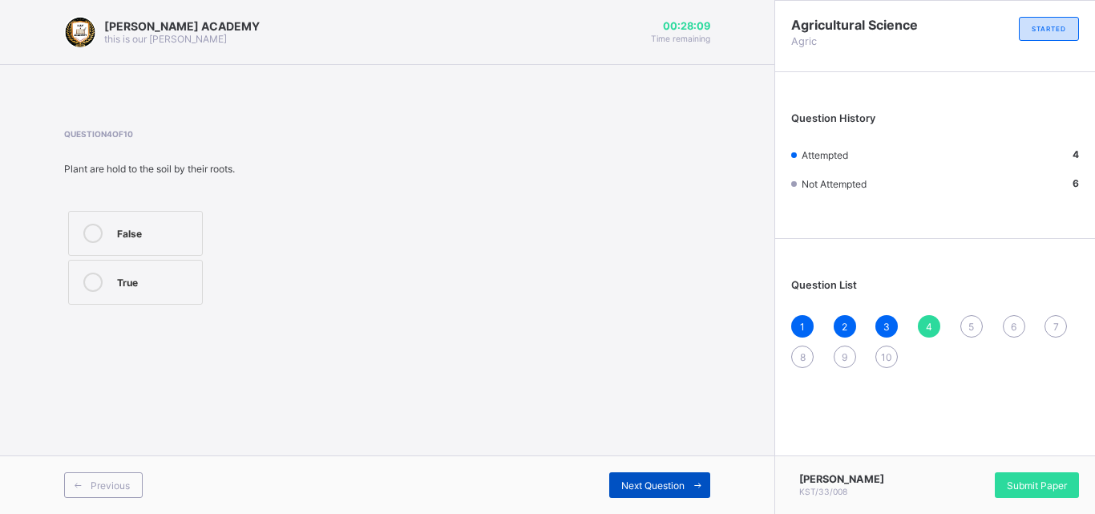
click at [666, 474] on div "Next Question" at bounding box center [659, 485] width 101 height 26
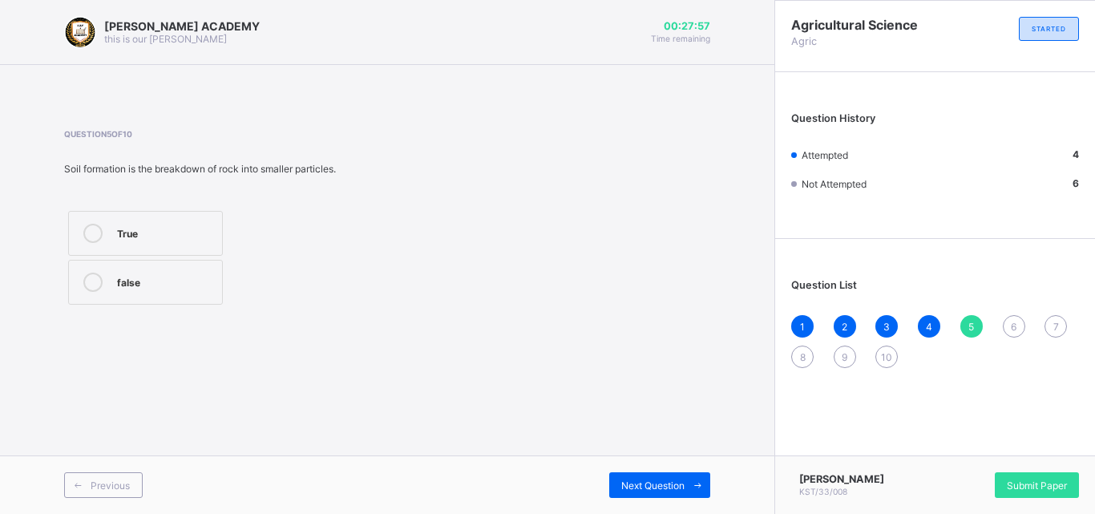
click at [178, 229] on div "True" at bounding box center [165, 232] width 97 height 16
click at [647, 473] on div "Next Question" at bounding box center [659, 485] width 101 height 26
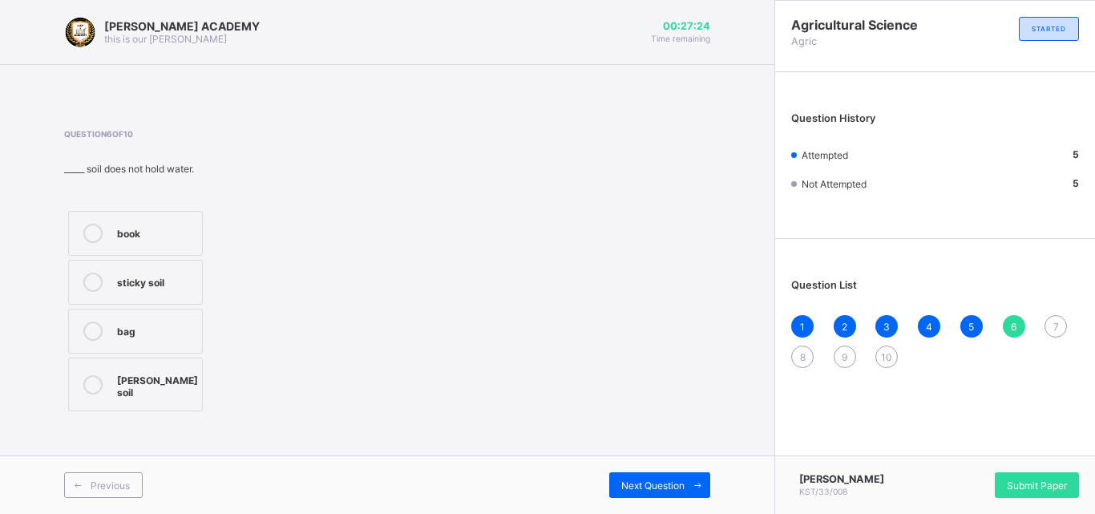
click at [88, 375] on icon at bounding box center [92, 384] width 19 height 19
click at [670, 471] on div "Previous Next Question" at bounding box center [387, 484] width 775 height 59
click at [677, 476] on div "Next Question" at bounding box center [659, 485] width 101 height 26
click at [92, 374] on icon at bounding box center [92, 379] width 19 height 19
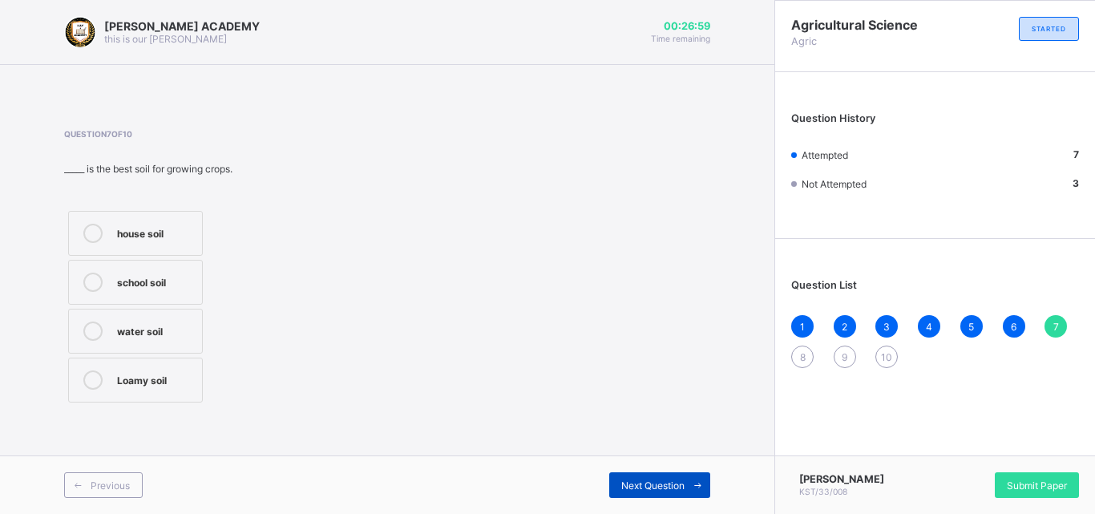
click at [639, 481] on span "Next Question" at bounding box center [652, 486] width 63 height 12
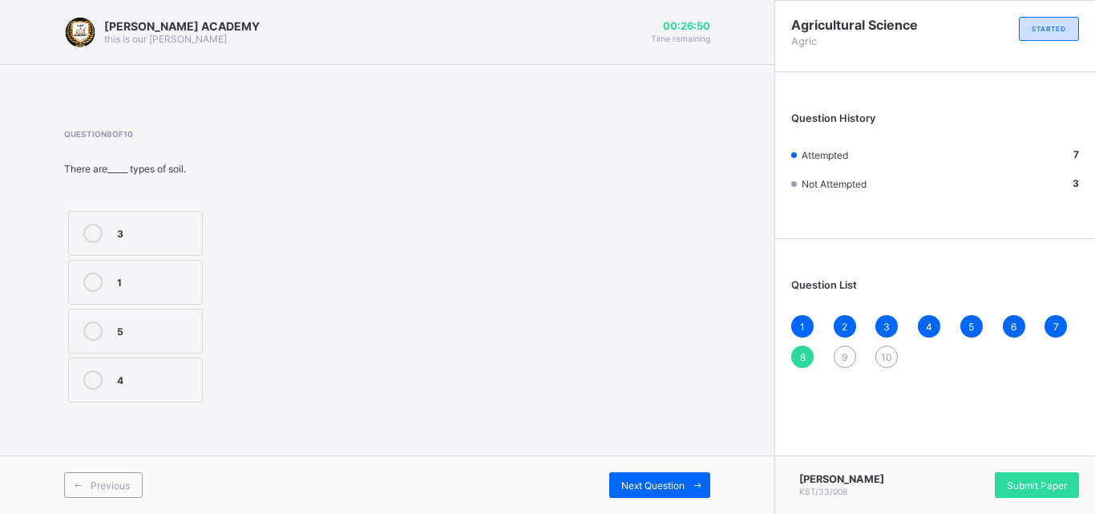
click at [91, 223] on label "3" at bounding box center [135, 233] width 135 height 45
click at [691, 477] on span at bounding box center [698, 485] width 26 height 26
click at [119, 217] on label "True" at bounding box center [135, 233] width 135 height 45
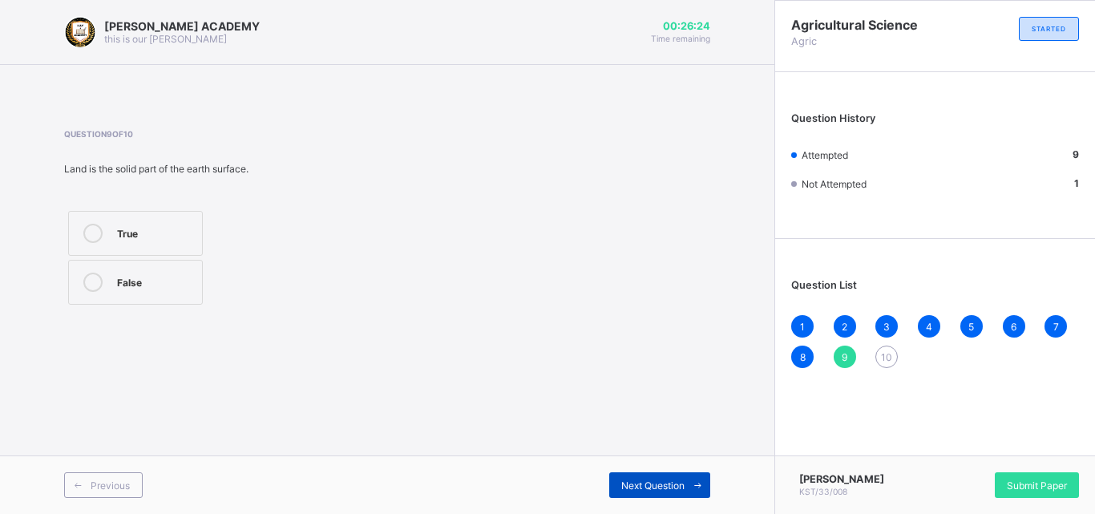
click at [647, 475] on div "Next Question" at bounding box center [659, 485] width 101 height 26
click at [89, 222] on label "False" at bounding box center [135, 233] width 135 height 45
click at [666, 482] on span "Next Question" at bounding box center [652, 486] width 63 height 12
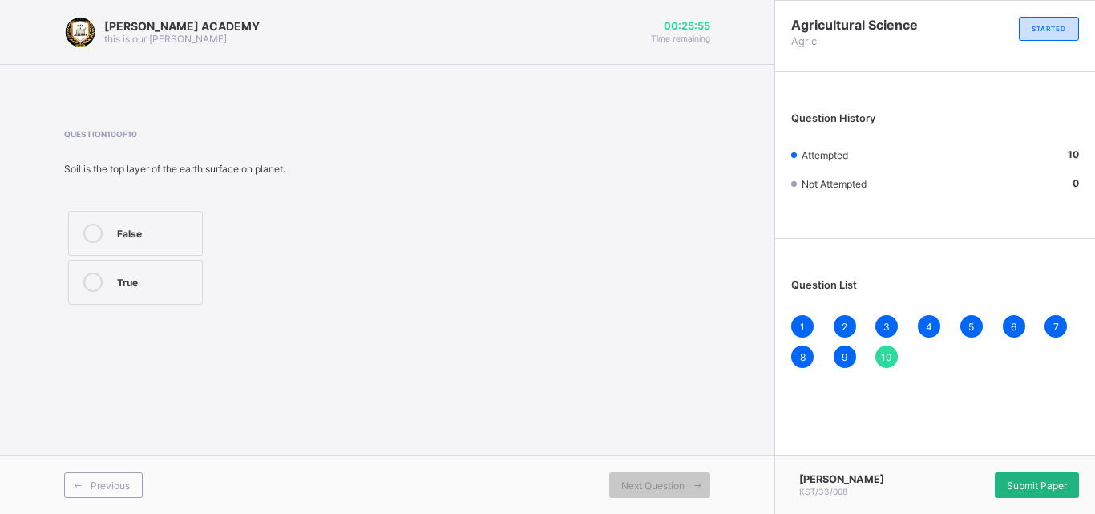
click at [1028, 475] on div "Submit Paper" at bounding box center [1037, 485] width 84 height 26
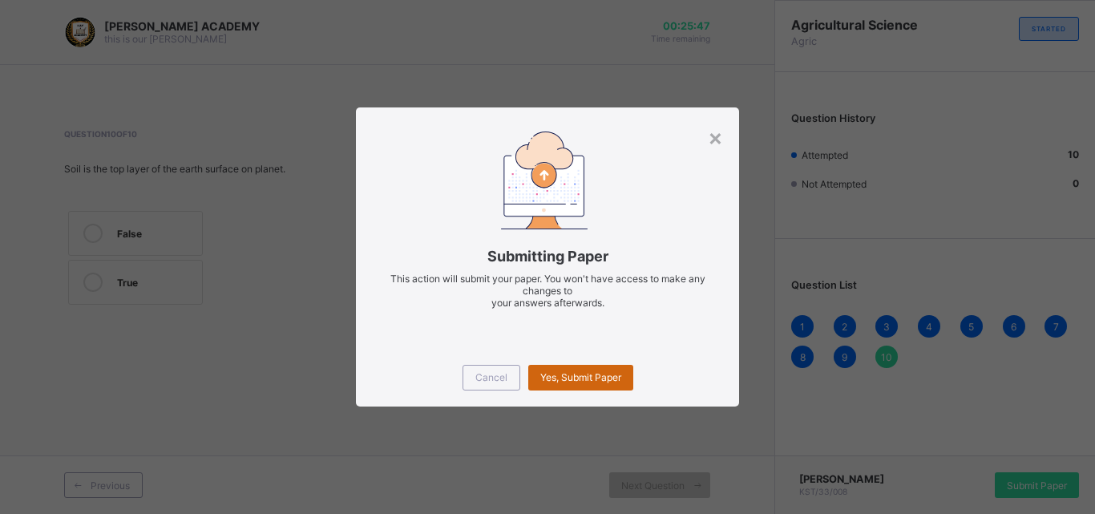
click at [564, 366] on div "Yes, Submit Paper" at bounding box center [580, 378] width 105 height 26
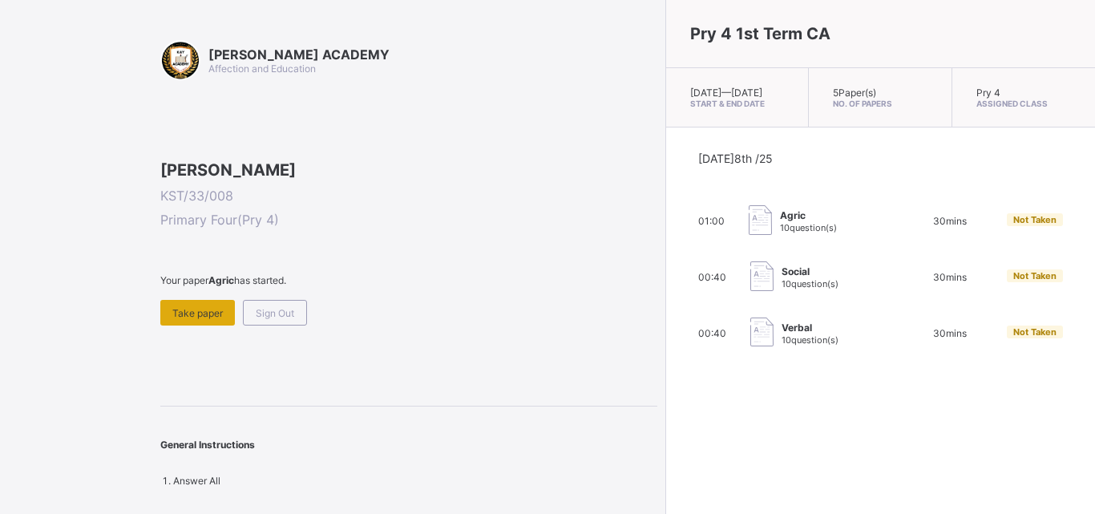
click at [206, 326] on div "Take paper" at bounding box center [197, 313] width 75 height 26
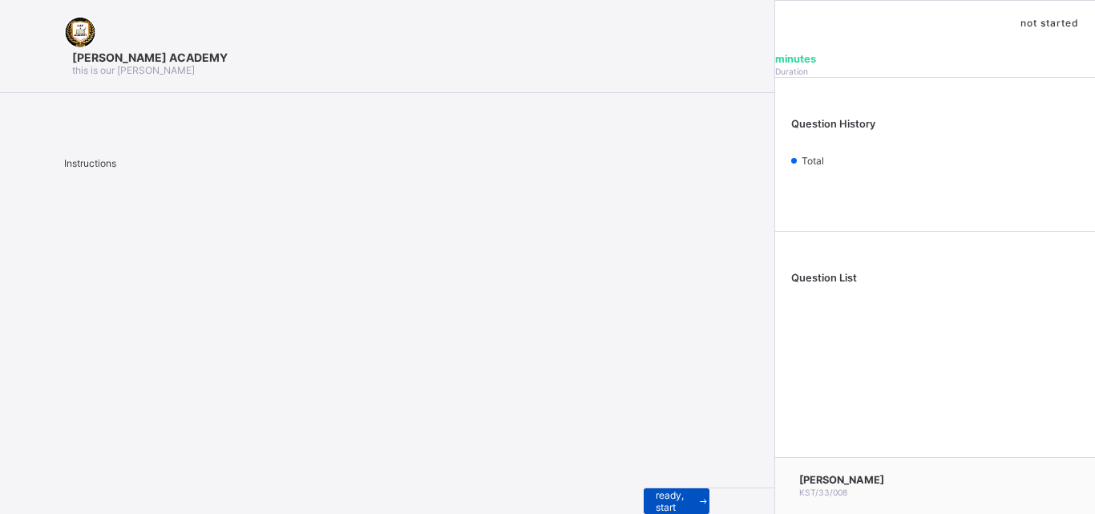
click at [644, 488] on div "I’m ready, start paper" at bounding box center [677, 501] width 66 height 26
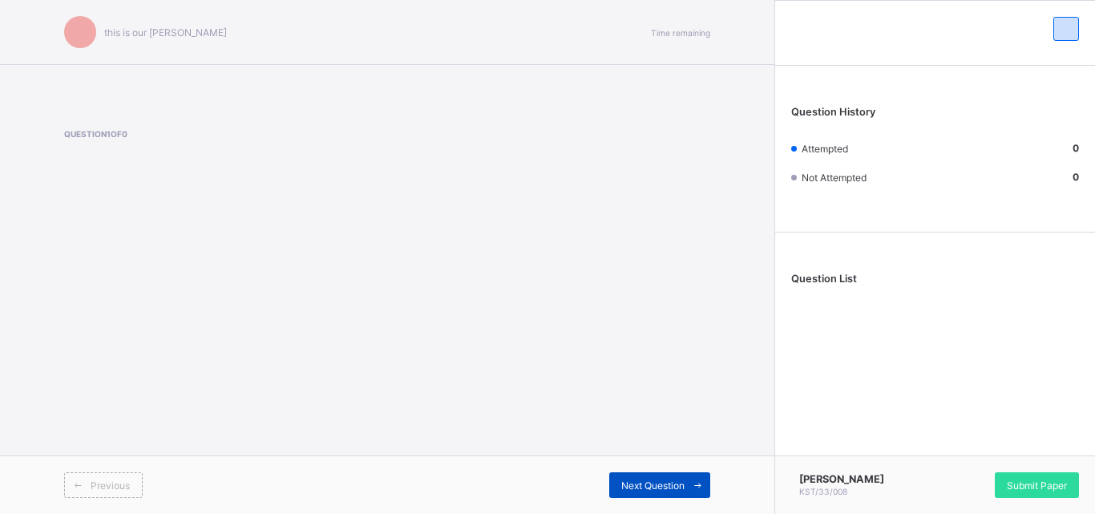
click at [644, 476] on div "Next Question" at bounding box center [659, 485] width 101 height 26
click at [690, 478] on span at bounding box center [698, 485] width 26 height 26
click at [670, 476] on div "Next Question" at bounding box center [659, 485] width 101 height 26
click at [671, 476] on div "Next Question" at bounding box center [659, 485] width 101 height 26
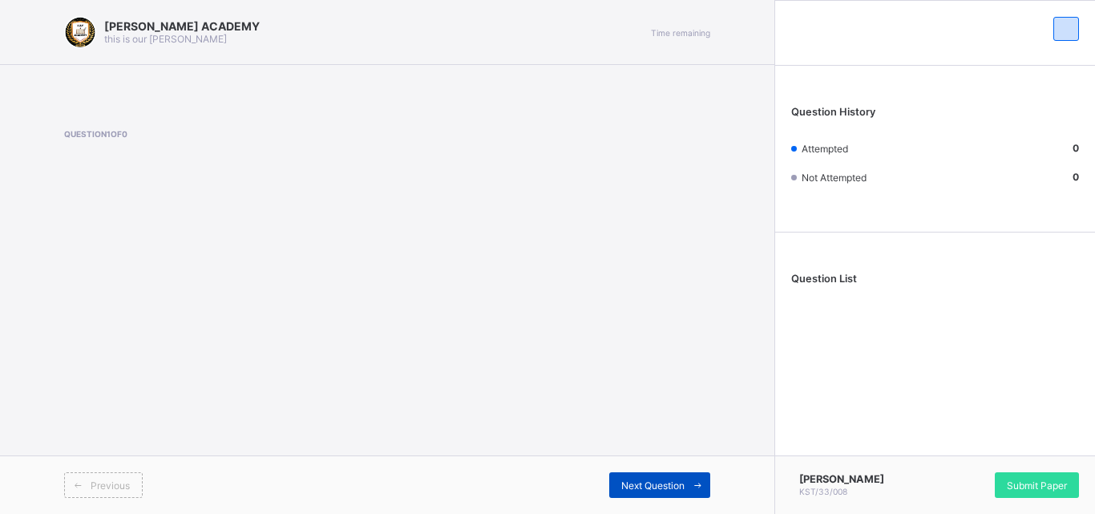
click at [671, 476] on div "Next Question" at bounding box center [659, 485] width 101 height 26
click at [668, 475] on div "Next Question" at bounding box center [659, 485] width 101 height 26
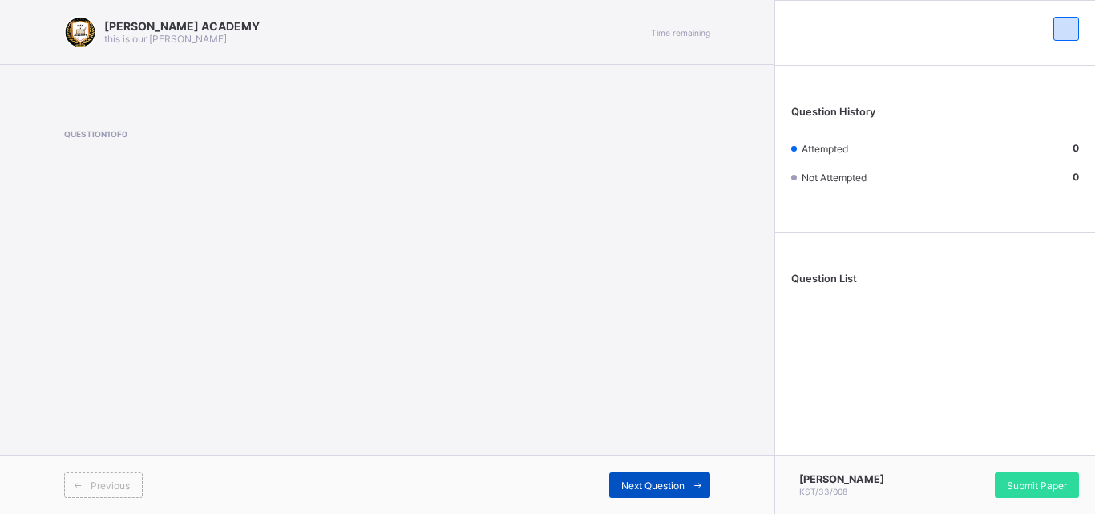
click at [694, 472] on span at bounding box center [698, 485] width 26 height 26
click at [649, 477] on div "Next Question" at bounding box center [659, 485] width 101 height 26
click at [649, 478] on div "Next Question" at bounding box center [659, 485] width 101 height 26
click at [642, 495] on div "Next Question" at bounding box center [659, 485] width 101 height 26
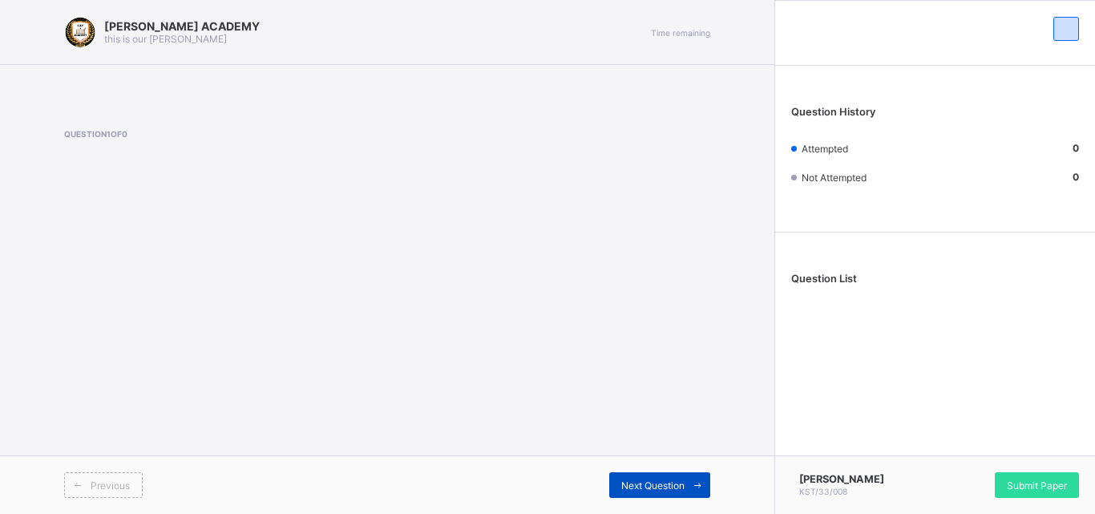
click at [644, 490] on span "Next Question" at bounding box center [652, 486] width 63 height 12
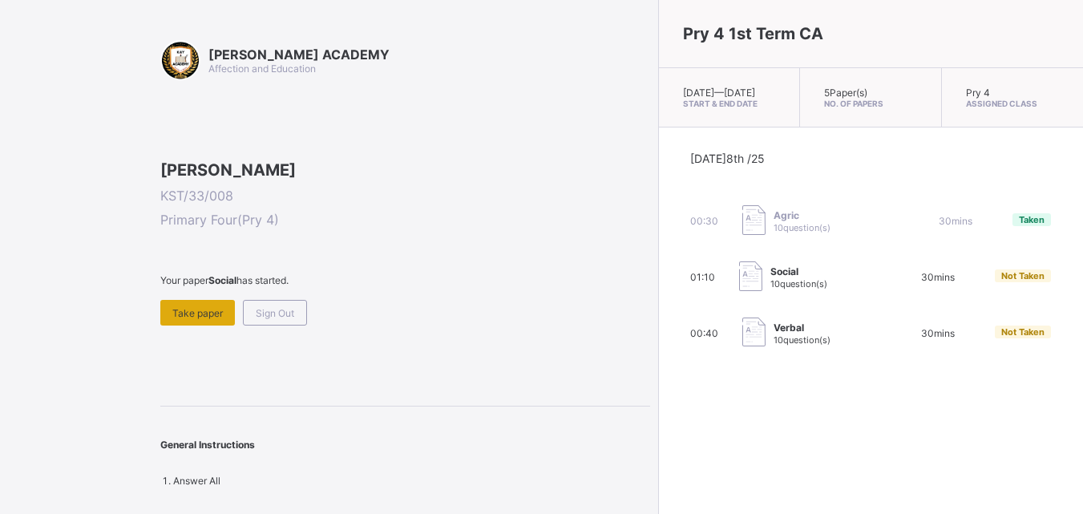
click at [204, 319] on span "Take paper" at bounding box center [197, 313] width 51 height 12
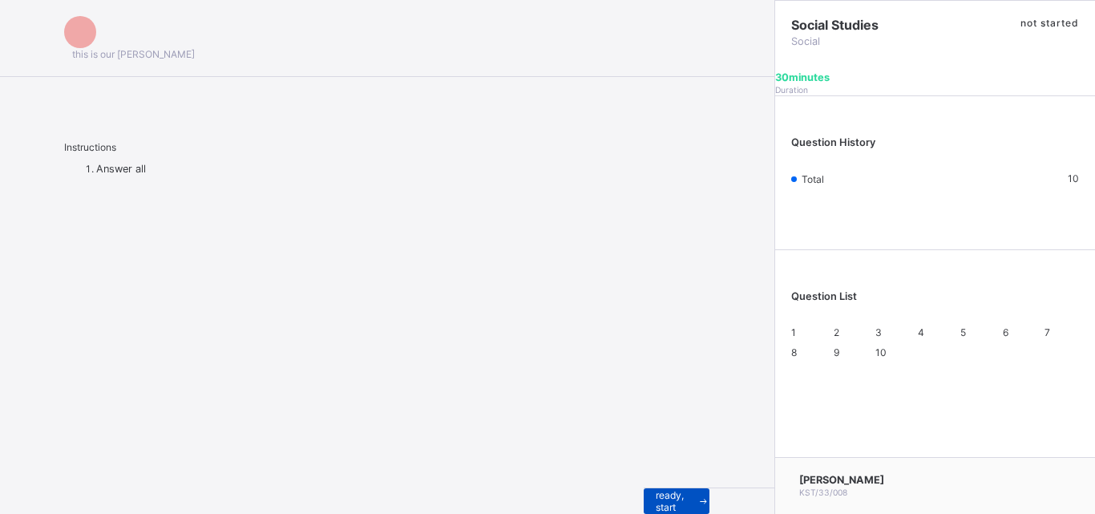
click at [644, 498] on div "I’m ready, start paper" at bounding box center [677, 501] width 66 height 26
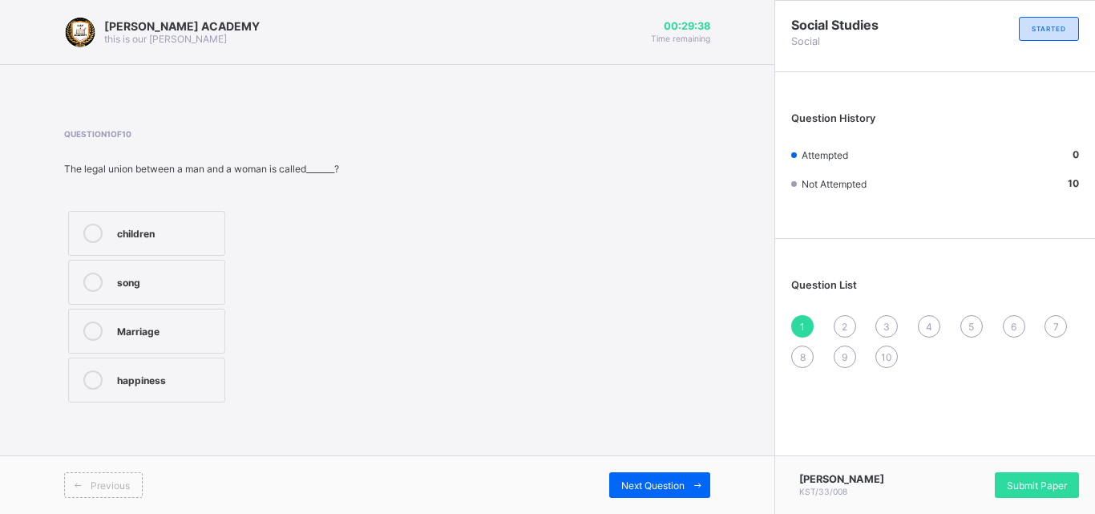
click at [91, 321] on label "Marriage" at bounding box center [146, 331] width 157 height 45
click at [662, 483] on span "Next Question" at bounding box center [652, 486] width 63 height 12
click at [97, 323] on icon at bounding box center [92, 331] width 19 height 19
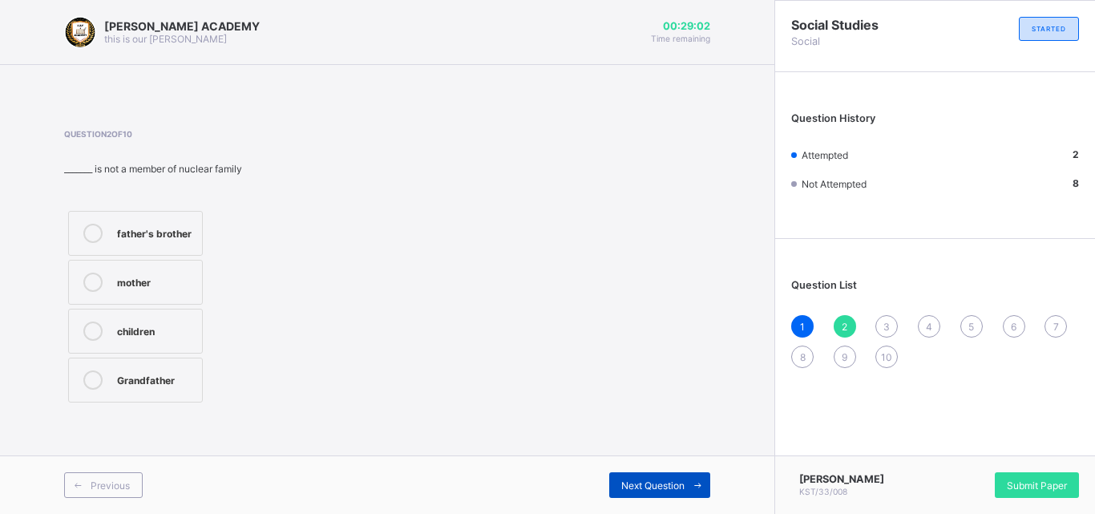
click at [647, 482] on span "Next Question" at bounding box center [652, 486] width 63 height 12
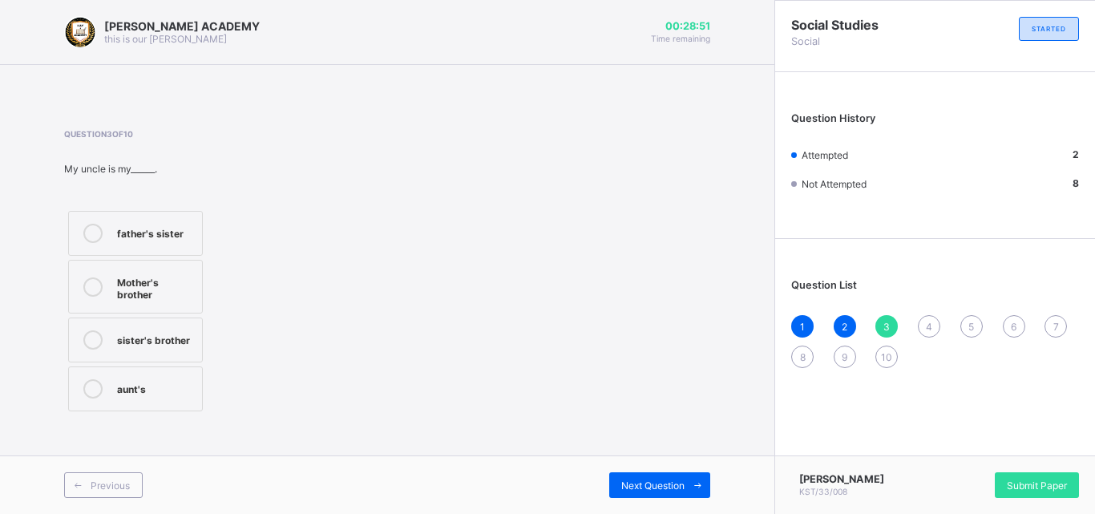
click at [91, 226] on icon at bounding box center [92, 233] width 19 height 19
click at [629, 480] on span "Next Question" at bounding box center [652, 486] width 63 height 12
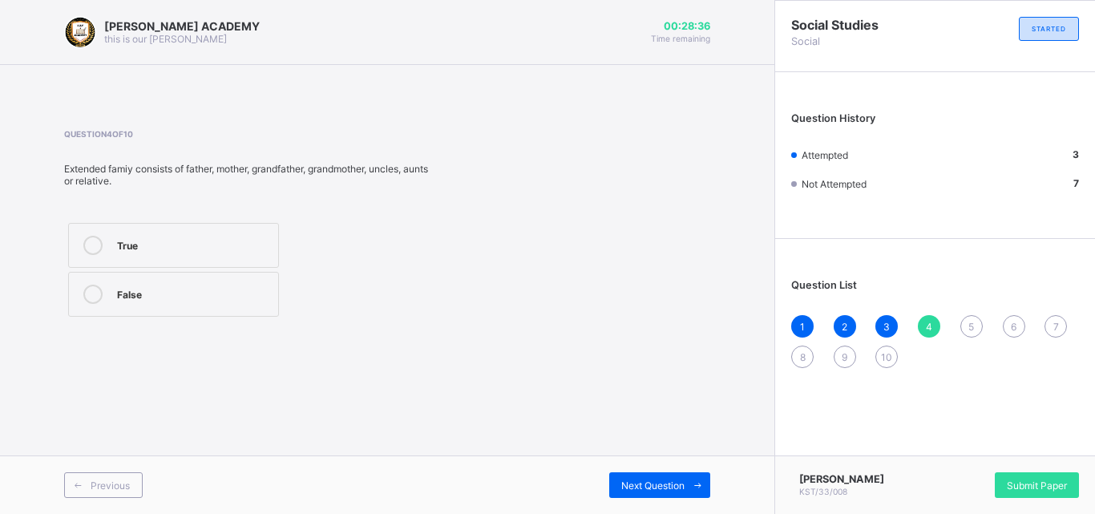
click at [166, 244] on div "True" at bounding box center [193, 244] width 153 height 16
click at [628, 472] on div "Next Question" at bounding box center [659, 485] width 101 height 26
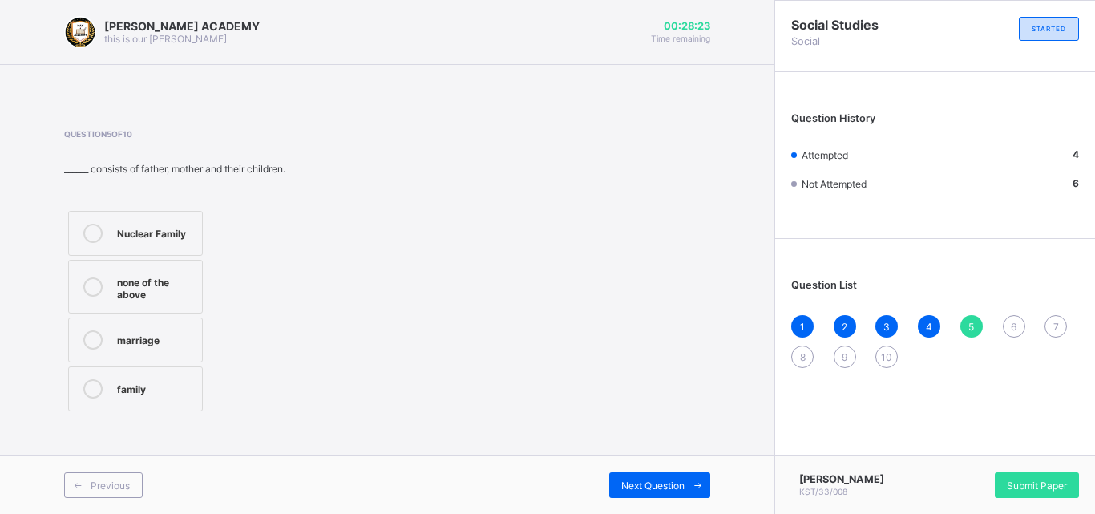
click at [95, 223] on label "Nuclear Family" at bounding box center [135, 233] width 135 height 45
click at [658, 475] on div "Next Question" at bounding box center [659, 485] width 101 height 26
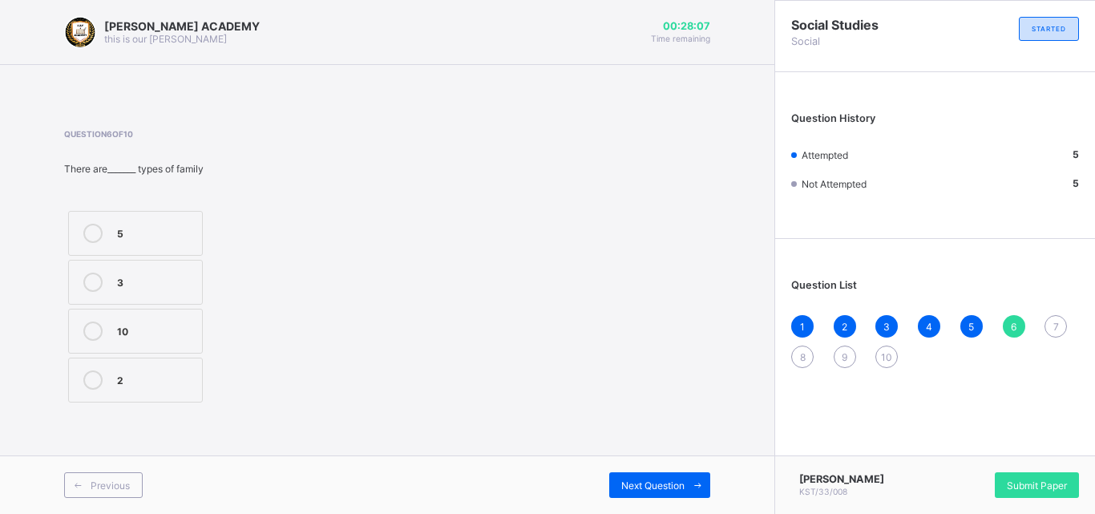
click at [93, 370] on label "2" at bounding box center [135, 380] width 135 height 45
click at [689, 477] on span at bounding box center [698, 485] width 26 height 26
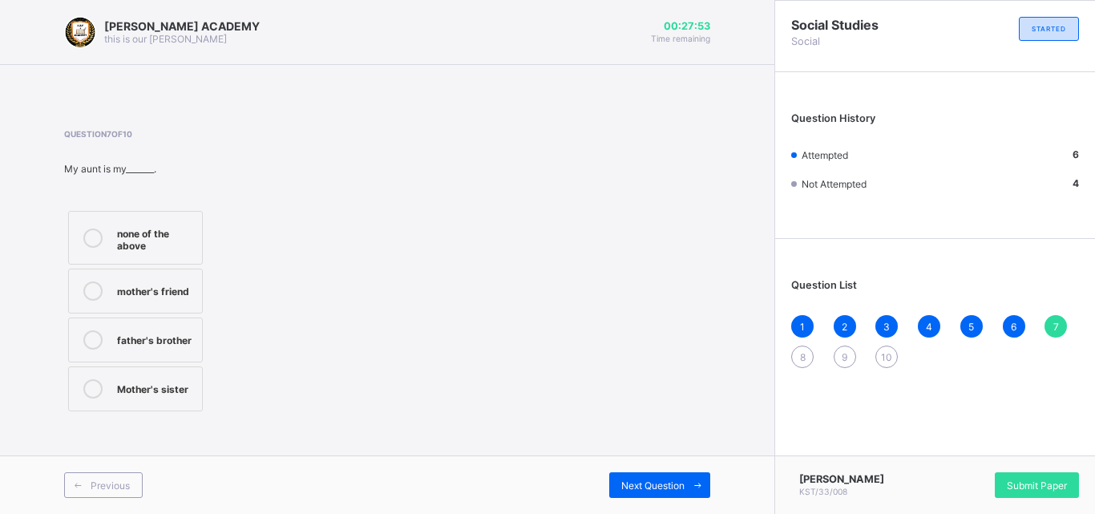
click at [160, 382] on div "Mother's sister" at bounding box center [155, 387] width 77 height 16
click at [633, 474] on div "Next Question" at bounding box center [659, 485] width 101 height 26
click at [90, 221] on label "Parents's parent" at bounding box center [135, 238] width 135 height 54
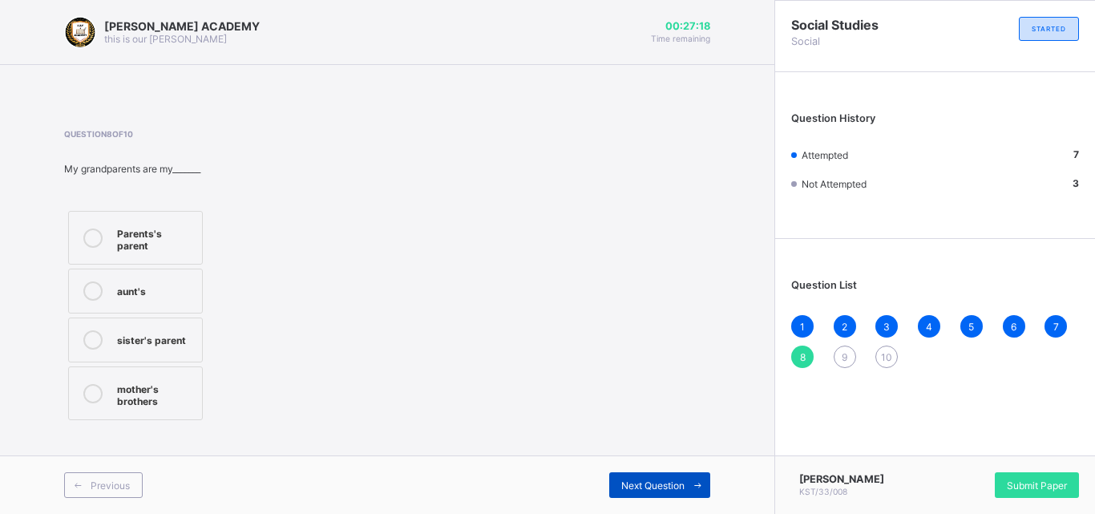
click at [629, 478] on div "Next Question" at bounding box center [659, 485] width 101 height 26
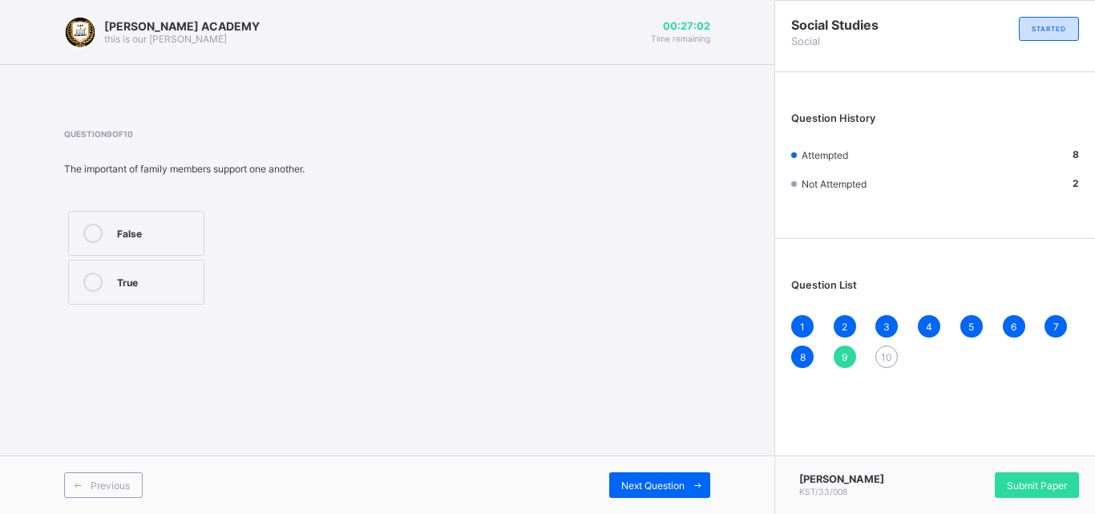
click at [89, 225] on icon at bounding box center [92, 233] width 19 height 19
click at [656, 483] on span "Next Question" at bounding box center [652, 486] width 63 height 12
click at [91, 225] on icon at bounding box center [92, 233] width 19 height 19
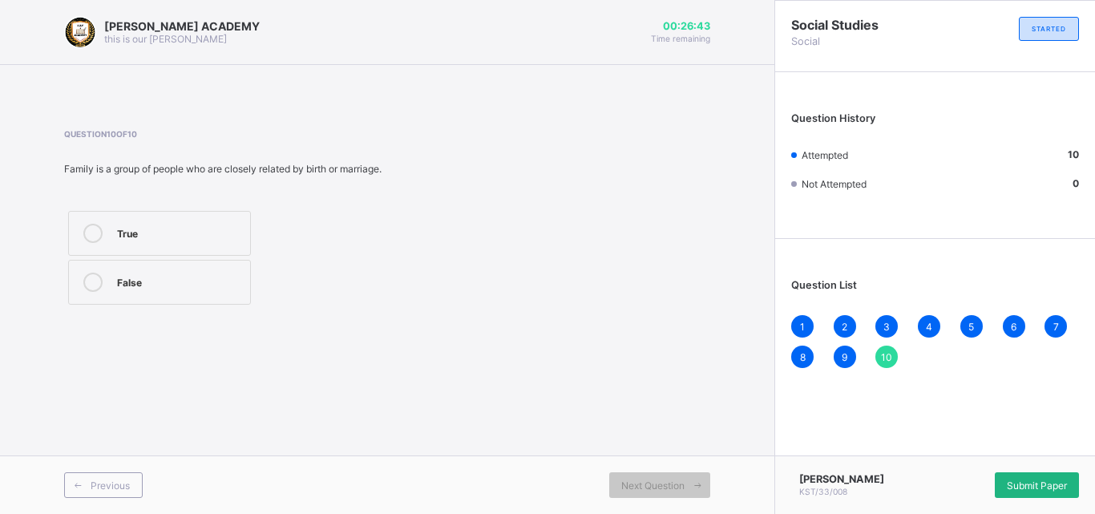
click at [1011, 476] on div "Submit Paper" at bounding box center [1037, 485] width 84 height 26
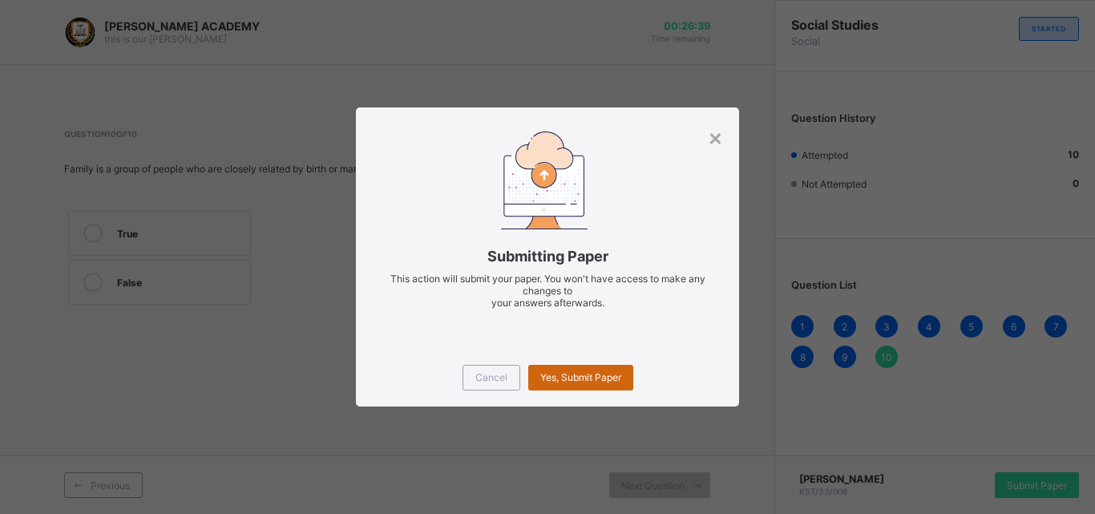
click at [598, 373] on span "Yes, Submit Paper" at bounding box center [580, 377] width 81 height 12
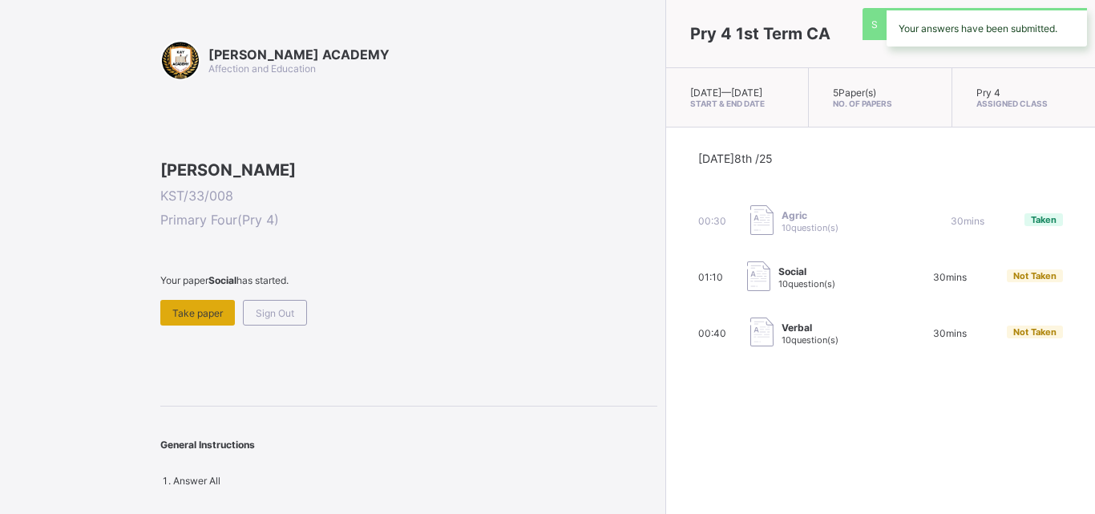
click at [183, 319] on span "Take paper" at bounding box center [197, 313] width 51 height 12
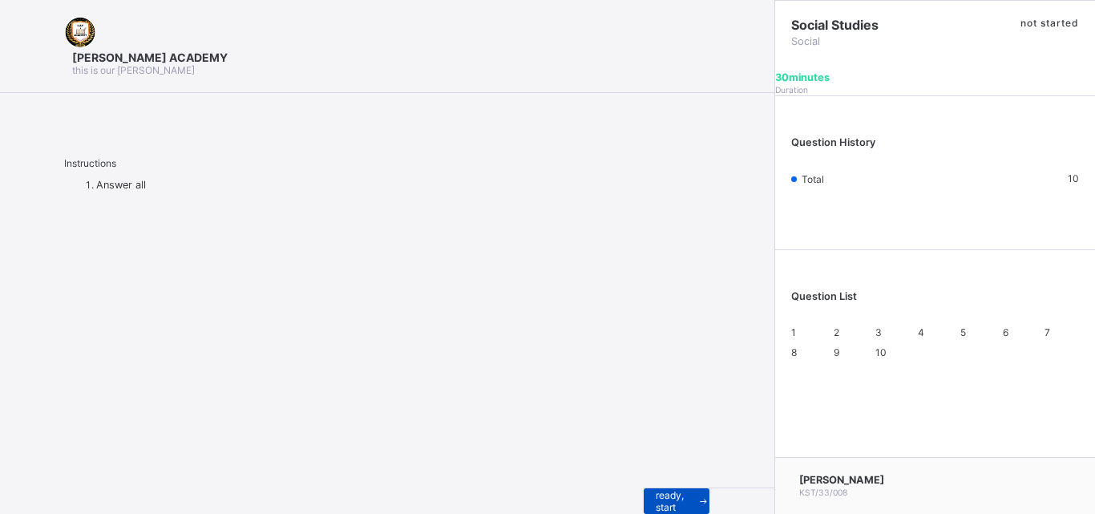
click at [644, 488] on div "I’m ready, start paper" at bounding box center [677, 501] width 66 height 26
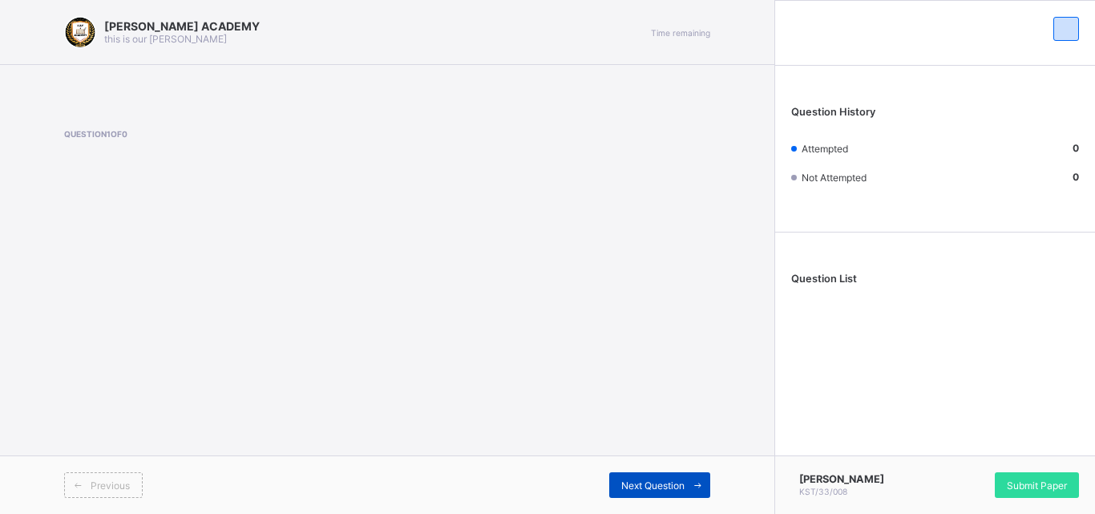
click at [651, 474] on div "Next Question" at bounding box center [659, 485] width 101 height 26
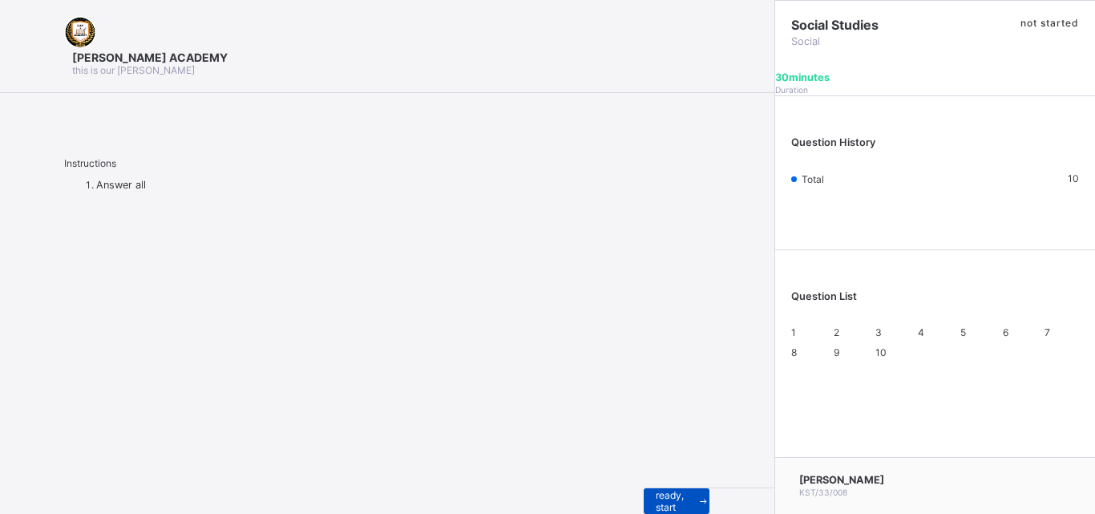
click at [698, 488] on span at bounding box center [704, 501] width 12 height 26
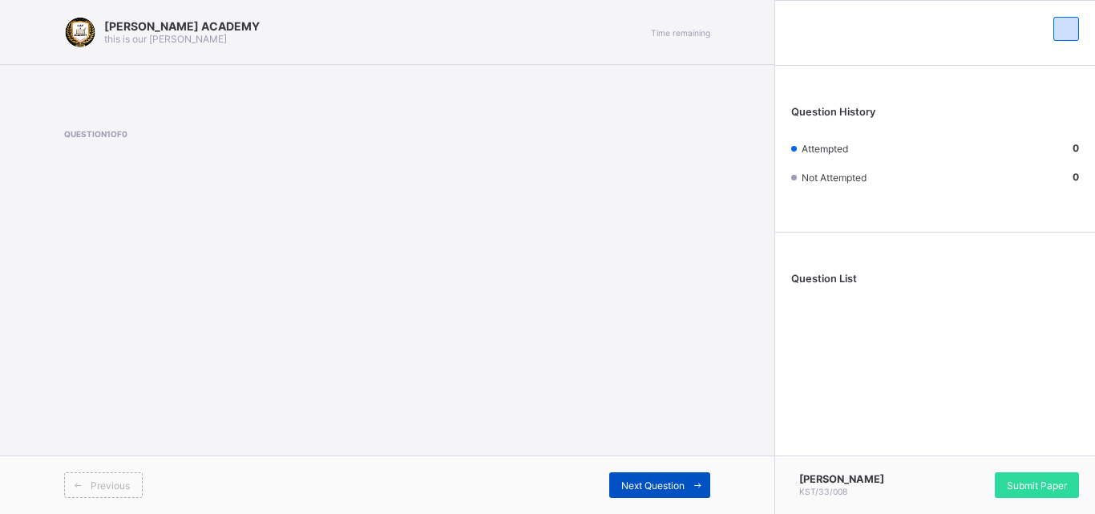
click at [670, 480] on span "Next Question" at bounding box center [652, 486] width 63 height 12
click at [670, 478] on div "Next Question" at bounding box center [659, 485] width 101 height 26
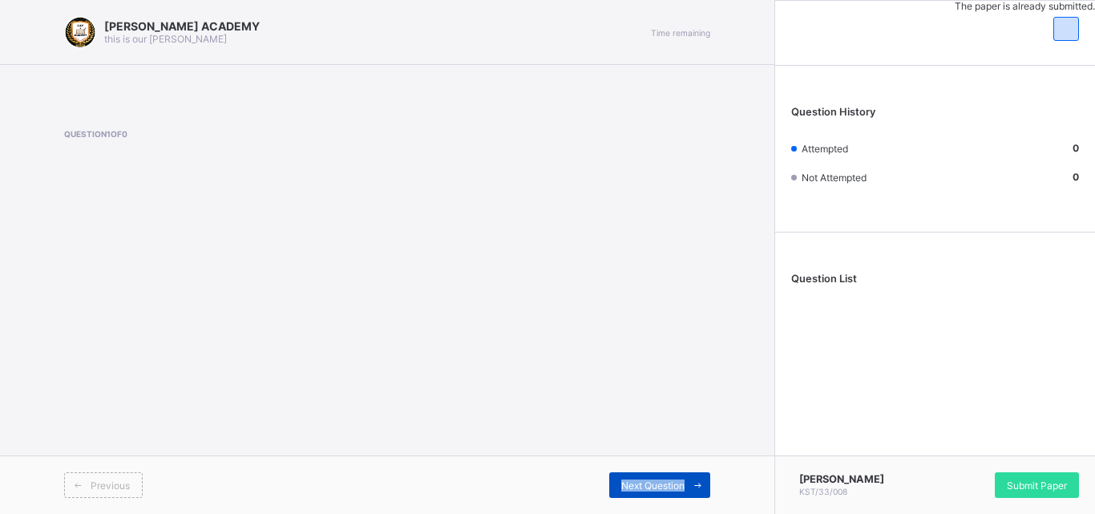
click at [670, 478] on div "Next Question" at bounding box center [659, 485] width 101 height 26
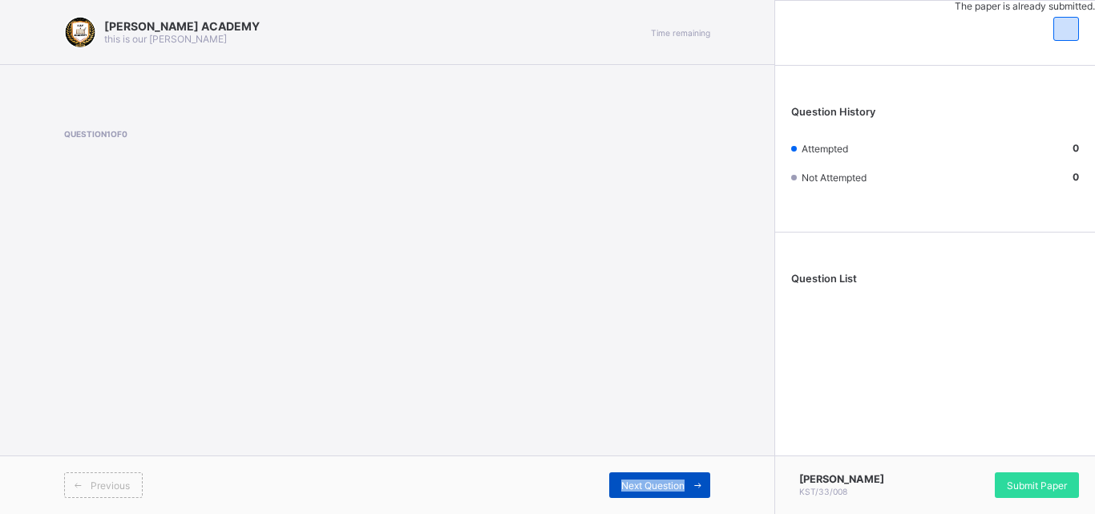
click at [670, 478] on div "Next Question" at bounding box center [659, 485] width 101 height 26
click at [667, 474] on div "Next Question" at bounding box center [659, 485] width 101 height 26
click at [671, 480] on span "Next Question" at bounding box center [652, 486] width 63 height 12
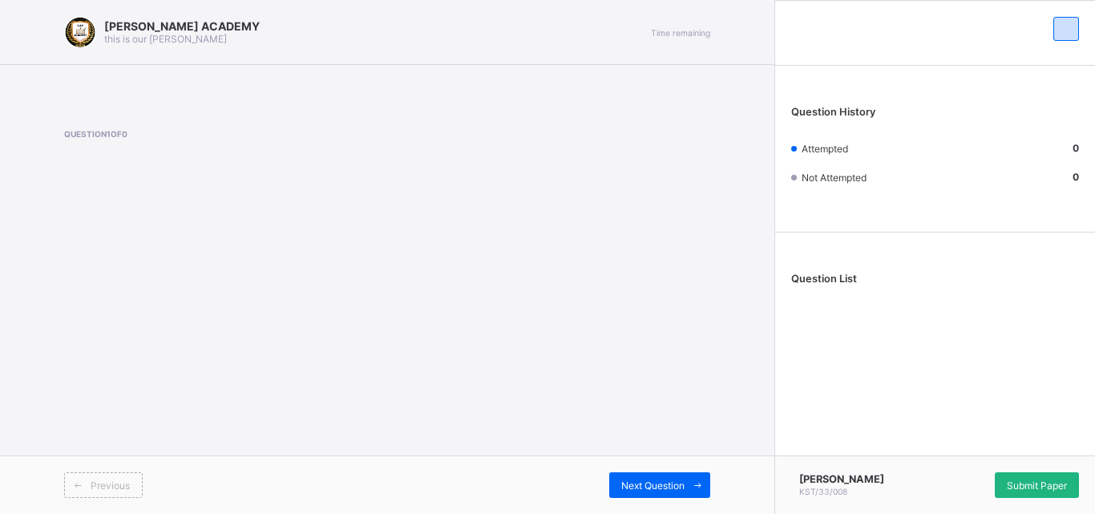
click at [1022, 484] on span "Submit Paper" at bounding box center [1037, 486] width 60 height 12
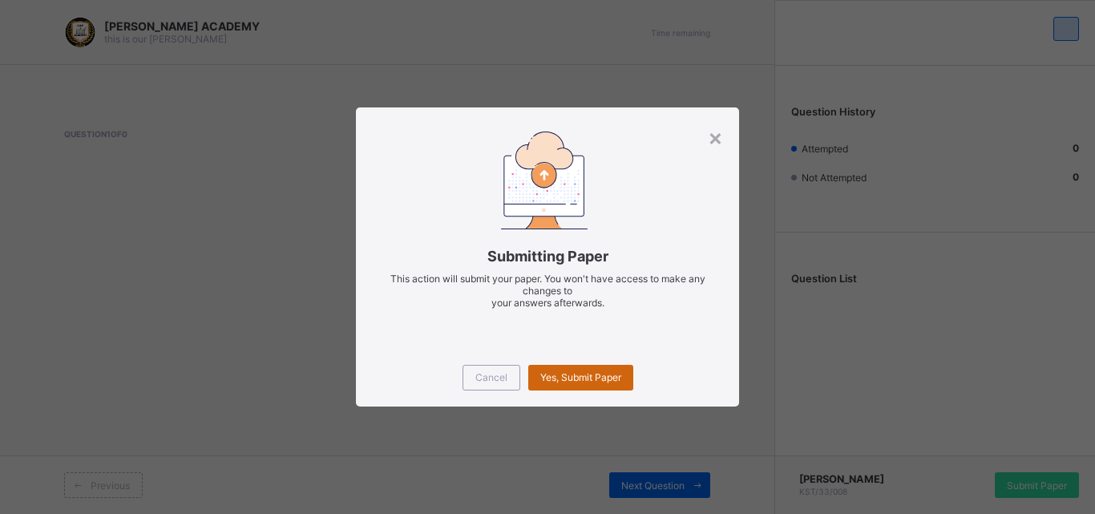
click at [593, 373] on span "Yes, Submit Paper" at bounding box center [580, 377] width 81 height 12
click at [716, 135] on div "×" at bounding box center [715, 136] width 15 height 27
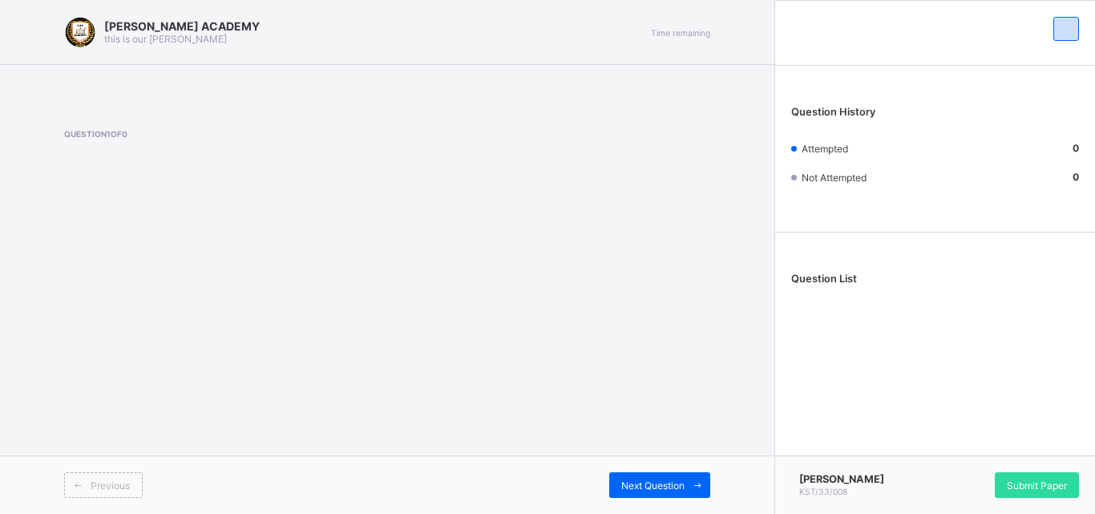
click at [716, 135] on div "KAY ACADEMY this is our motton Time remaining Question 1 of 0 Previous Next Que…" at bounding box center [387, 257] width 775 height 514
drag, startPoint x: 625, startPoint y: 491, endPoint x: 630, endPoint y: 483, distance: 9.8
click at [630, 483] on span "Next Question" at bounding box center [652, 486] width 63 height 12
click at [630, 480] on span "Next Question" at bounding box center [652, 486] width 63 height 12
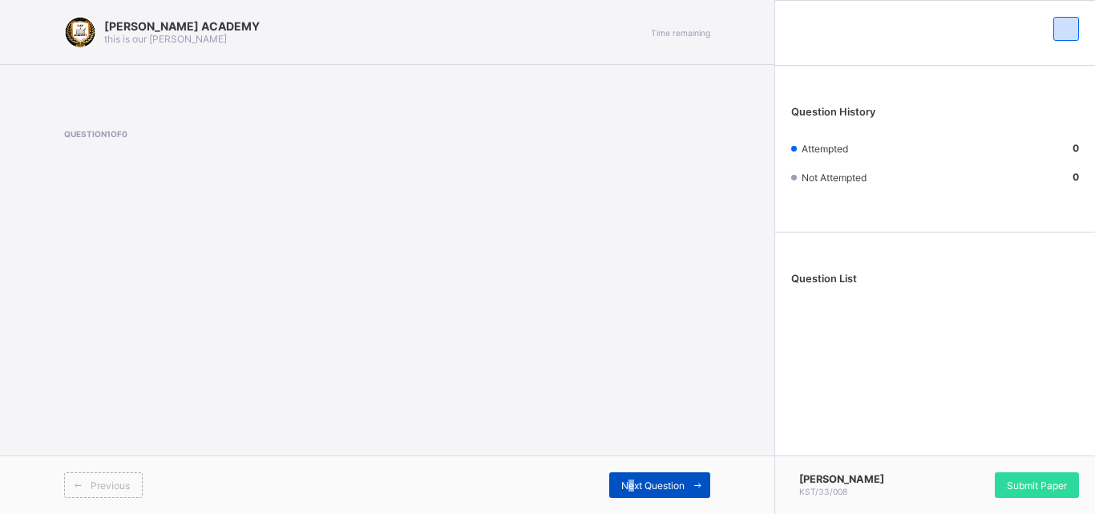
click at [631, 480] on span "Next Question" at bounding box center [652, 486] width 63 height 12
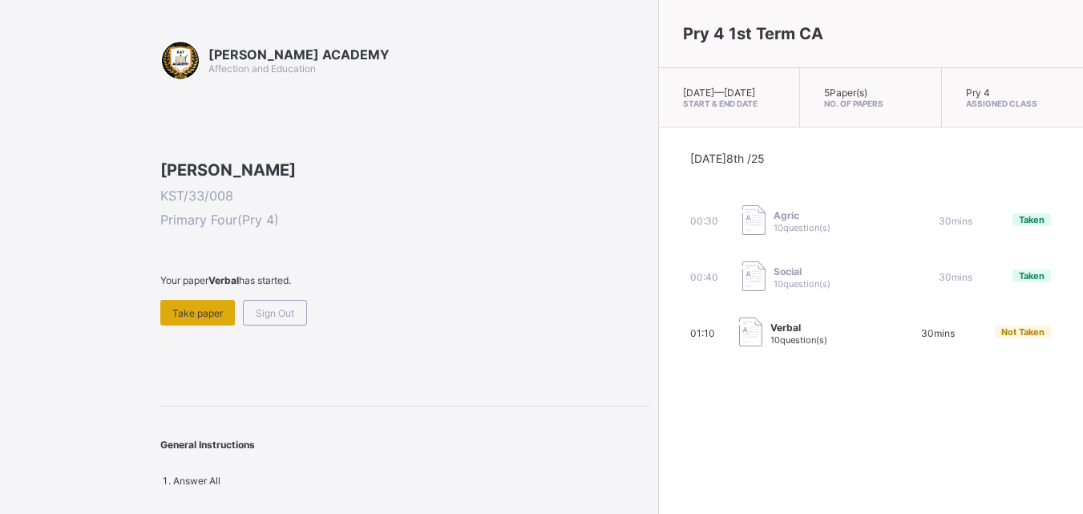
click at [196, 319] on span "Take paper" at bounding box center [197, 313] width 51 height 12
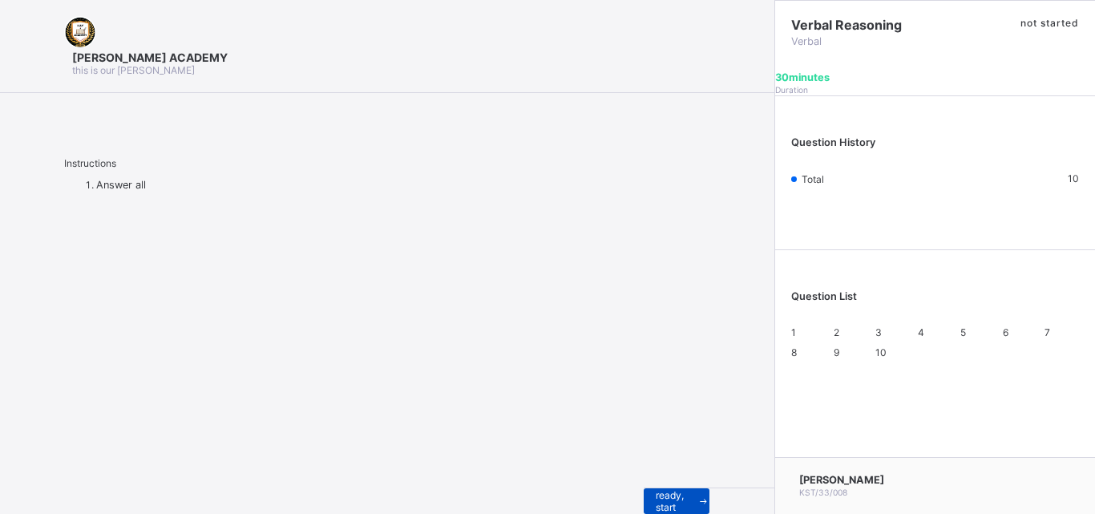
click at [644, 488] on div "I’m ready, start paper" at bounding box center [677, 501] width 66 height 26
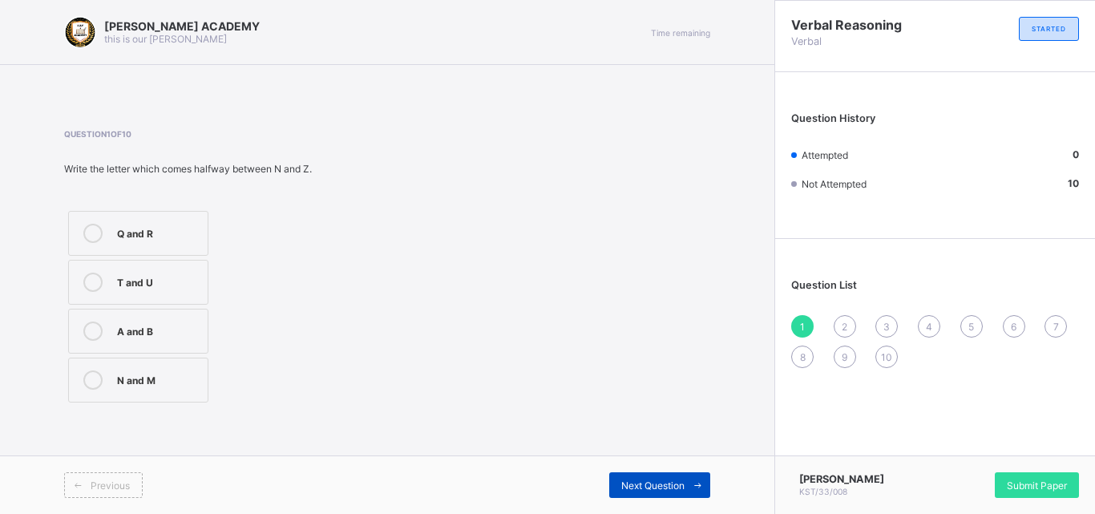
click at [668, 484] on span "Next Question" at bounding box center [652, 486] width 63 height 12
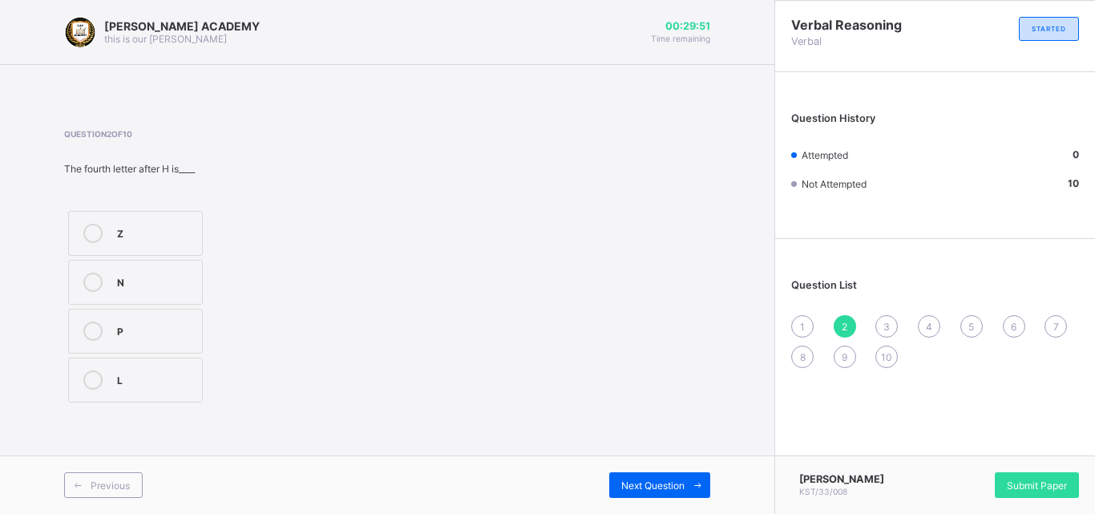
click at [801, 317] on div "1" at bounding box center [802, 326] width 22 height 22
click at [92, 370] on label "N and M" at bounding box center [138, 380] width 140 height 45
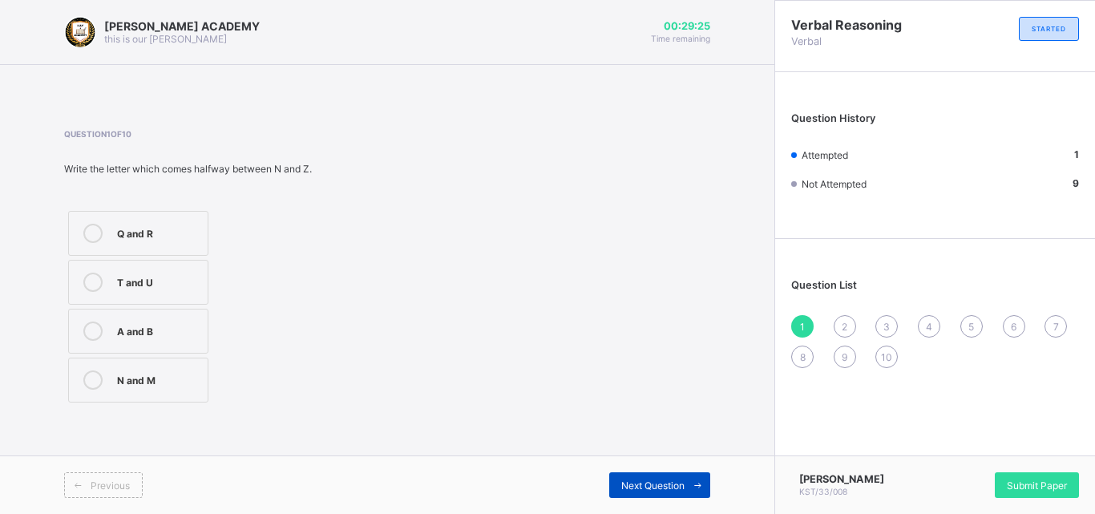
click at [633, 475] on div "Next Question" at bounding box center [659, 485] width 101 height 26
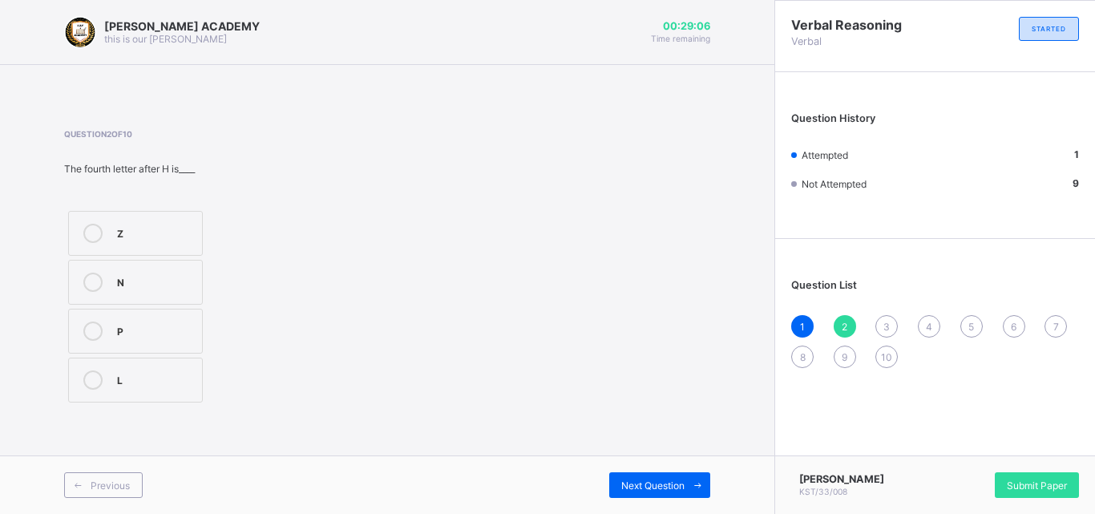
click at [89, 370] on icon at bounding box center [92, 379] width 19 height 19
click at [663, 475] on div "Next Question" at bounding box center [659, 485] width 101 height 26
click at [91, 221] on label "P" at bounding box center [164, 233] width 192 height 45
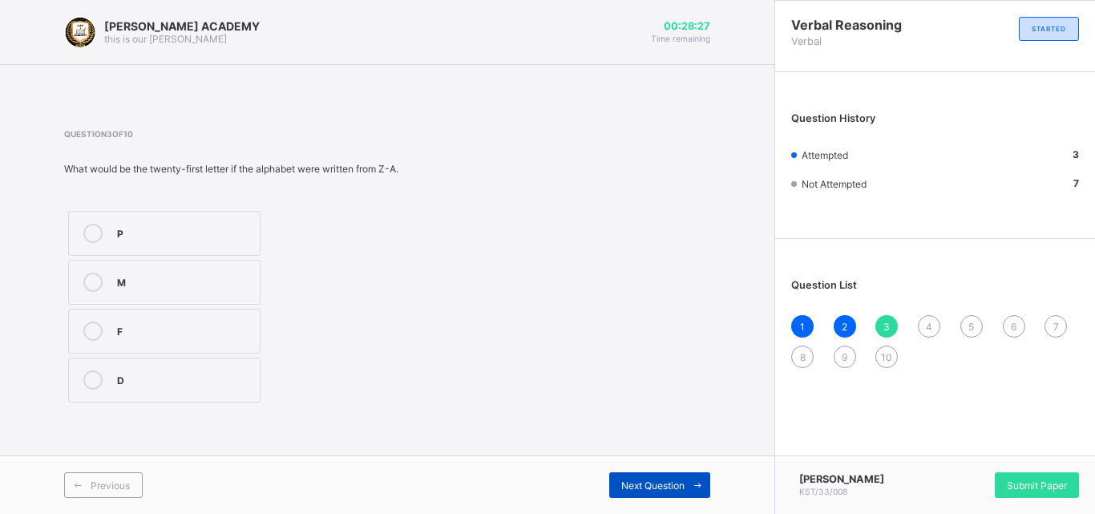
click at [654, 476] on div "Next Question" at bounding box center [659, 485] width 101 height 26
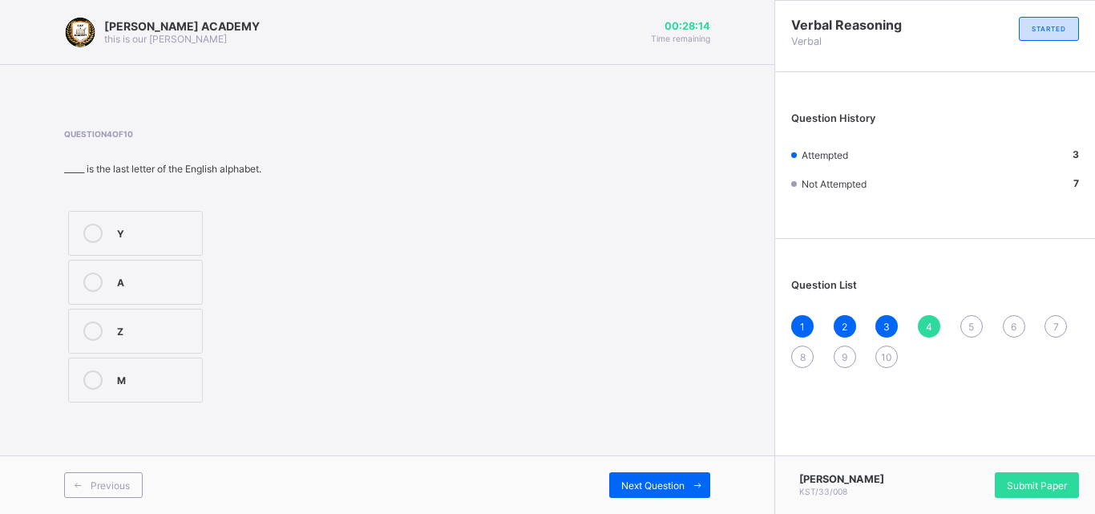
click at [89, 320] on label "Z" at bounding box center [135, 331] width 135 height 45
click at [633, 476] on div "Next Question" at bounding box center [659, 485] width 101 height 26
click at [93, 223] on label "O" at bounding box center [152, 233] width 168 height 45
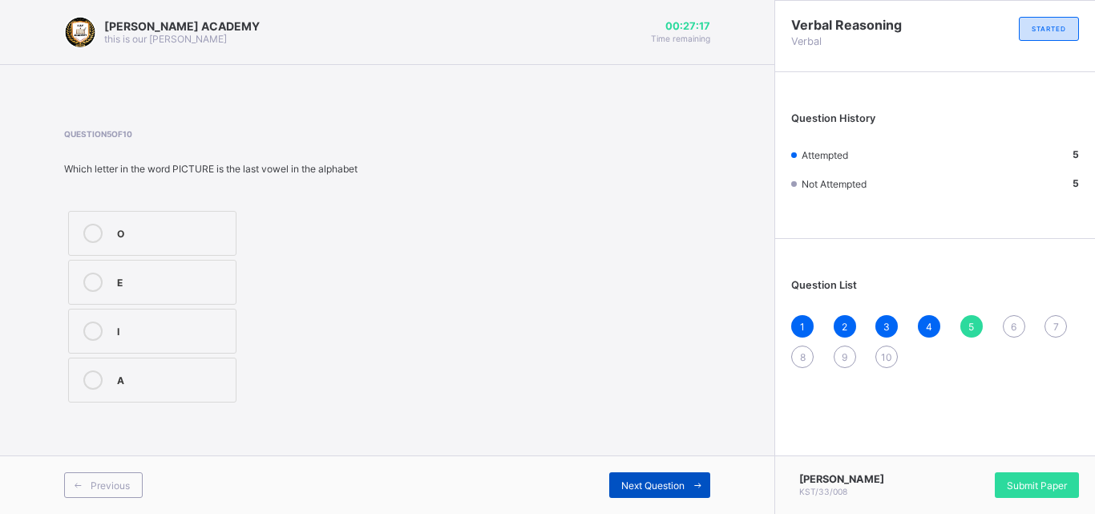
click at [674, 475] on div "Next Question" at bounding box center [659, 485] width 101 height 26
click at [1002, 316] on div "1 2 3 4 5 6 7 8 9 10" at bounding box center [935, 341] width 288 height 53
click at [1014, 316] on div "6" at bounding box center [1014, 326] width 22 height 22
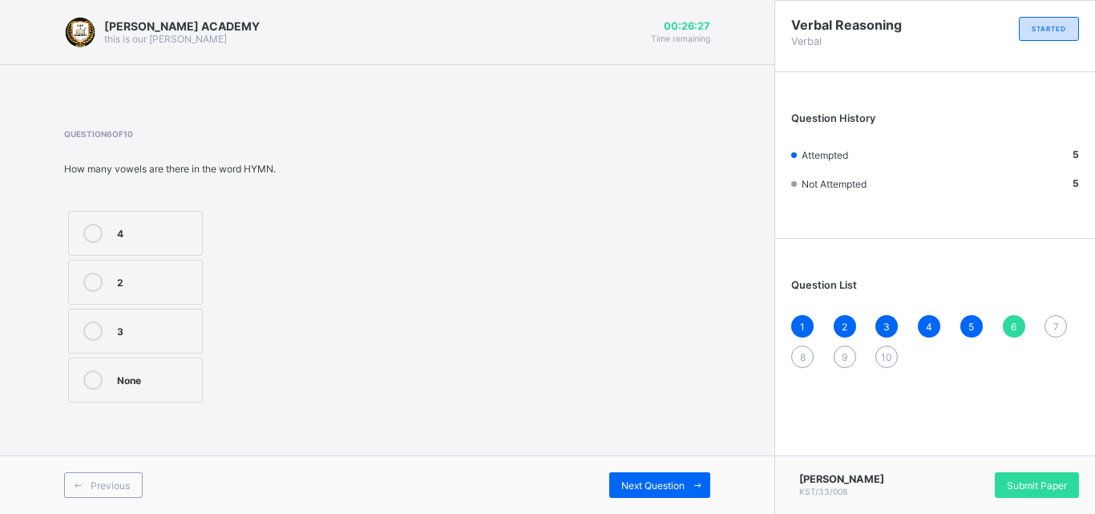
click at [90, 322] on icon at bounding box center [92, 331] width 19 height 19
click at [633, 478] on div "Next Question" at bounding box center [659, 485] width 101 height 26
click at [86, 322] on div at bounding box center [93, 331] width 32 height 19
click at [682, 480] on span "Next Question" at bounding box center [652, 486] width 63 height 12
click at [89, 367] on label "21" at bounding box center [135, 380] width 135 height 45
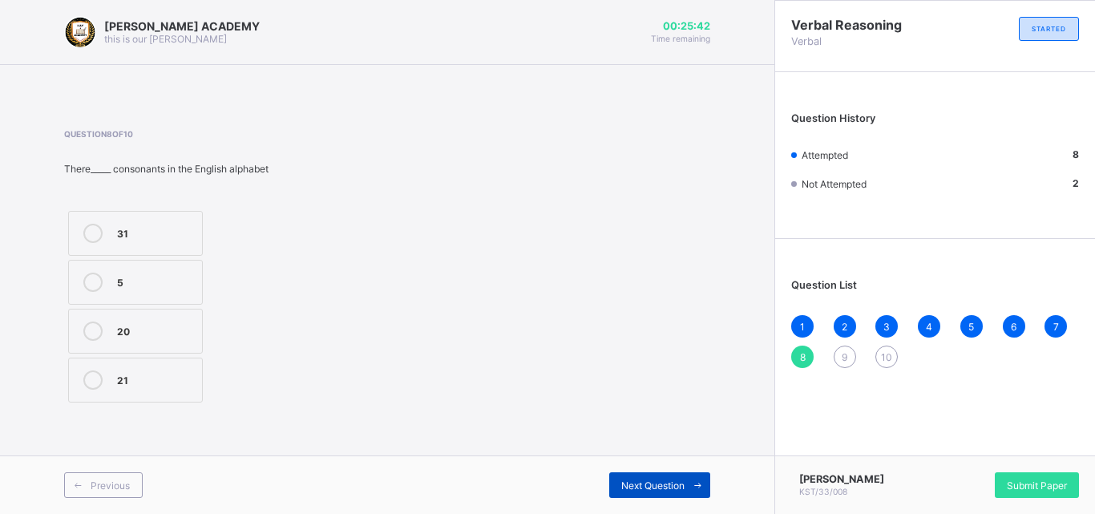
click at [636, 481] on span "Next Question" at bounding box center [652, 486] width 63 height 12
click at [91, 322] on icon at bounding box center [92, 331] width 19 height 19
click at [658, 475] on div "Next Question" at bounding box center [659, 485] width 101 height 26
click at [91, 370] on icon at bounding box center [92, 379] width 19 height 19
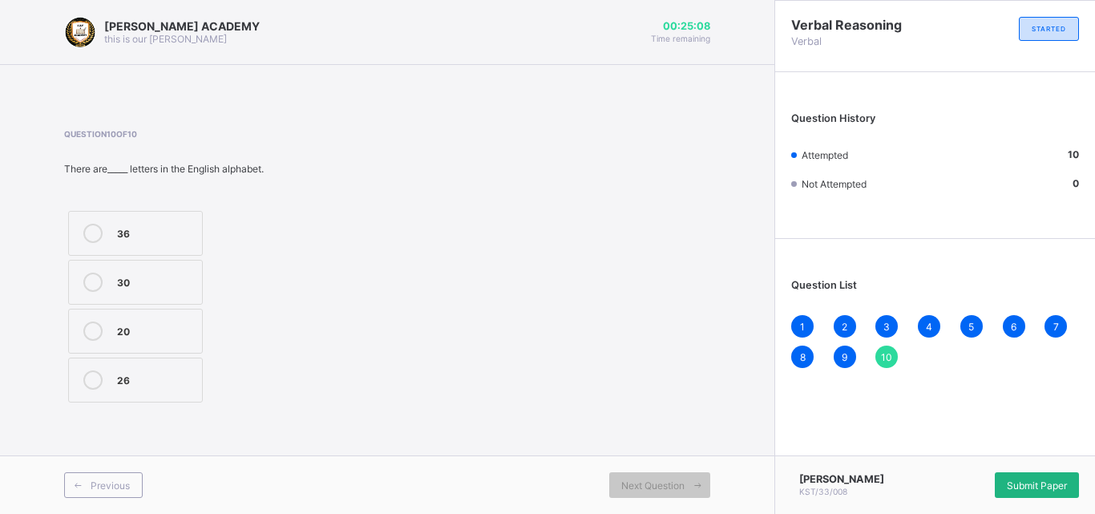
click at [1034, 475] on div "Submit Paper" at bounding box center [1037, 485] width 84 height 26
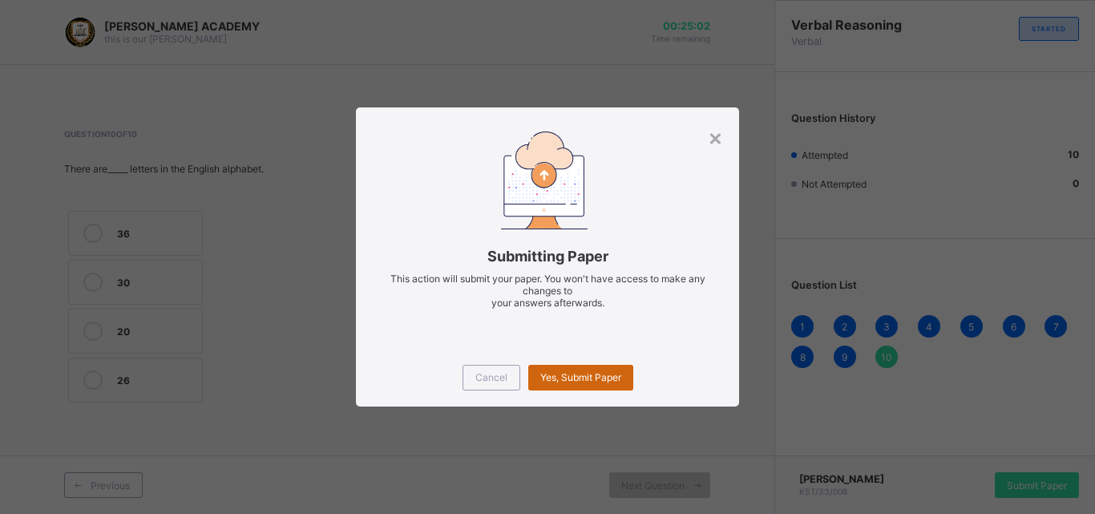
click at [569, 370] on div "Yes, Submit Paper" at bounding box center [580, 378] width 105 height 26
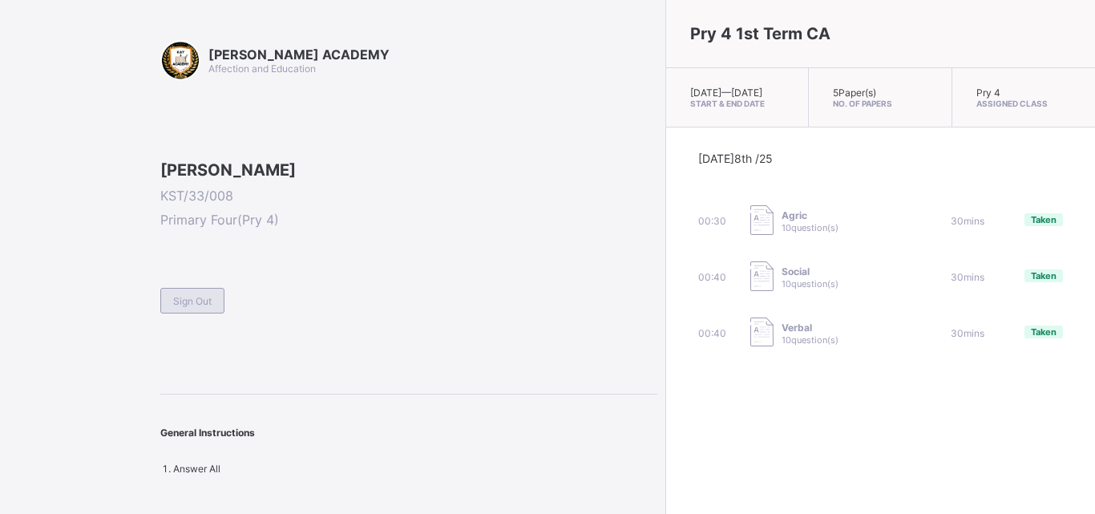
click at [196, 307] on span "Sign Out" at bounding box center [192, 301] width 38 height 12
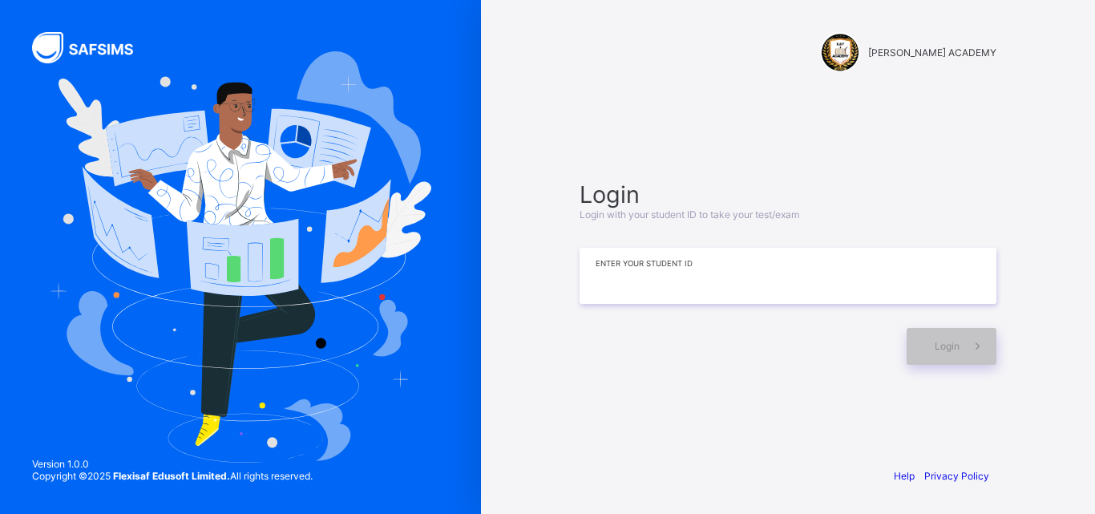
click at [721, 296] on input at bounding box center [788, 276] width 417 height 56
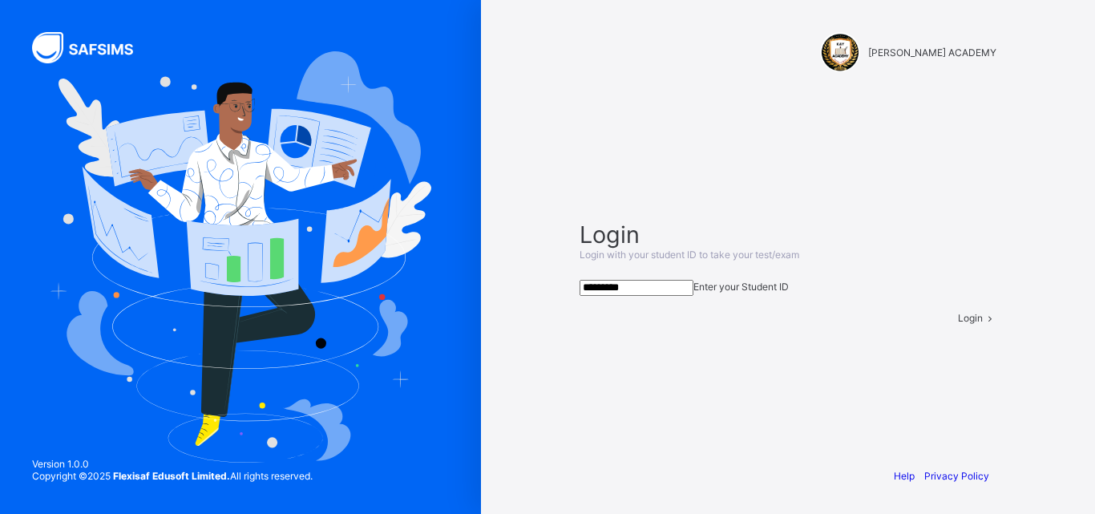
type input "*********"
click at [983, 324] on span at bounding box center [990, 318] width 14 height 12
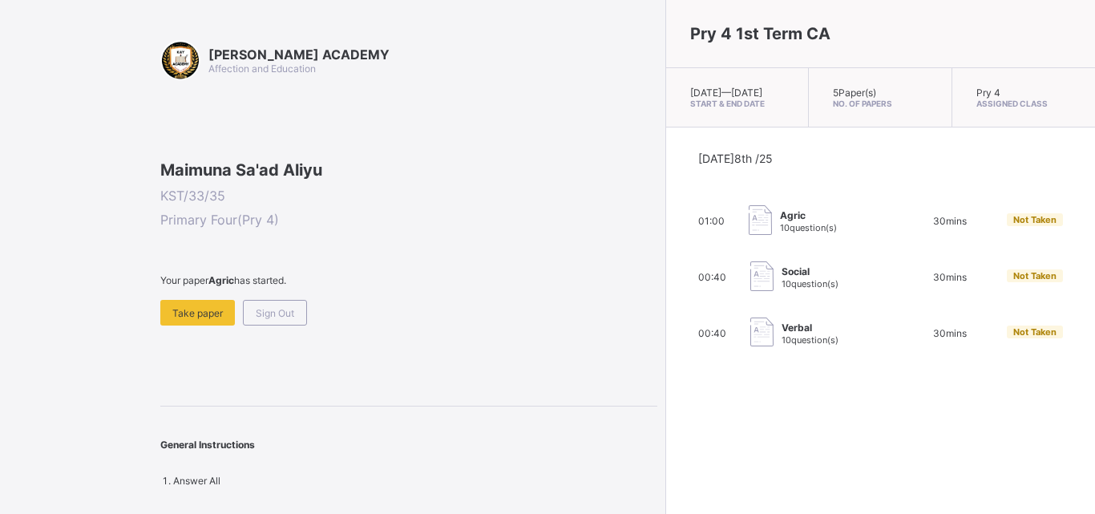
click at [1014, 225] on span "Not Taken" at bounding box center [1035, 219] width 43 height 11
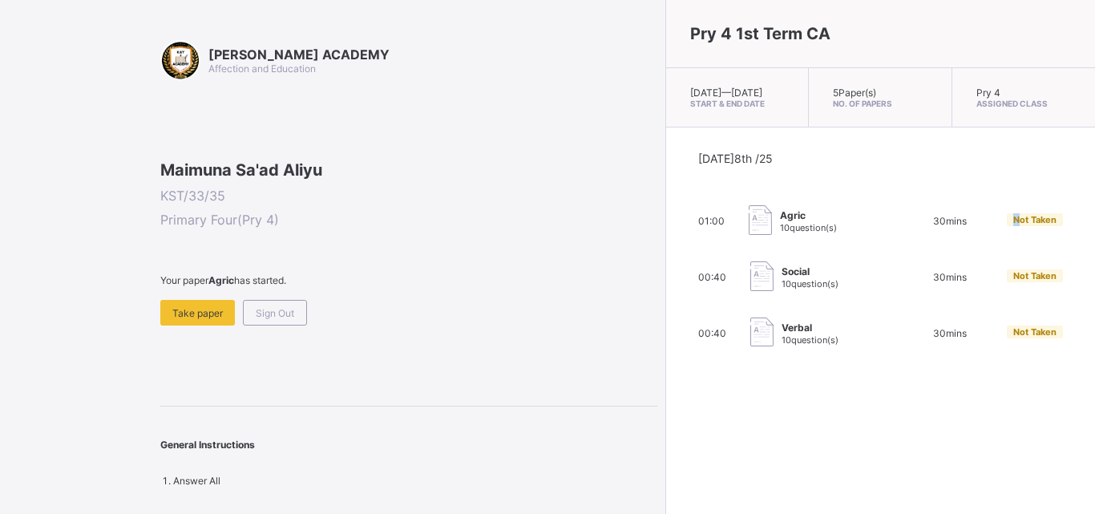
click at [1014, 225] on span "Not Taken" at bounding box center [1035, 219] width 43 height 11
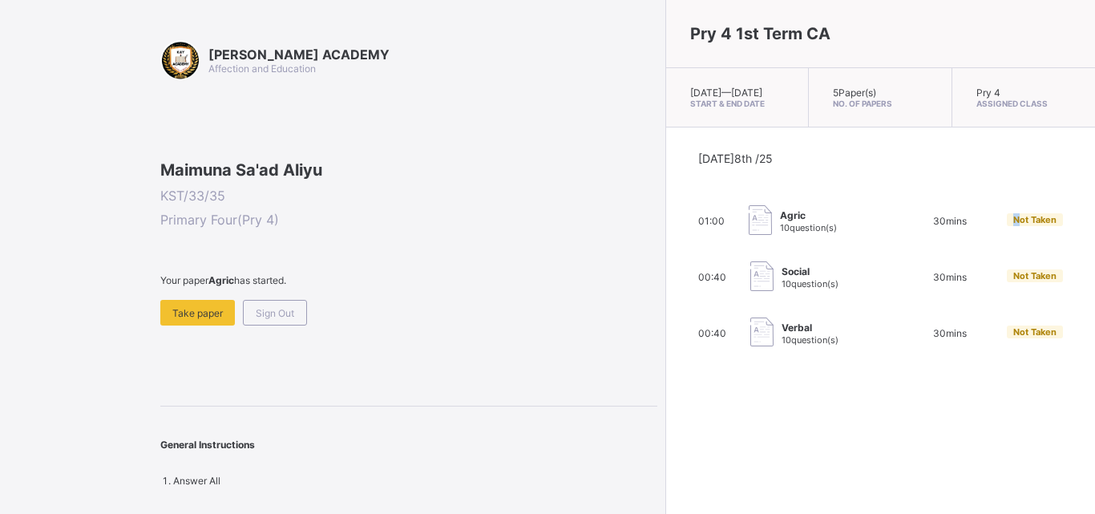
click at [1014, 225] on span "Not Taken" at bounding box center [1035, 219] width 43 height 11
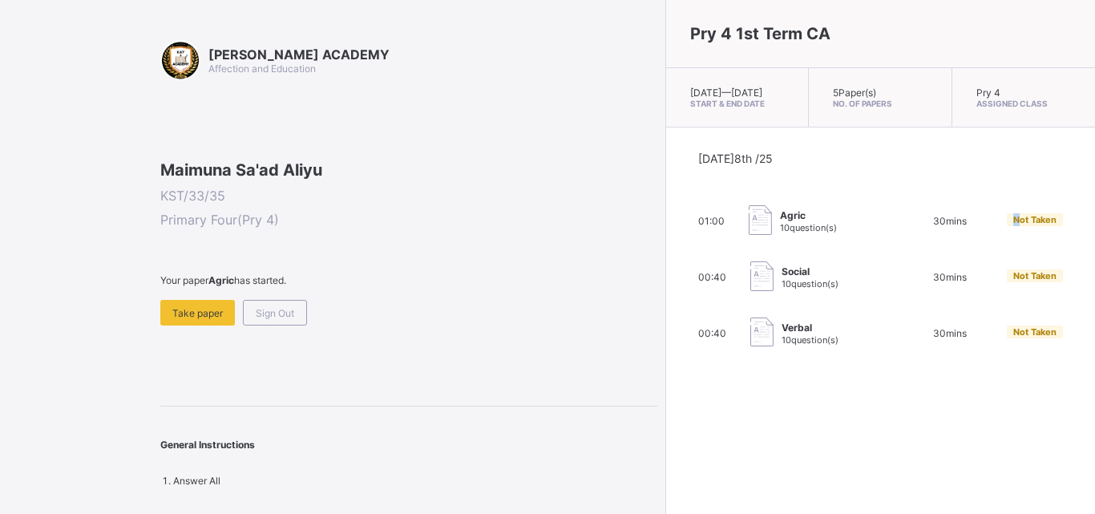
click at [1014, 225] on span "Not Taken" at bounding box center [1035, 219] width 43 height 11
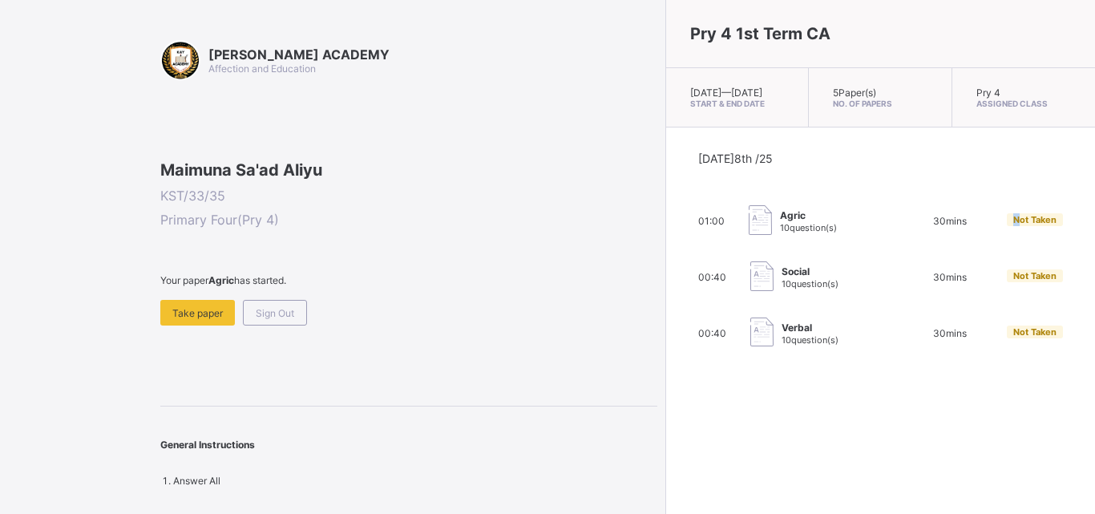
click at [1014, 225] on span "Not Taken" at bounding box center [1035, 219] width 43 height 11
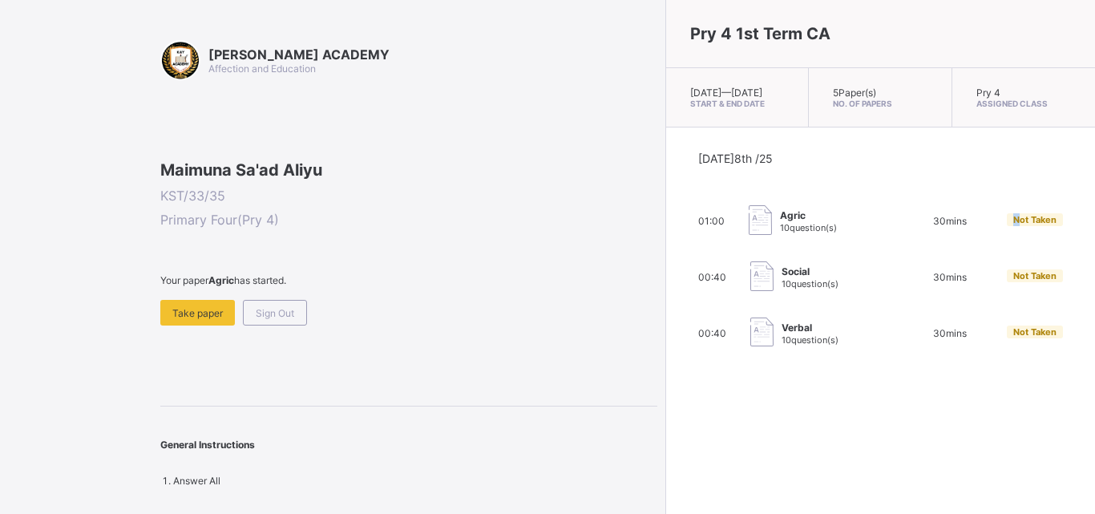
click at [1014, 225] on span "Not Taken" at bounding box center [1035, 219] width 43 height 11
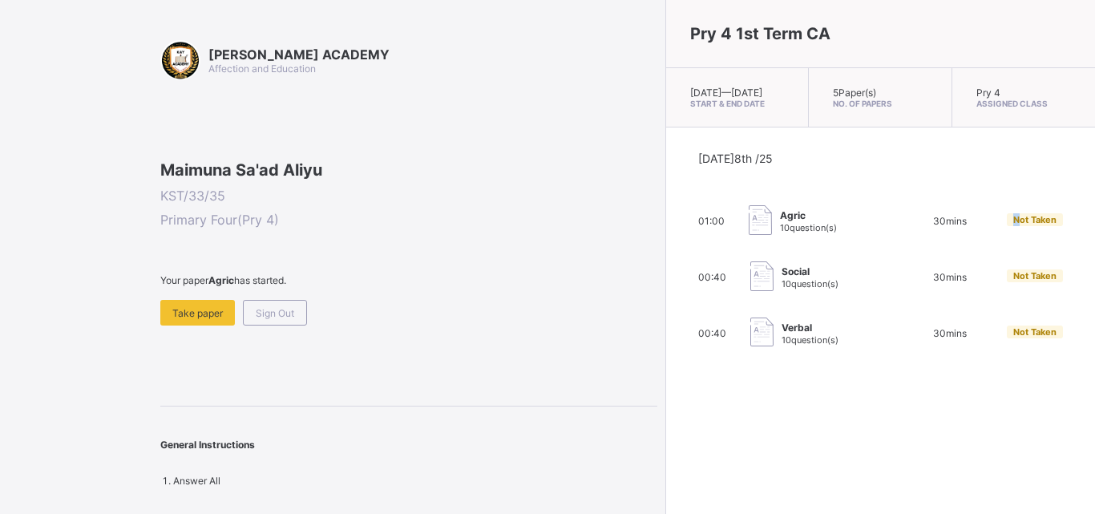
click at [1014, 225] on span "Not Taken" at bounding box center [1035, 219] width 43 height 11
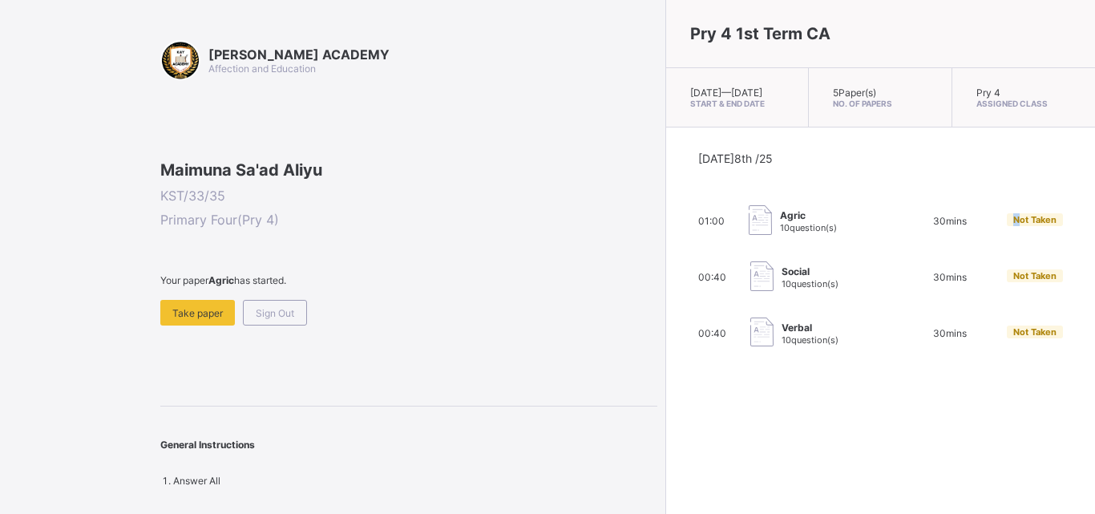
click at [1014, 225] on span "Not Taken" at bounding box center [1035, 219] width 43 height 11
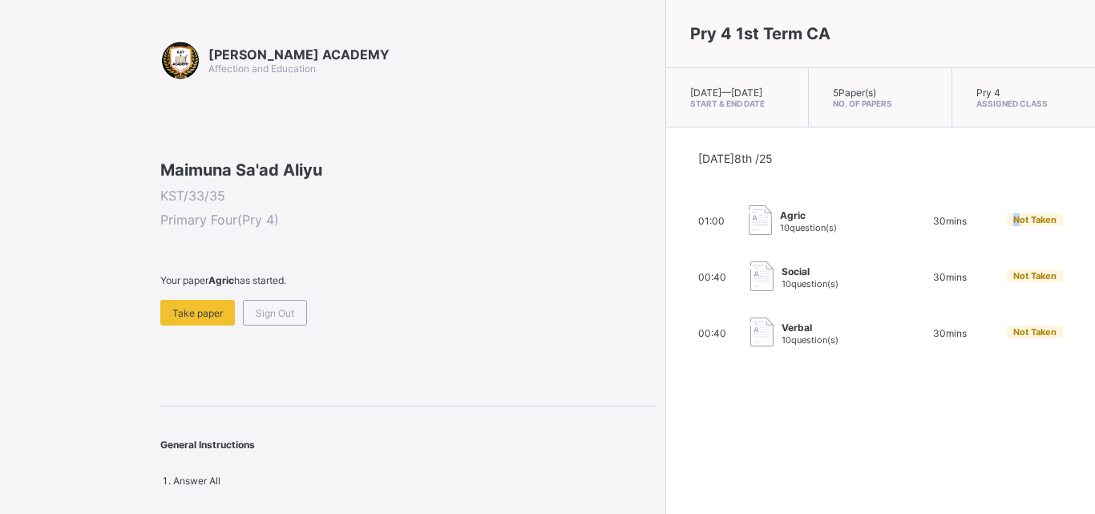
click at [1014, 225] on span "Not Taken" at bounding box center [1035, 219] width 43 height 11
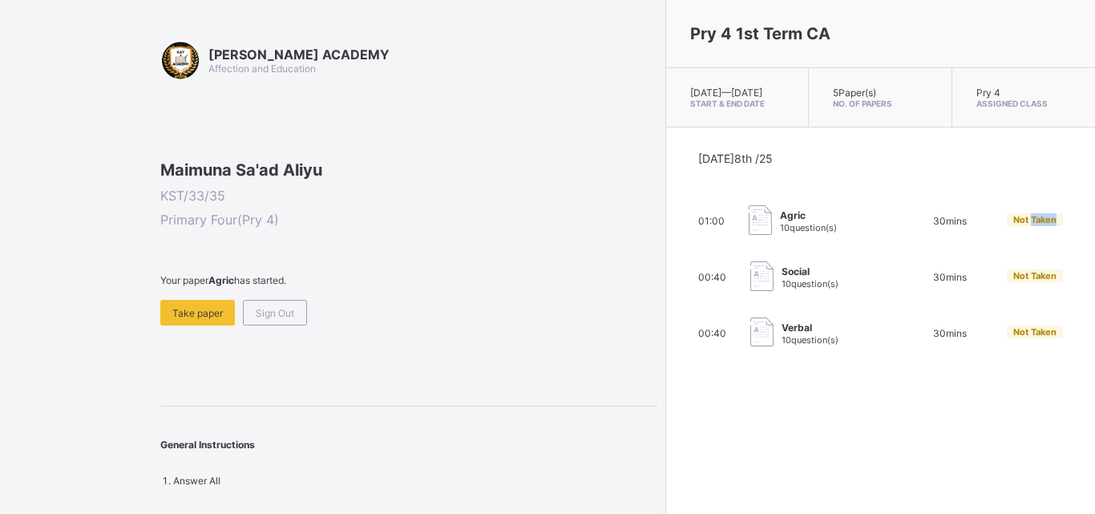
click at [1014, 225] on span "Not Taken" at bounding box center [1035, 219] width 43 height 11
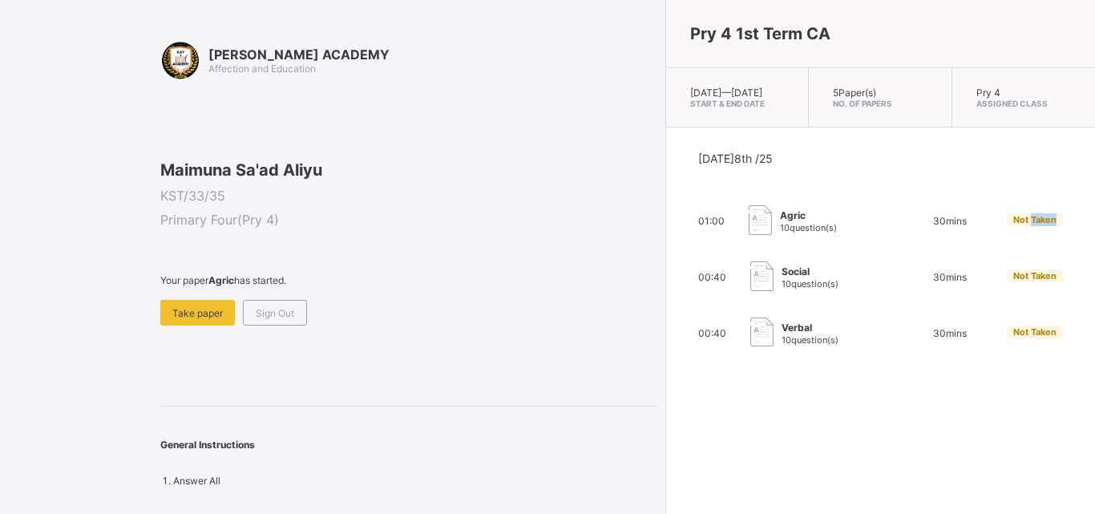
click at [1014, 225] on span "Not Taken" at bounding box center [1035, 219] width 43 height 11
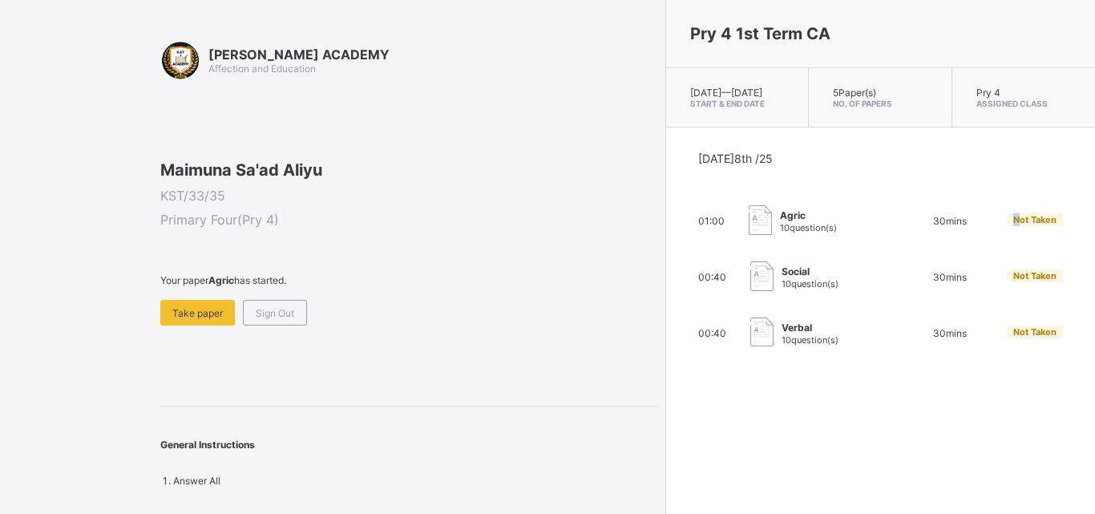
click at [1014, 225] on span "Not Taken" at bounding box center [1035, 219] width 43 height 11
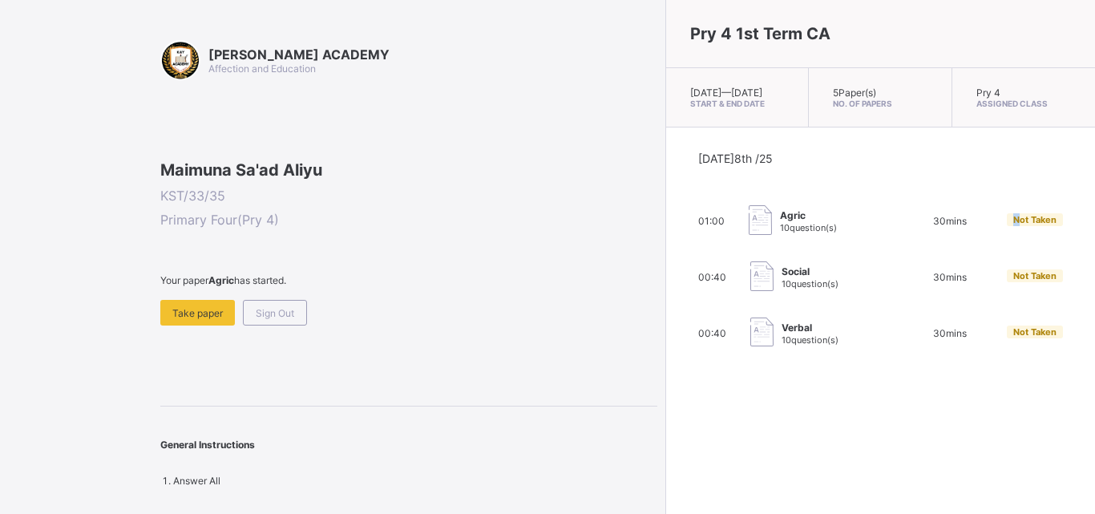
click at [1014, 225] on span "Not Taken" at bounding box center [1035, 219] width 43 height 11
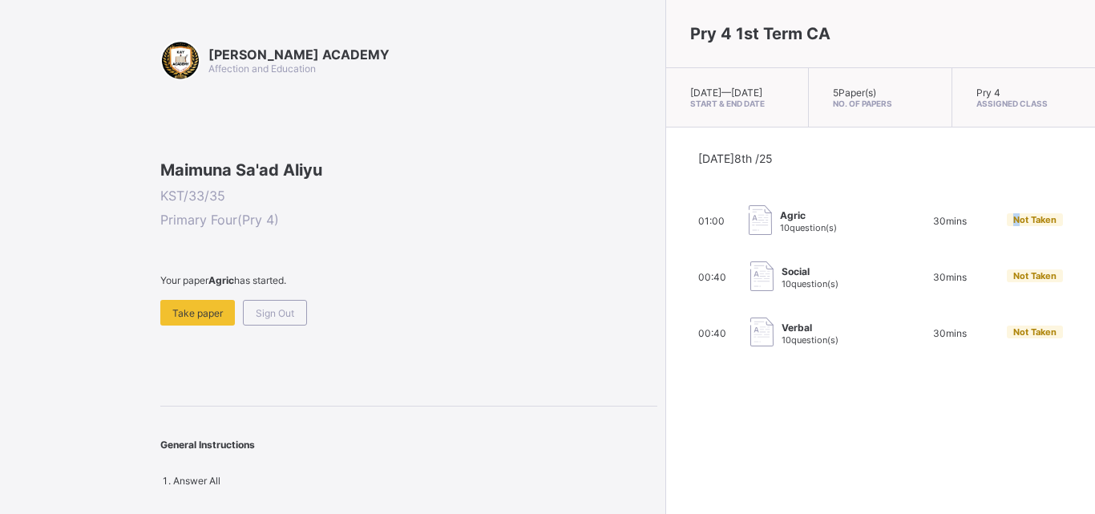
click at [1014, 225] on span "Not Taken" at bounding box center [1035, 219] width 43 height 11
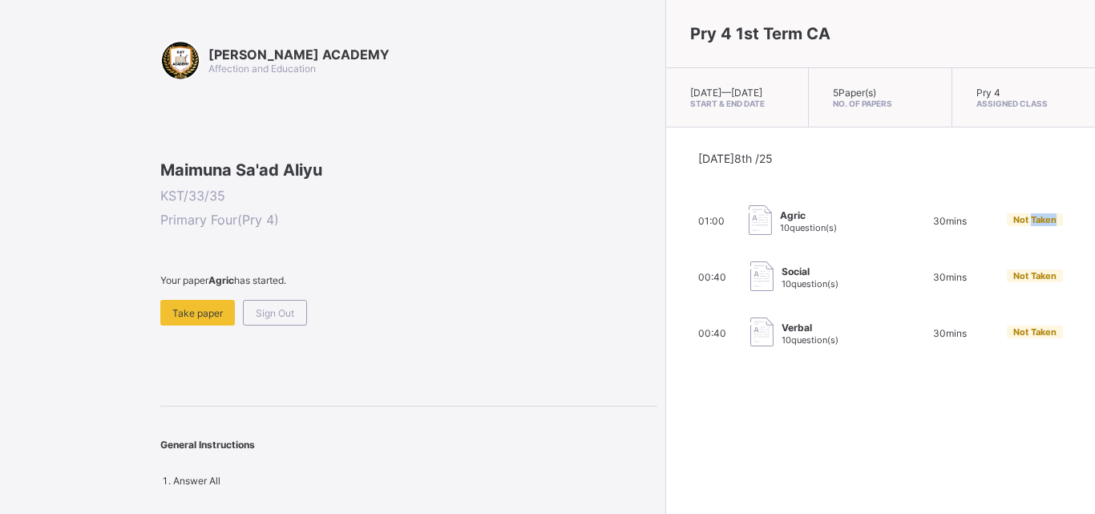
click at [1014, 225] on span "Not Taken" at bounding box center [1035, 219] width 43 height 11
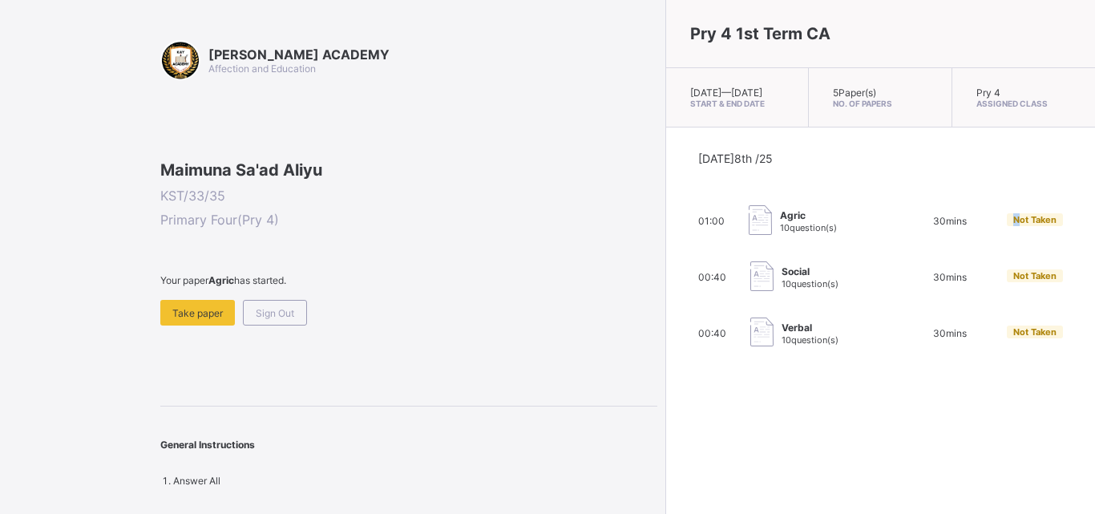
click at [1014, 225] on span "Not Taken" at bounding box center [1035, 219] width 43 height 11
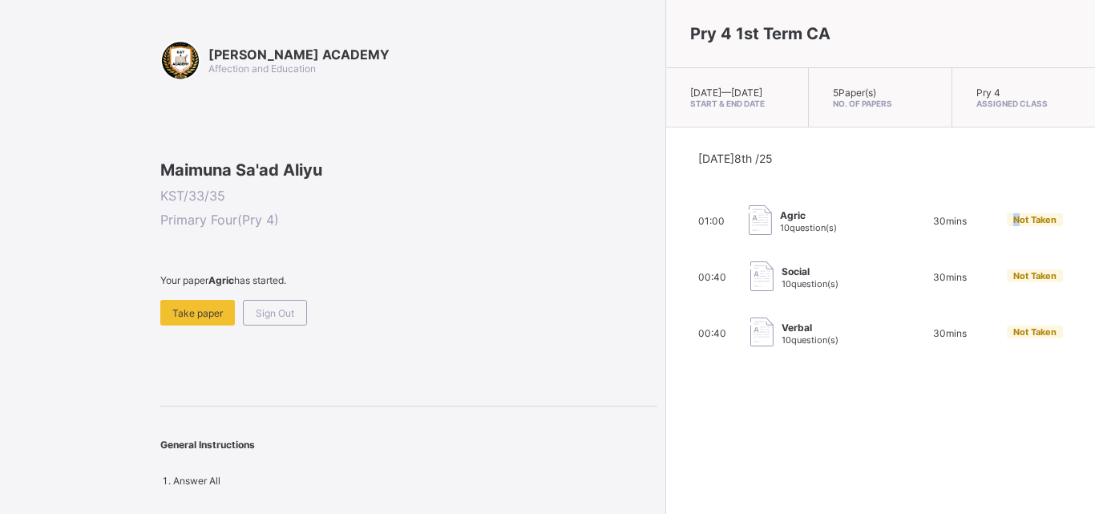
click at [1014, 225] on span "Not Taken" at bounding box center [1035, 219] width 43 height 11
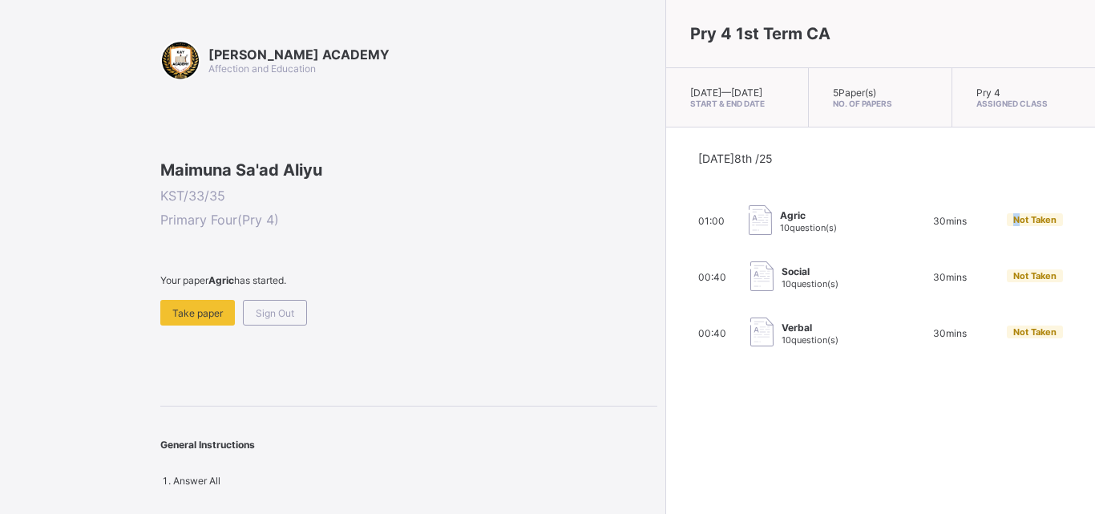
click at [1014, 225] on span "Not Taken" at bounding box center [1035, 219] width 43 height 11
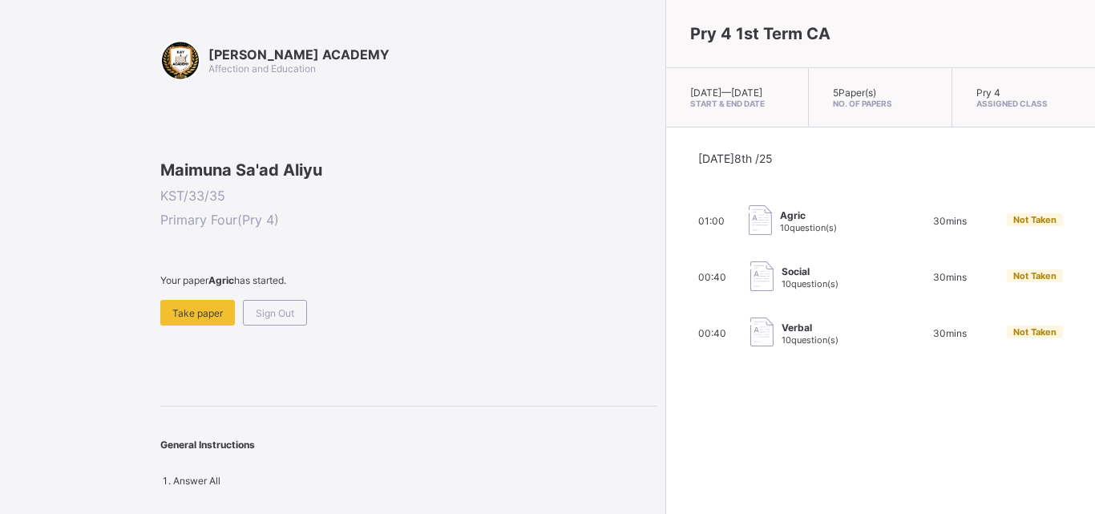
click at [1014, 225] on span "Not Taken" at bounding box center [1035, 219] width 43 height 11
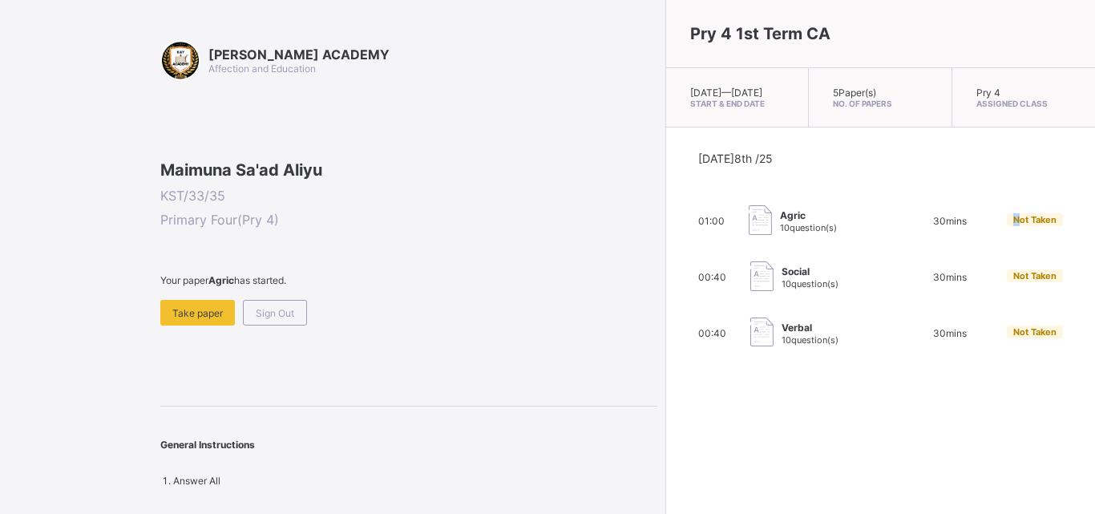
click at [1014, 225] on span "Not Taken" at bounding box center [1035, 219] width 43 height 11
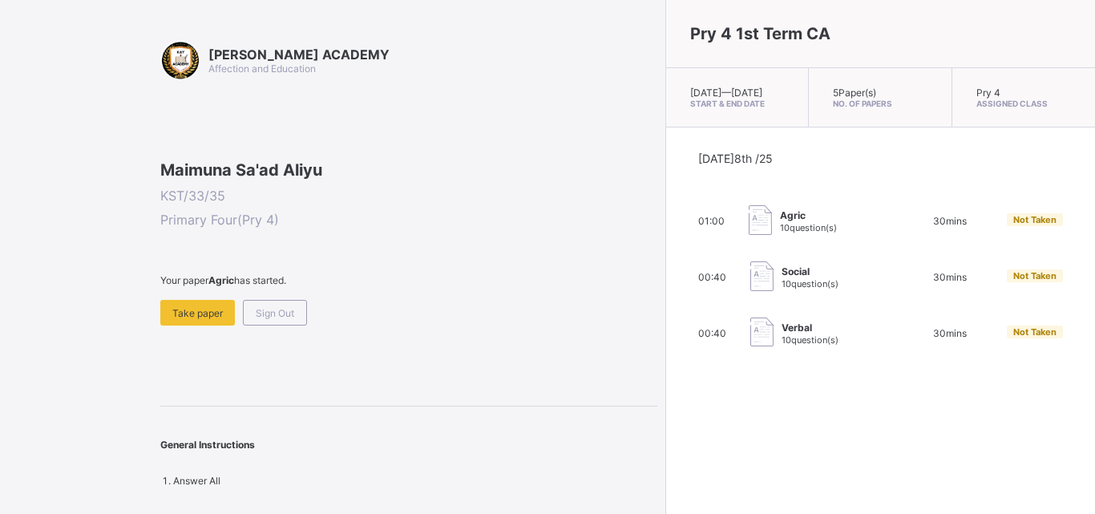
click at [1014, 225] on span "Not Taken" at bounding box center [1035, 219] width 43 height 11
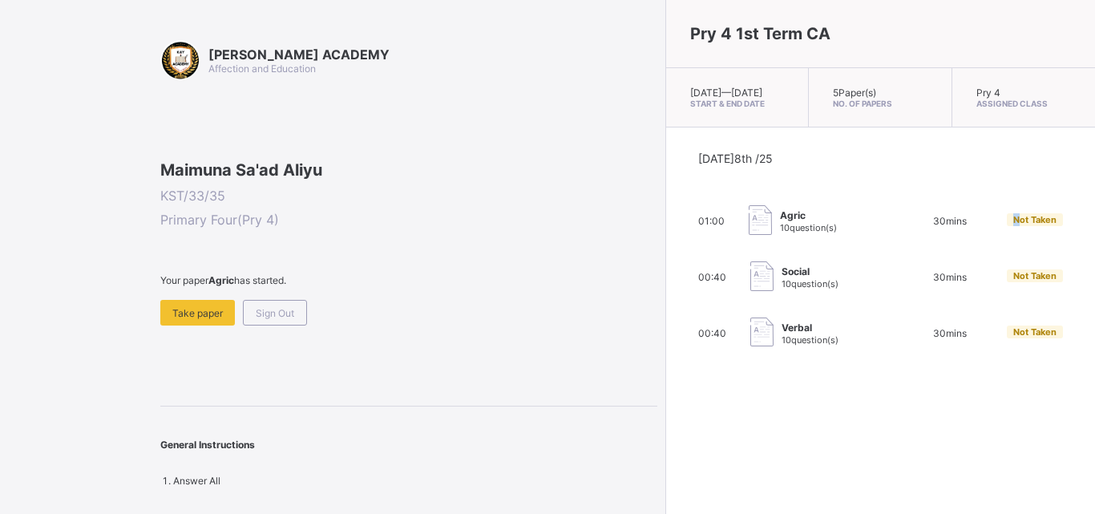
click at [1014, 225] on span "Not Taken" at bounding box center [1035, 219] width 43 height 11
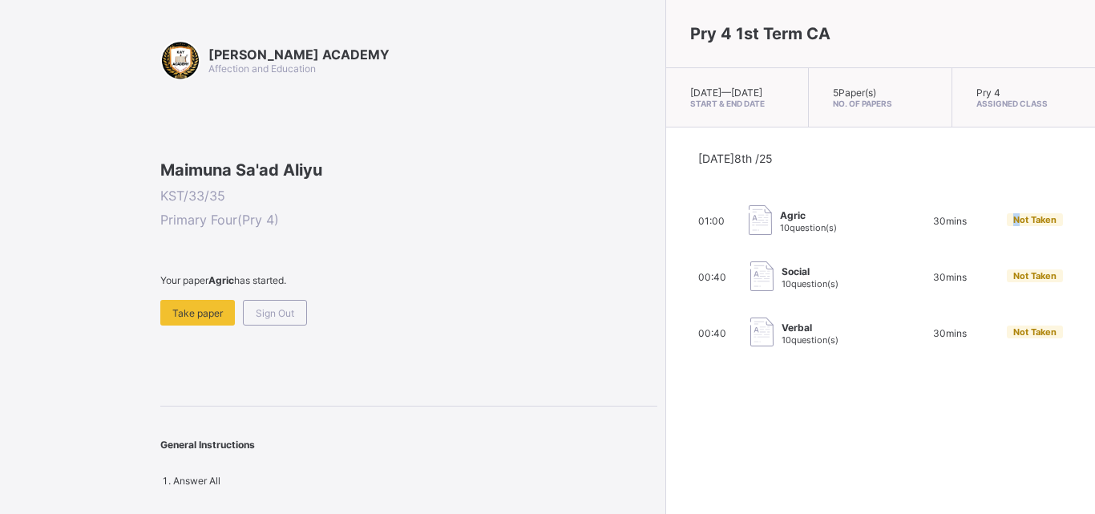
click at [1014, 225] on span "Not Taken" at bounding box center [1035, 219] width 43 height 11
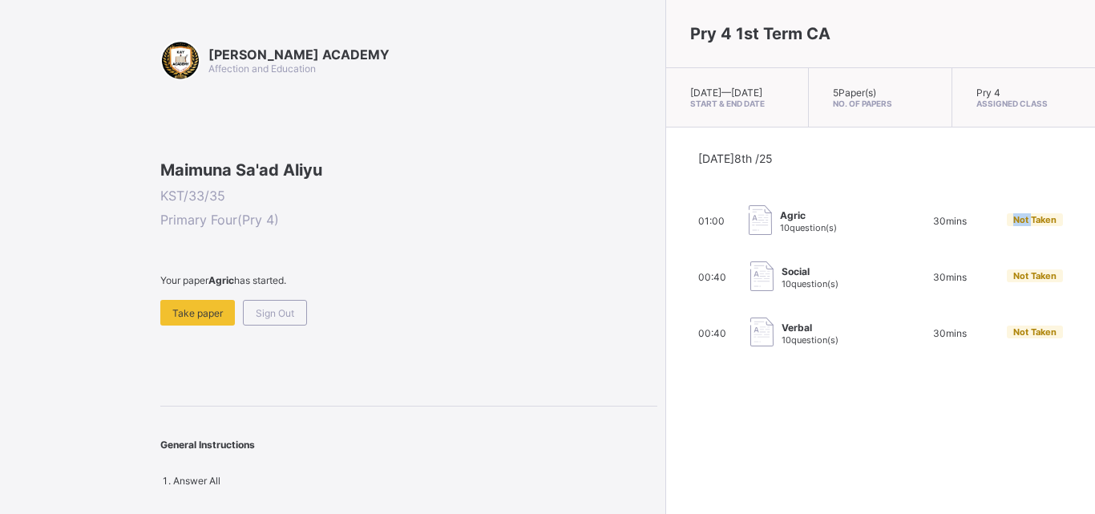
click at [1014, 225] on span "Not Taken" at bounding box center [1035, 219] width 43 height 11
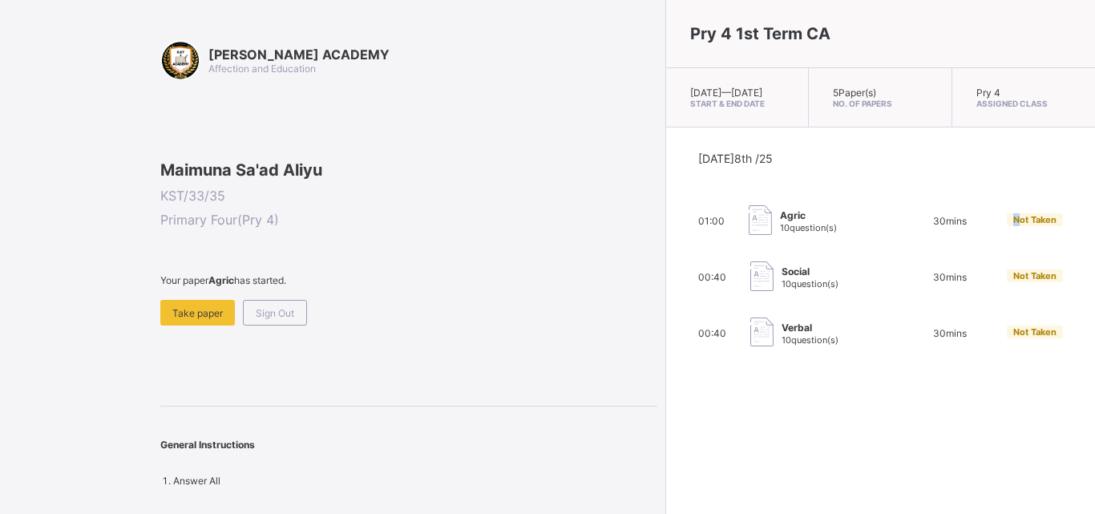
click at [1014, 225] on span "Not Taken" at bounding box center [1035, 219] width 43 height 11
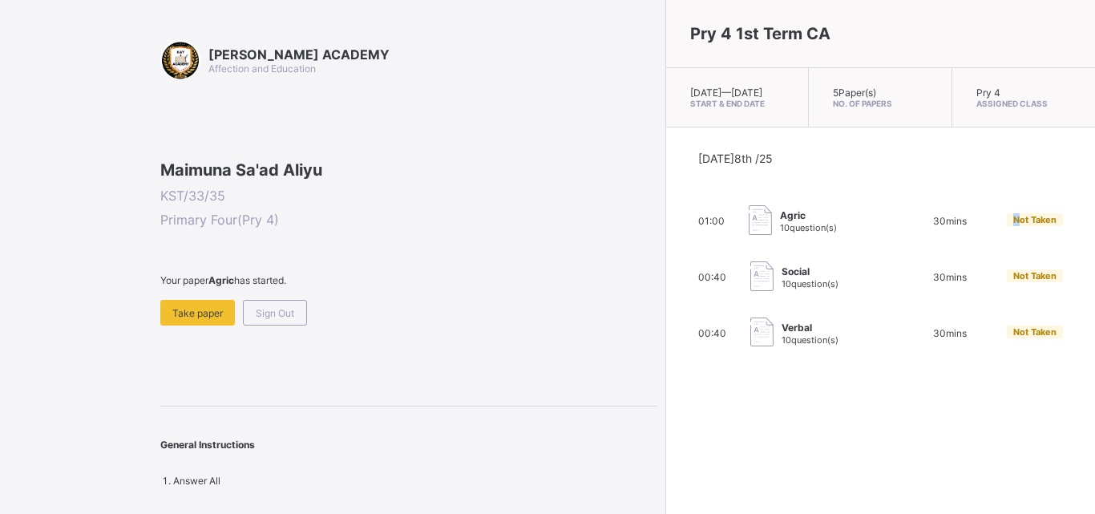
click at [1014, 225] on span "Not Taken" at bounding box center [1035, 219] width 43 height 11
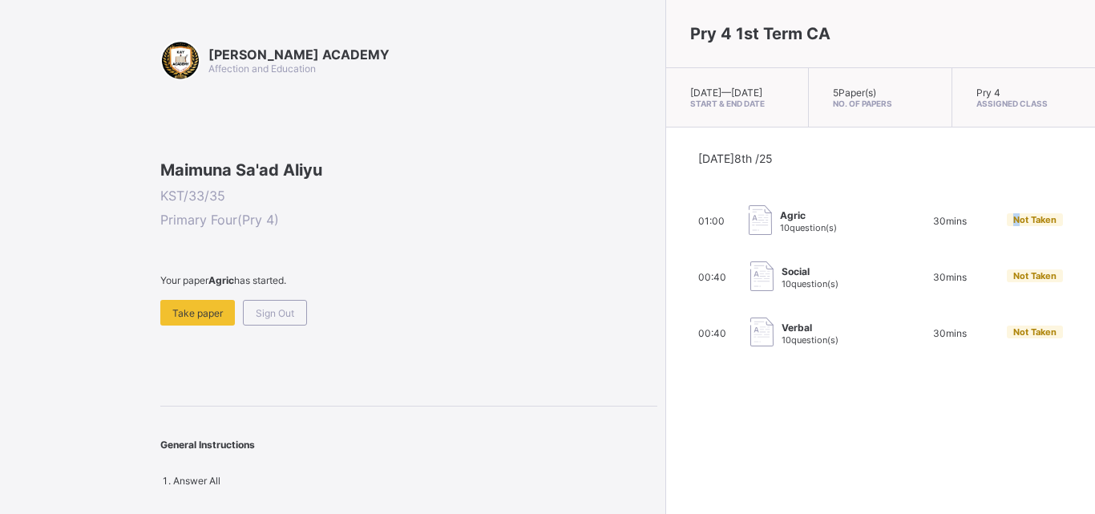
click at [1014, 225] on span "Not Taken" at bounding box center [1035, 219] width 43 height 11
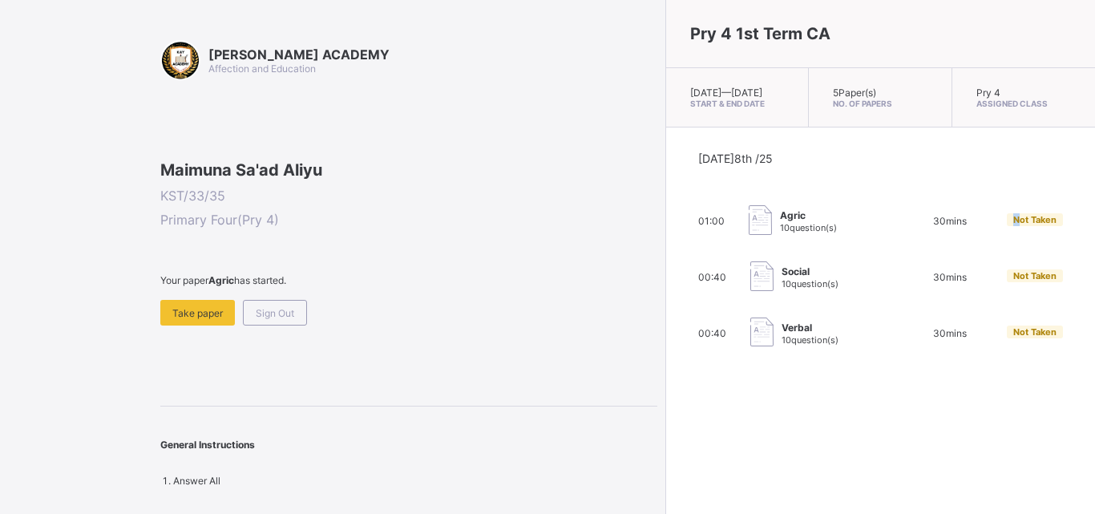
click at [1014, 225] on span "Not Taken" at bounding box center [1035, 219] width 43 height 11
click at [226, 326] on div "Take paper" at bounding box center [197, 313] width 75 height 26
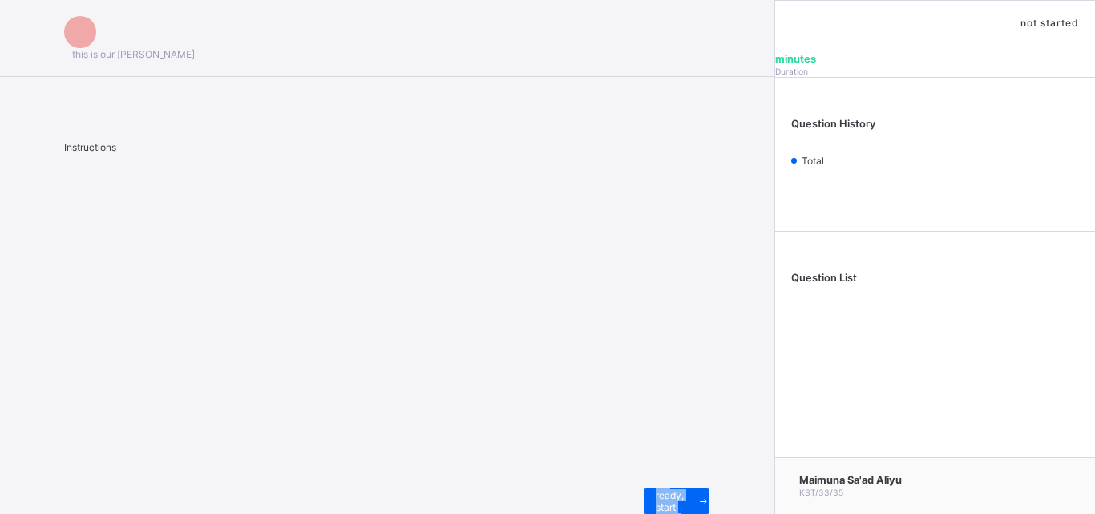
click at [226, 413] on div "this is our motton Instructions I’m ready, start paper" at bounding box center [387, 257] width 775 height 514
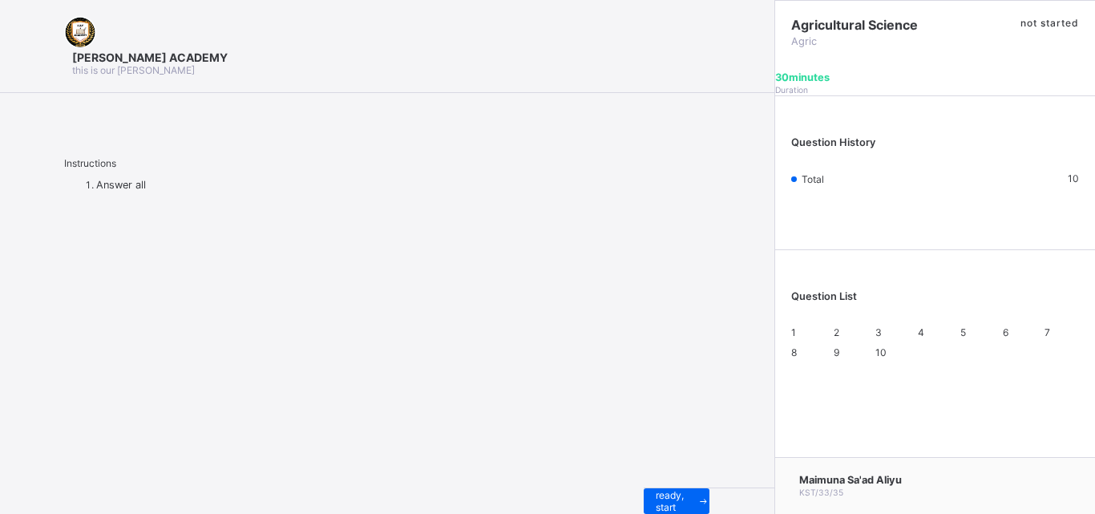
click at [795, 338] on div "1" at bounding box center [808, 332] width 34 height 12
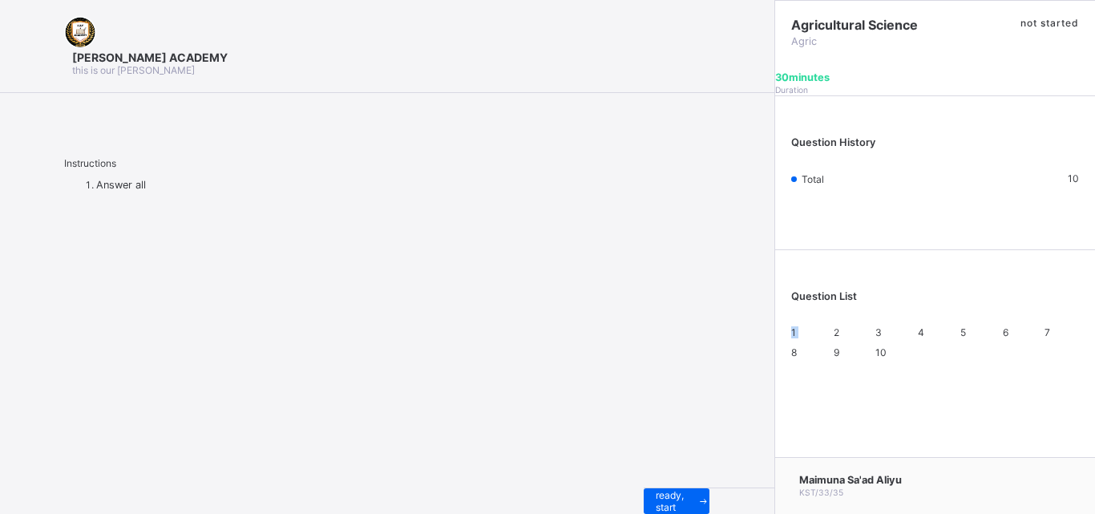
click at [795, 338] on div "1" at bounding box center [808, 332] width 34 height 12
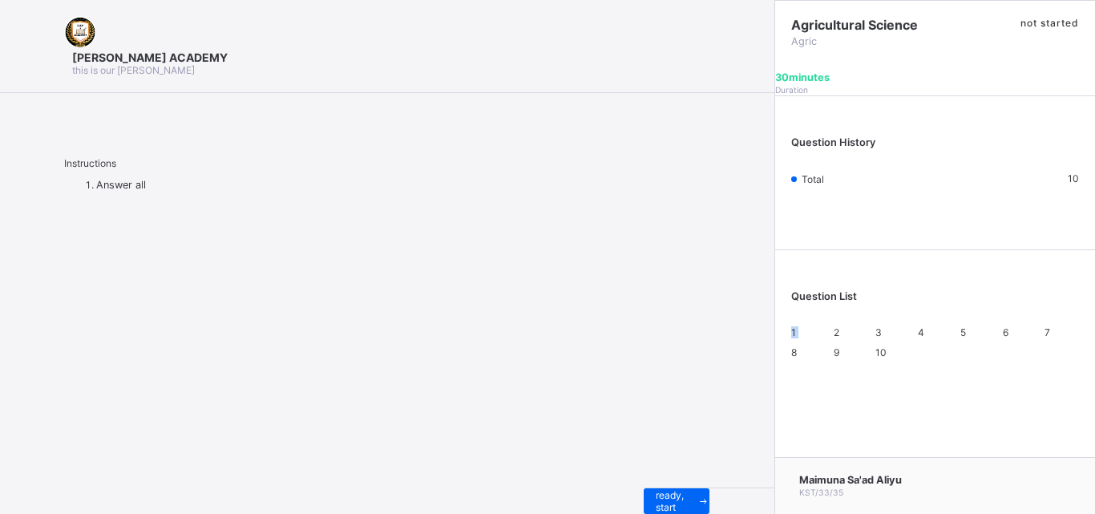
click at [795, 338] on div "1" at bounding box center [808, 332] width 34 height 12
click at [802, 338] on div "1" at bounding box center [808, 332] width 34 height 12
click at [803, 338] on div "1" at bounding box center [808, 332] width 34 height 12
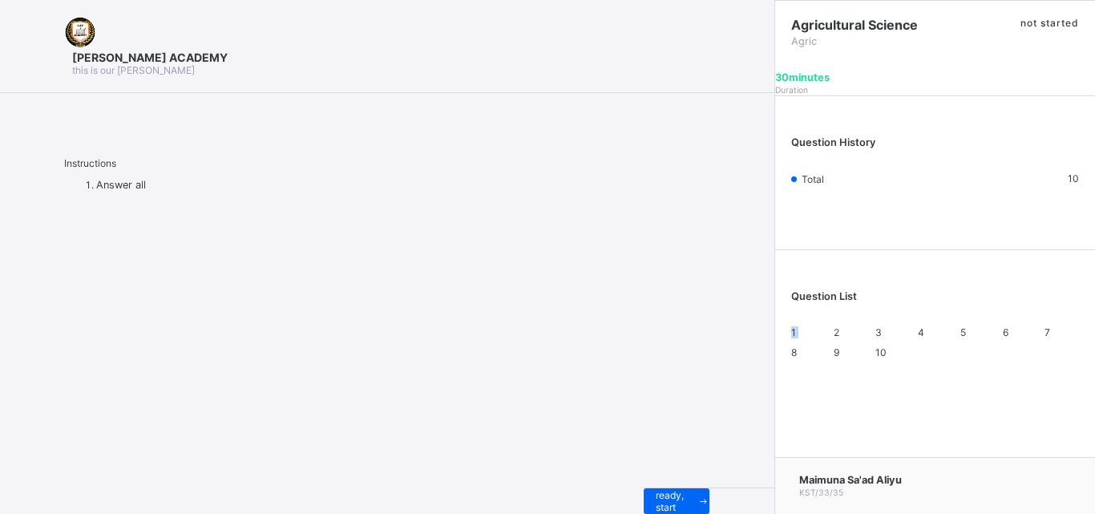
click at [803, 338] on div "1" at bounding box center [808, 332] width 34 height 12
click at [644, 488] on div "I’m ready, start paper" at bounding box center [677, 501] width 66 height 26
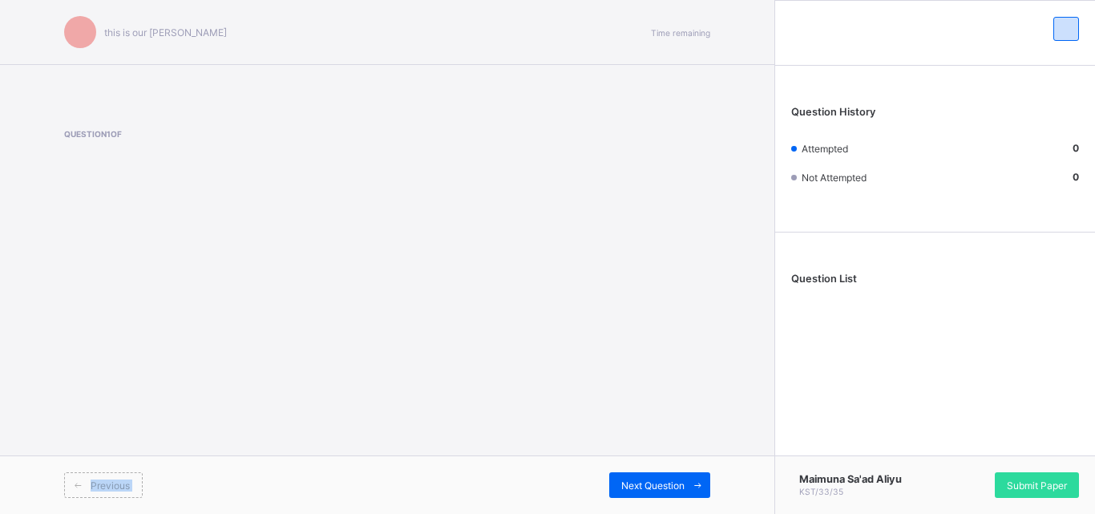
click at [132, 478] on div "Previous" at bounding box center [103, 485] width 79 height 26
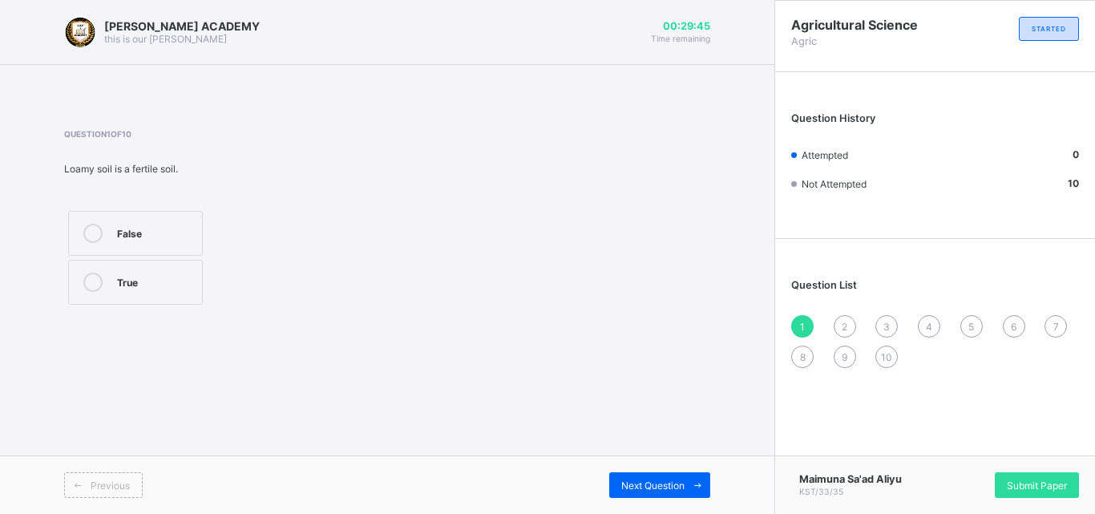
click at [179, 227] on div "False" at bounding box center [155, 232] width 77 height 16
click at [178, 227] on div "False" at bounding box center [155, 232] width 77 height 16
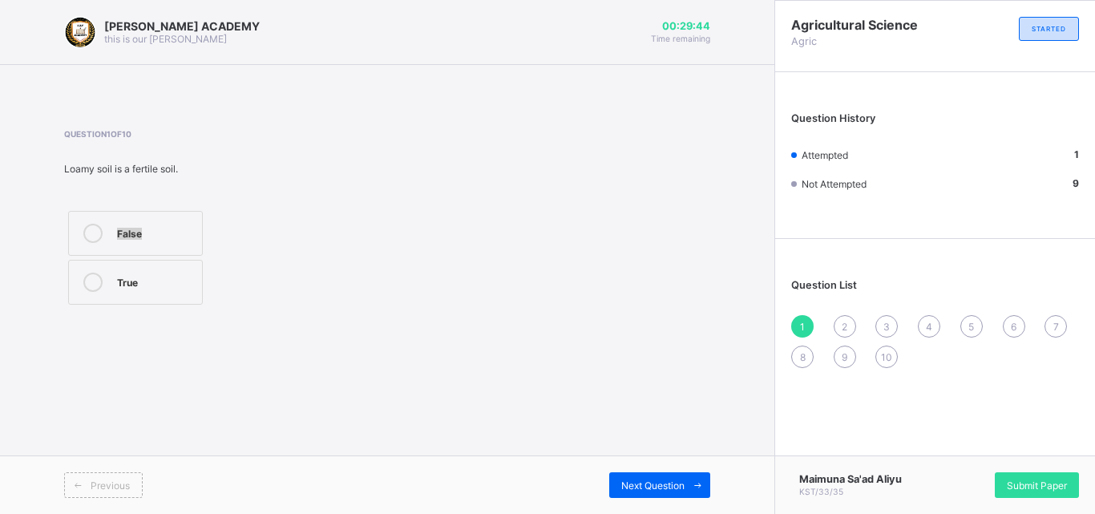
click at [178, 227] on div "False" at bounding box center [155, 232] width 77 height 16
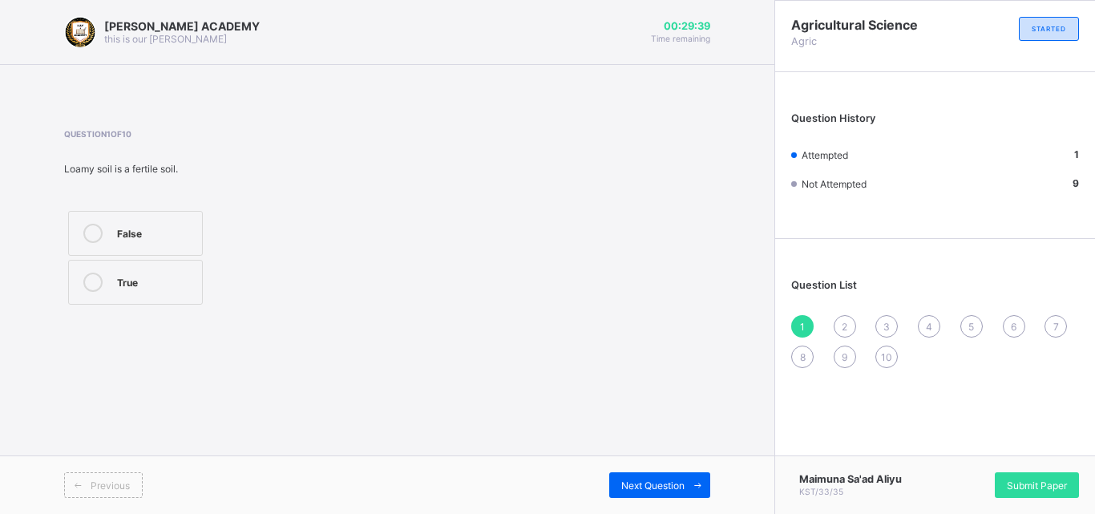
click at [839, 318] on div "2" at bounding box center [845, 326] width 22 height 22
click at [233, 335] on div "clay" at bounding box center [187, 330] width 140 height 16
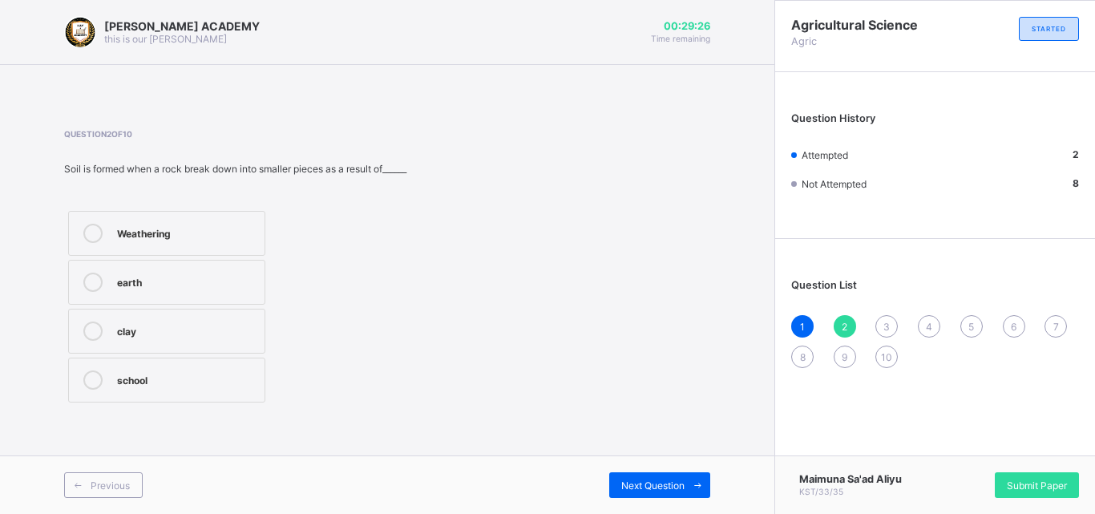
click at [233, 335] on div "clay" at bounding box center [187, 330] width 140 height 16
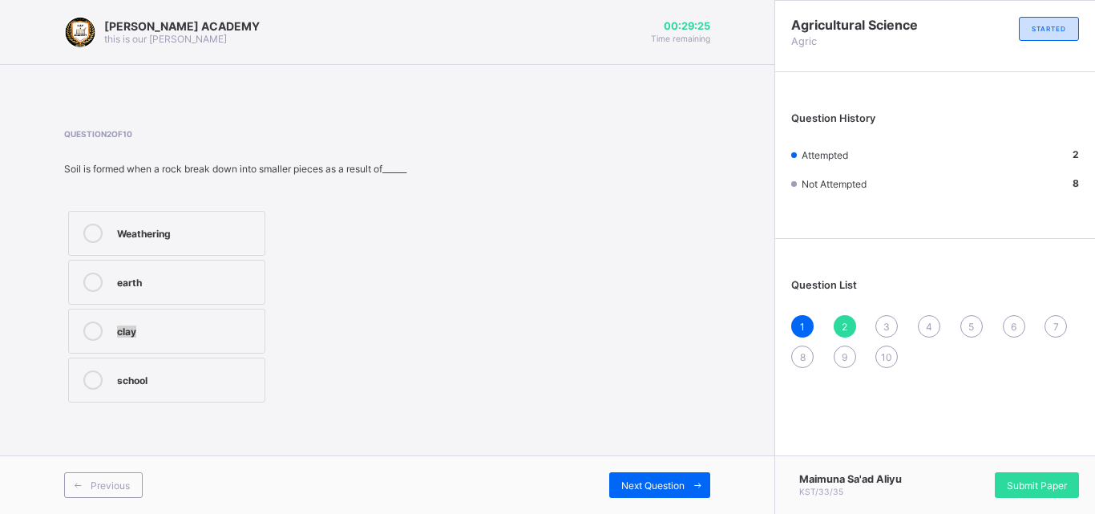
click at [233, 335] on div "clay" at bounding box center [187, 330] width 140 height 16
click at [884, 314] on div "Question List 1 2 3 4 5 6 7 8 9 10" at bounding box center [935, 315] width 320 height 137
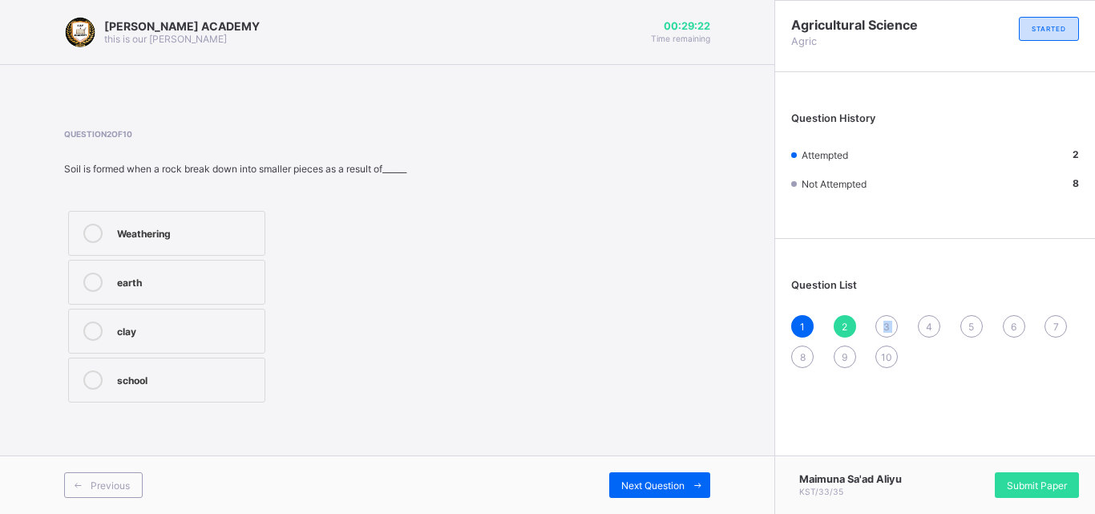
click at [884, 314] on div "Question List 1 2 3 4 5 6 7 8 9 10" at bounding box center [935, 315] width 320 height 137
click at [884, 319] on div "3" at bounding box center [887, 326] width 22 height 22
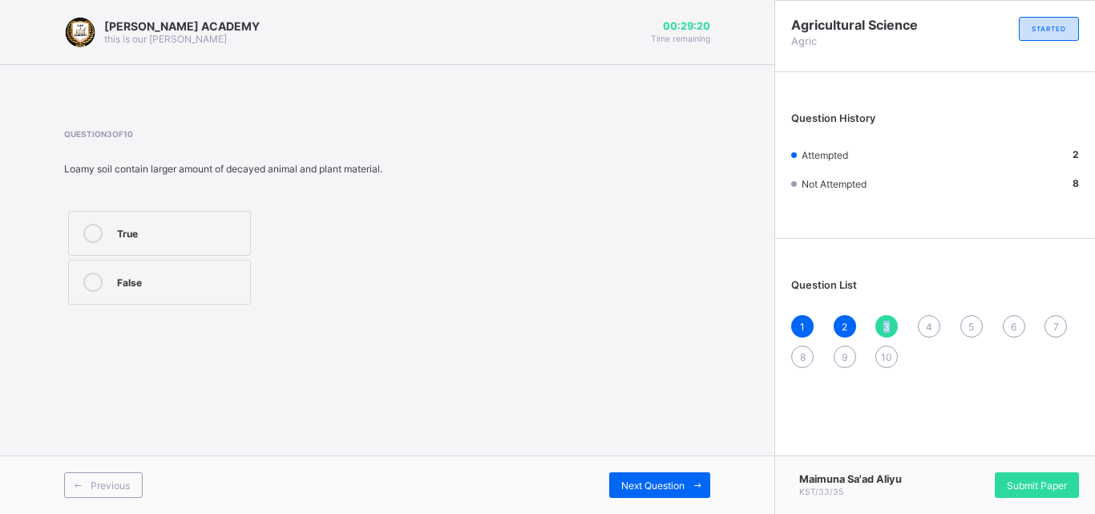
click at [884, 319] on div "3" at bounding box center [887, 326] width 22 height 22
click at [191, 217] on label "True" at bounding box center [159, 233] width 183 height 45
click at [929, 321] on span "4" at bounding box center [929, 327] width 6 height 12
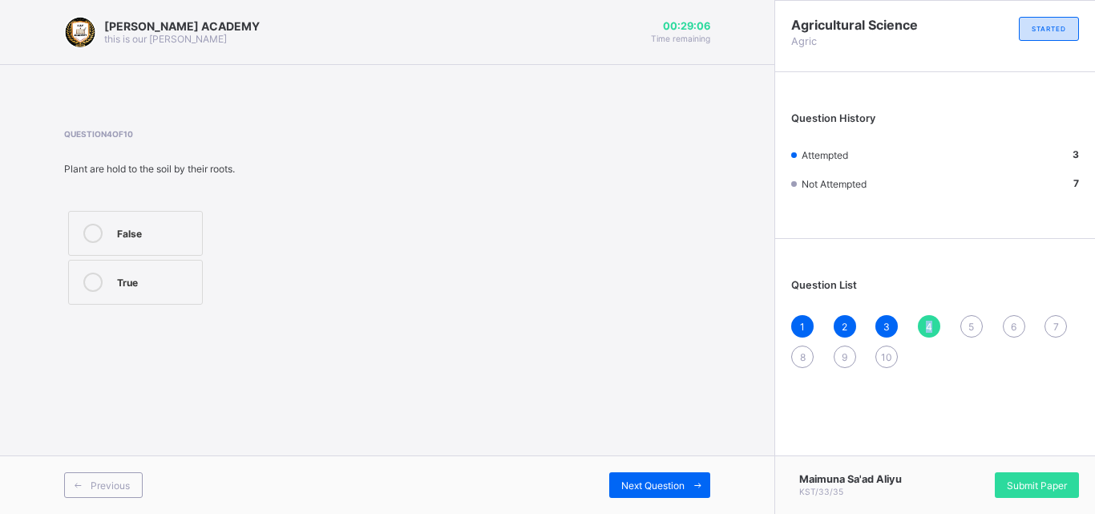
click at [929, 321] on span "4" at bounding box center [929, 327] width 6 height 12
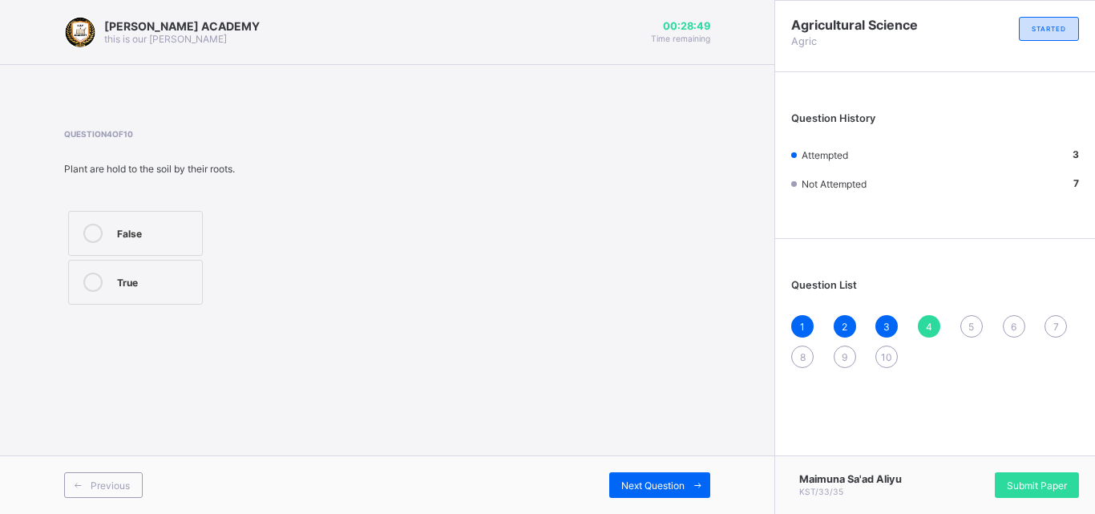
click at [186, 277] on div "True" at bounding box center [155, 281] width 77 height 16
click at [966, 313] on div "Question List 1 2 3 4 5 6 7 8 9 10" at bounding box center [935, 315] width 320 height 137
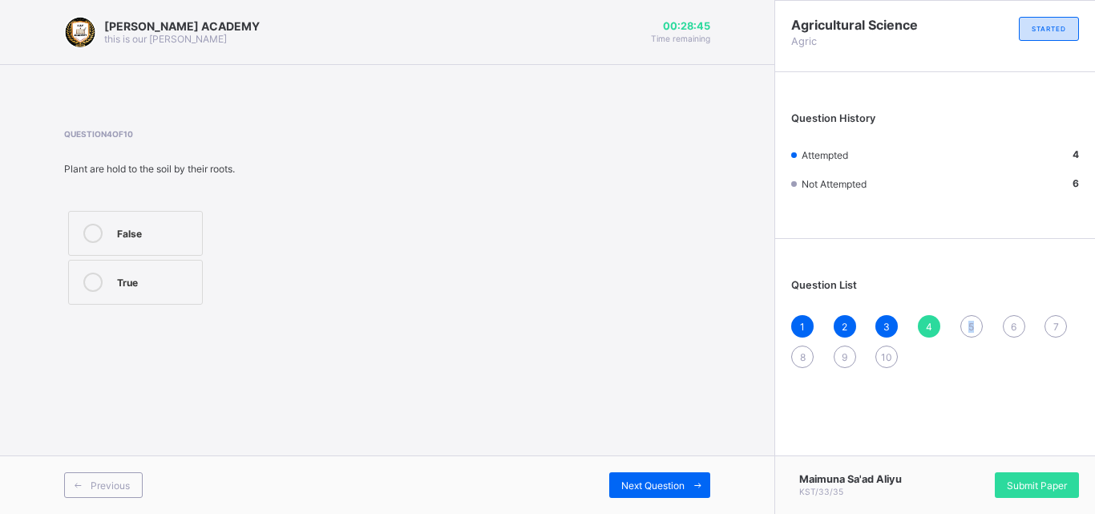
click at [966, 313] on div "Question List 1 2 3 4 5 6 7 8 9 10" at bounding box center [935, 315] width 320 height 137
click at [966, 314] on div "Question List 1 2 3 4 5 6 7 8 9 10" at bounding box center [935, 315] width 320 height 137
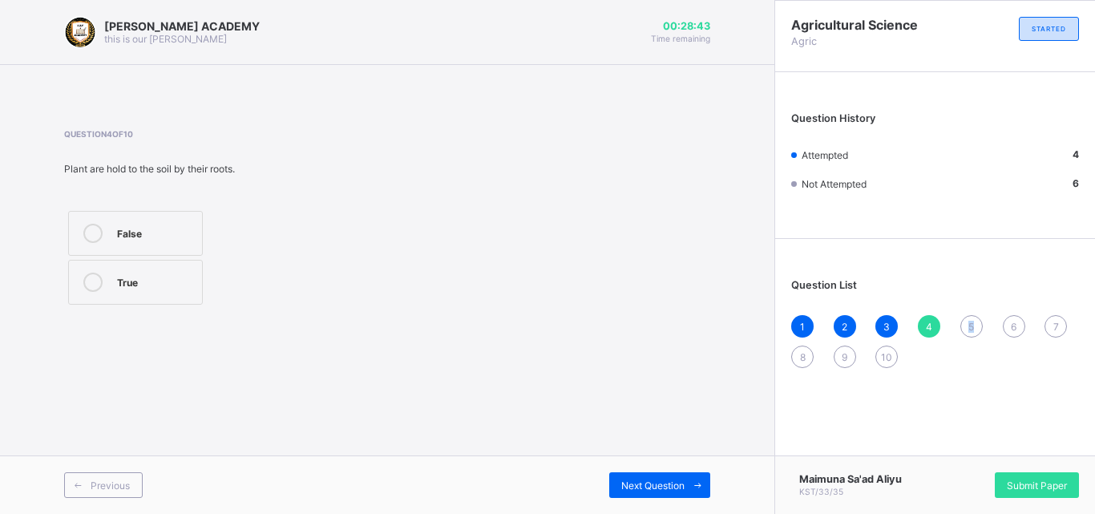
click at [966, 314] on div "Question List 1 2 3 4 5 6 7 8 9 10" at bounding box center [935, 315] width 320 height 137
click at [971, 313] on div "Question List 1 2 3 4 5 6 7 8 9 10" at bounding box center [935, 315] width 320 height 137
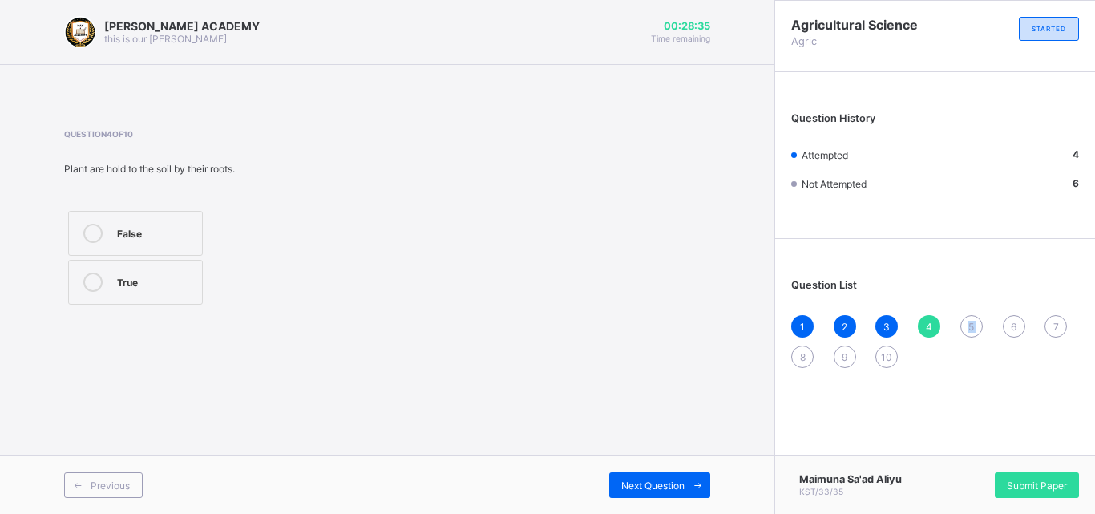
click at [971, 313] on div "Question List 1 2 3 4 5 6 7 8 9 10" at bounding box center [935, 315] width 320 height 137
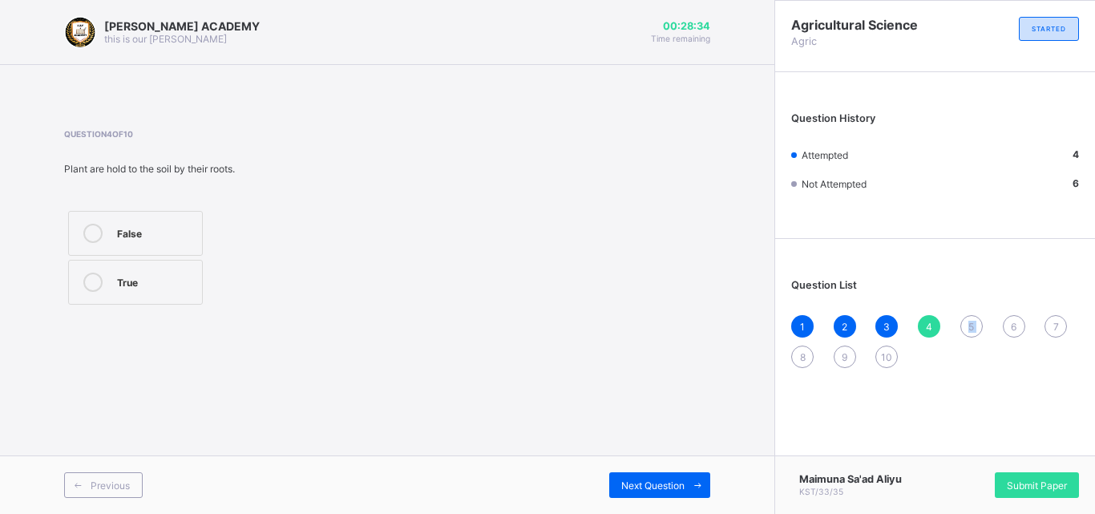
click at [971, 313] on div "Question List 1 2 3 4 5 6 7 8 9 10" at bounding box center [935, 315] width 320 height 137
click at [971, 319] on div "5" at bounding box center [972, 326] width 22 height 22
click at [199, 235] on div "True" at bounding box center [165, 232] width 97 height 16
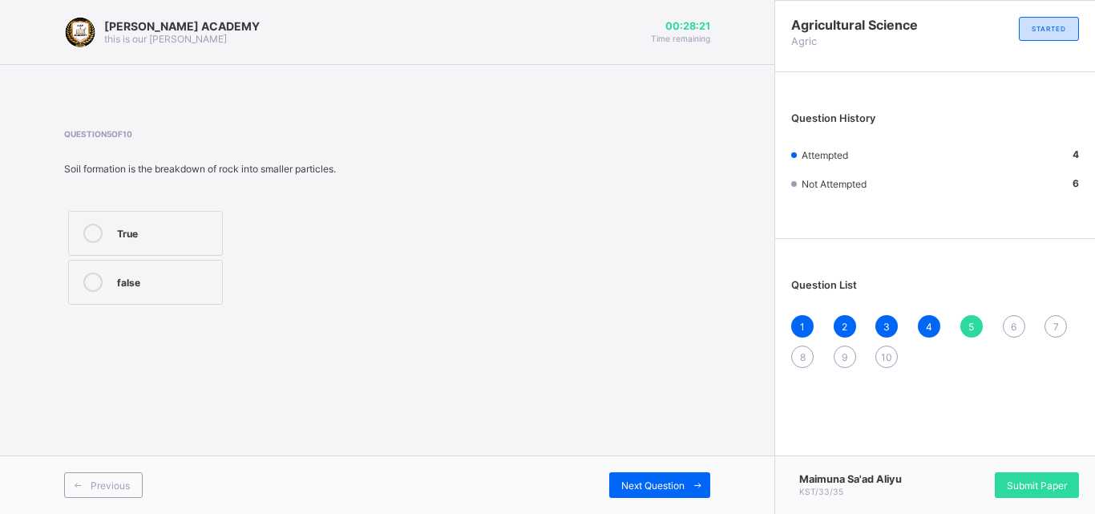
click at [199, 235] on div "True" at bounding box center [165, 232] width 97 height 16
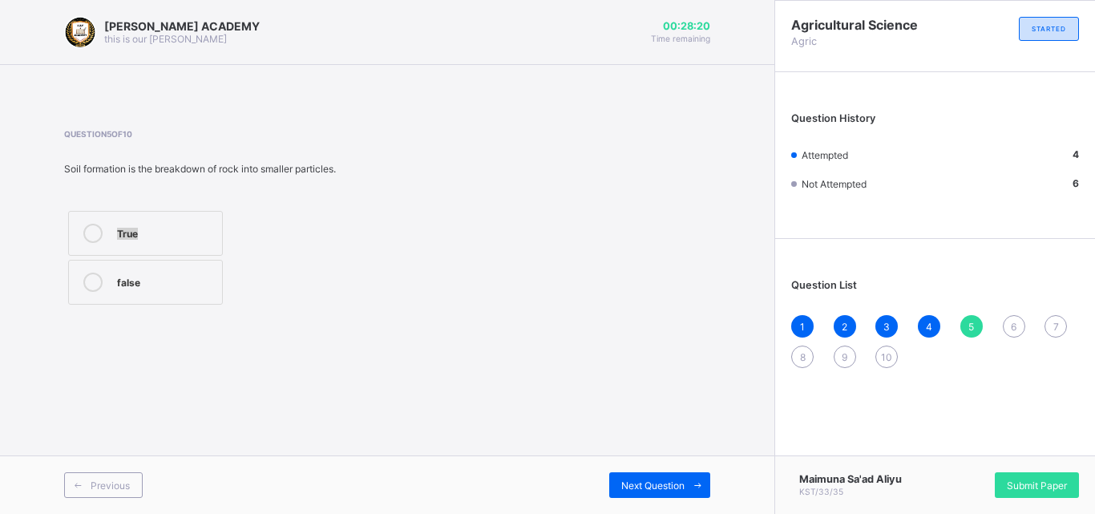
click at [199, 235] on div "True" at bounding box center [165, 232] width 97 height 16
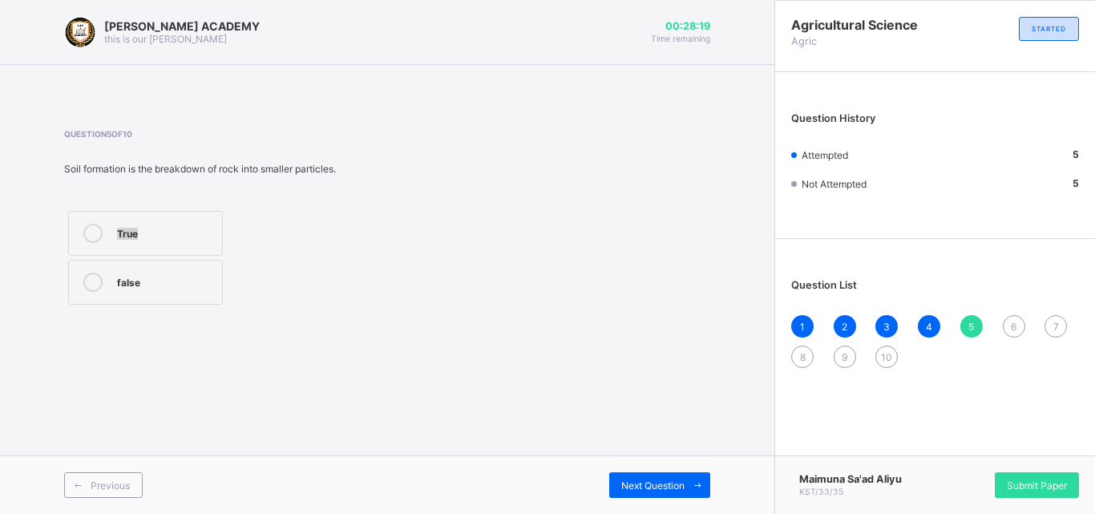
click at [199, 235] on div "True" at bounding box center [165, 232] width 97 height 16
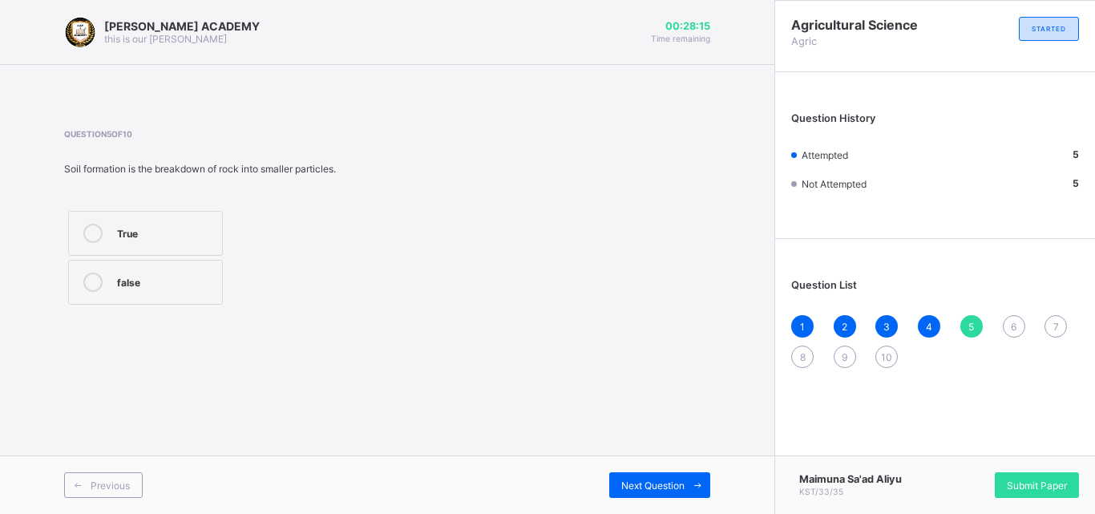
click at [1011, 318] on div "6" at bounding box center [1014, 326] width 22 height 22
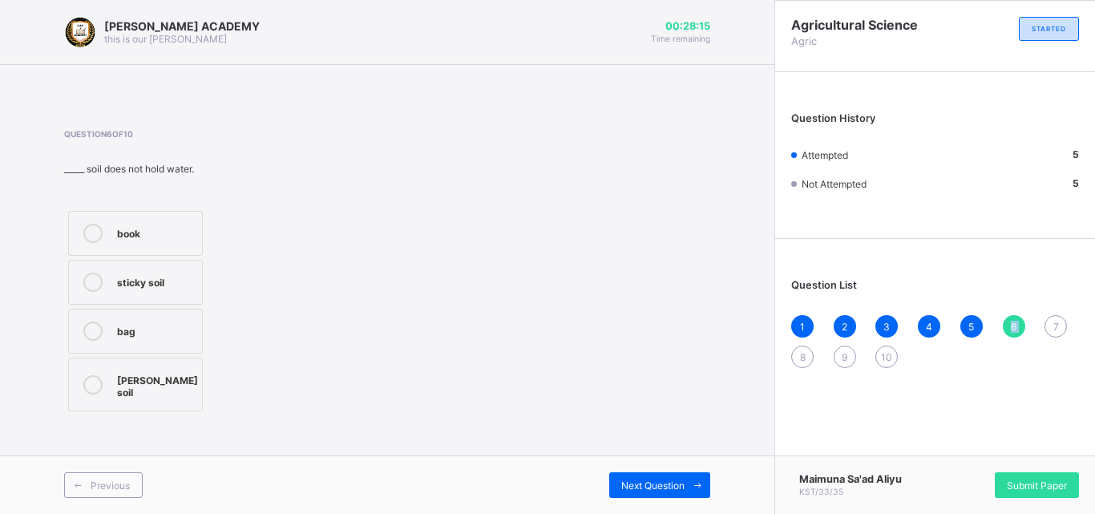
click at [1011, 318] on div "6" at bounding box center [1014, 326] width 22 height 22
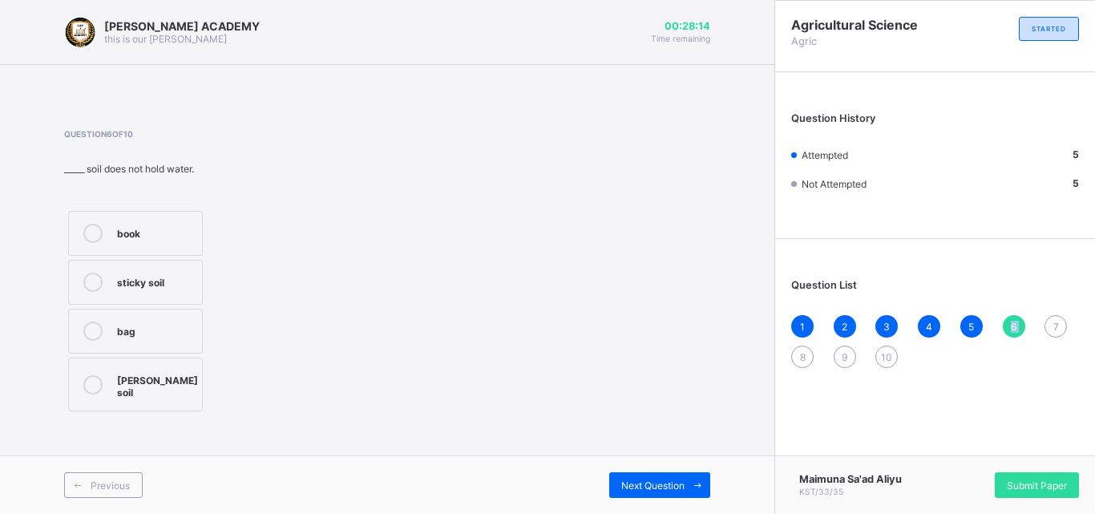
click at [1011, 318] on div "6" at bounding box center [1014, 326] width 22 height 22
click at [180, 382] on div "Sandy soil" at bounding box center [157, 384] width 81 height 28
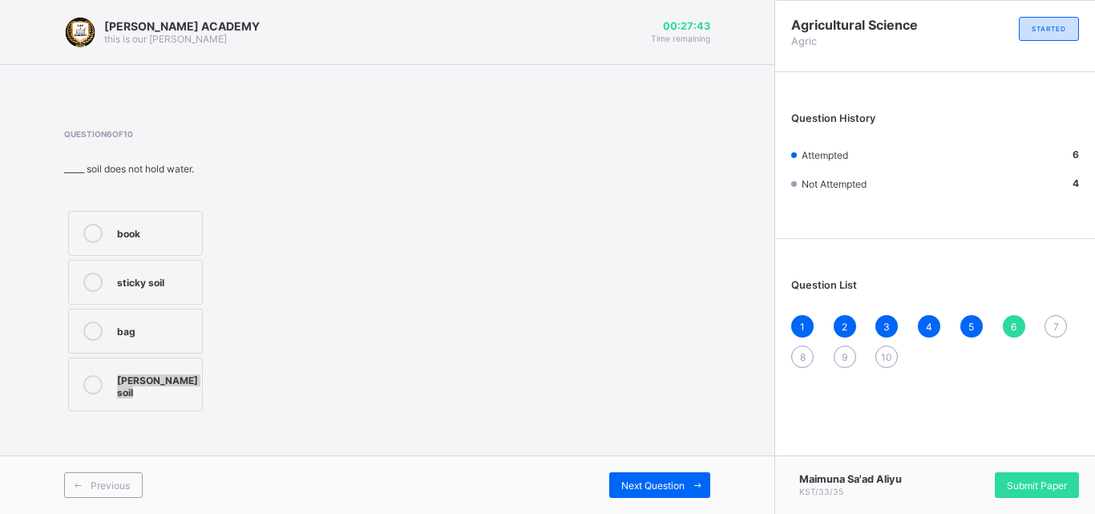
click at [180, 382] on div "Sandy soil" at bounding box center [157, 384] width 81 height 28
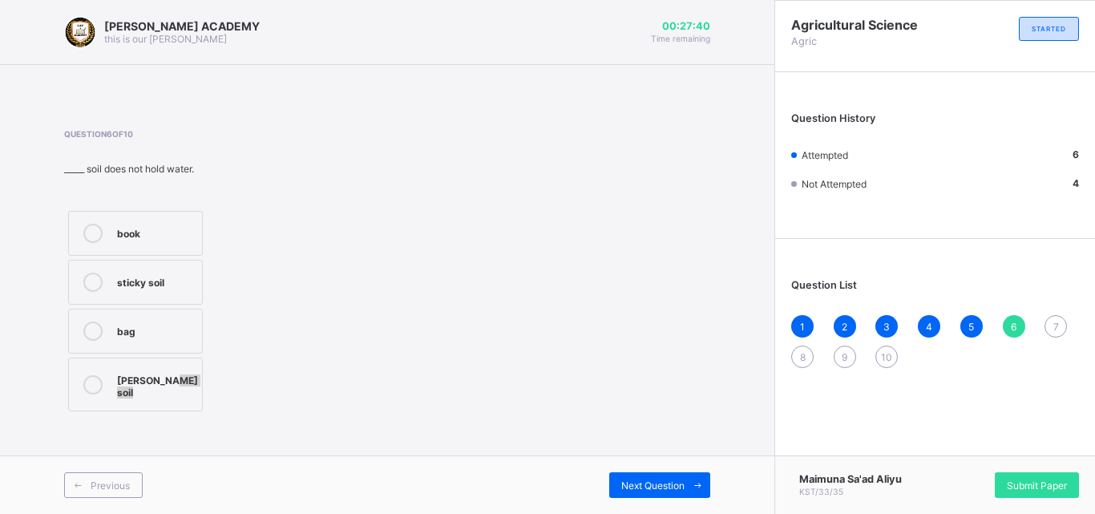
click at [180, 382] on div "Sandy soil" at bounding box center [157, 384] width 81 height 28
click at [1049, 326] on div "7" at bounding box center [1056, 326] width 22 height 22
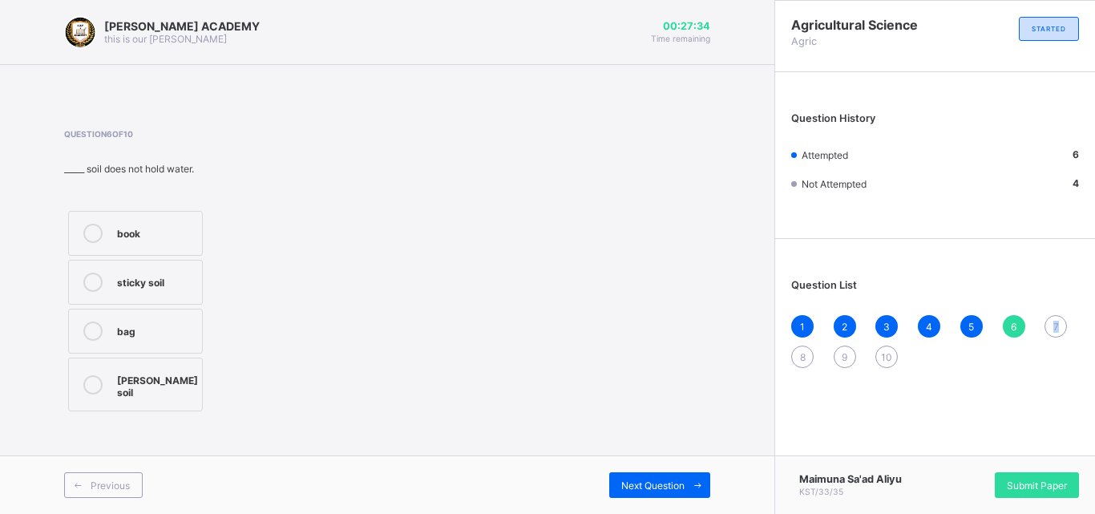
click at [1049, 326] on div "7" at bounding box center [1056, 326] width 22 height 22
click at [185, 374] on div "Loamy soil" at bounding box center [155, 378] width 77 height 16
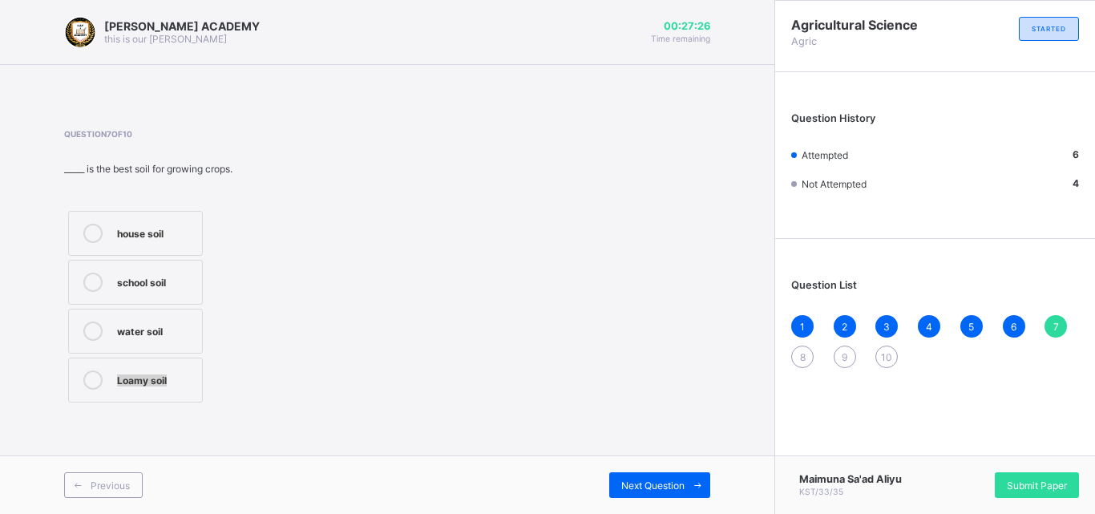
click at [185, 374] on div "Loamy soil" at bounding box center [155, 378] width 77 height 16
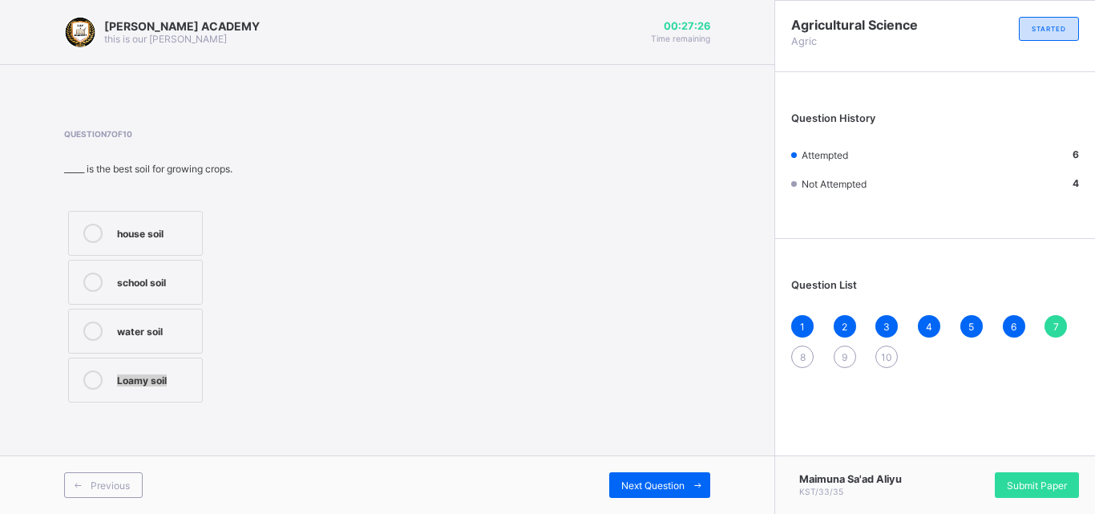
click at [185, 374] on div "Loamy soil" at bounding box center [155, 378] width 77 height 16
click at [797, 356] on div "8" at bounding box center [802, 357] width 22 height 22
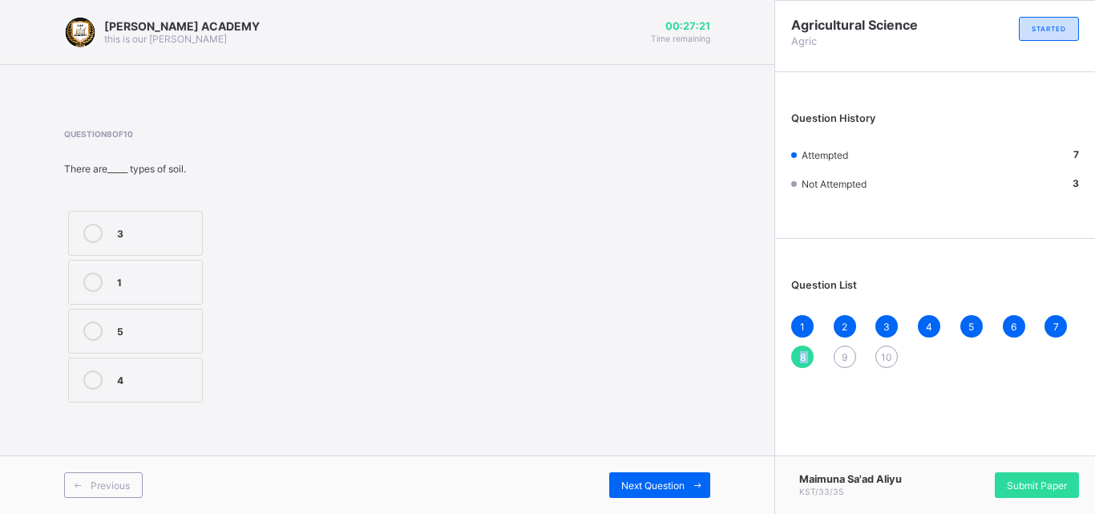
click at [797, 356] on div "8" at bounding box center [802, 357] width 22 height 22
click at [196, 237] on label "3" at bounding box center [135, 233] width 135 height 45
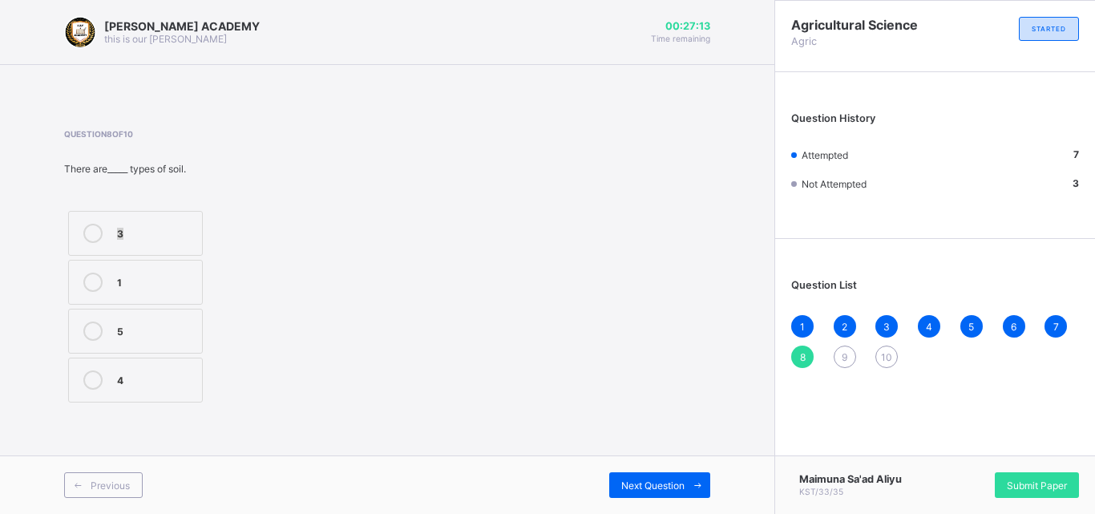
click at [196, 237] on label "3" at bounding box center [135, 233] width 135 height 45
click at [844, 349] on div "9" at bounding box center [845, 357] width 22 height 22
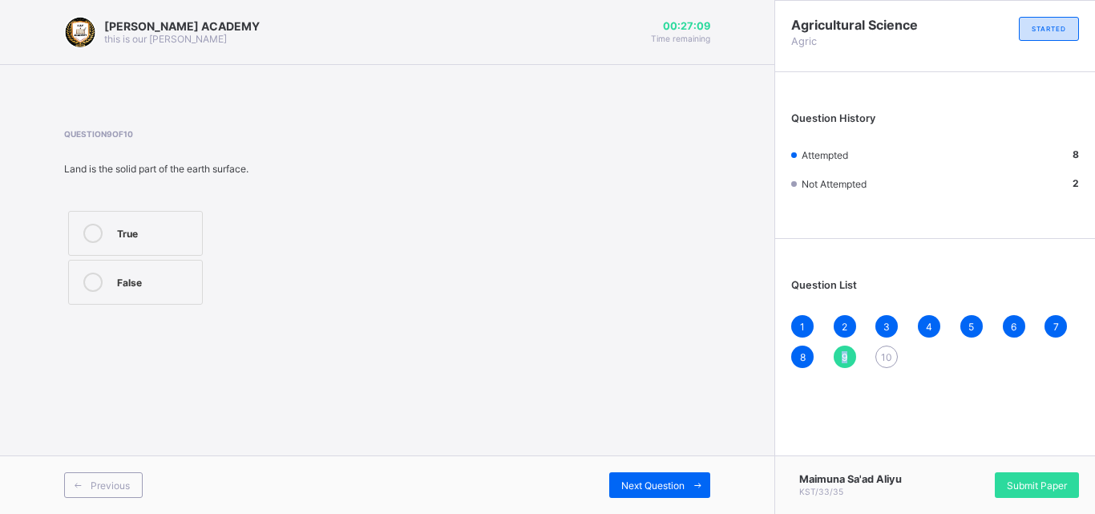
click at [844, 349] on div "9" at bounding box center [845, 357] width 22 height 22
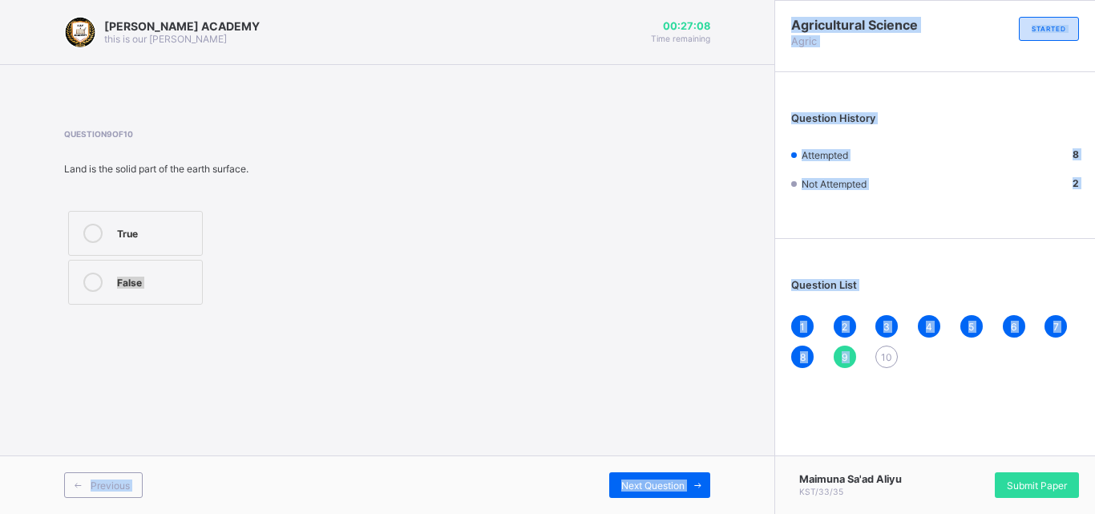
drag, startPoint x: 844, startPoint y: 349, endPoint x: 524, endPoint y: 374, distance: 321.0
click at [524, 374] on div "KAY ACADEMY this is our motton 00:27:08 Time remaining Question 9 of 10 Land is…" at bounding box center [547, 257] width 1095 height 514
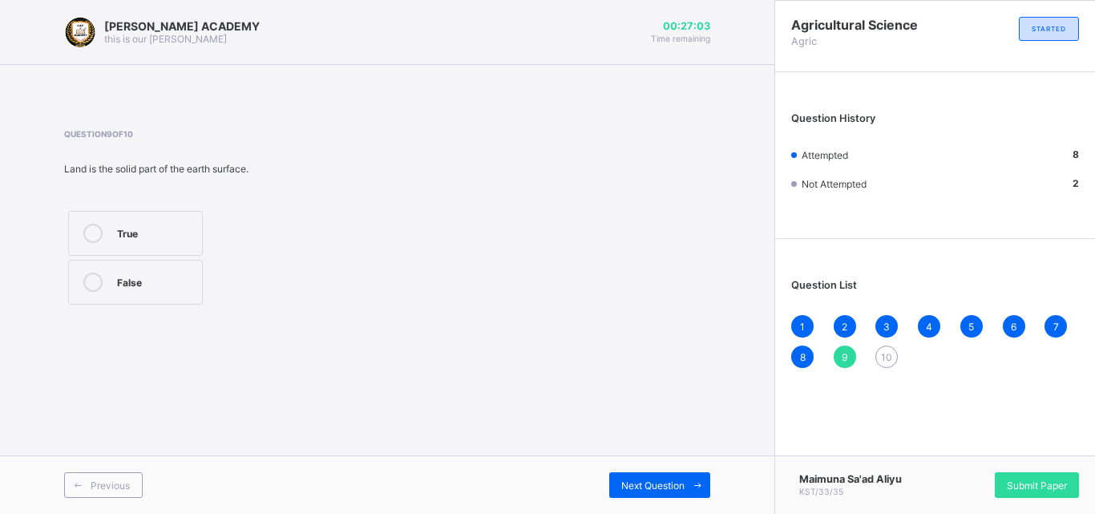
click at [160, 212] on label "True" at bounding box center [135, 233] width 135 height 45
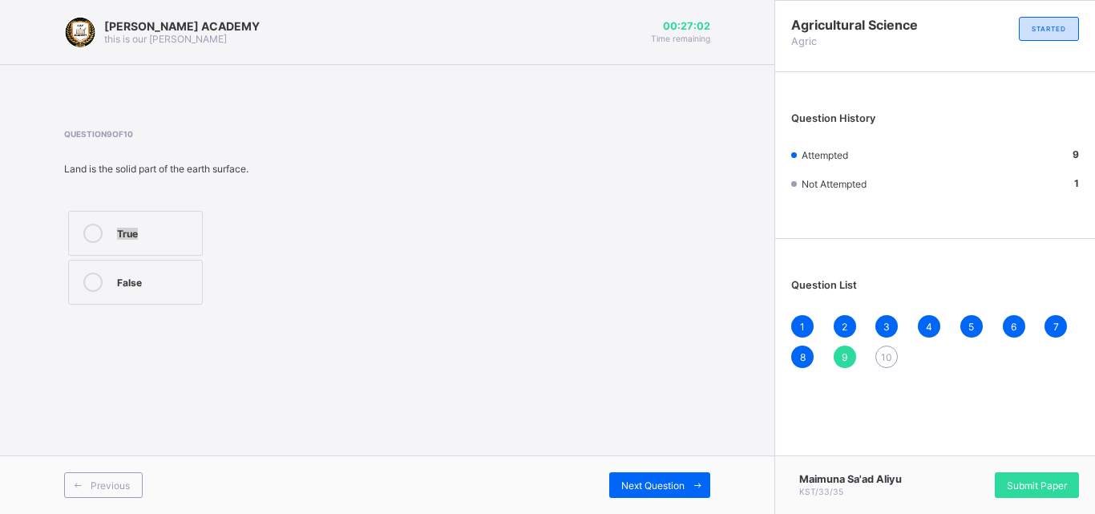
click at [160, 212] on label "True" at bounding box center [135, 233] width 135 height 45
click at [160, 213] on label "True" at bounding box center [135, 233] width 135 height 45
click at [890, 358] on span "10" at bounding box center [886, 357] width 11 height 12
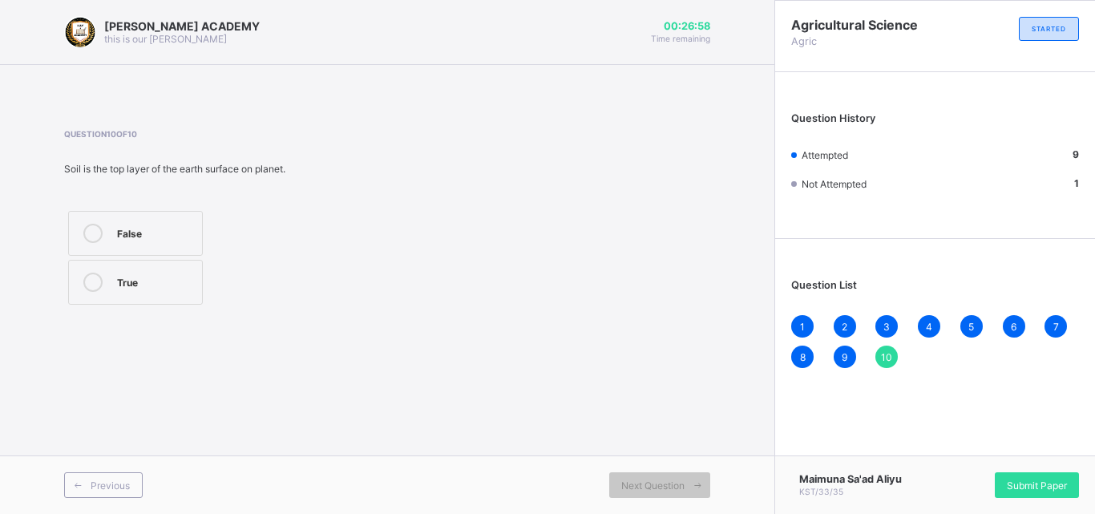
click at [890, 358] on span "10" at bounding box center [886, 357] width 11 height 12
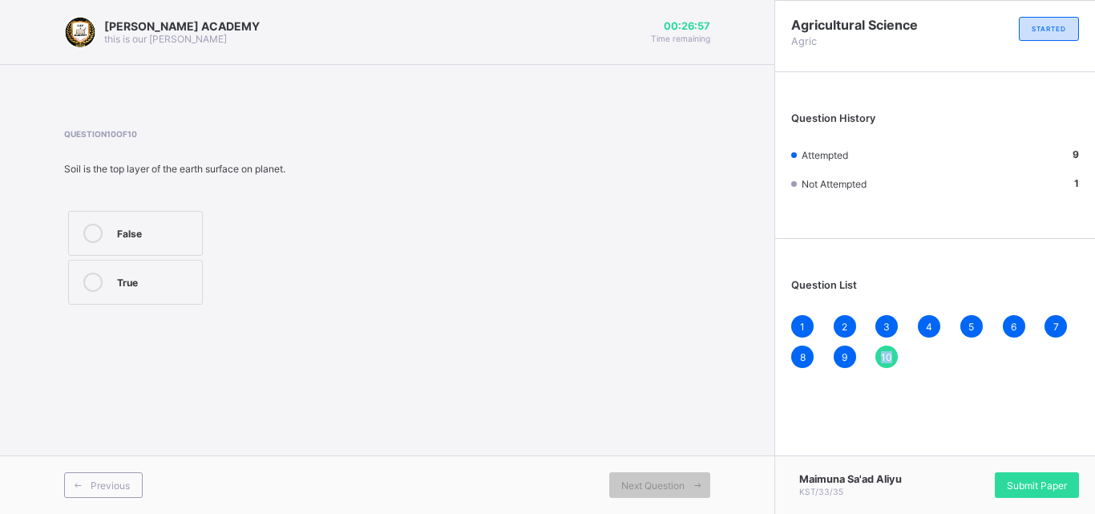
click at [890, 358] on span "10" at bounding box center [886, 357] width 11 height 12
click at [165, 283] on div "True" at bounding box center [155, 281] width 77 height 16
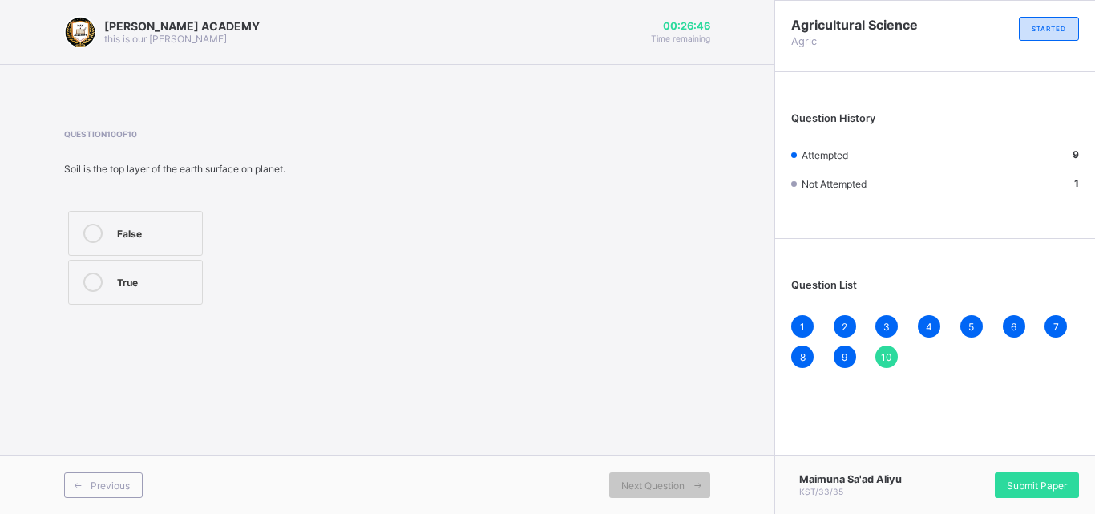
click at [165, 283] on div "True" at bounding box center [155, 281] width 77 height 16
click at [165, 282] on div "True" at bounding box center [155, 281] width 77 height 16
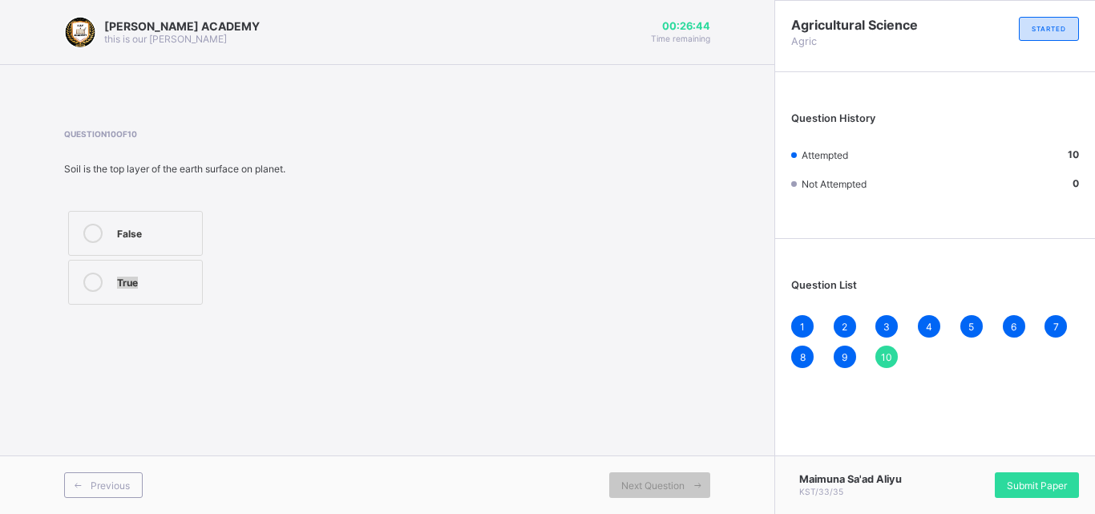
click at [165, 282] on div "True" at bounding box center [155, 281] width 77 height 16
click at [892, 358] on div "10" at bounding box center [887, 357] width 22 height 22
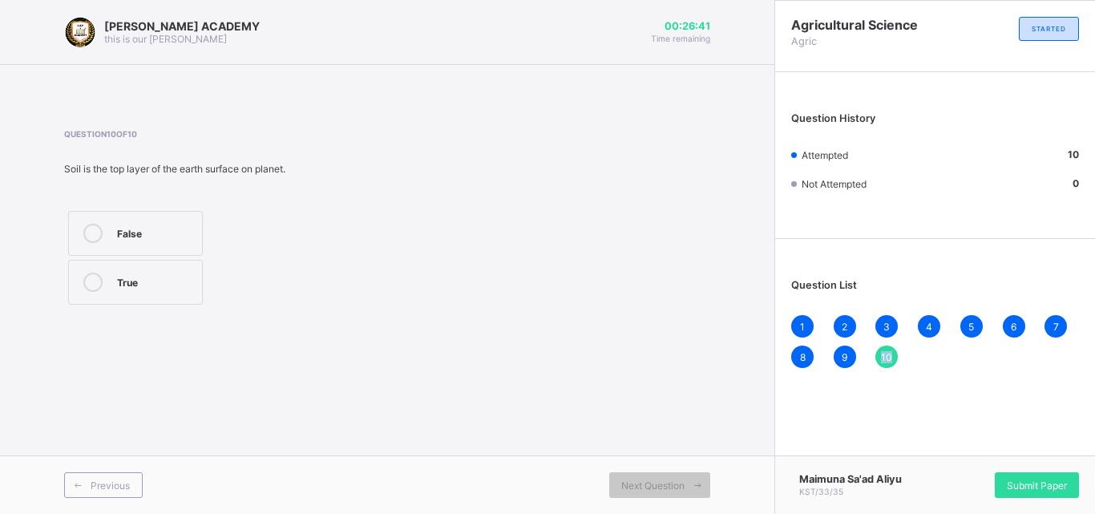
click at [892, 358] on div "10" at bounding box center [887, 357] width 22 height 22
click at [890, 357] on span "10" at bounding box center [886, 357] width 11 height 12
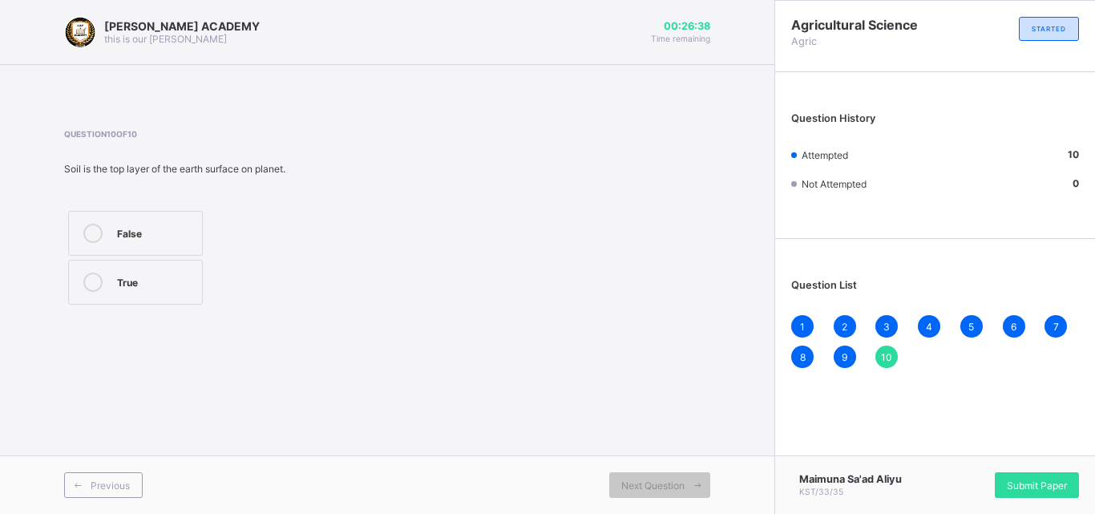
click at [890, 357] on span "10" at bounding box center [886, 357] width 11 height 12
click at [1030, 485] on span "Submit Paper" at bounding box center [1037, 486] width 60 height 12
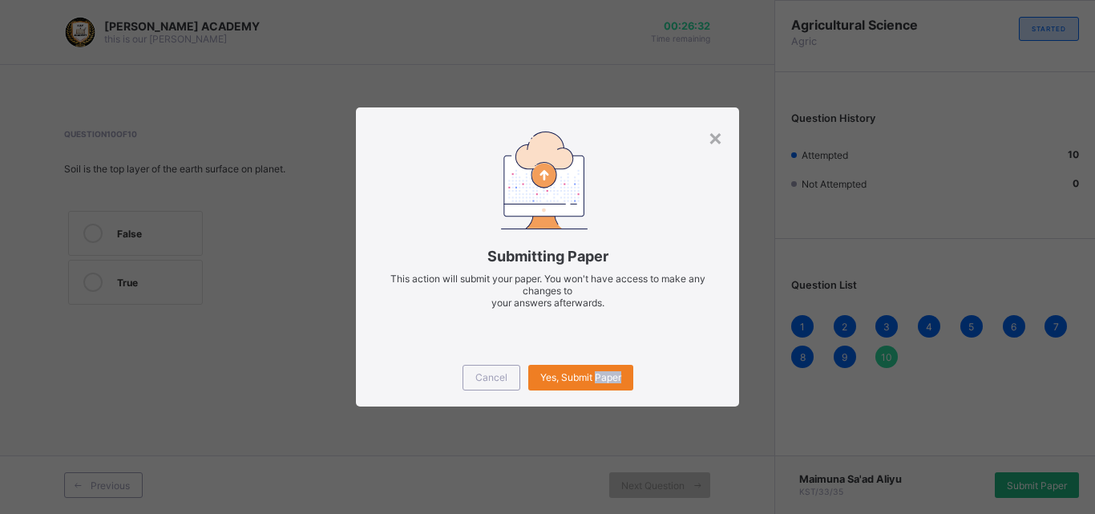
click at [1030, 485] on div "× Submitting Paper This action will submit your paper. You won't have access to…" at bounding box center [547, 257] width 1095 height 514
click at [593, 373] on span "Yes, Submit Paper" at bounding box center [580, 377] width 81 height 12
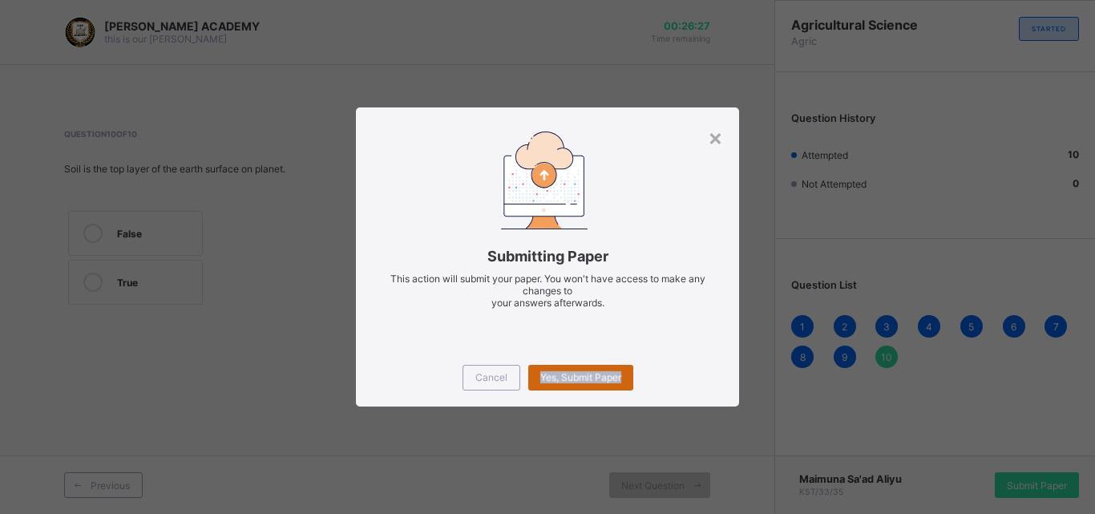
click at [593, 373] on span "Yes, Submit Paper" at bounding box center [580, 377] width 81 height 12
click at [593, 373] on div "Yes, Submit Paper" at bounding box center [580, 378] width 105 height 26
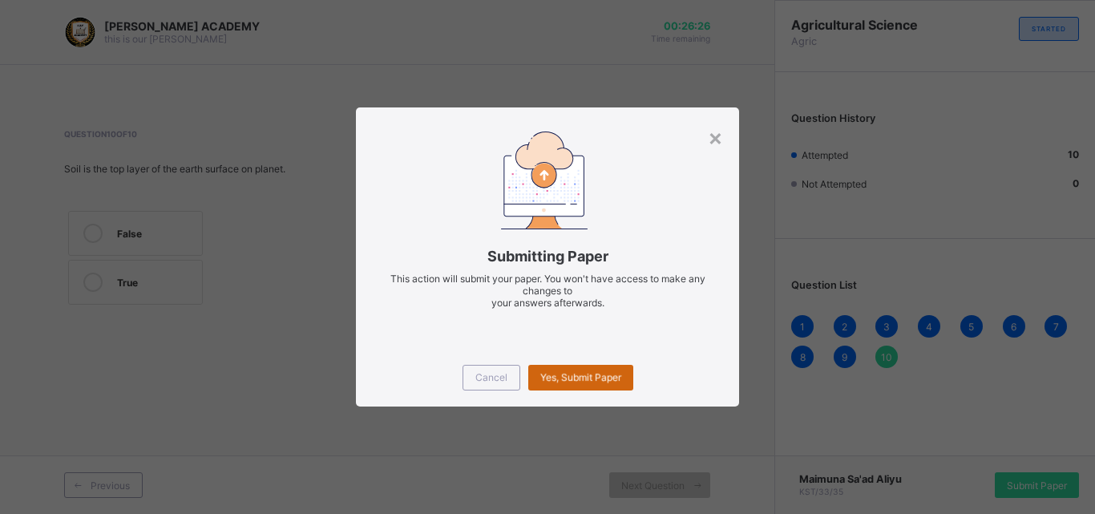
click at [593, 373] on div "Yes, Submit Paper" at bounding box center [580, 378] width 105 height 26
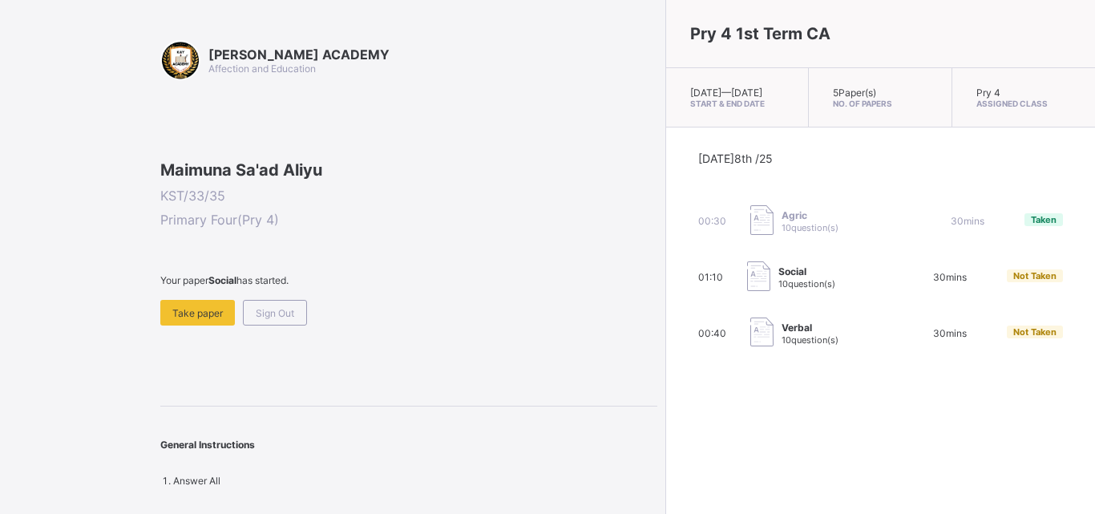
click at [1014, 281] on span "Not Taken" at bounding box center [1035, 275] width 43 height 11
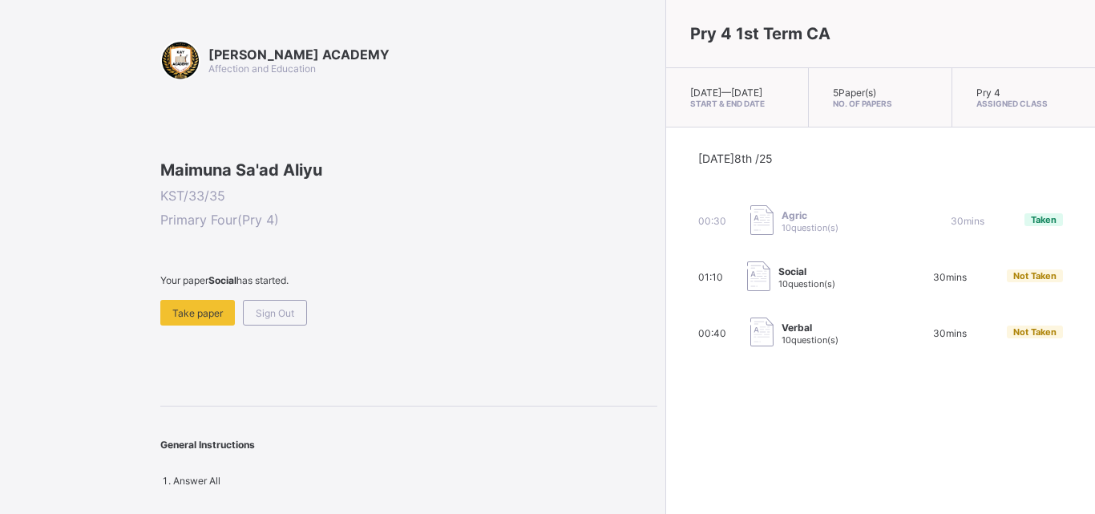
click at [1014, 281] on span "Not Taken" at bounding box center [1035, 275] width 43 height 11
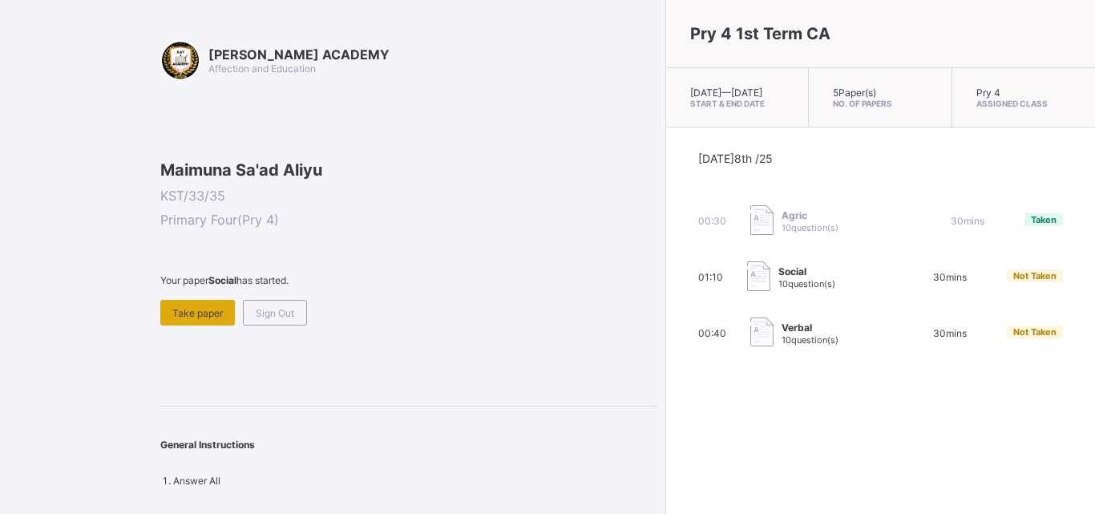
click at [205, 326] on div "Take paper" at bounding box center [197, 313] width 75 height 26
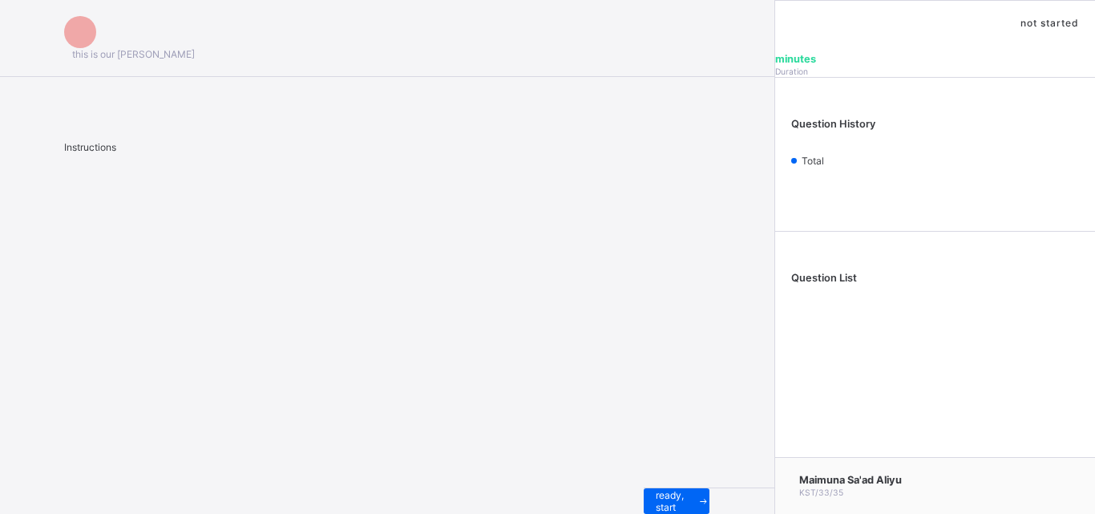
click at [205, 409] on div "this is our motton Instructions I’m ready, start paper" at bounding box center [387, 257] width 775 height 514
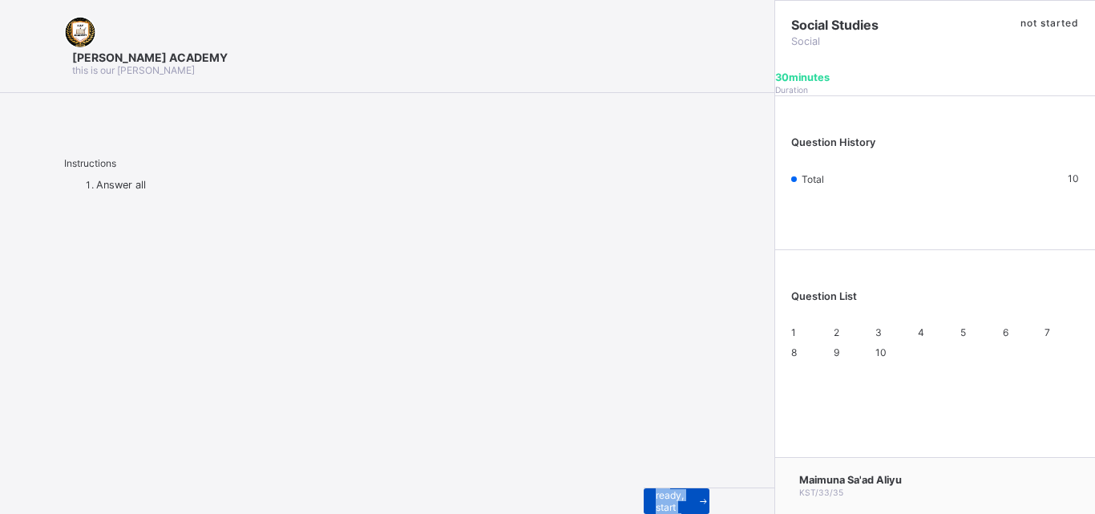
click at [644, 488] on div "I’m ready, start paper" at bounding box center [677, 501] width 66 height 26
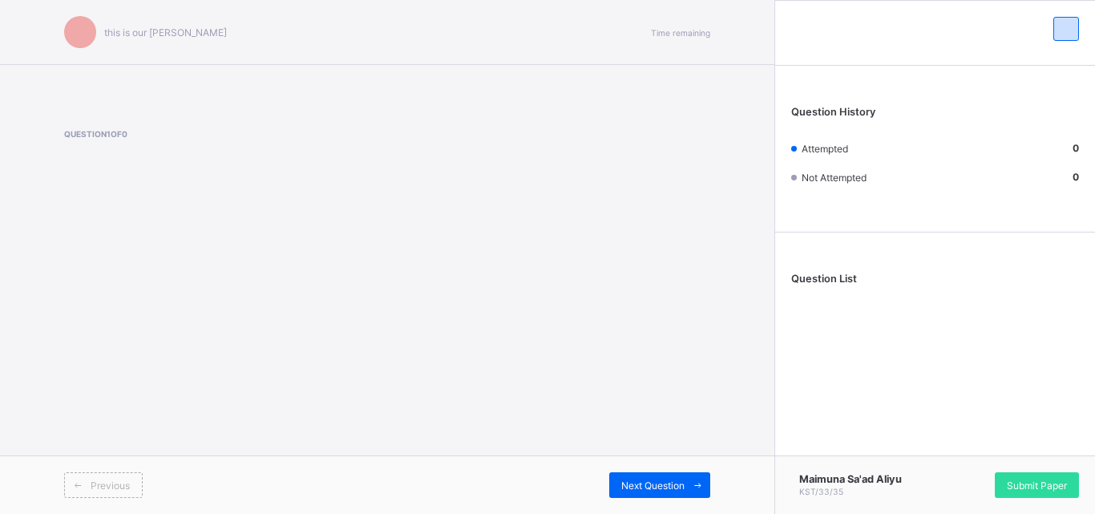
click at [132, 479] on div "Previous" at bounding box center [103, 485] width 79 height 26
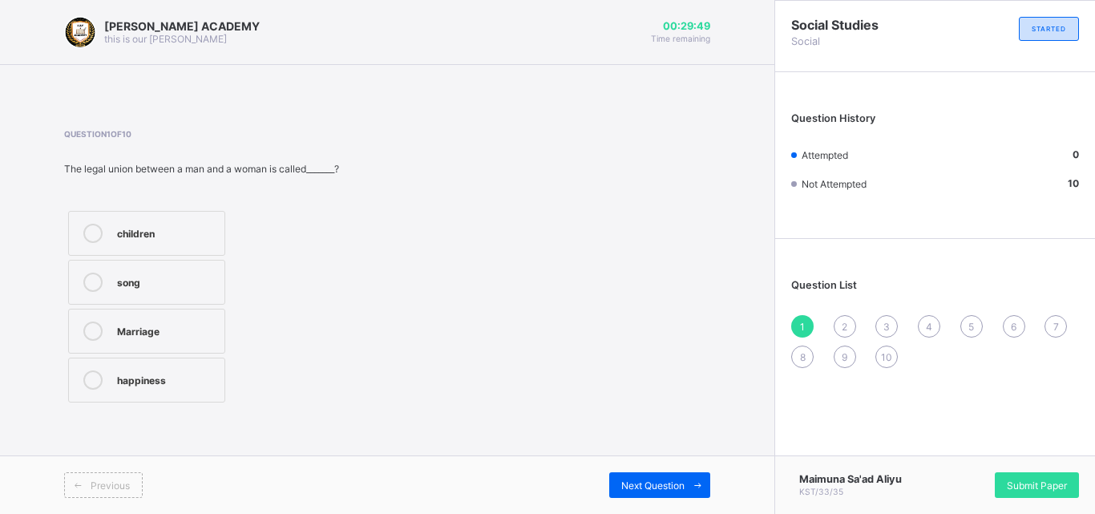
click at [151, 326] on div "Marriage" at bounding box center [166, 330] width 99 height 16
click at [835, 322] on div "2" at bounding box center [845, 326] width 22 height 22
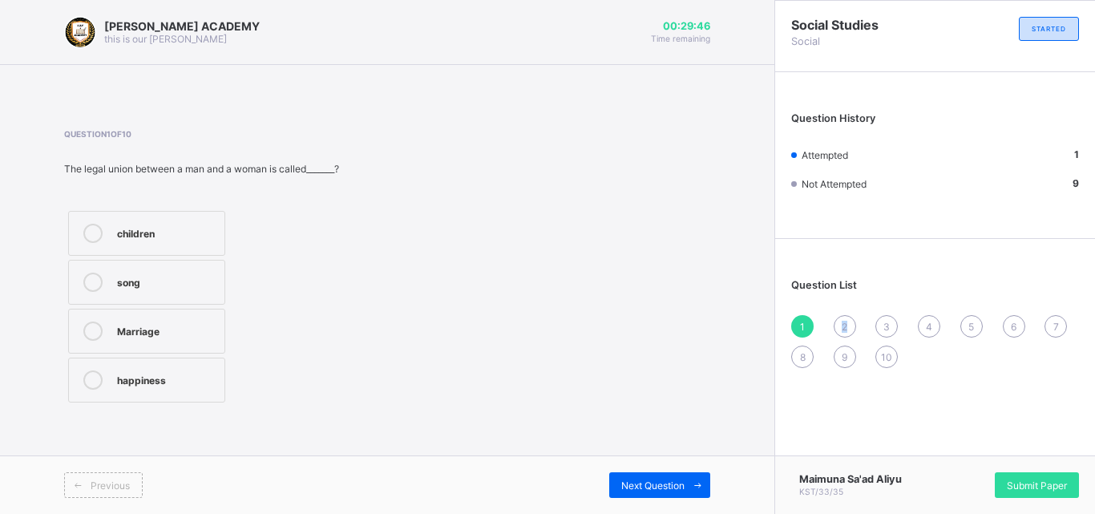
click at [835, 322] on div "2" at bounding box center [845, 326] width 22 height 22
click at [187, 223] on label "father's brother" at bounding box center [135, 233] width 135 height 45
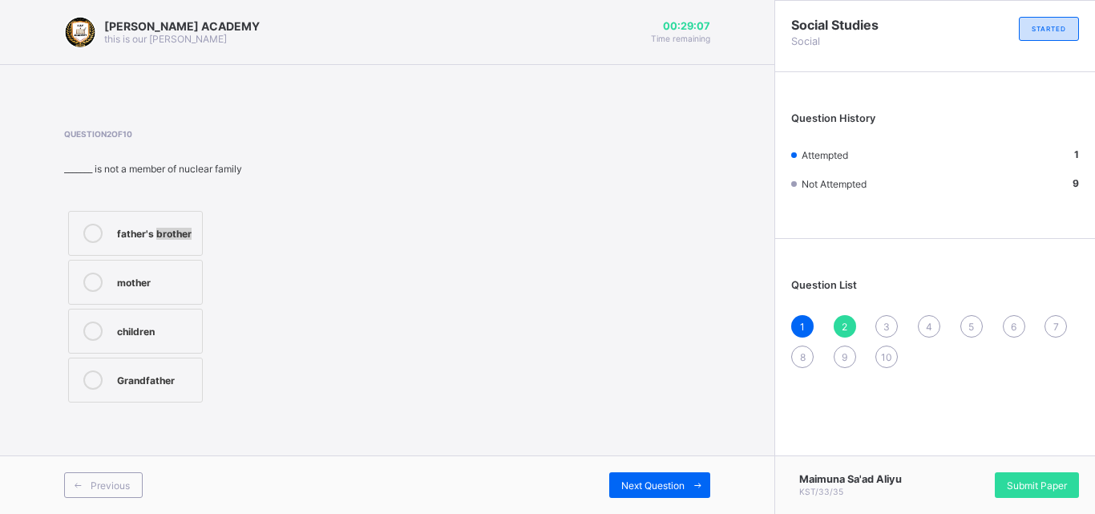
click at [187, 223] on label "father's brother" at bounding box center [135, 233] width 135 height 45
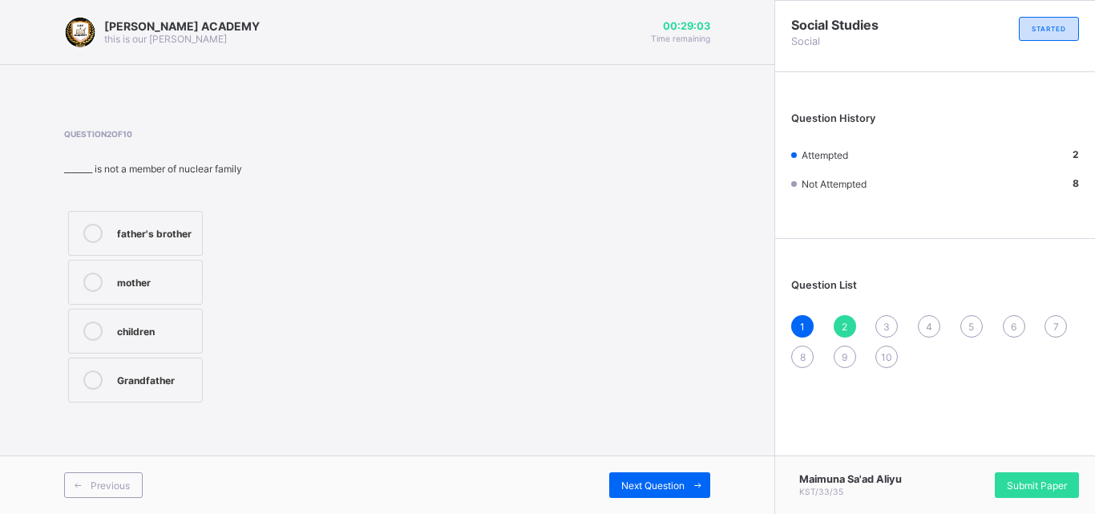
click at [874, 317] on div "1 2 3 4 5 6 7 8 9 10" at bounding box center [935, 341] width 288 height 53
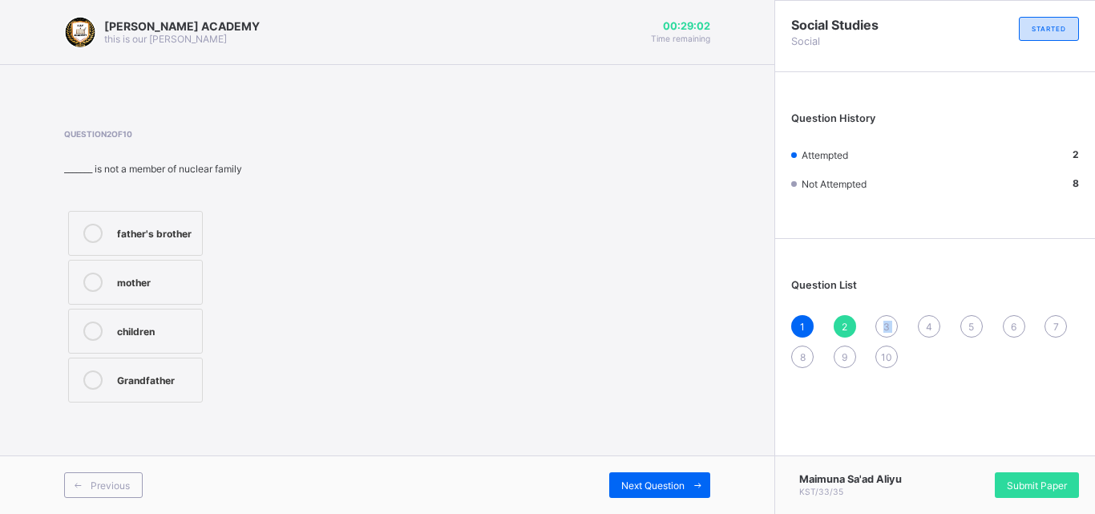
click at [874, 317] on div "1 2 3 4 5 6 7 8 9 10" at bounding box center [935, 341] width 288 height 53
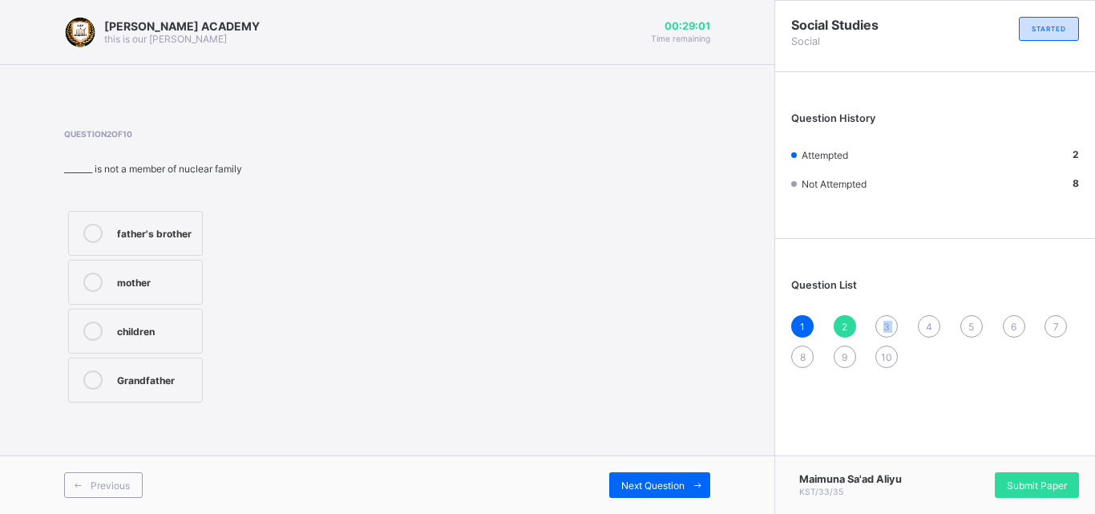
click at [874, 317] on div "1 2 3 4 5 6 7 8 9 10" at bounding box center [935, 341] width 288 height 53
click at [883, 317] on div "3" at bounding box center [887, 326] width 22 height 22
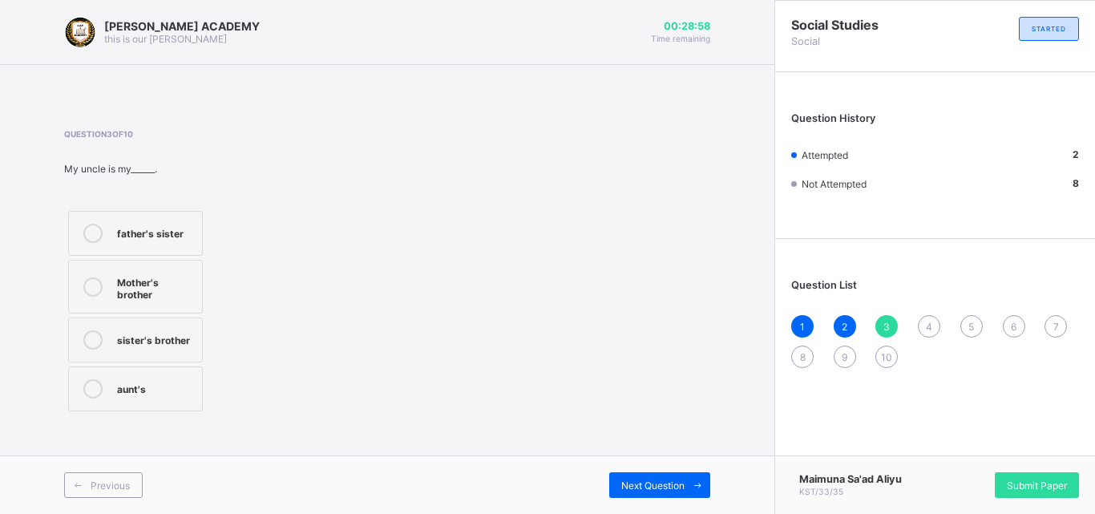
click at [883, 317] on div "3" at bounding box center [887, 326] width 22 height 22
click at [184, 288] on div "Mother's brother" at bounding box center [155, 287] width 77 height 28
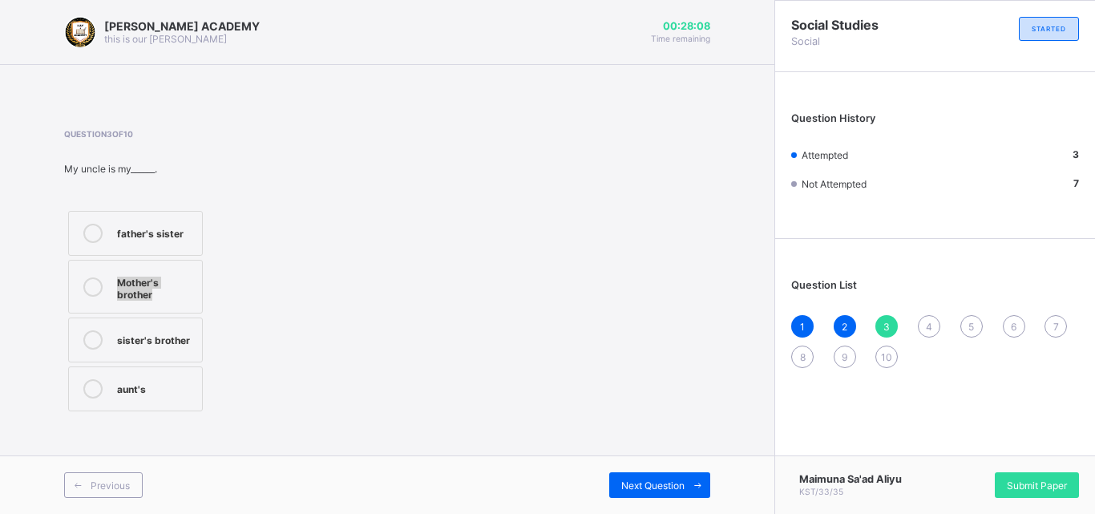
click at [184, 288] on div "Mother's brother" at bounding box center [155, 287] width 77 height 28
click at [930, 316] on div "4" at bounding box center [929, 326] width 22 height 22
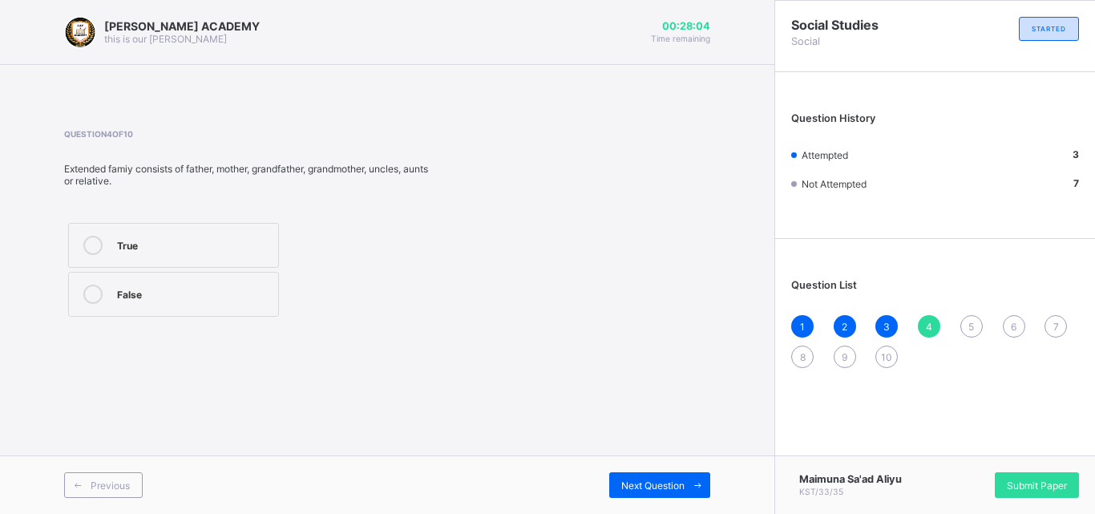
click at [930, 316] on div "4" at bounding box center [929, 326] width 22 height 22
click at [255, 245] on div "True" at bounding box center [193, 244] width 153 height 16
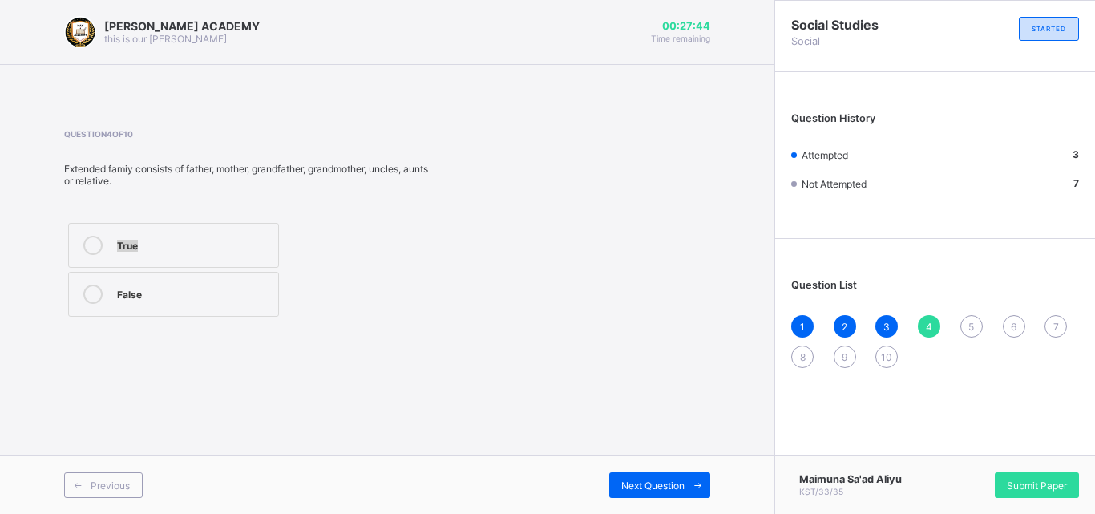
click at [255, 245] on div "True" at bounding box center [193, 244] width 153 height 16
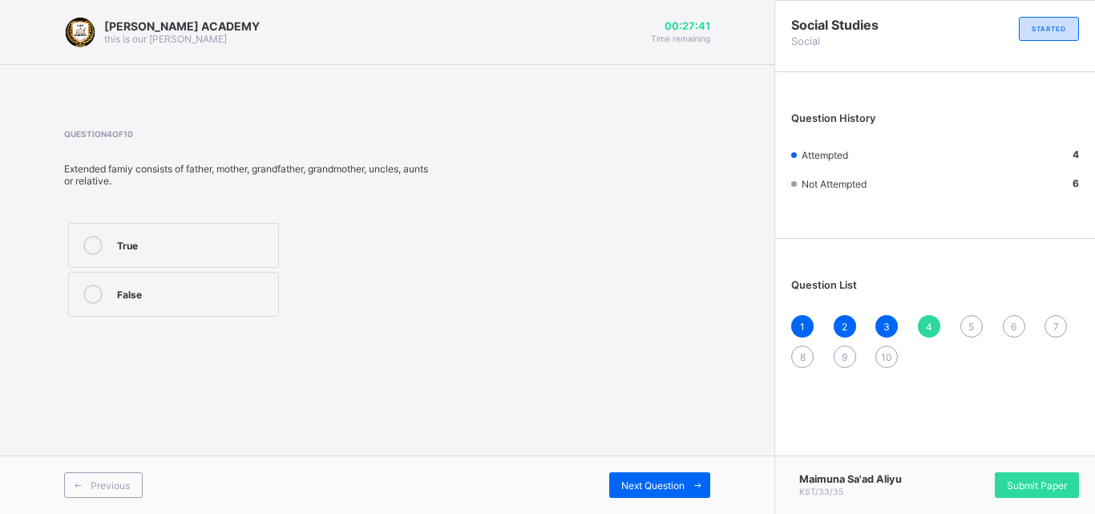
click at [255, 245] on div "True" at bounding box center [193, 244] width 153 height 16
click at [967, 321] on div "5" at bounding box center [972, 326] width 22 height 22
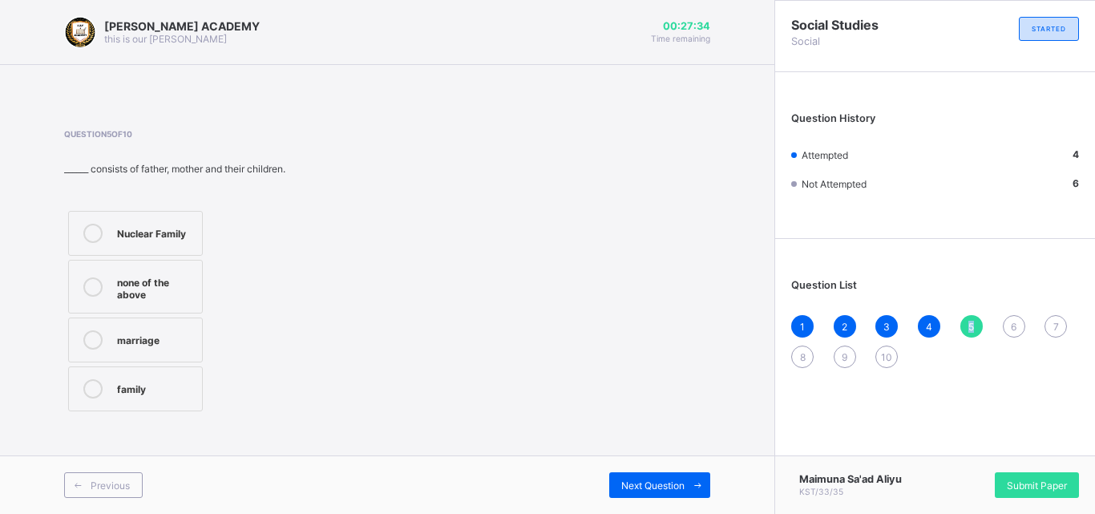
click at [967, 321] on div "5" at bounding box center [972, 326] width 22 height 22
click at [186, 283] on div "none of the above" at bounding box center [155, 287] width 77 height 28
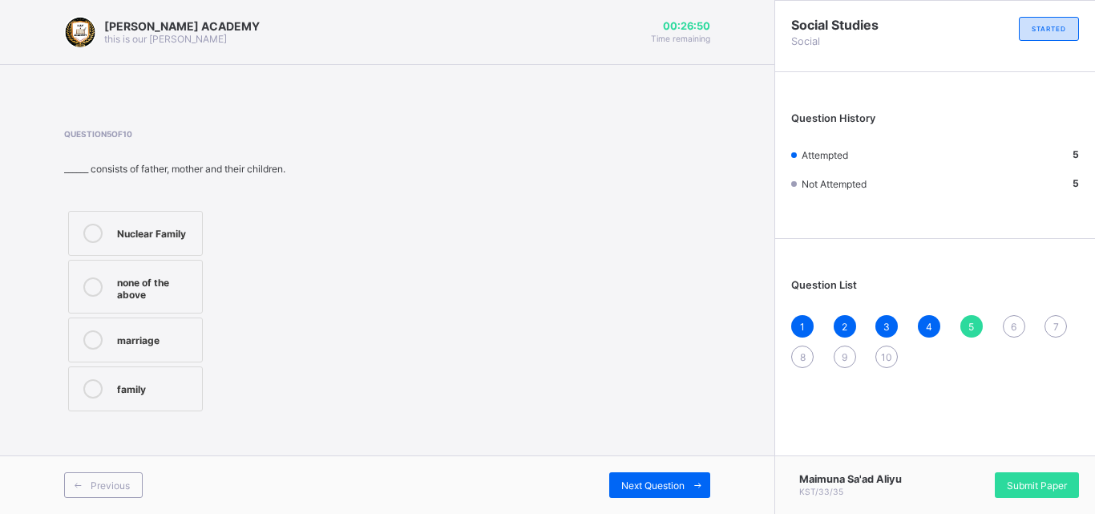
click at [161, 231] on div "Nuclear Family" at bounding box center [155, 232] width 77 height 16
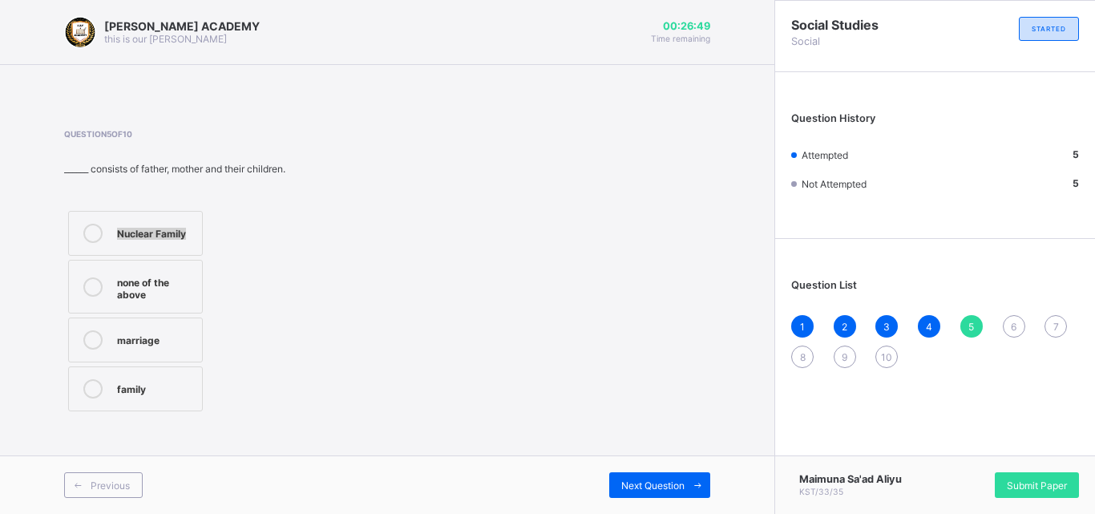
click at [161, 231] on div "Nuclear Family" at bounding box center [155, 232] width 77 height 16
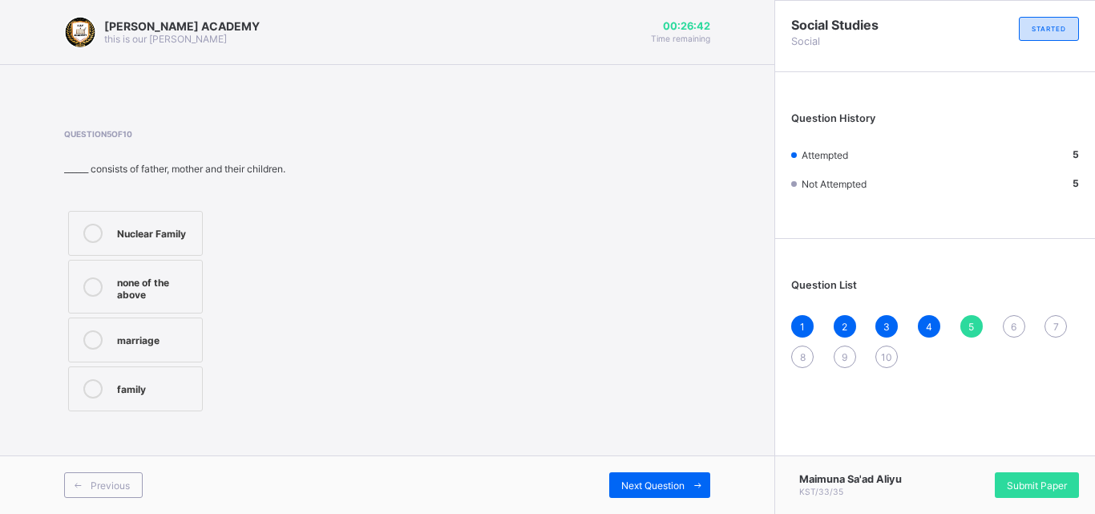
click at [1019, 322] on div "6" at bounding box center [1014, 326] width 22 height 22
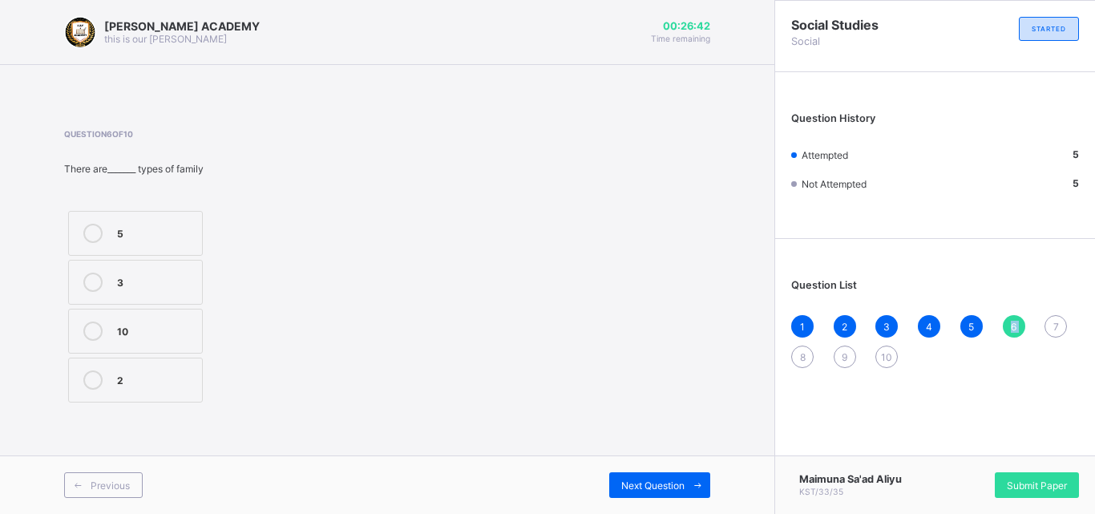
click at [1019, 322] on div "6" at bounding box center [1014, 326] width 22 height 22
click at [119, 377] on div "2" at bounding box center [155, 378] width 77 height 16
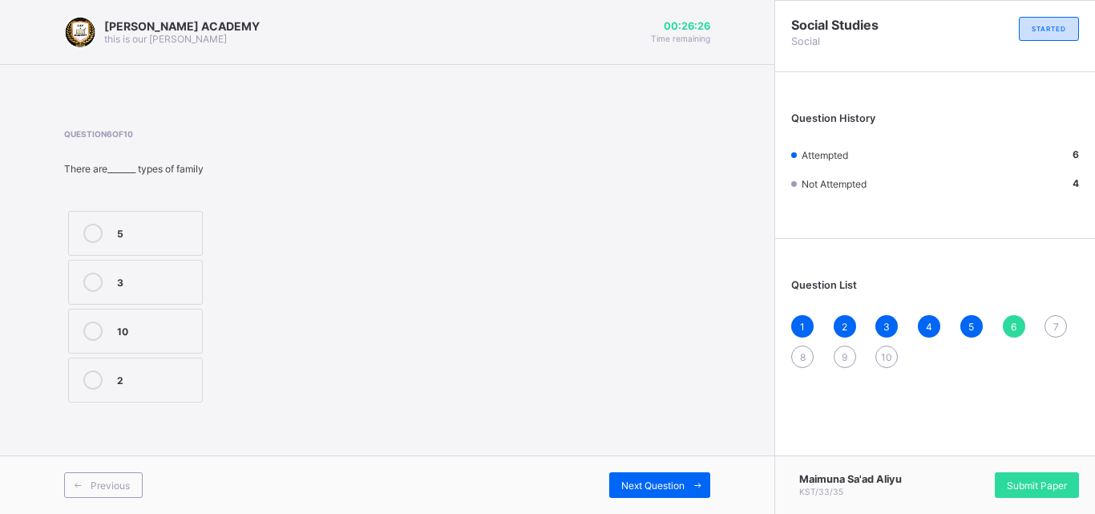
click at [1055, 323] on span "7" at bounding box center [1057, 327] width 6 height 12
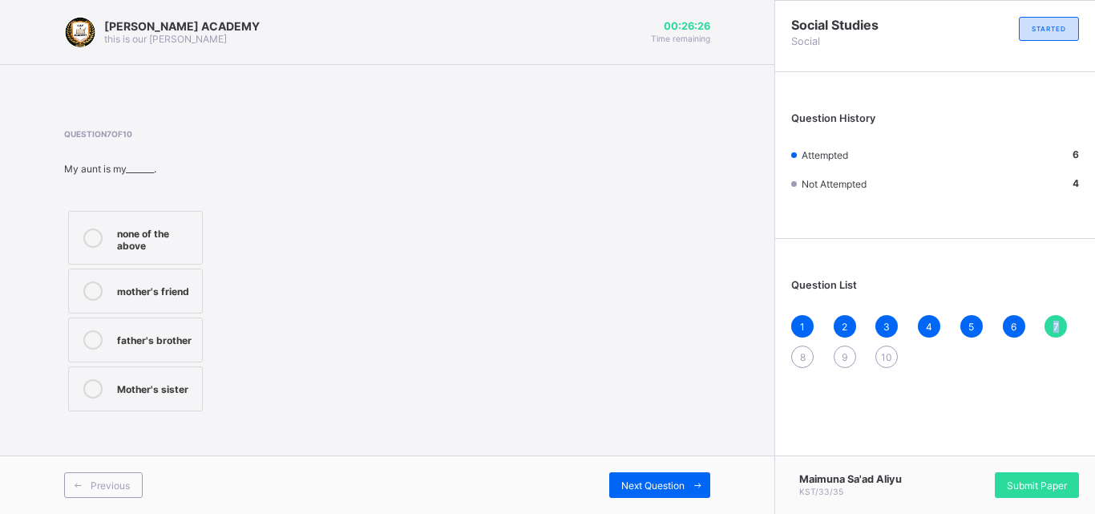
click at [1055, 323] on span "7" at bounding box center [1057, 327] width 6 height 12
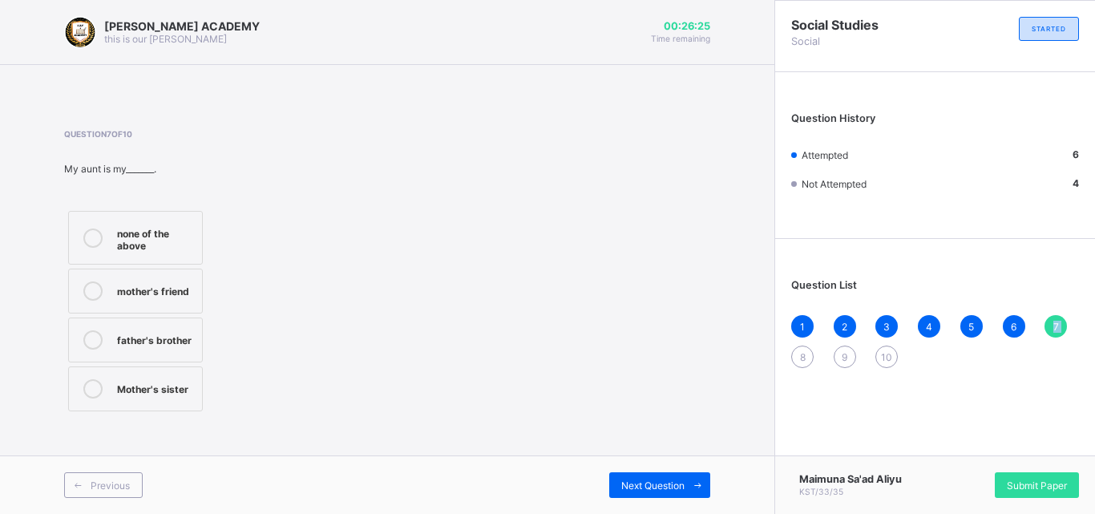
click at [1055, 323] on span "7" at bounding box center [1057, 327] width 6 height 12
click at [148, 244] on div "none of the above" at bounding box center [155, 238] width 77 height 28
click at [149, 244] on div "none of the above" at bounding box center [155, 238] width 77 height 28
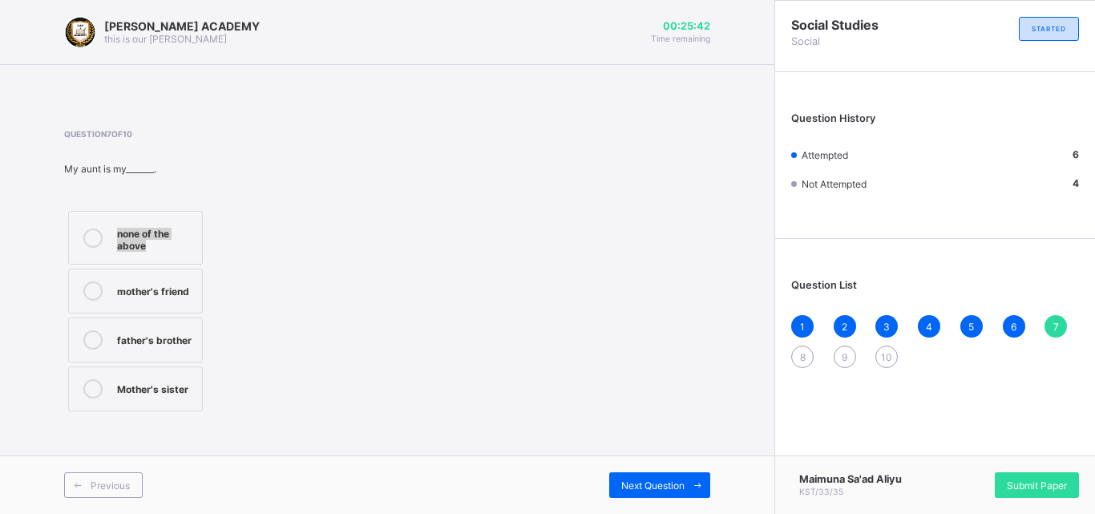
click at [149, 244] on div "none of the above" at bounding box center [155, 238] width 77 height 28
click at [803, 354] on span "8" at bounding box center [803, 357] width 6 height 12
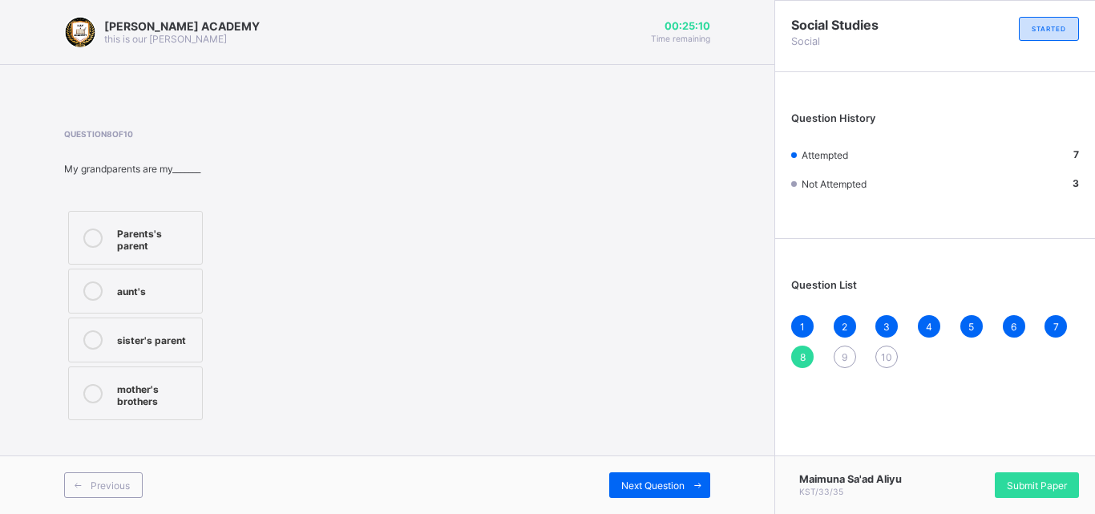
click at [154, 218] on label "Parents's parent" at bounding box center [135, 238] width 135 height 54
click at [153, 217] on label "Parents's parent" at bounding box center [135, 238] width 135 height 54
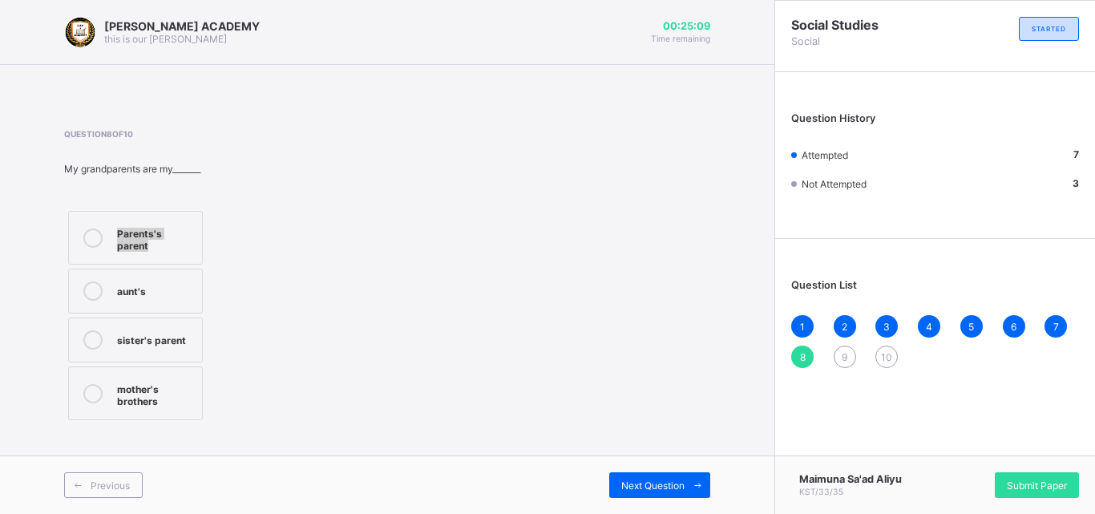
click at [153, 217] on label "Parents's parent" at bounding box center [135, 238] width 135 height 54
click at [842, 357] on span "9" at bounding box center [845, 357] width 6 height 12
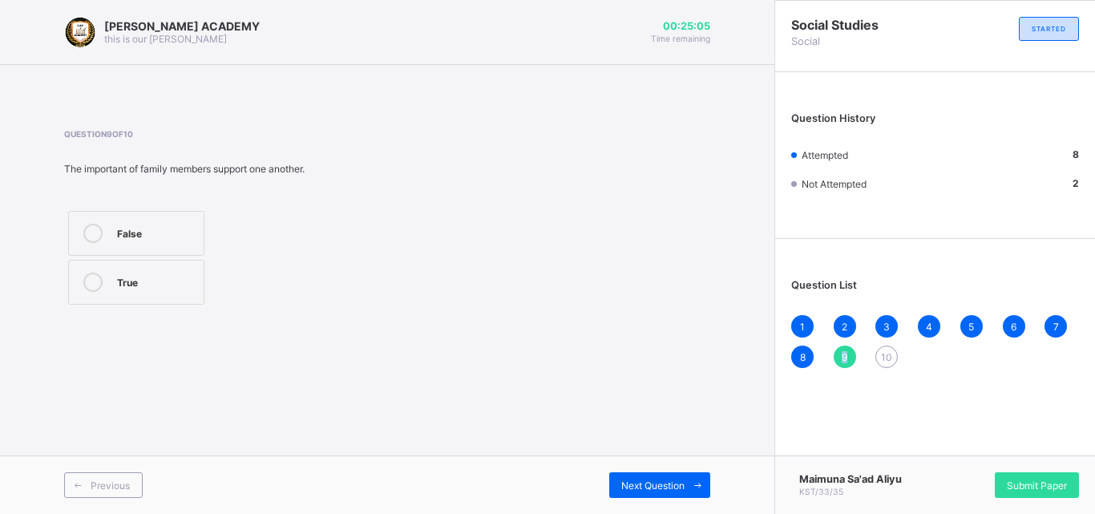
click at [842, 357] on span "9" at bounding box center [845, 357] width 6 height 12
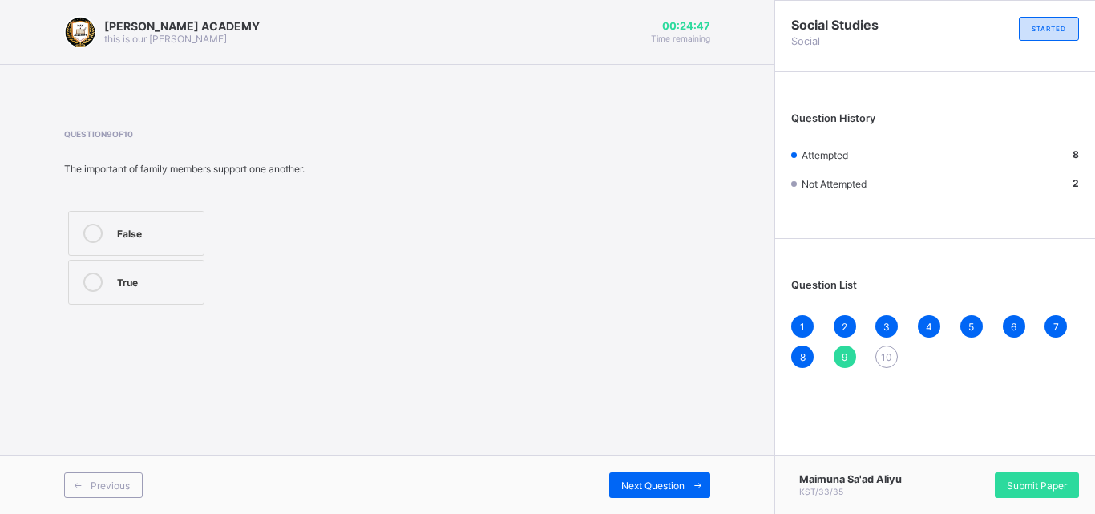
click at [139, 279] on div "True" at bounding box center [156, 281] width 79 height 16
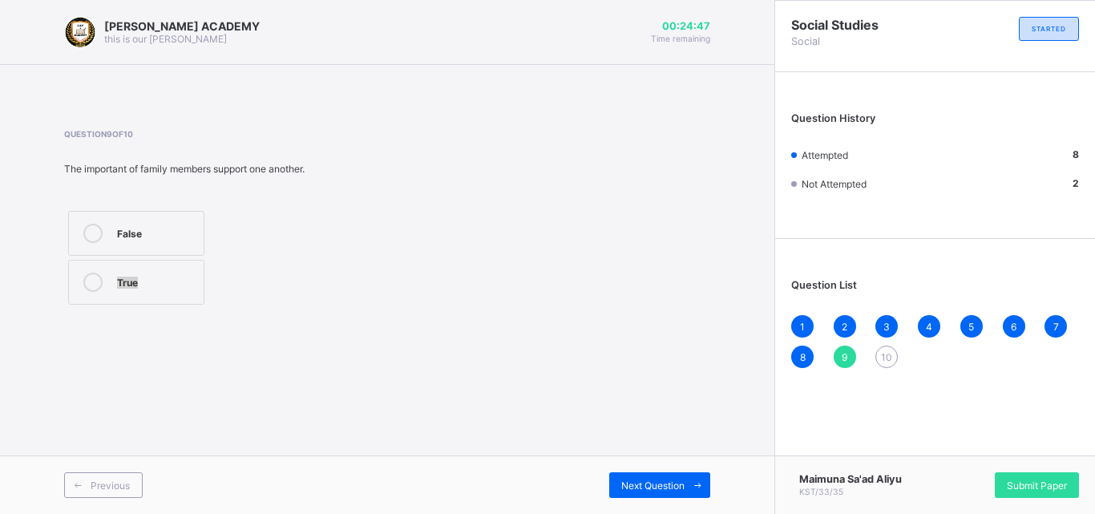
click at [139, 279] on div "True" at bounding box center [156, 281] width 79 height 16
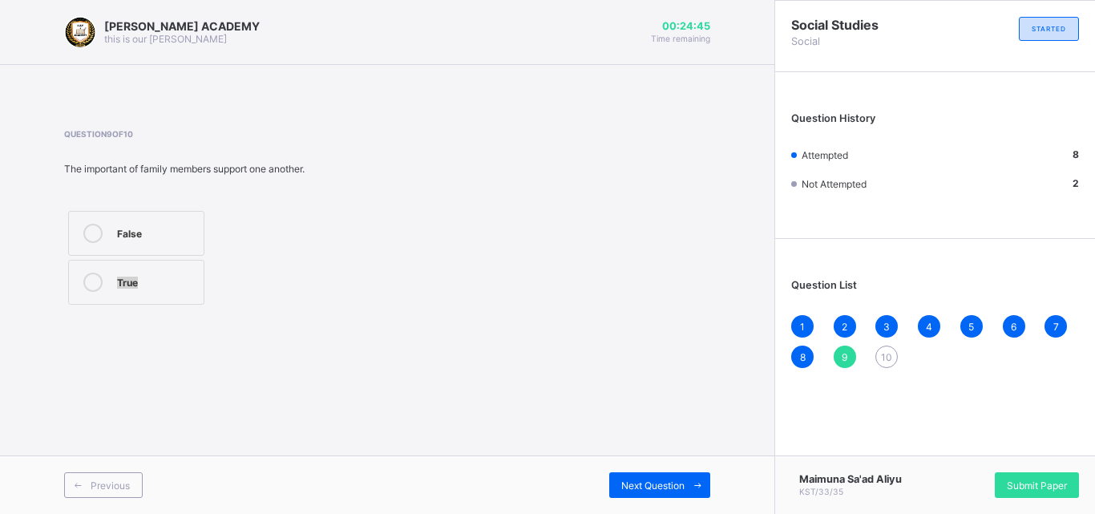
click at [139, 279] on div "True" at bounding box center [156, 281] width 79 height 16
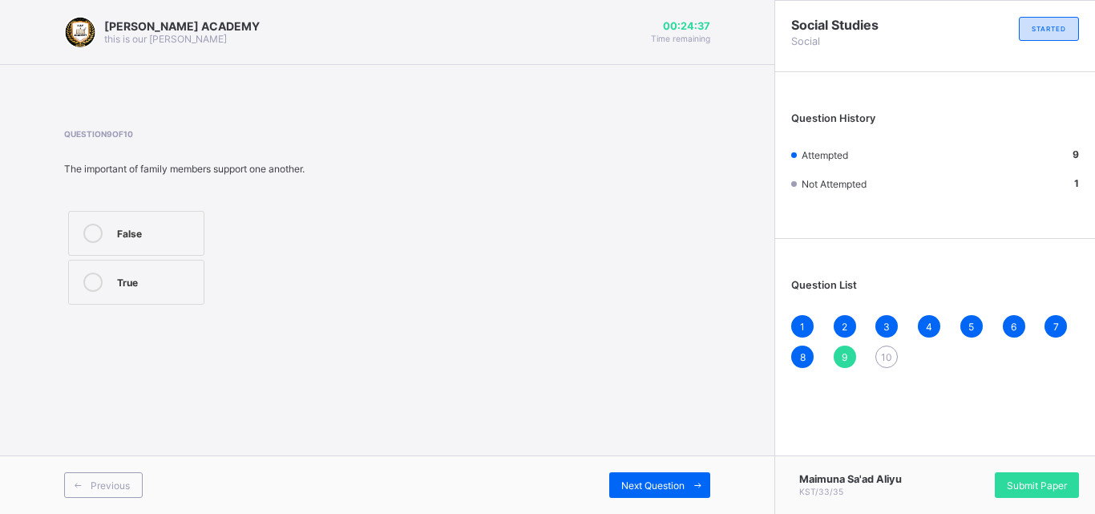
click at [881, 348] on div "10" at bounding box center [887, 357] width 22 height 22
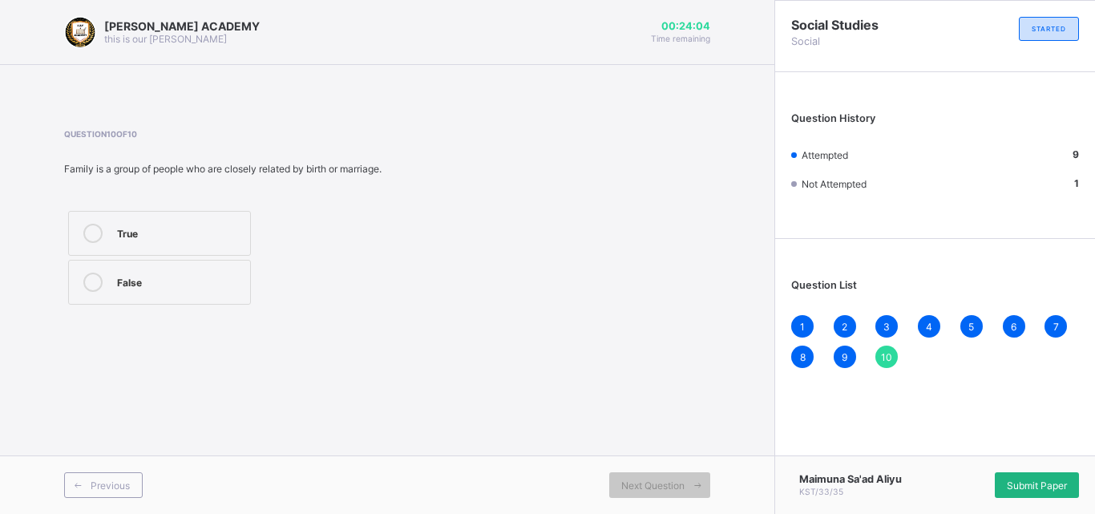
click at [1012, 480] on span "Submit Paper" at bounding box center [1037, 486] width 60 height 12
click at [0, 0] on div "× Submitting Paper This action will submit your paper. You won't have access to…" at bounding box center [0, 0] width 0 height 0
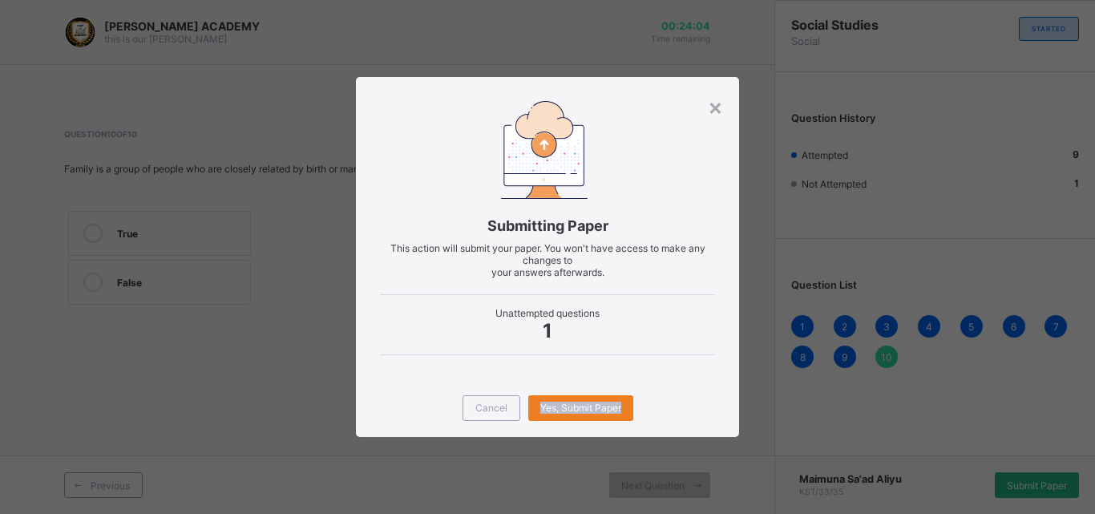
click at [1012, 480] on div "× Submitting Paper This action will submit your paper. You won't have access to…" at bounding box center [547, 257] width 1095 height 514
click at [570, 398] on div "Yes, Submit Paper" at bounding box center [580, 408] width 105 height 26
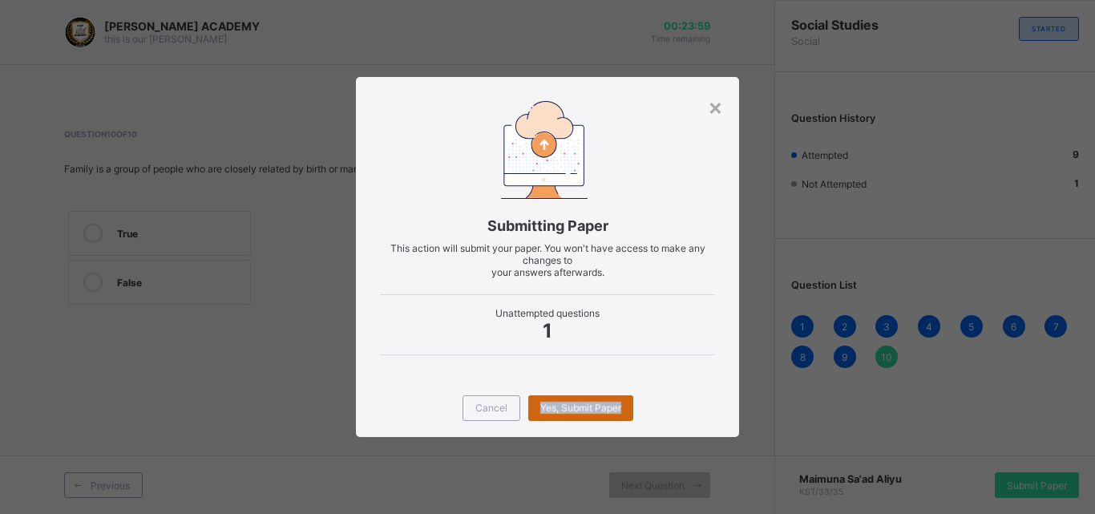
click at [570, 398] on div "Yes, Submit Paper" at bounding box center [580, 408] width 105 height 26
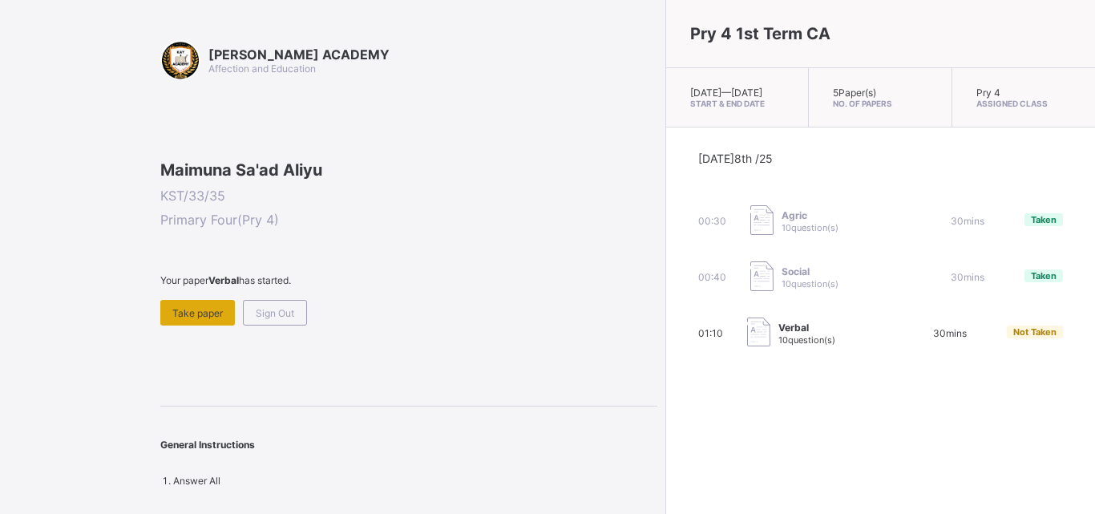
click at [215, 319] on span "Take paper" at bounding box center [197, 313] width 51 height 12
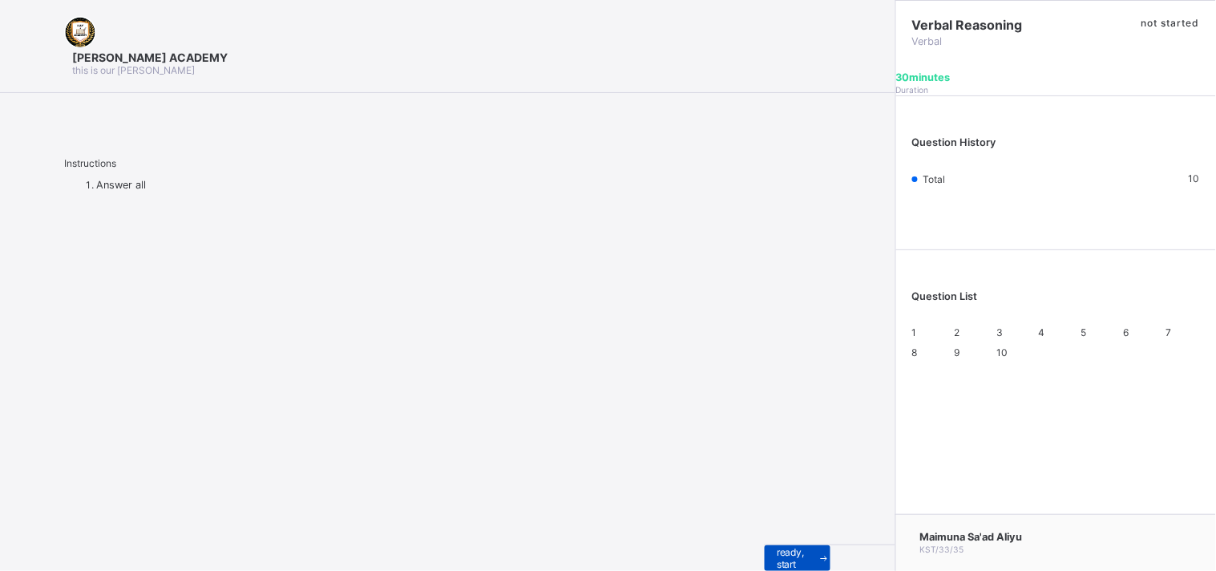
click at [777, 513] on span "I’m ready, start paper" at bounding box center [798, 558] width 42 height 48
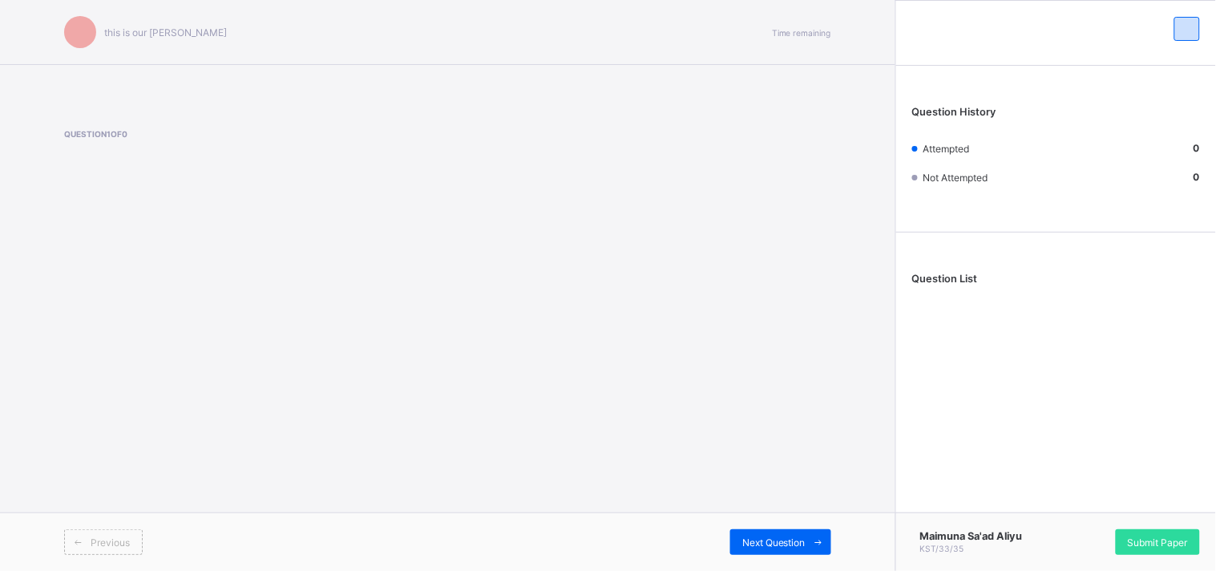
click at [123, 513] on div "Previous Next Question" at bounding box center [448, 541] width 896 height 59
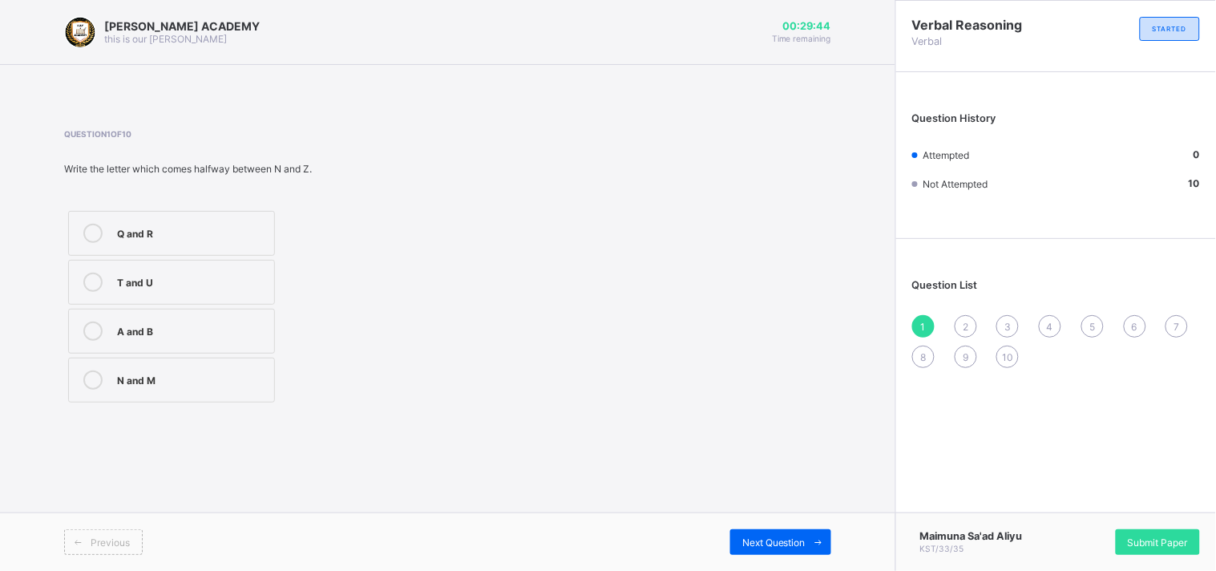
click at [196, 373] on div "N and M" at bounding box center [191, 378] width 149 height 16
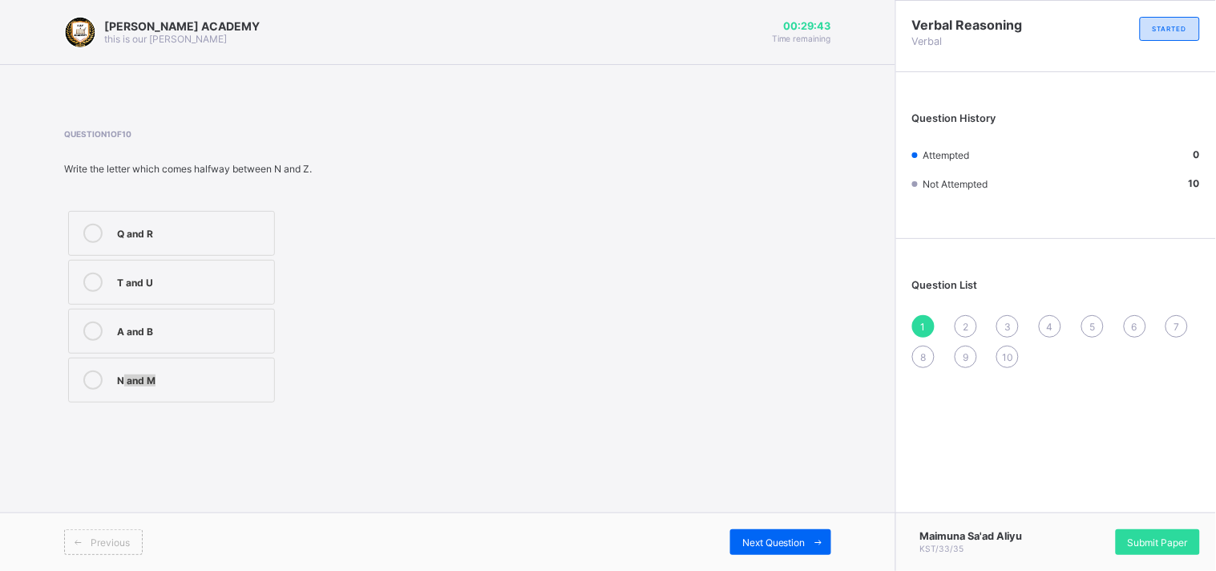
click at [196, 373] on div "N and M" at bounding box center [191, 378] width 149 height 16
click at [959, 315] on div "1 2 3 4 5 6 7 8 9 10" at bounding box center [1056, 341] width 288 height 53
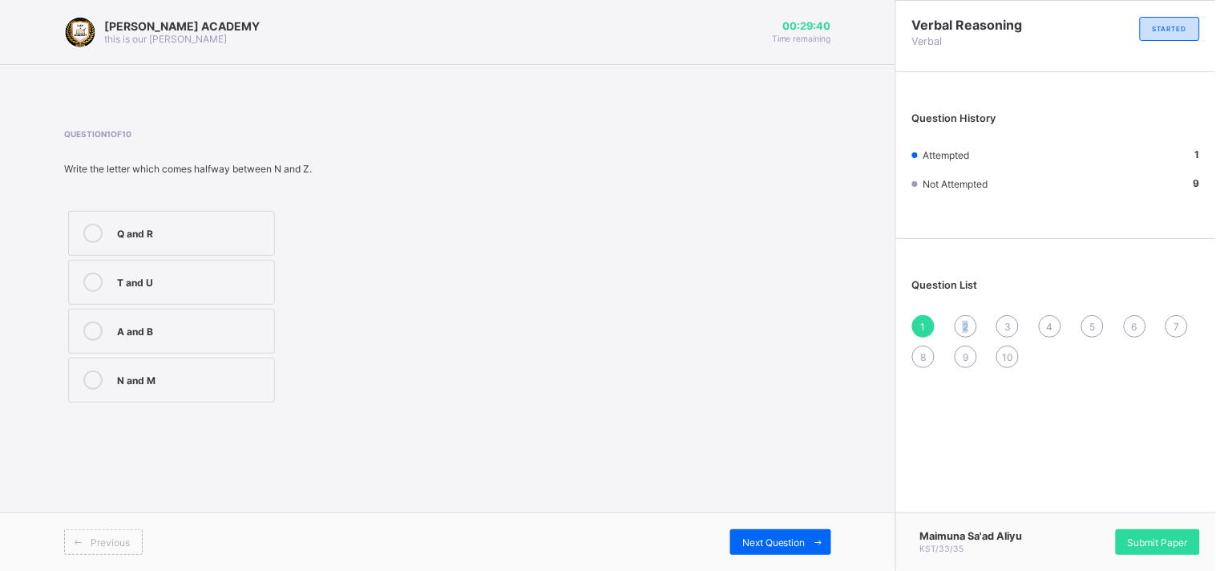
click at [959, 315] on div "1 2 3 4 5 6 7 8 9 10" at bounding box center [1056, 341] width 288 height 53
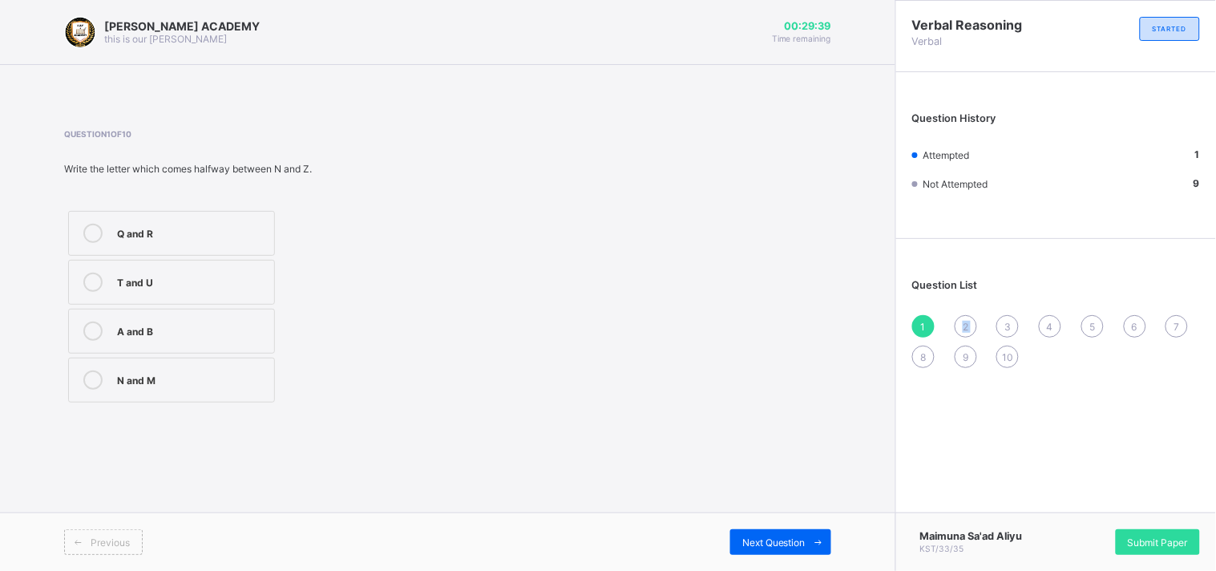
click at [959, 315] on div "1 2 3 4 5 6 7 8 9 10" at bounding box center [1056, 341] width 288 height 53
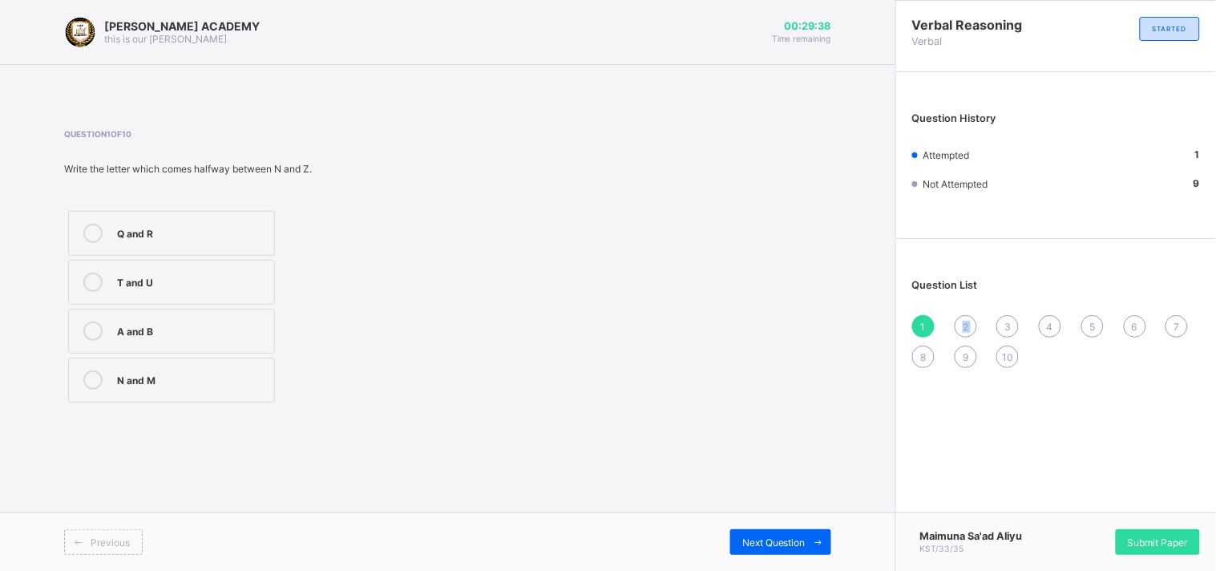
click at [959, 315] on div "1 2 3 4 5 6 7 8 9 10" at bounding box center [1056, 341] width 288 height 53
click at [960, 318] on div "2" at bounding box center [966, 326] width 22 height 22
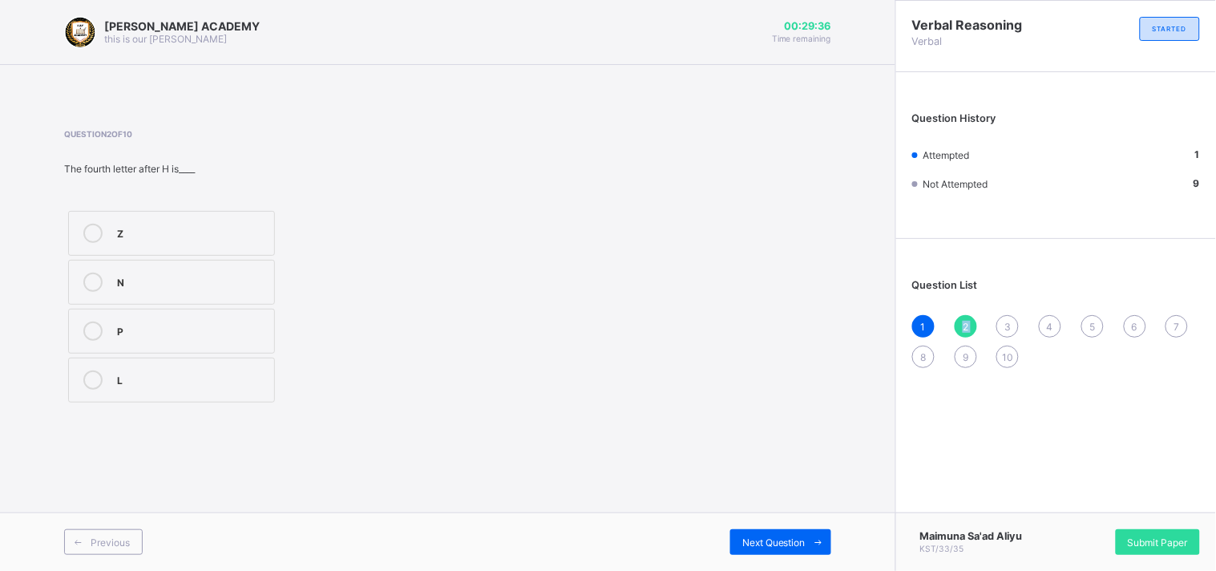
click at [960, 318] on div "2" at bounding box center [966, 326] width 22 height 22
click at [156, 373] on div "L" at bounding box center [191, 378] width 149 height 16
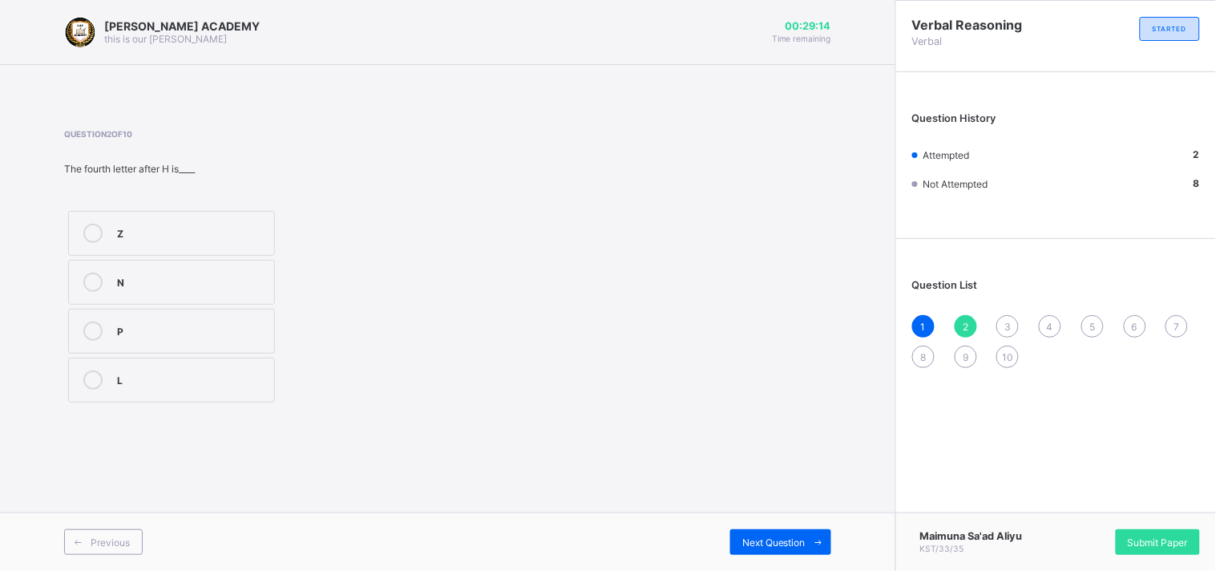
click at [999, 316] on div "1 2 3 4 5 6 7 8 9 10" at bounding box center [1056, 341] width 288 height 53
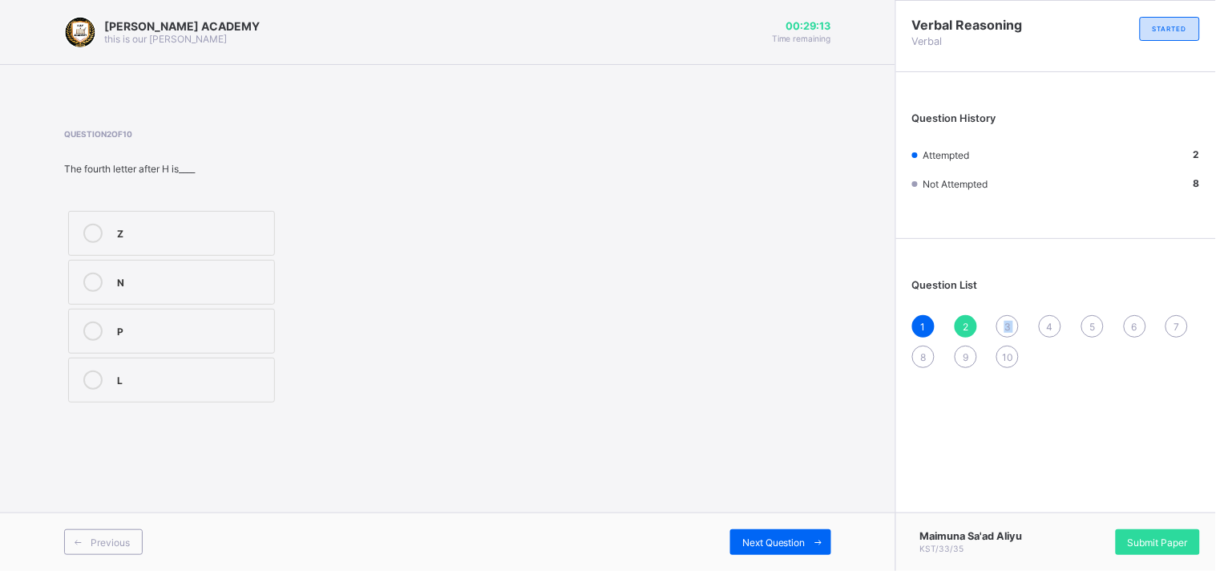
click at [999, 316] on div "1 2 3 4 5 6 7 8 9 10" at bounding box center [1056, 341] width 288 height 53
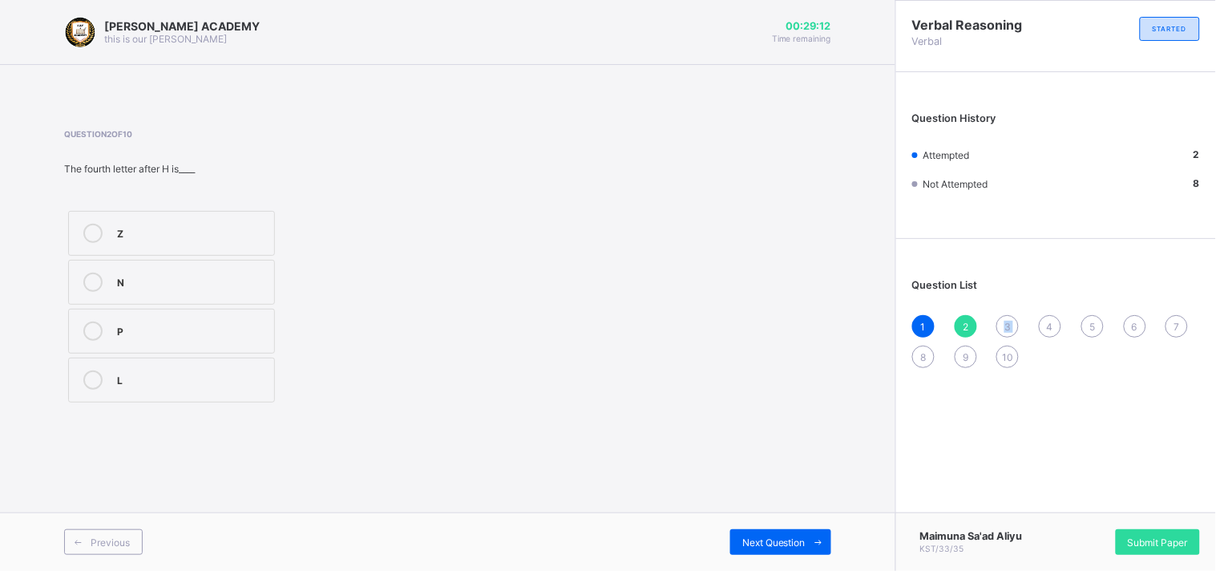
click at [999, 316] on div "1 2 3 4 5 6 7 8 9 10" at bounding box center [1056, 341] width 288 height 53
click at [1012, 329] on div "3" at bounding box center [1008, 326] width 22 height 22
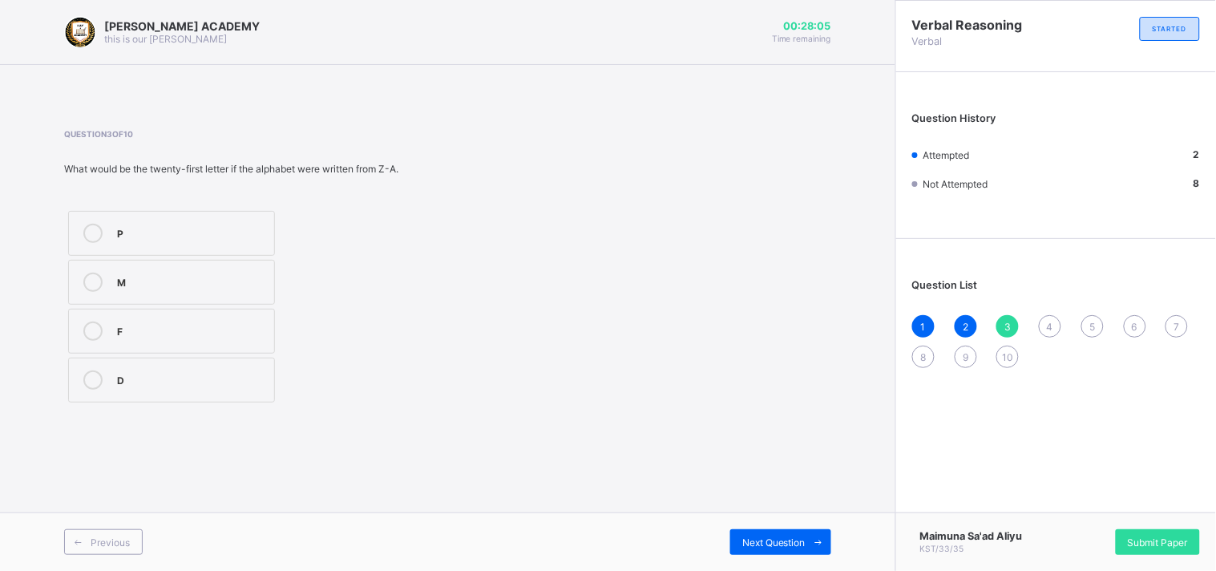
click at [199, 315] on label "F" at bounding box center [171, 331] width 207 height 45
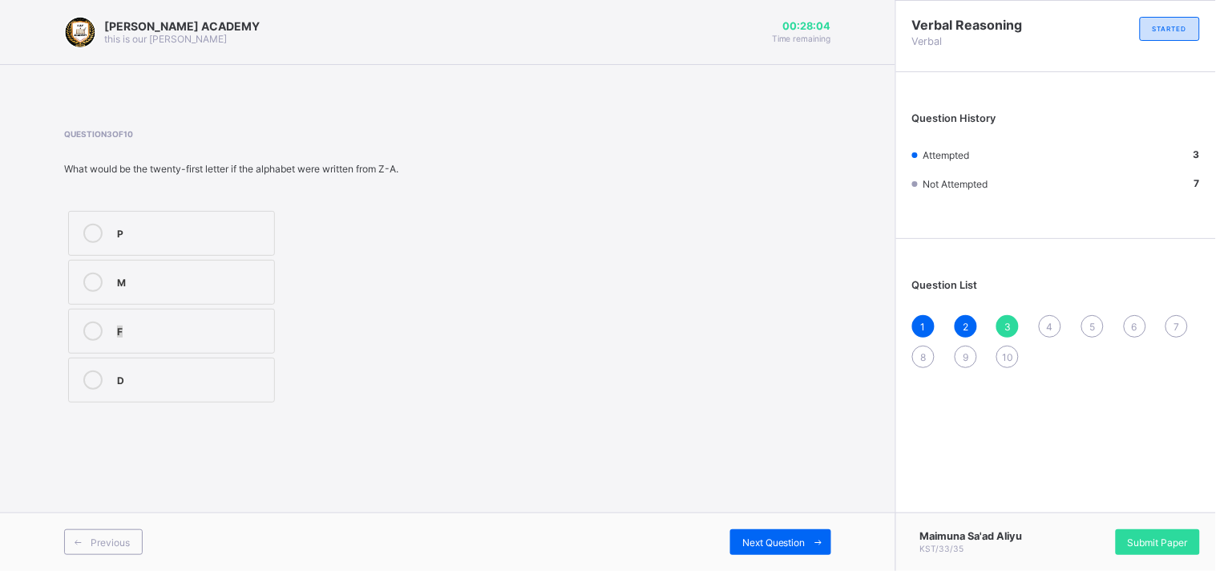
click at [199, 315] on label "F" at bounding box center [171, 331] width 207 height 45
click at [199, 314] on label "F" at bounding box center [171, 331] width 207 height 45
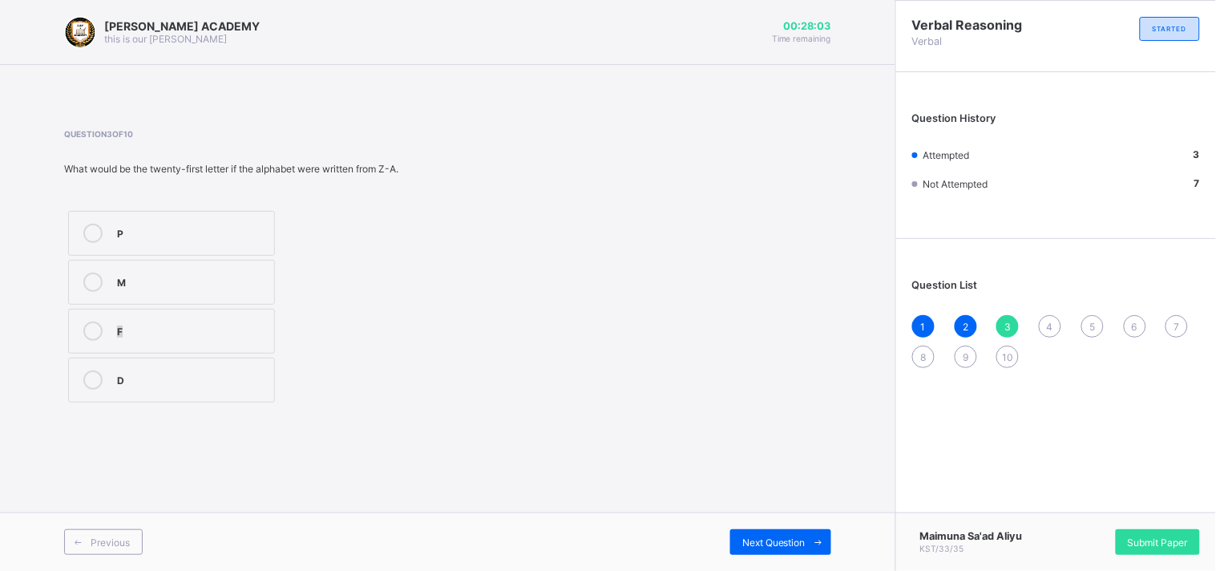
click at [199, 314] on label "F" at bounding box center [171, 331] width 207 height 45
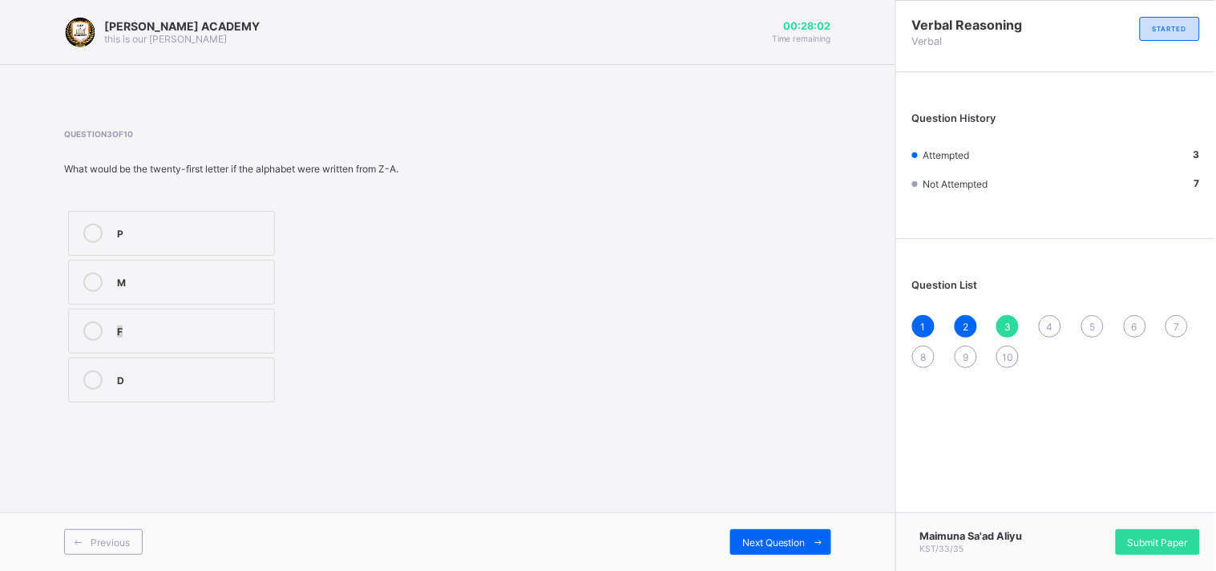
click at [199, 314] on label "F" at bounding box center [171, 331] width 207 height 45
click at [1044, 318] on div "4" at bounding box center [1050, 326] width 22 height 22
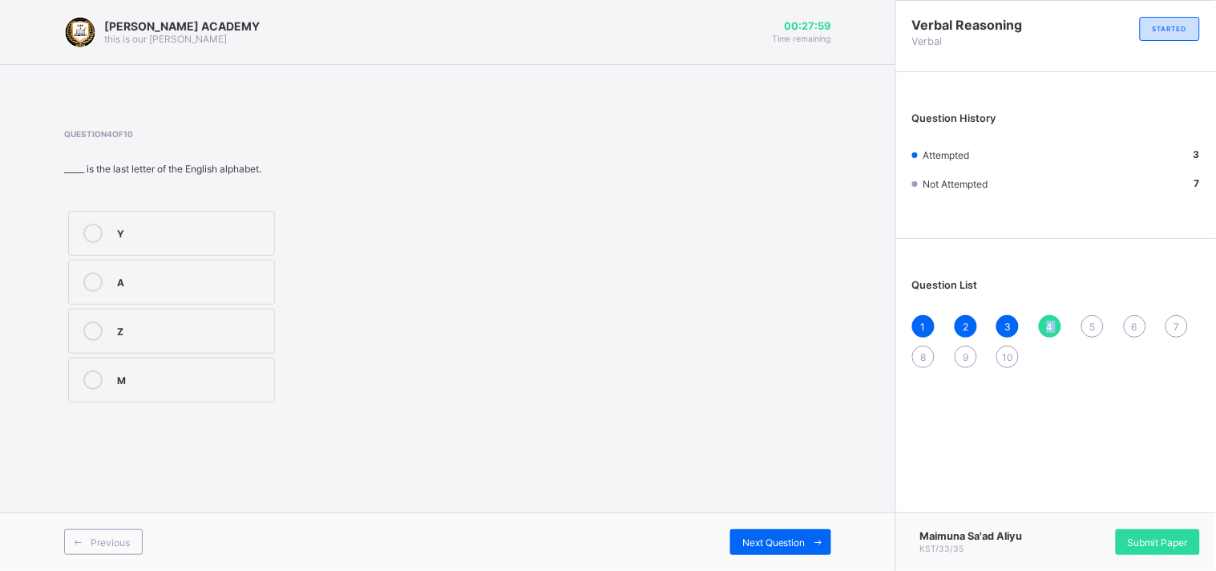
click at [1044, 318] on div "4" at bounding box center [1050, 326] width 22 height 22
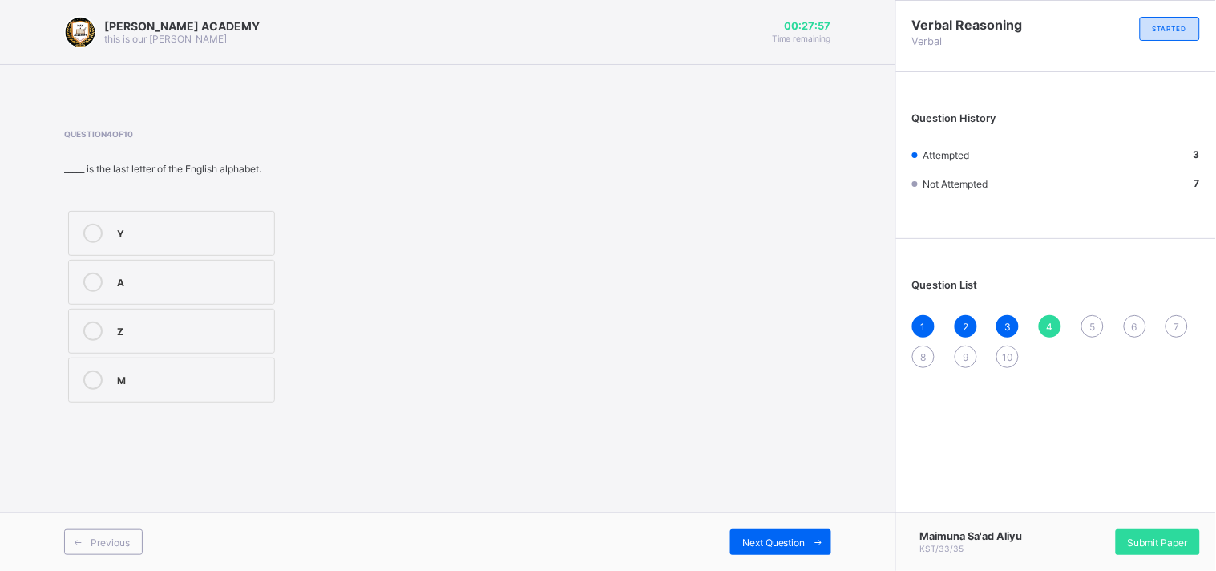
click at [425, 255] on div "Question 4 of 10 _____ is the last letter of the English alphabet. Y A Z M" at bounding box center [447, 267] width 767 height 277
click at [251, 322] on div "Z" at bounding box center [191, 330] width 149 height 16
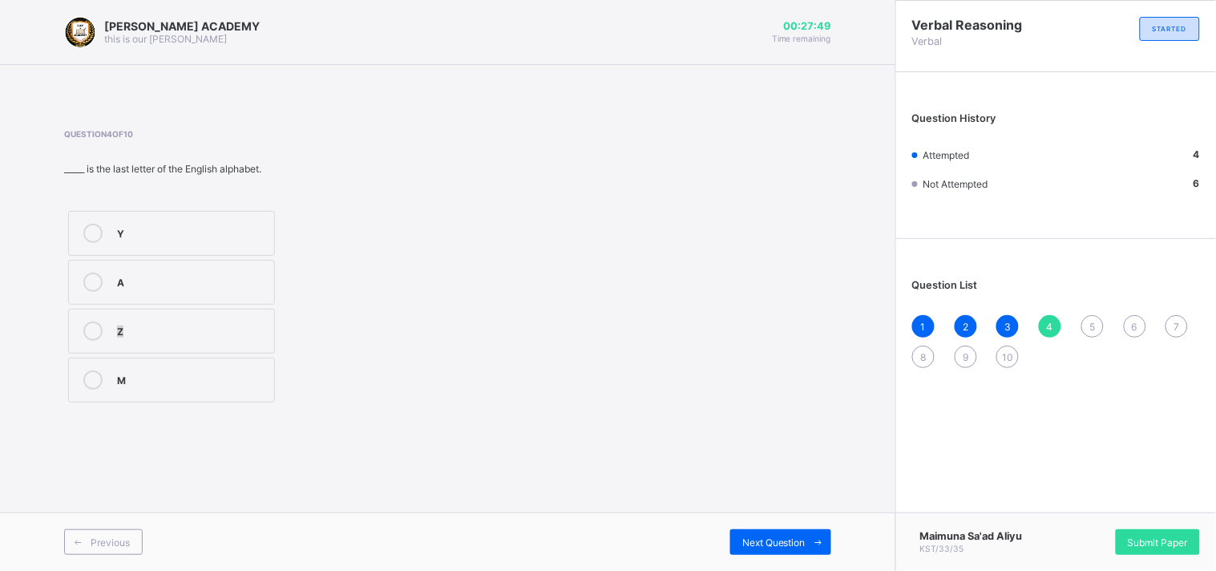
click at [251, 322] on div "Z" at bounding box center [191, 330] width 149 height 16
drag, startPoint x: 1099, startPoint y: 318, endPoint x: 1086, endPoint y: 327, distance: 15.4
click at [1086, 327] on div "5" at bounding box center [1093, 326] width 22 height 22
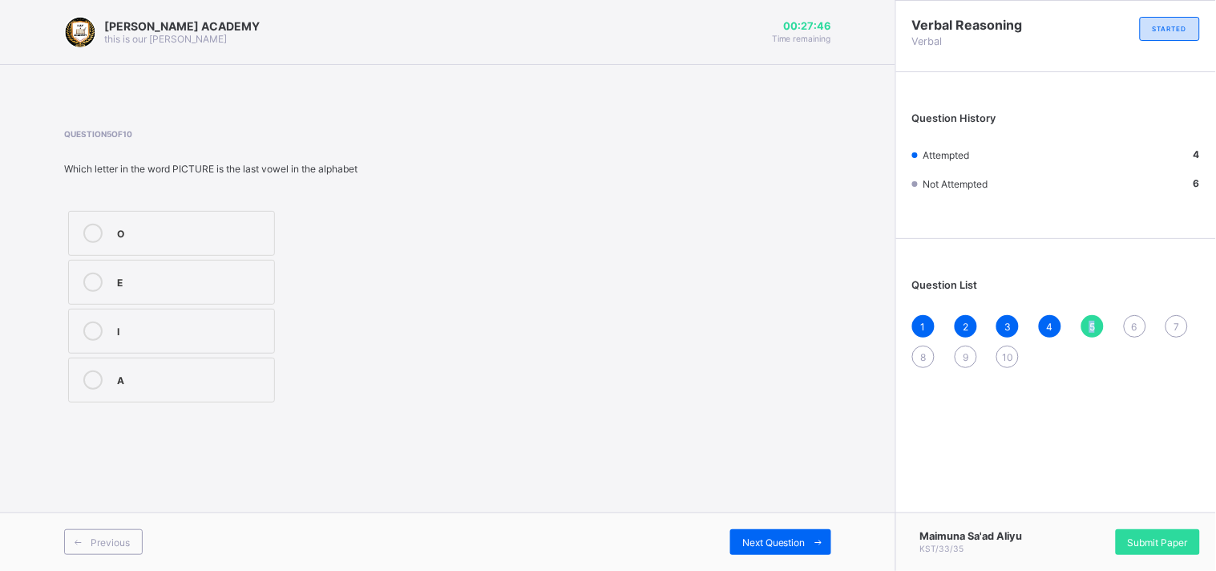
click at [1086, 327] on div "5" at bounding box center [1093, 326] width 22 height 22
click at [1047, 315] on div "4" at bounding box center [1050, 326] width 22 height 22
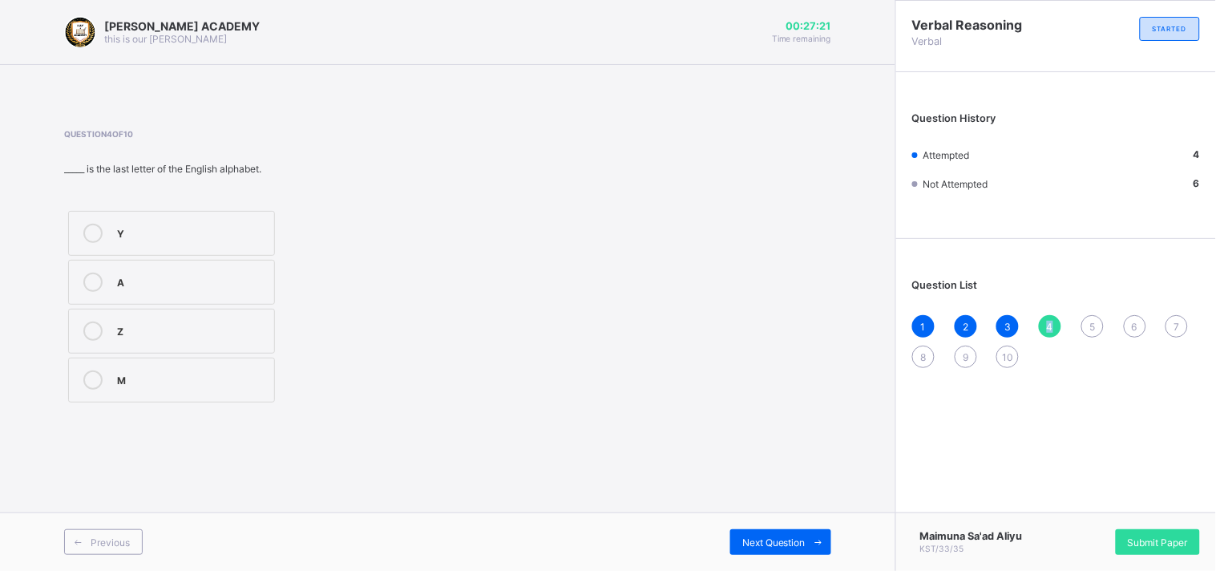
click at [1047, 315] on div "4" at bounding box center [1050, 326] width 22 height 22
click at [1091, 324] on span "5" at bounding box center [1093, 327] width 6 height 12
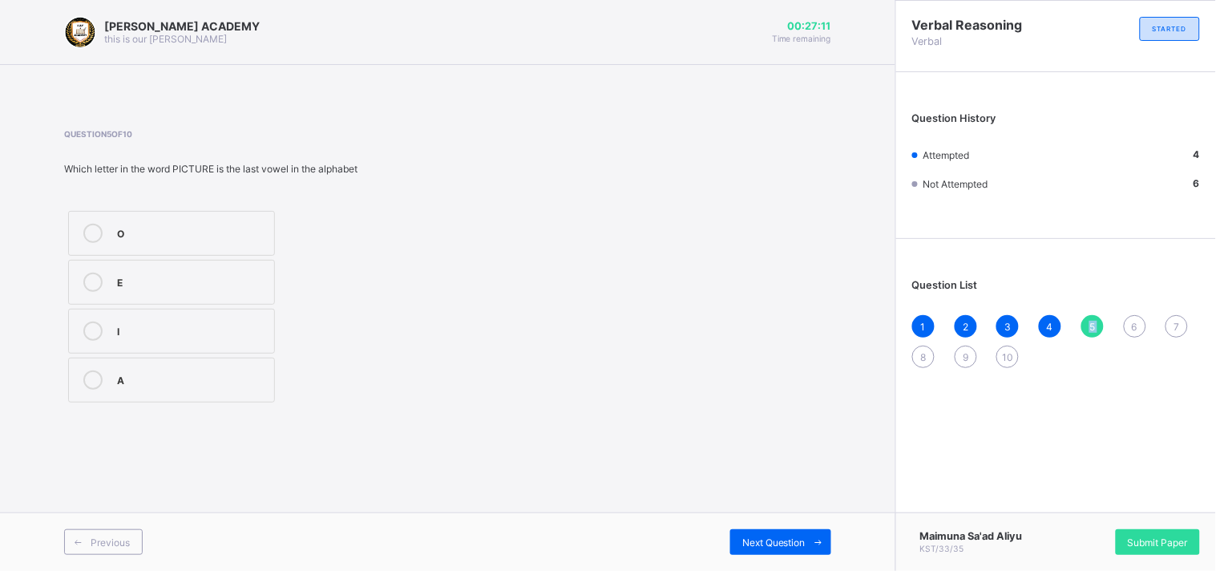
click at [1091, 324] on span "5" at bounding box center [1093, 327] width 6 height 12
click at [241, 213] on label "O" at bounding box center [171, 233] width 207 height 45
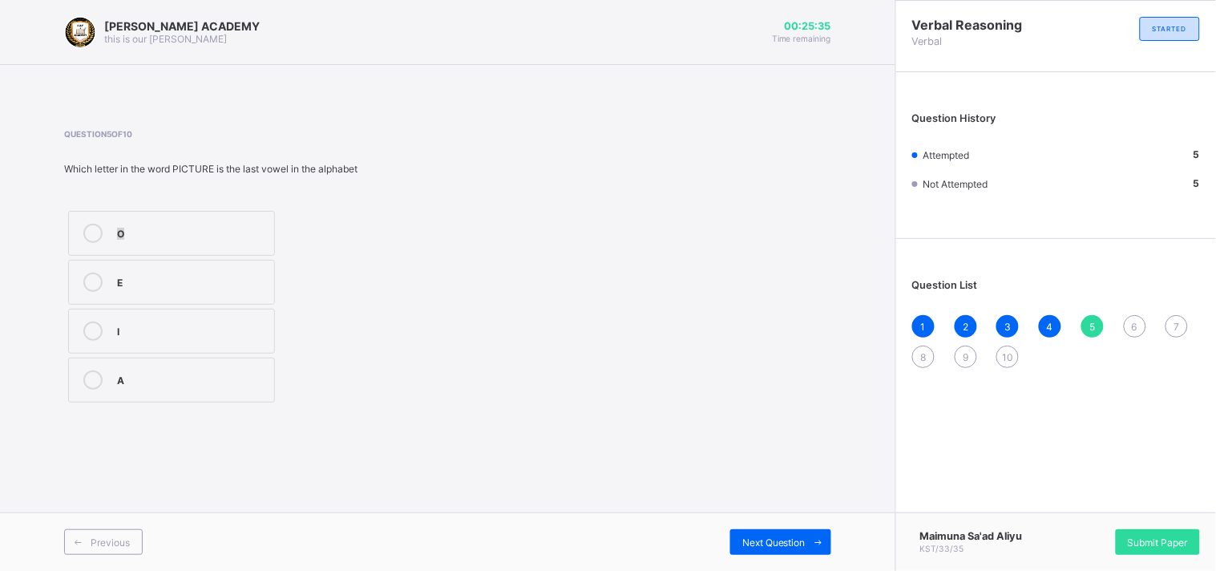
click at [241, 213] on label "O" at bounding box center [171, 233] width 207 height 45
drag, startPoint x: 241, startPoint y: 213, endPoint x: 522, endPoint y: 233, distance: 282.2
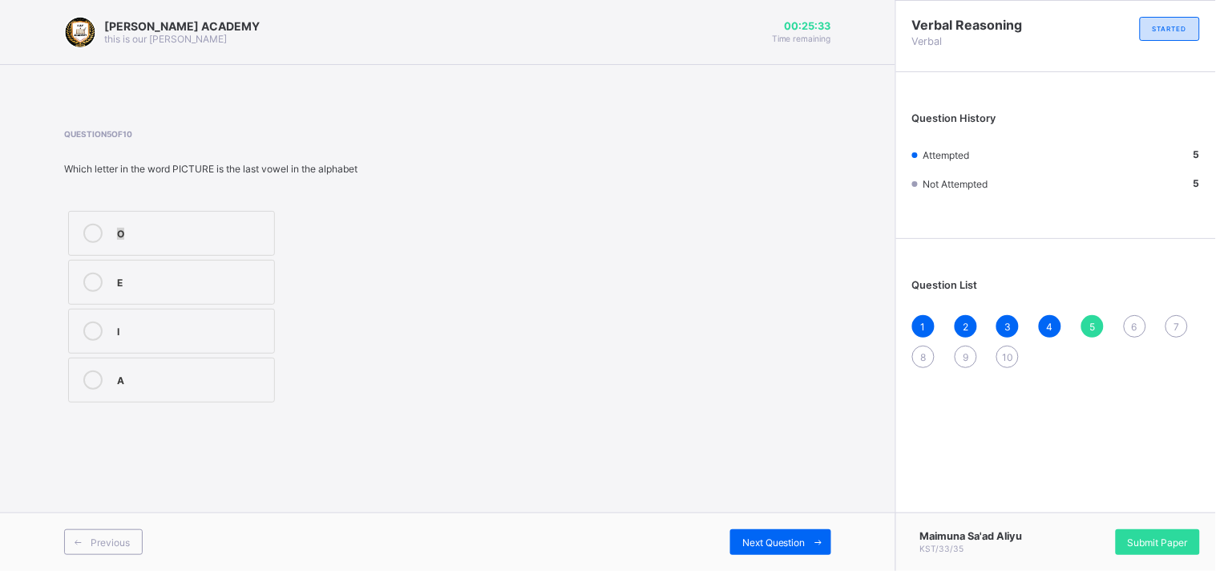
click at [522, 233] on div "Question 5 of 10 Which letter in the word PICTURE is the last vowel in the alph…" at bounding box center [447, 267] width 767 height 277
click at [1095, 324] on div "6" at bounding box center [1135, 326] width 22 height 22
click at [387, 387] on div "4 2 3 None" at bounding box center [243, 307] width 358 height 200
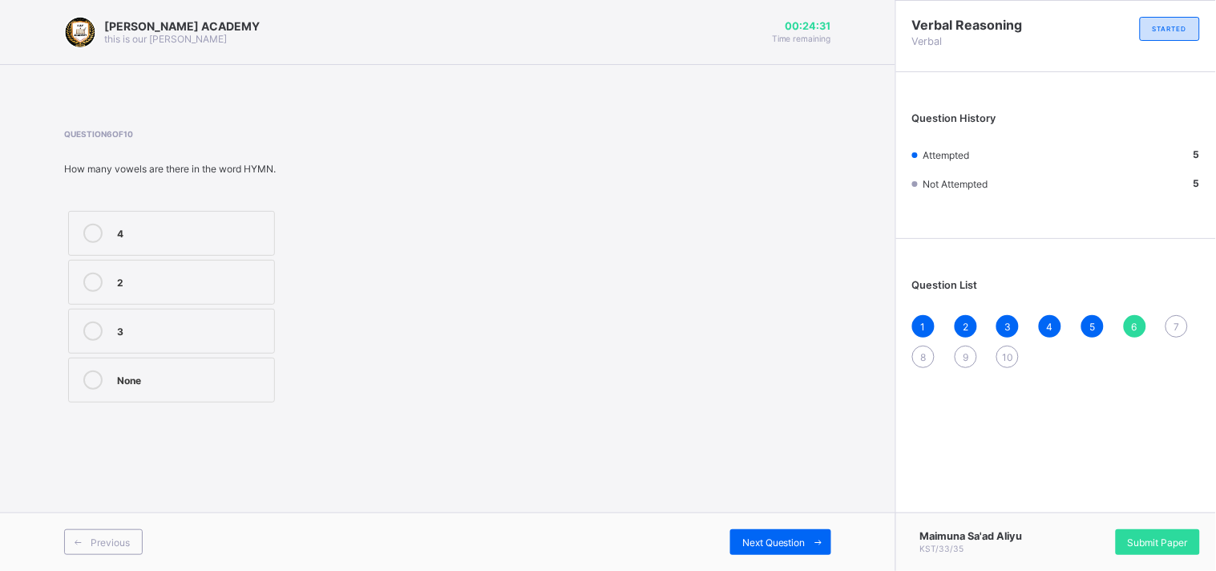
click at [238, 379] on div "None" at bounding box center [191, 378] width 149 height 16
click at [1095, 331] on div "7" at bounding box center [1177, 326] width 22 height 22
click at [1095, 322] on div "7" at bounding box center [1177, 326] width 22 height 22
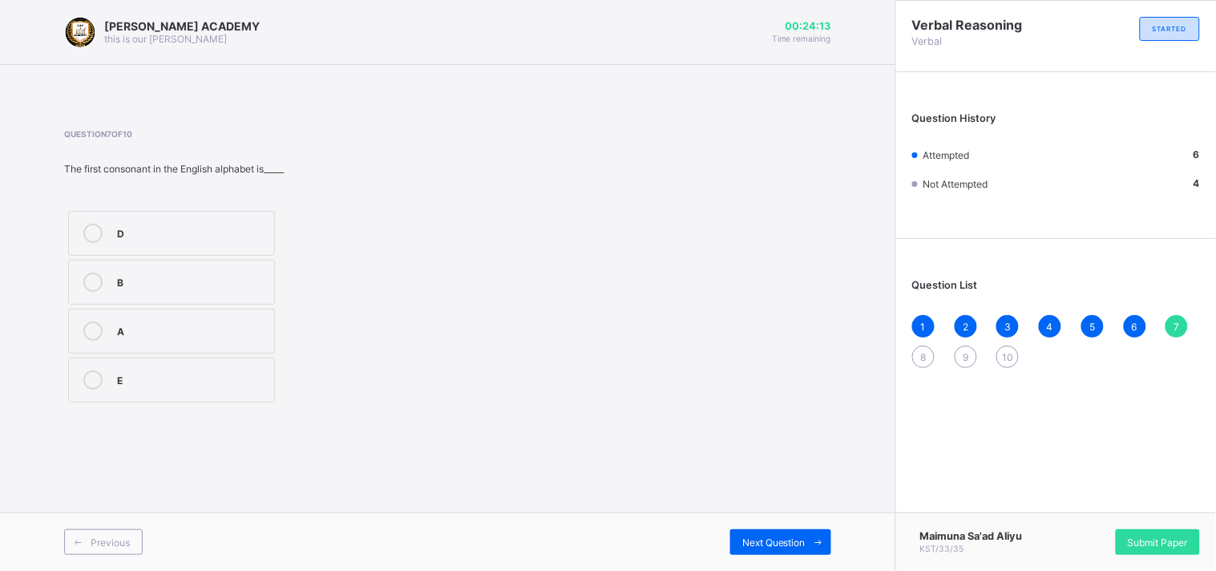
click at [194, 287] on div "B" at bounding box center [191, 281] width 149 height 16
click at [924, 348] on div "8" at bounding box center [923, 357] width 22 height 22
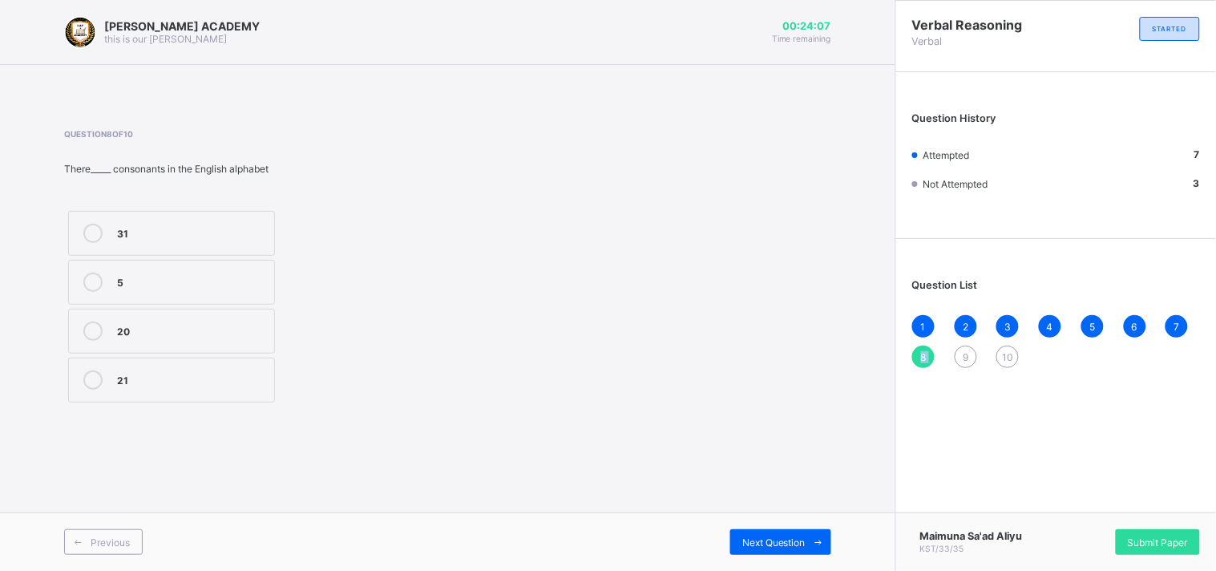
click at [924, 348] on div "8" at bounding box center [923, 357] width 22 height 22
click at [158, 387] on div "21" at bounding box center [191, 379] width 149 height 19
click at [159, 387] on div "21" at bounding box center [191, 379] width 149 height 19
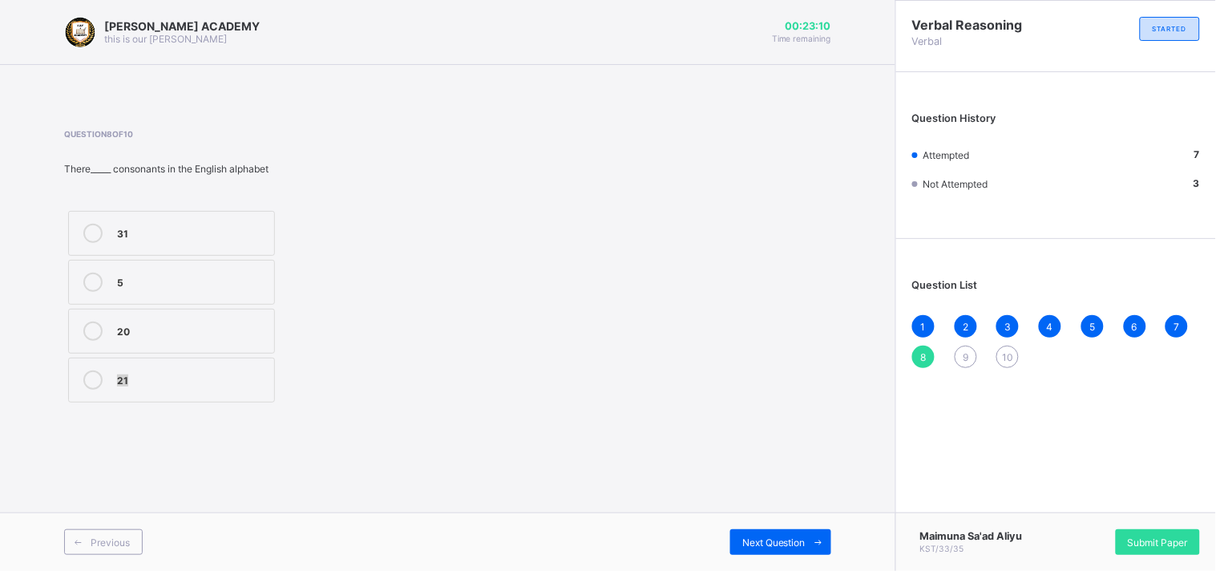
click at [159, 387] on div "21" at bounding box center [191, 379] width 149 height 19
click at [971, 358] on div "9" at bounding box center [966, 357] width 22 height 22
click at [970, 358] on div "9" at bounding box center [966, 357] width 22 height 22
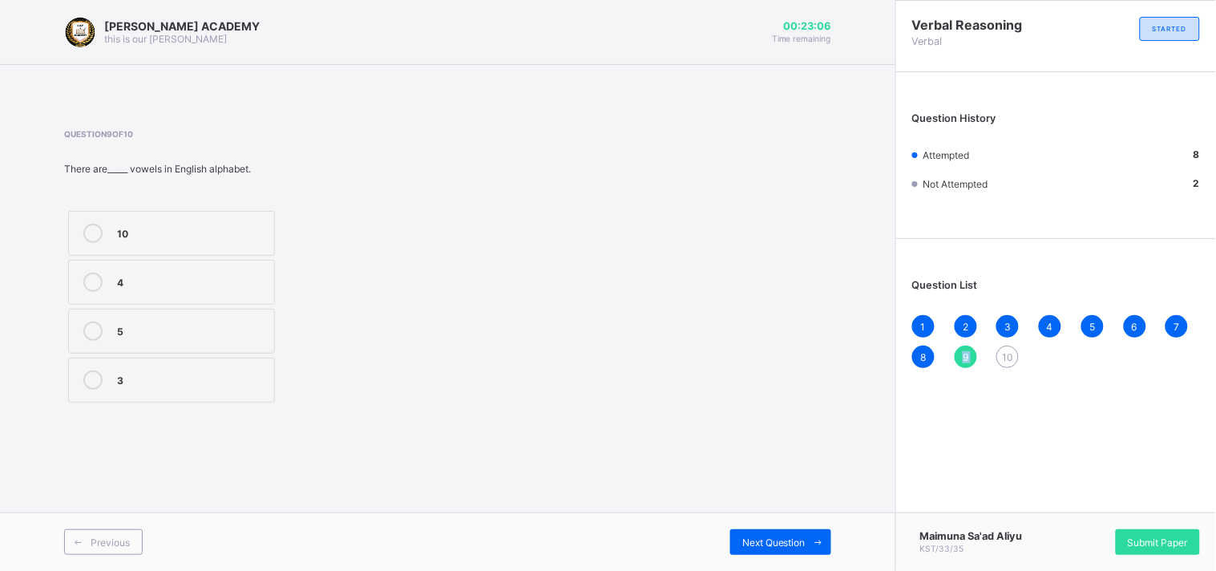
click at [970, 358] on div "9" at bounding box center [966, 357] width 22 height 22
click at [261, 322] on div "5" at bounding box center [191, 330] width 149 height 16
click at [1007, 351] on span "10" at bounding box center [1007, 357] width 11 height 12
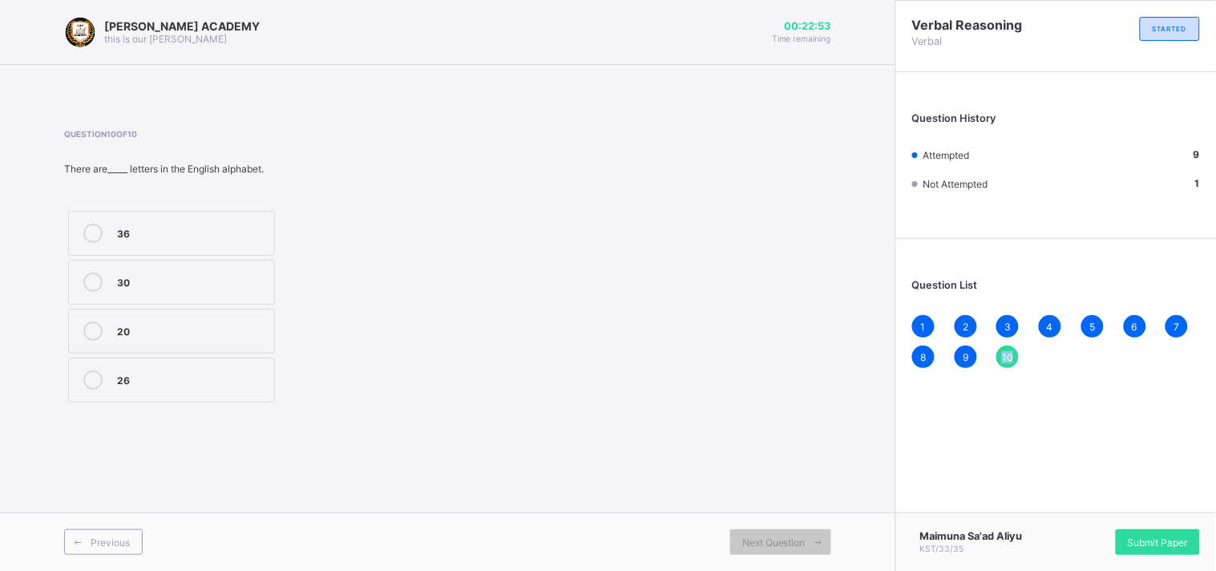
click at [1007, 351] on span "10" at bounding box center [1007, 357] width 11 height 12
click at [182, 369] on label "26" at bounding box center [171, 380] width 207 height 45
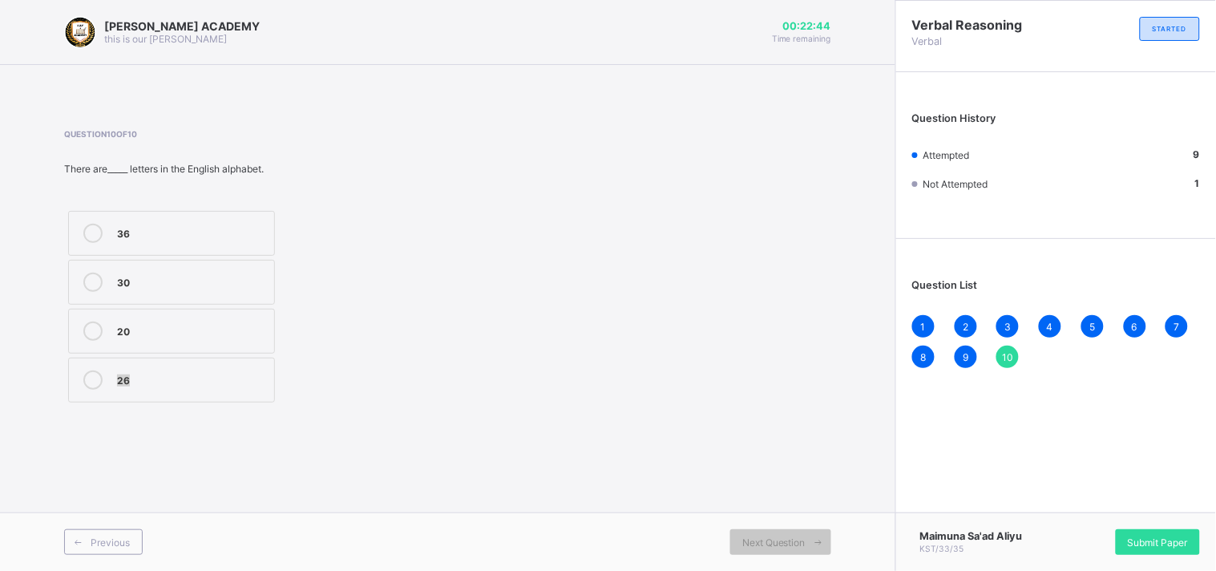
click at [182, 369] on label "26" at bounding box center [171, 380] width 207 height 45
click at [1095, 513] on span "Submit Paper" at bounding box center [1158, 542] width 60 height 12
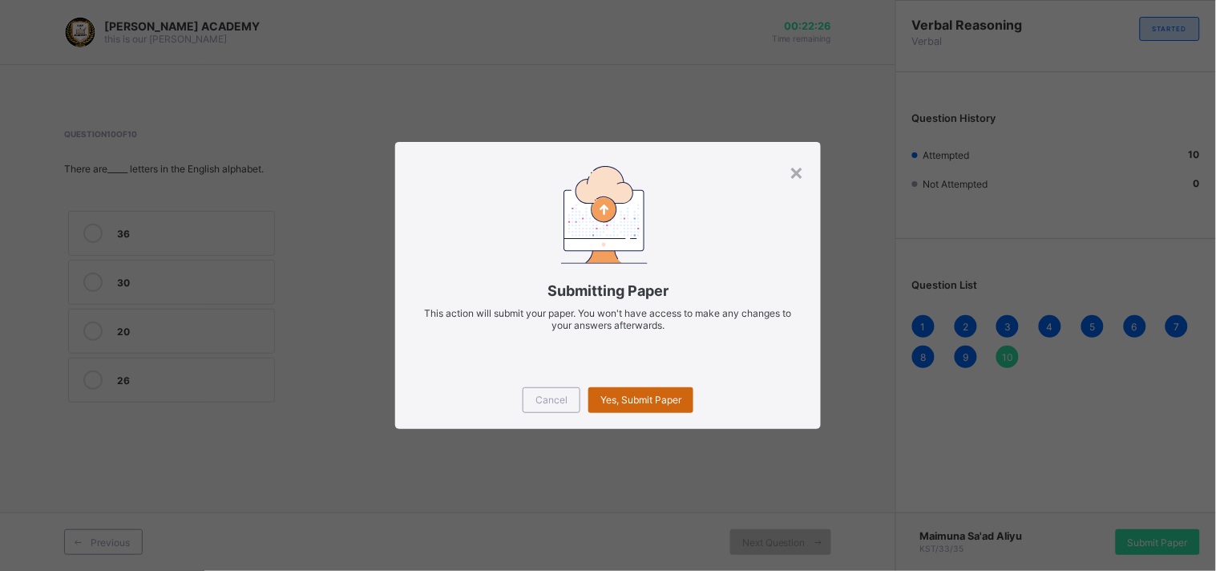
click at [645, 396] on span "Yes, Submit Paper" at bounding box center [641, 400] width 81 height 12
click at [645, 396] on div "Yes, Submit Paper" at bounding box center [641, 400] width 105 height 26
